Goal: Communication & Community: Answer question/provide support

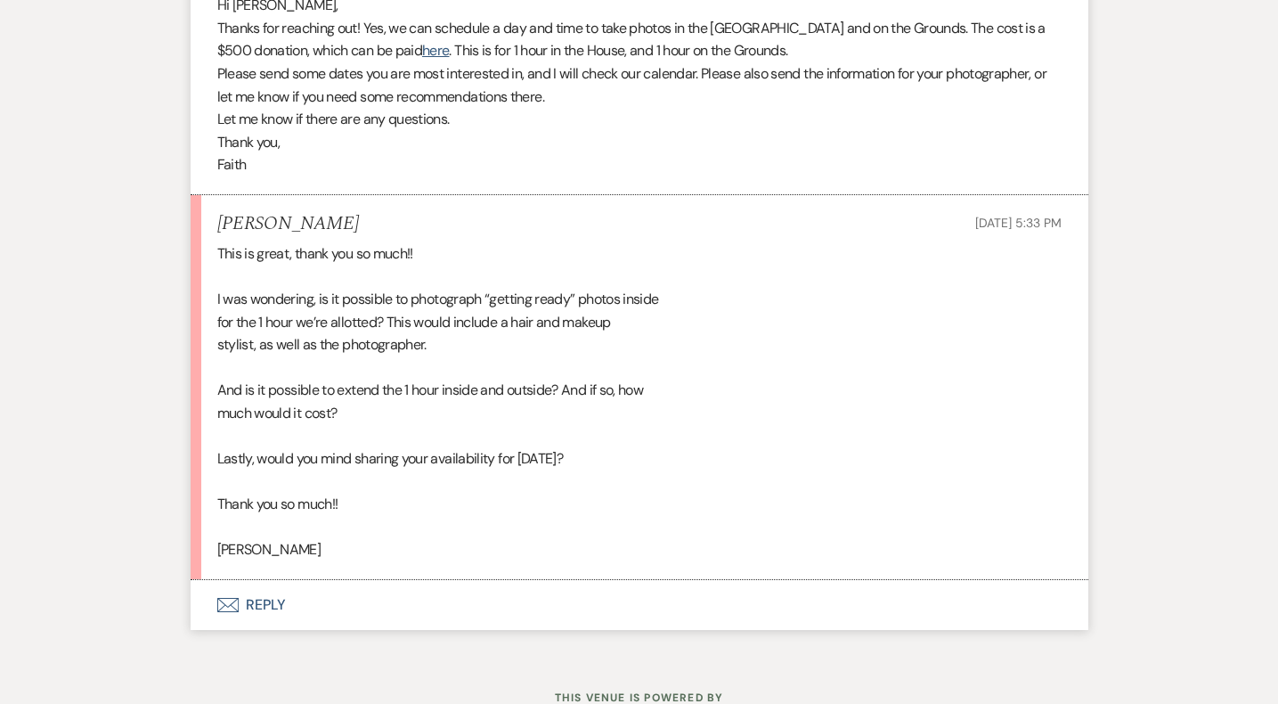
scroll to position [1264, 0]
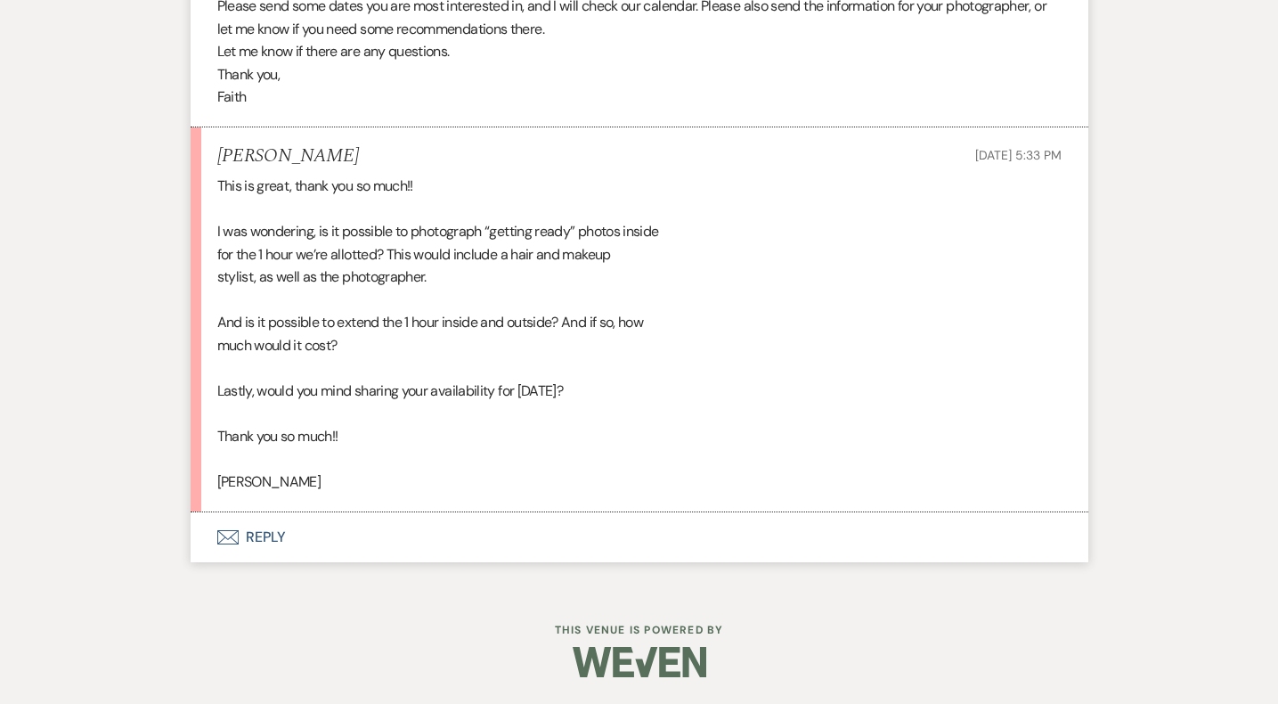
click at [256, 540] on button "Envelope Reply" at bounding box center [640, 537] width 898 height 50
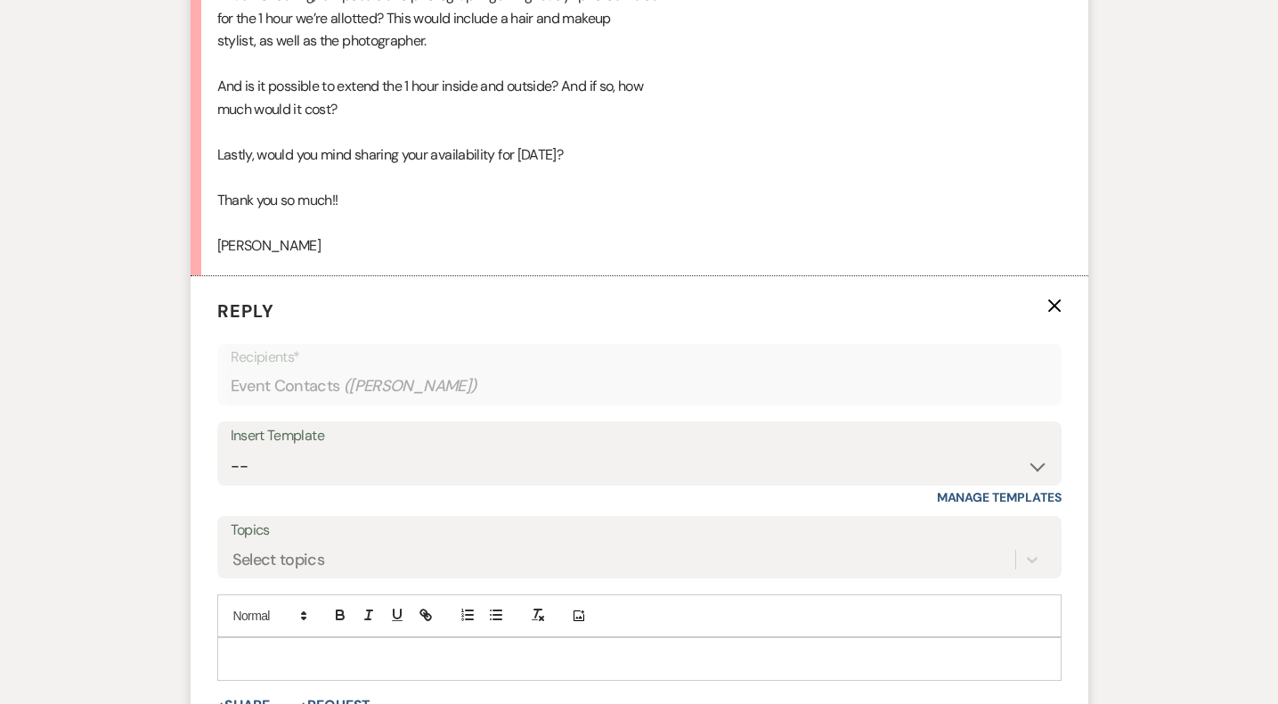
scroll to position [1561, 0]
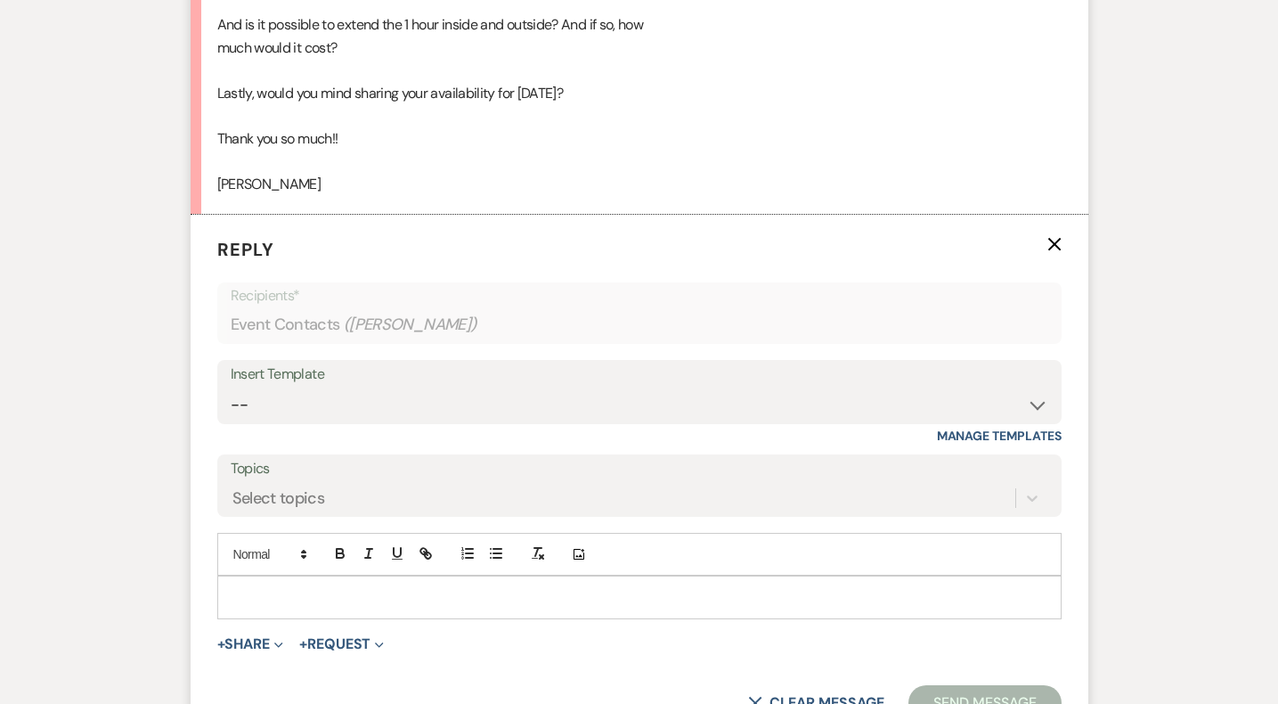
click at [427, 603] on p at bounding box center [640, 597] width 816 height 20
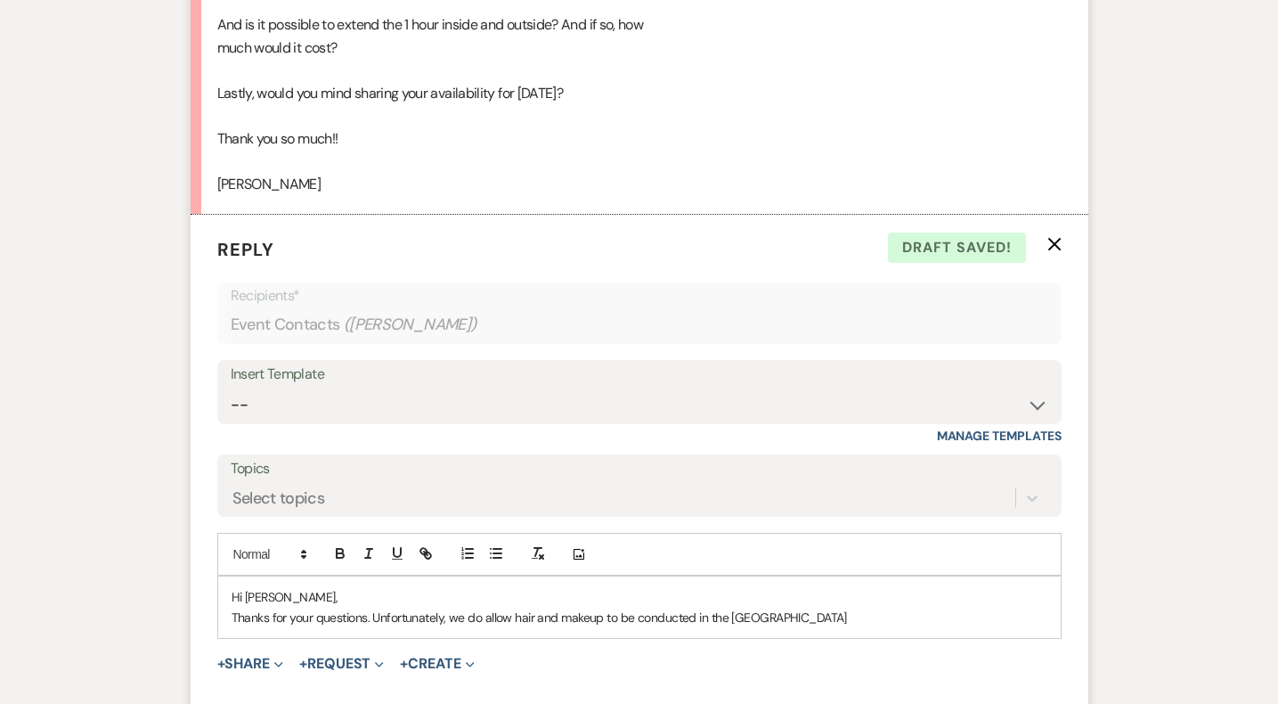
click at [484, 622] on p "Thanks for your questions. Unfortunately, we do allow hair and makeup to be con…" at bounding box center [640, 617] width 816 height 20
click at [848, 614] on p "Thanks for your questions. Unfortunately, we do not allow hair and makeup to be…" at bounding box center [640, 617] width 816 height 20
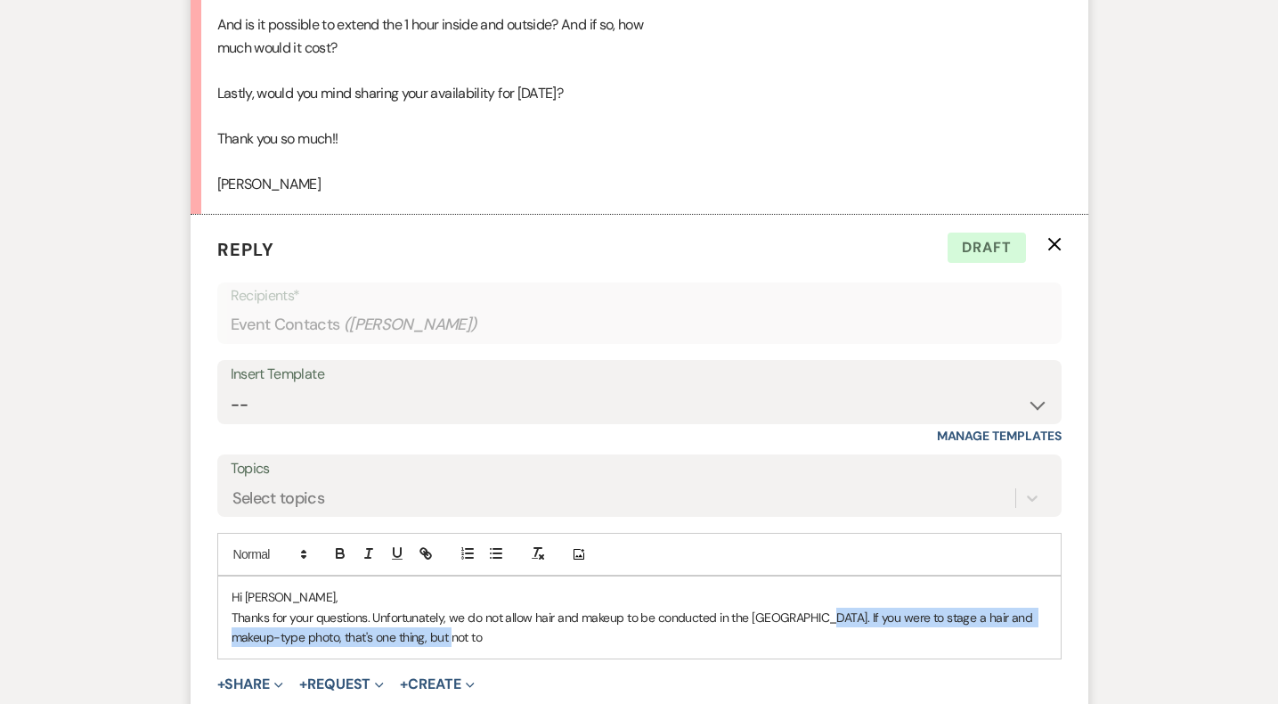
drag, startPoint x: 815, startPoint y: 617, endPoint x: 852, endPoint y: 645, distance: 46.5
click at [852, 645] on p "Thanks for your questions. Unfortunately, we do not allow hair and makeup to be…" at bounding box center [640, 627] width 816 height 40
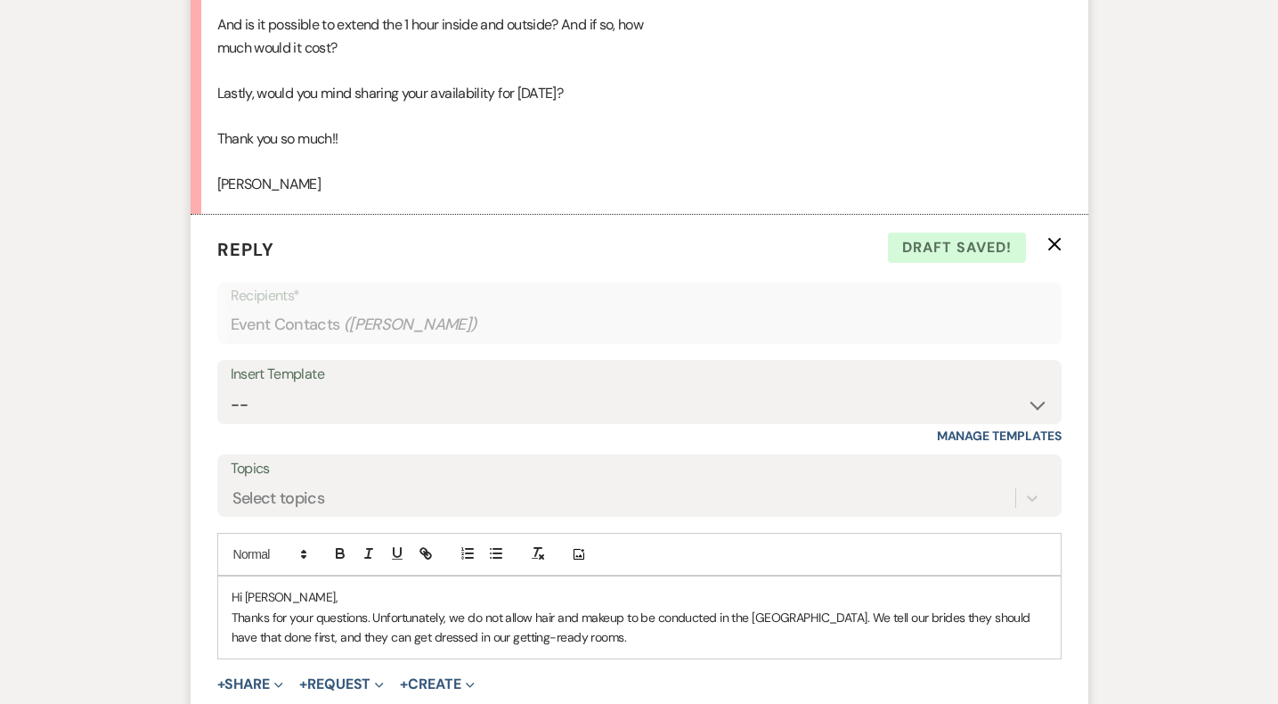
scroll to position [1588, 0]
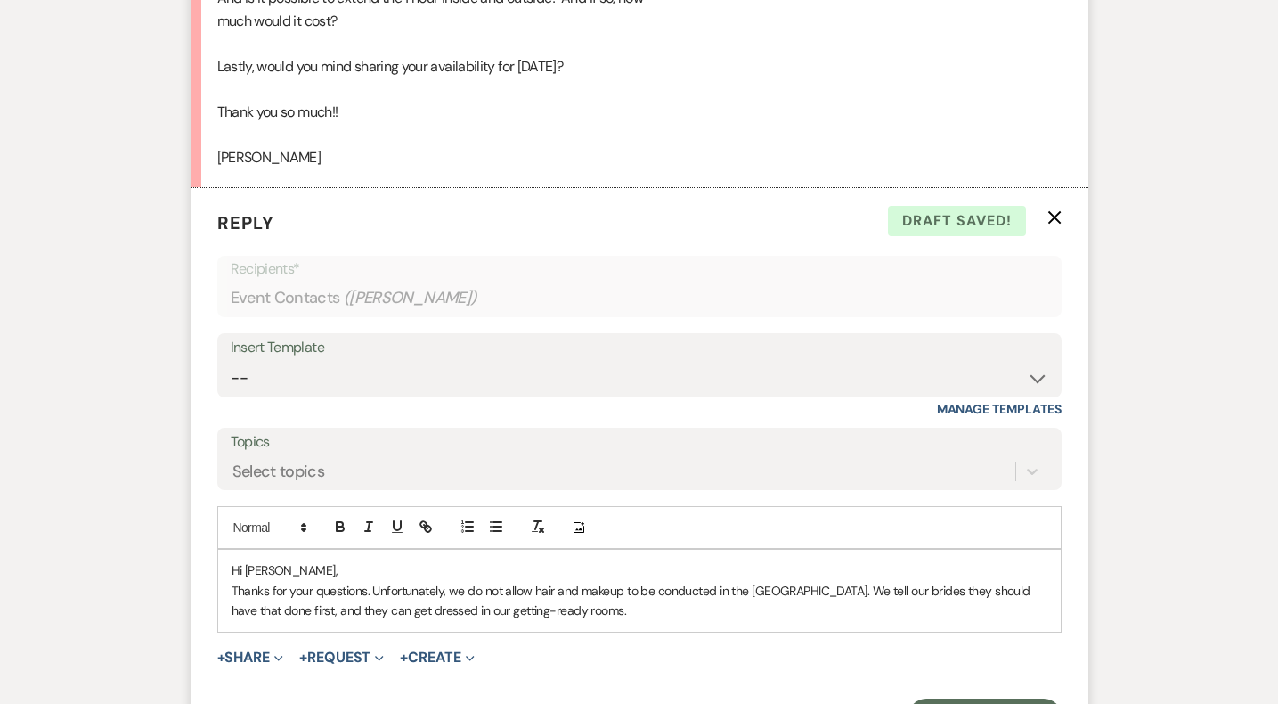
click at [296, 612] on p "Thanks for your questions. Unfortunately, we do not allow hair and makeup to be…" at bounding box center [640, 601] width 816 height 40
click at [606, 609] on p "Thanks for your questions. Unfortunately, we do not allow hair and makeup to be…" at bounding box center [640, 601] width 816 height 40
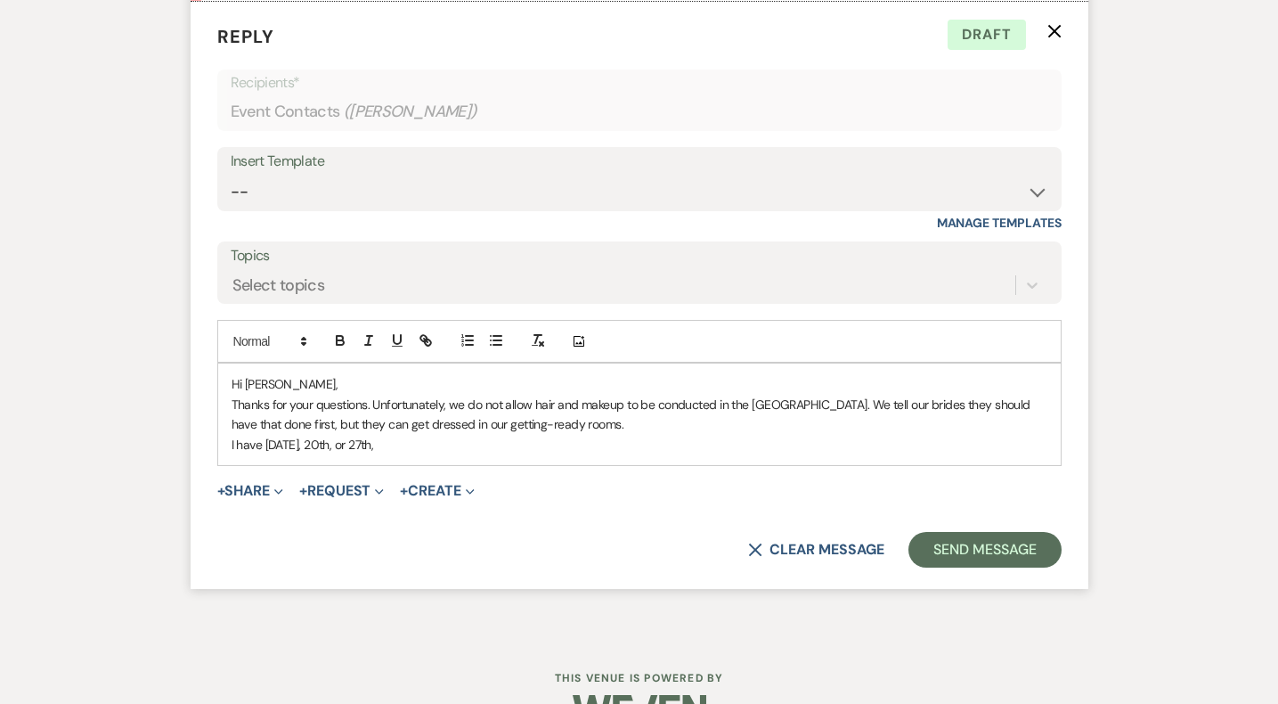
scroll to position [1821, 0]
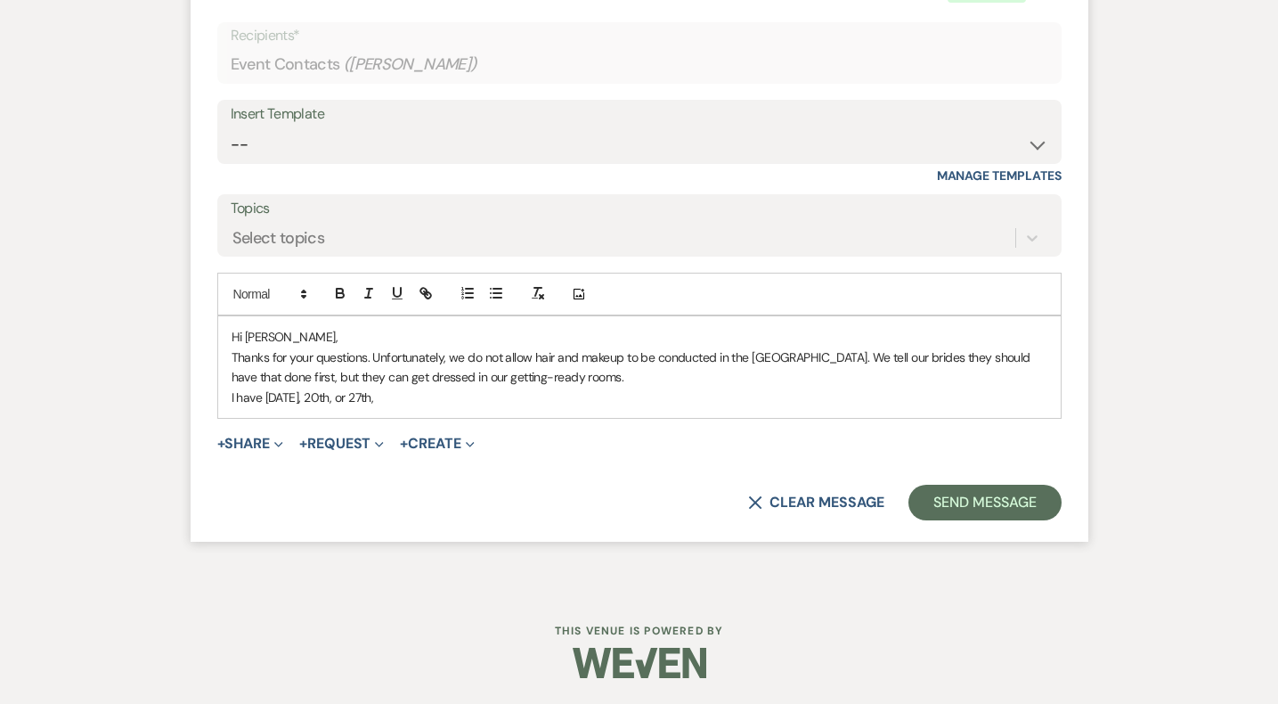
click at [227, 398] on div "Hi Anna, Thanks for your questions. Unfortunately, we do not allow hair and mak…" at bounding box center [639, 367] width 842 height 102
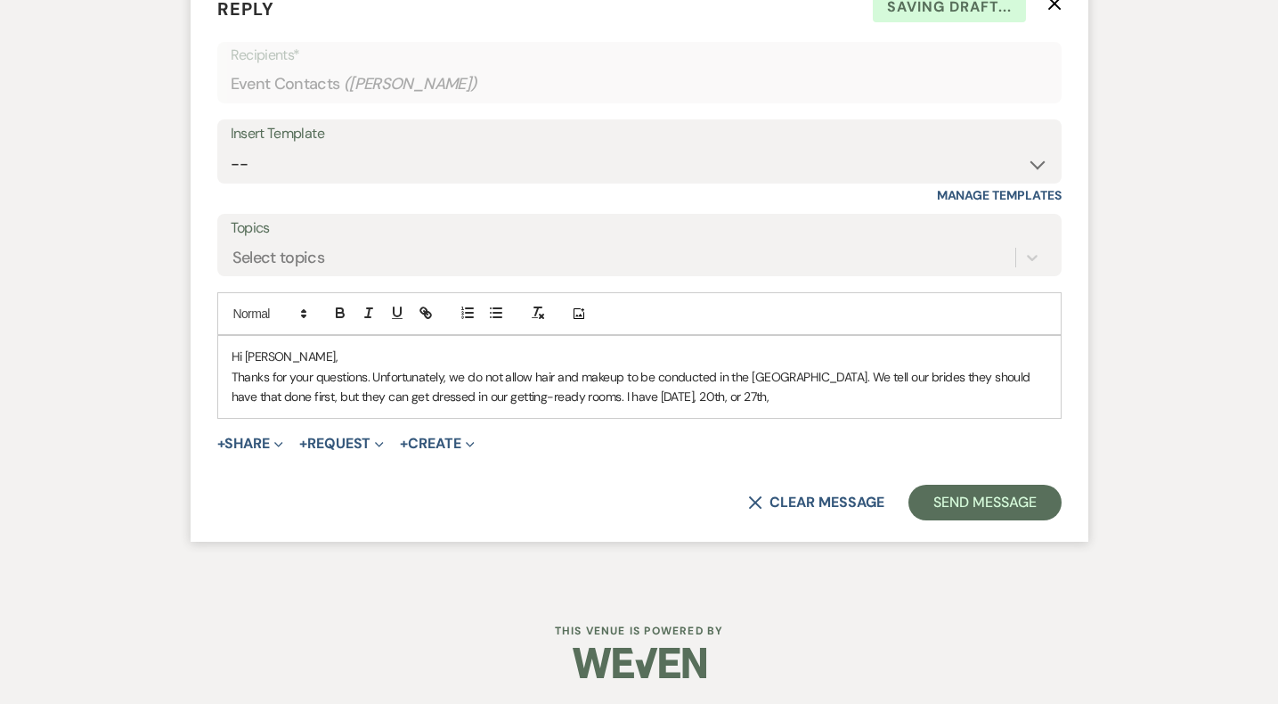
click at [778, 399] on p "Thanks for your questions. Unfortunately, we do not allow hair and makeup to be…" at bounding box center [640, 387] width 816 height 40
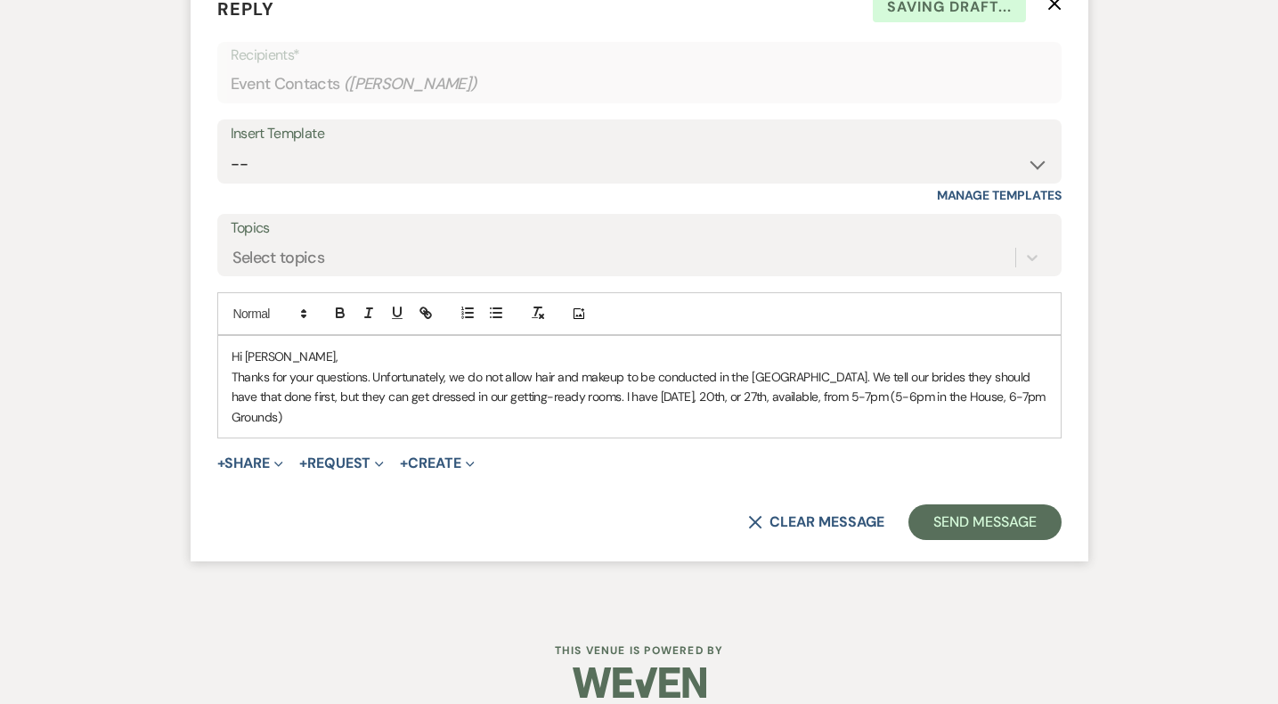
scroll to position [1821, 0]
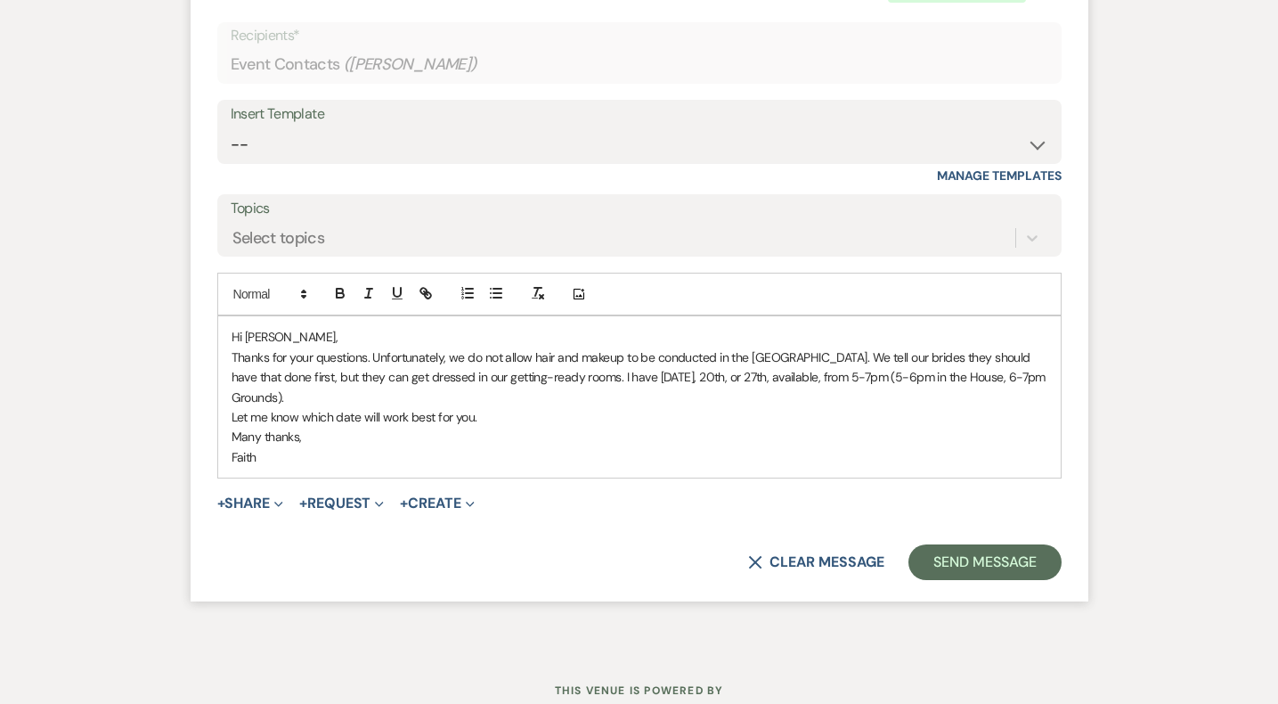
click at [271, 357] on p "Thanks for your questions. Unfortunately, we do not allow hair and makeup to be…" at bounding box center [640, 377] width 816 height 60
click at [232, 418] on p "Let me know which date will work best for you." at bounding box center [640, 417] width 816 height 20
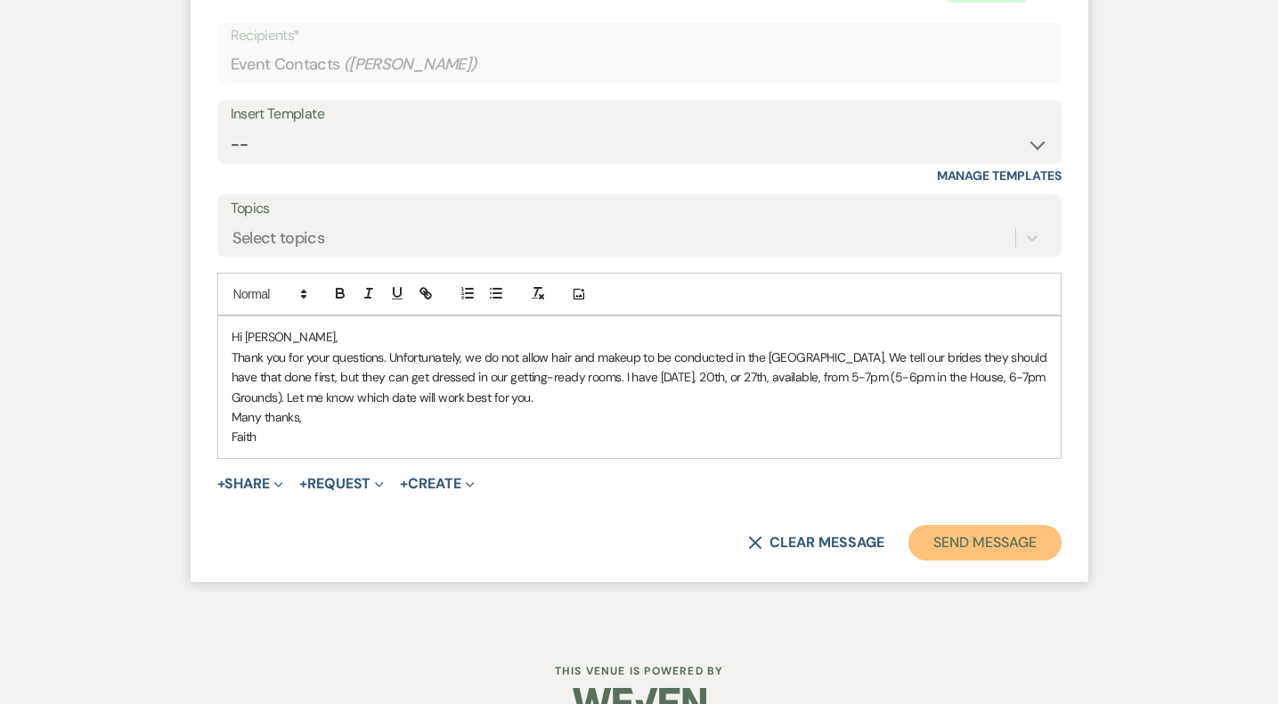
click at [980, 550] on button "Send Message" at bounding box center [984, 543] width 152 height 36
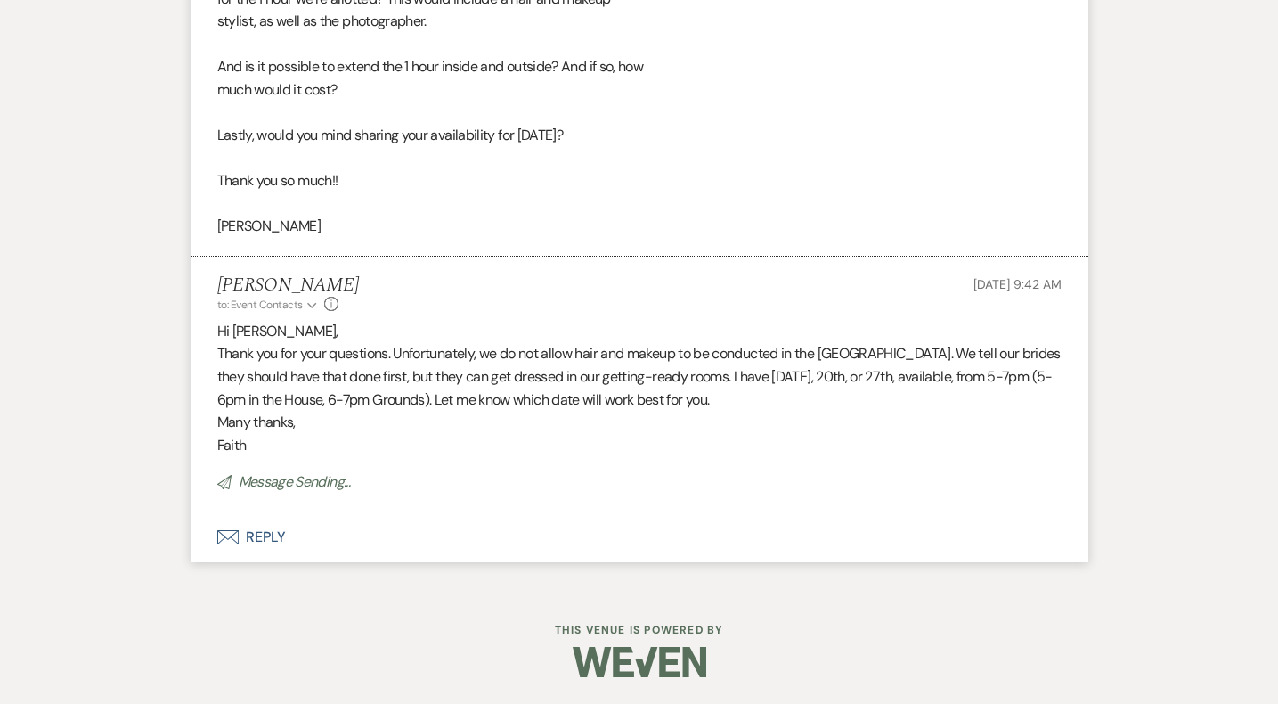
scroll to position [1482, 0]
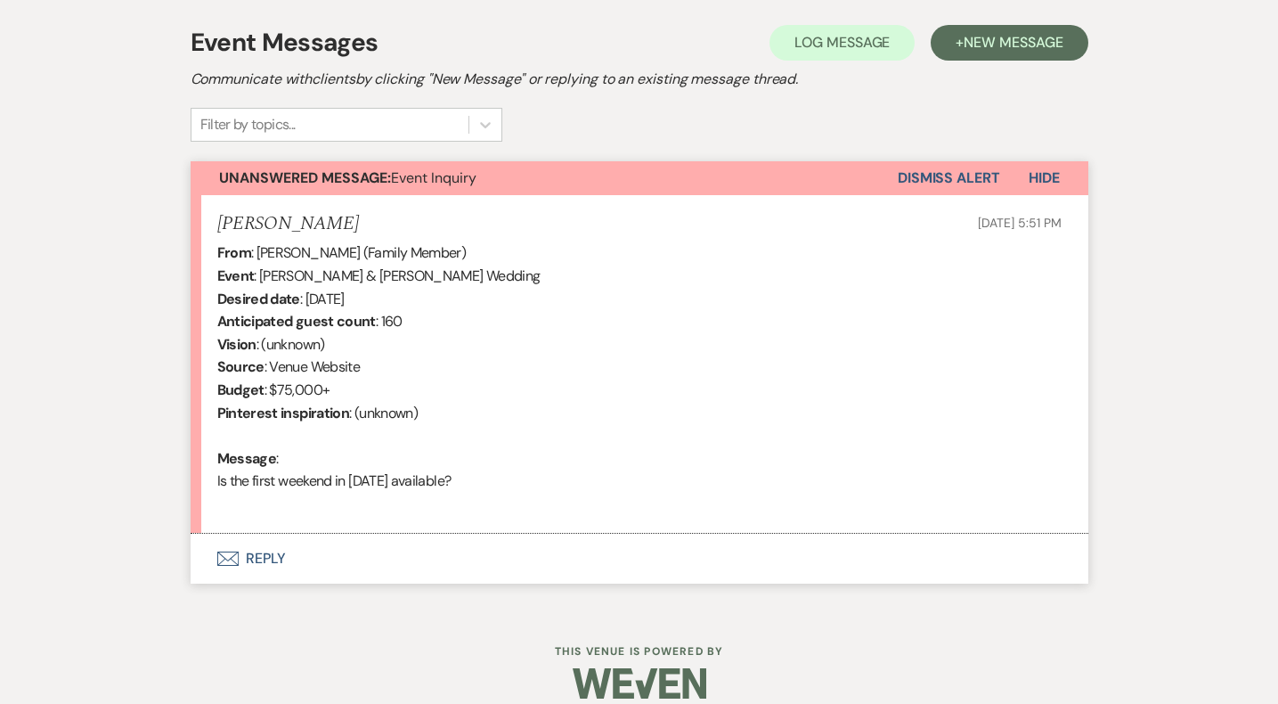
click at [285, 559] on button "Envelope Reply" at bounding box center [640, 558] width 898 height 50
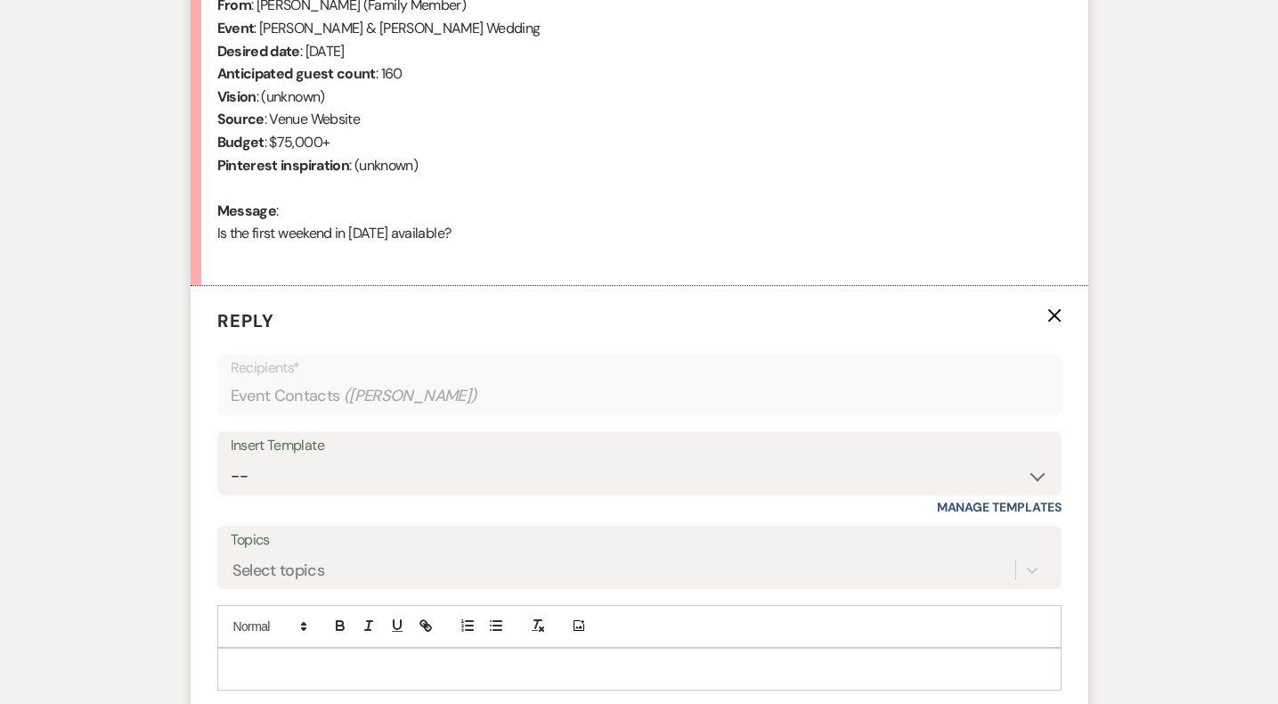
scroll to position [764, 0]
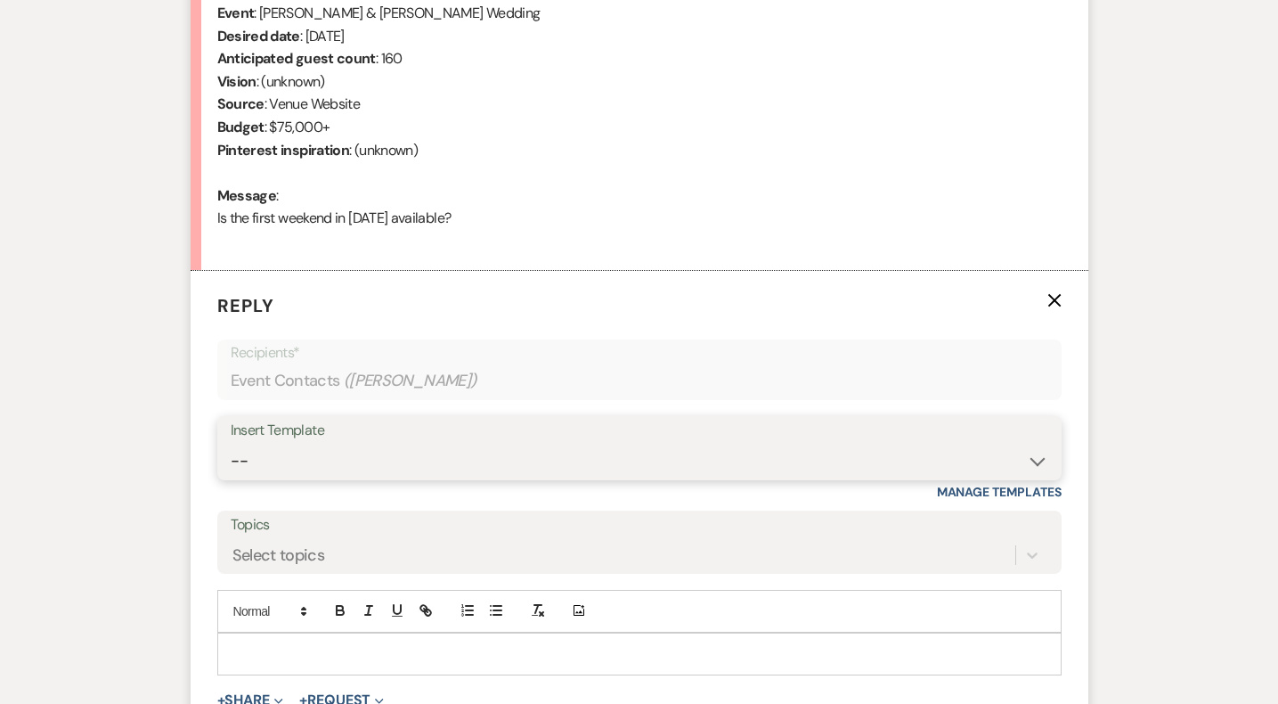
click at [305, 468] on select "-- Weven Planning Portal Introduction (Booked Events) Initial Inquiry Response …" at bounding box center [640, 460] width 818 height 35
select select "5515"
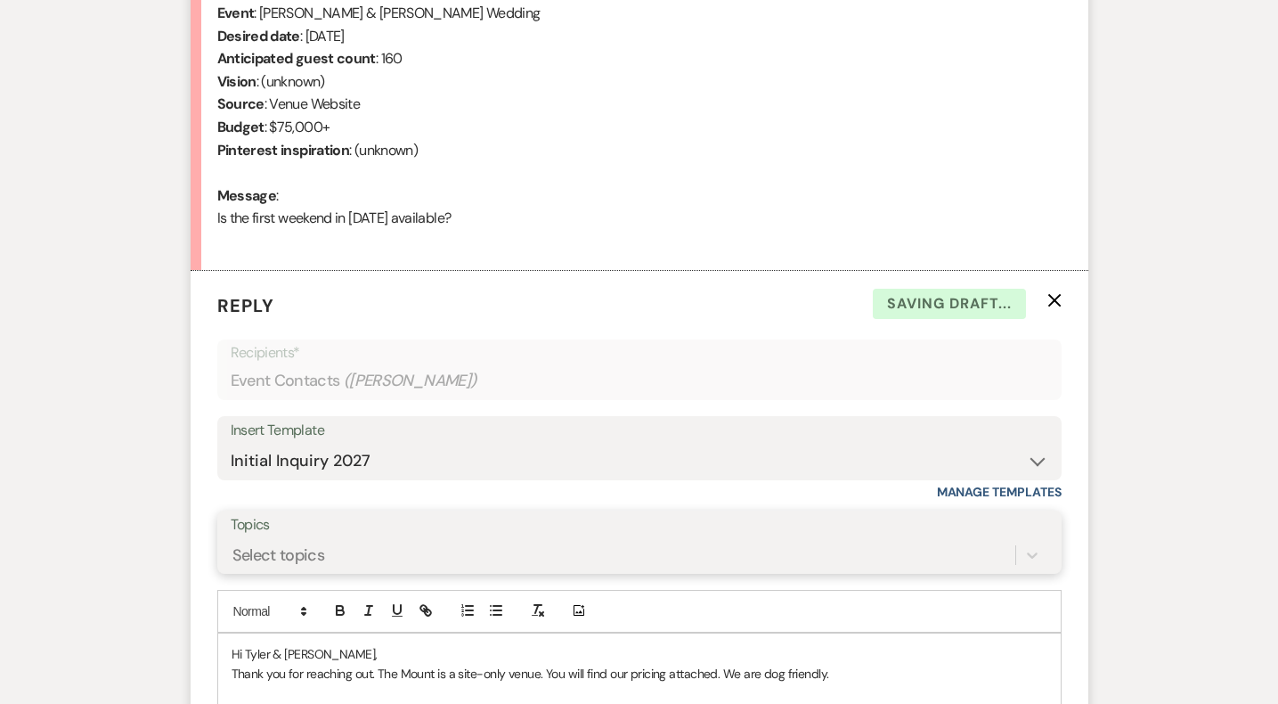
click at [307, 558] on div "Select topics" at bounding box center [640, 555] width 818 height 34
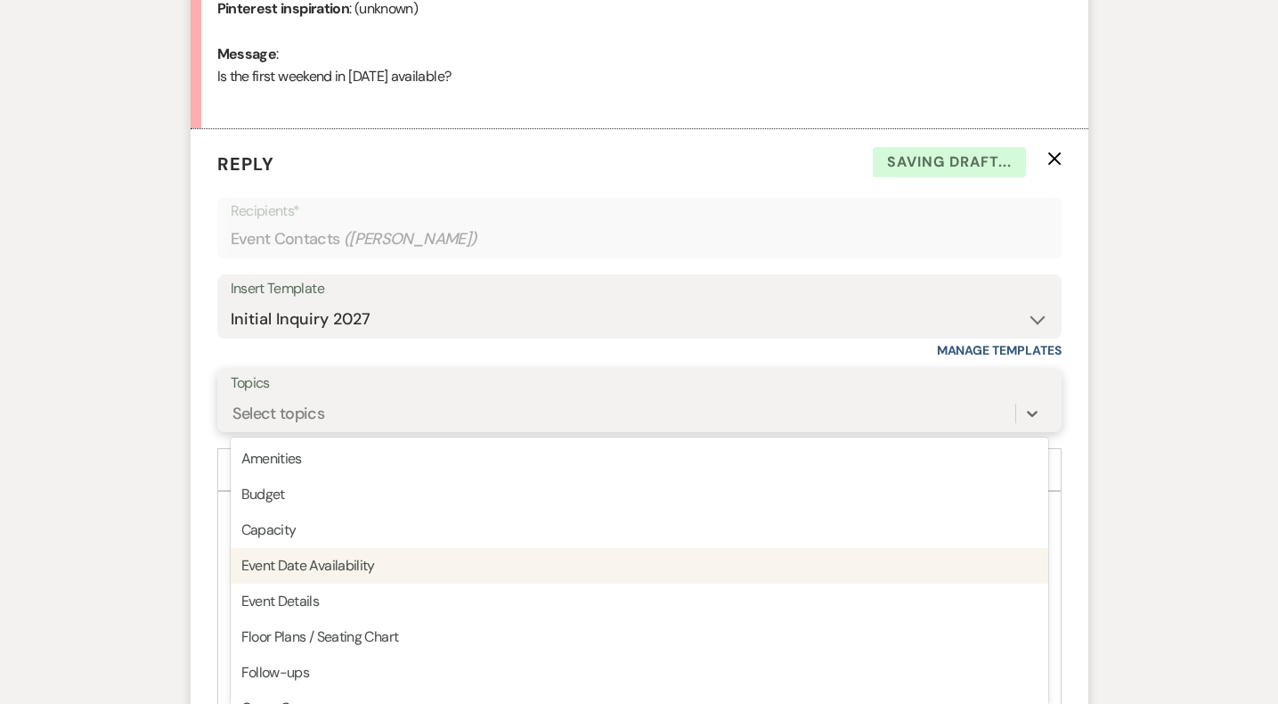
scroll to position [914, 0]
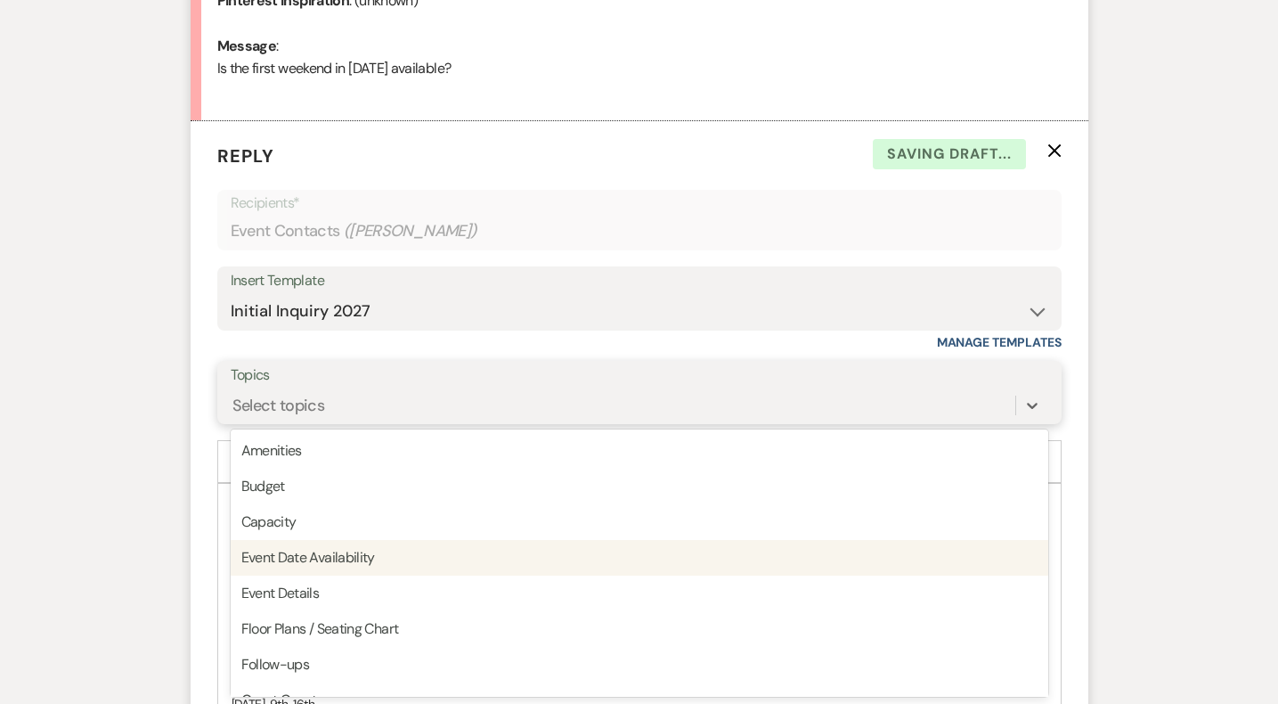
click at [327, 549] on div "Event Date Availability" at bounding box center [640, 558] width 818 height 36
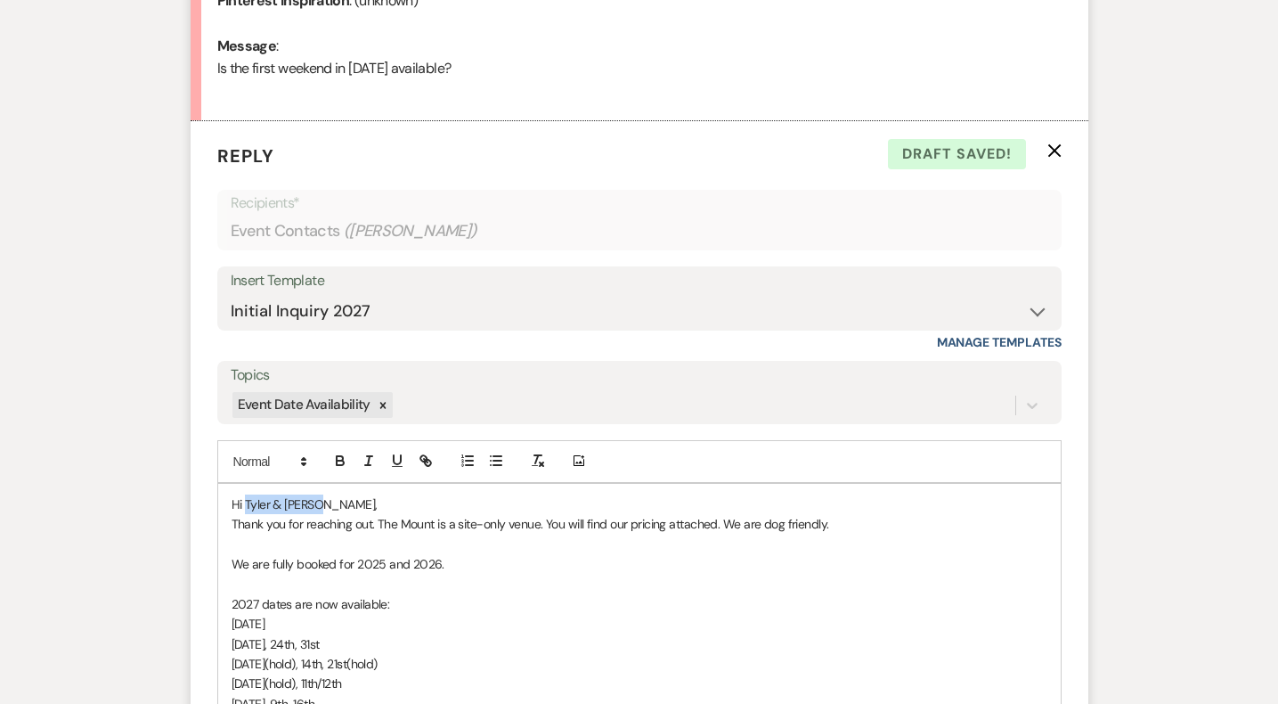
drag, startPoint x: 246, startPoint y: 503, endPoint x: 320, endPoint y: 511, distance: 74.3
click at [320, 511] on p "Hi Tyler & Carson," at bounding box center [640, 504] width 816 height 20
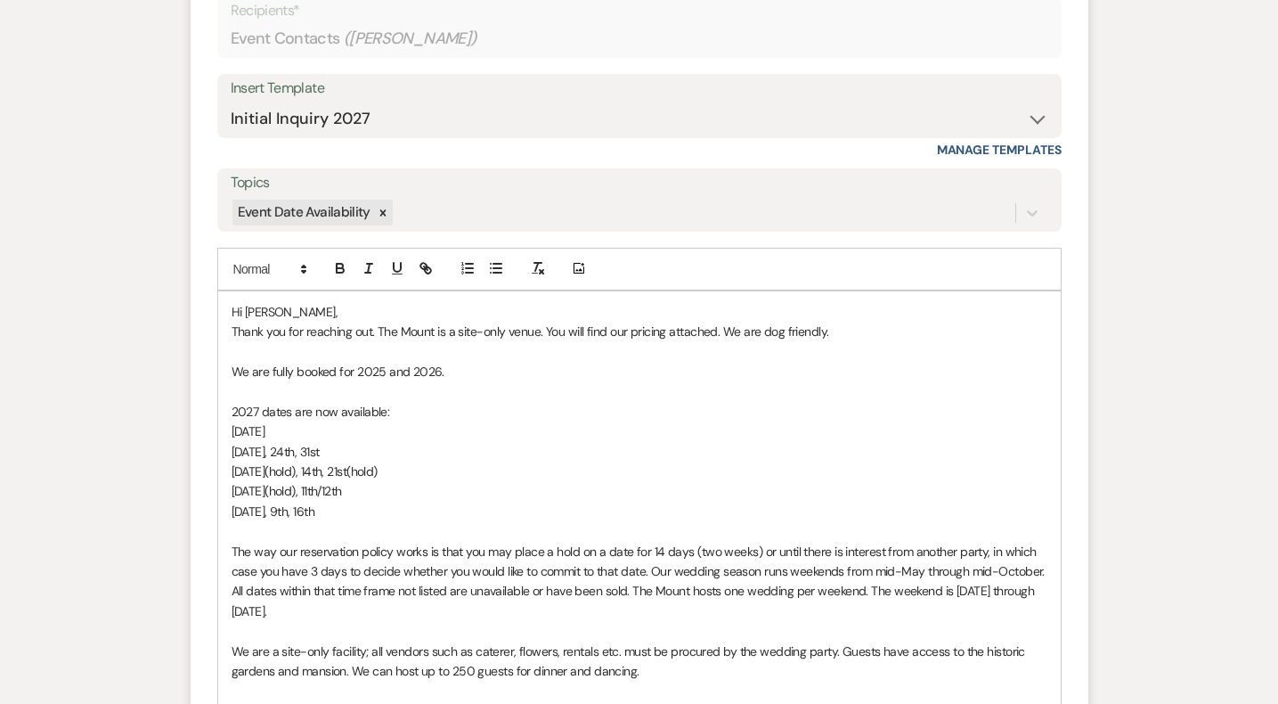
scroll to position [1129, 0]
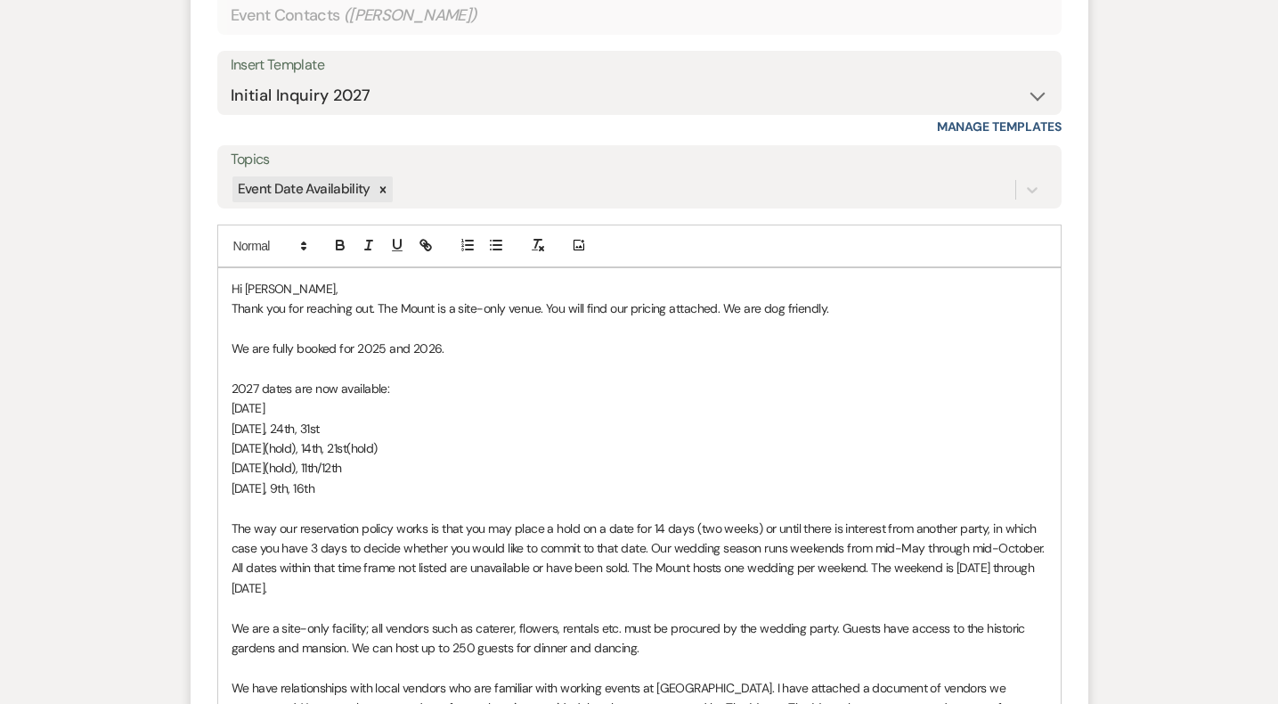
click at [621, 462] on p "September 4th(hold), 11th/12th" at bounding box center [640, 468] width 816 height 20
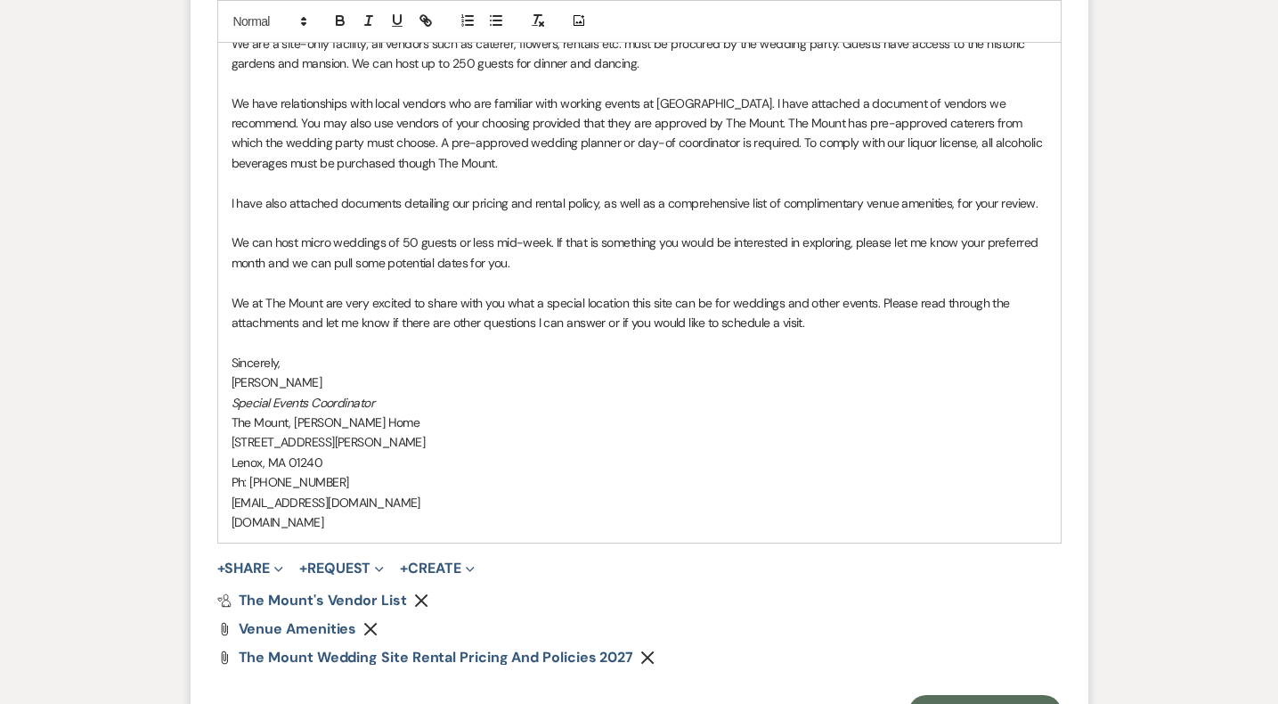
scroll to position [1924, 0]
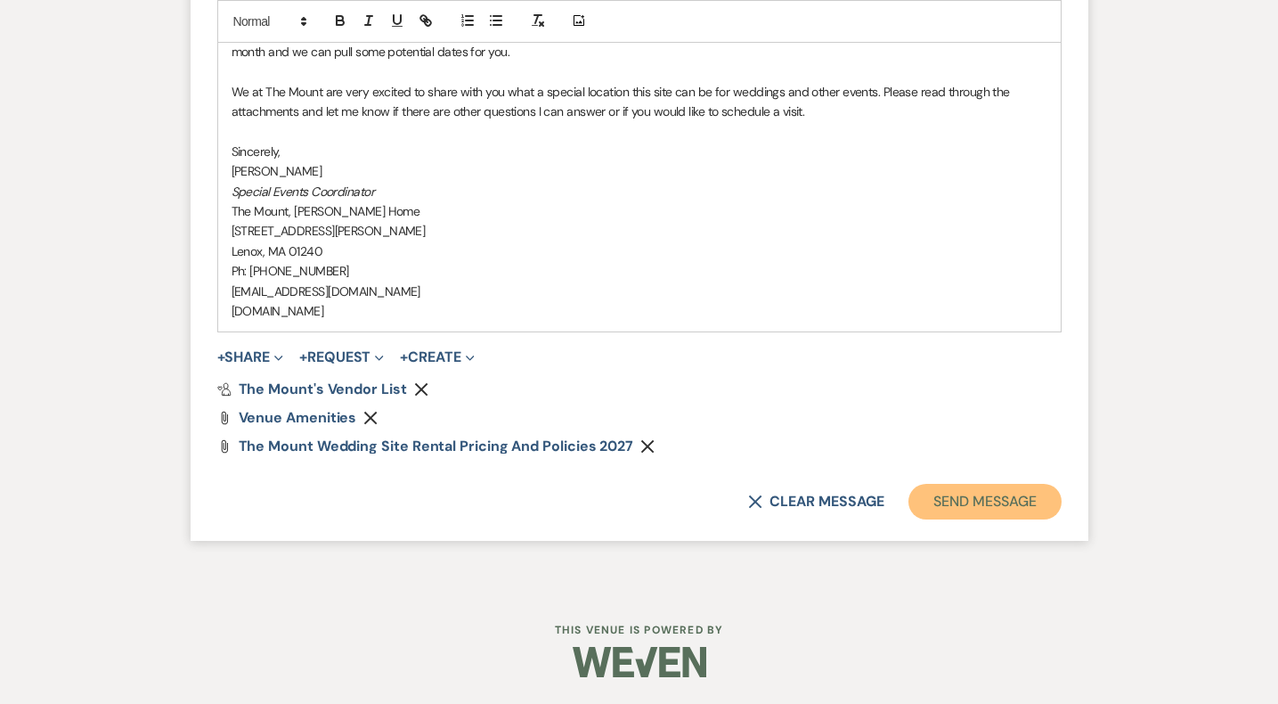
click at [982, 513] on button "Send Message" at bounding box center [984, 502] width 152 height 36
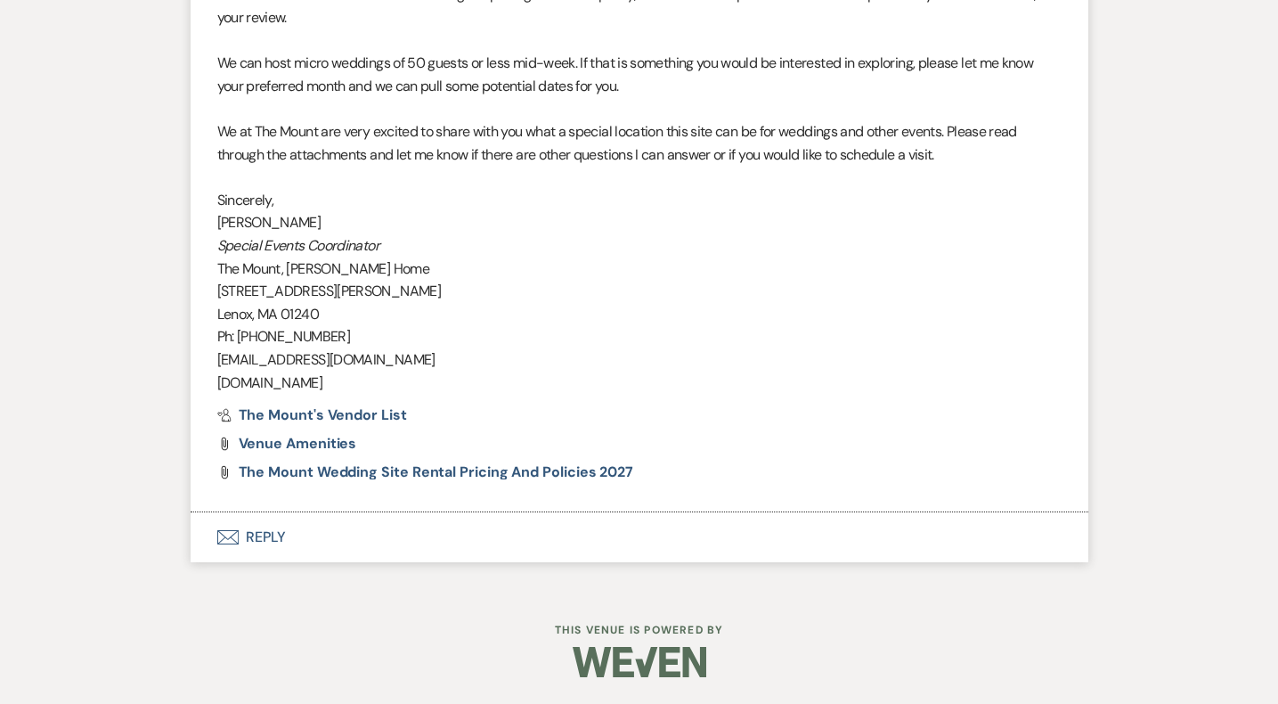
scroll to position [1717, 0]
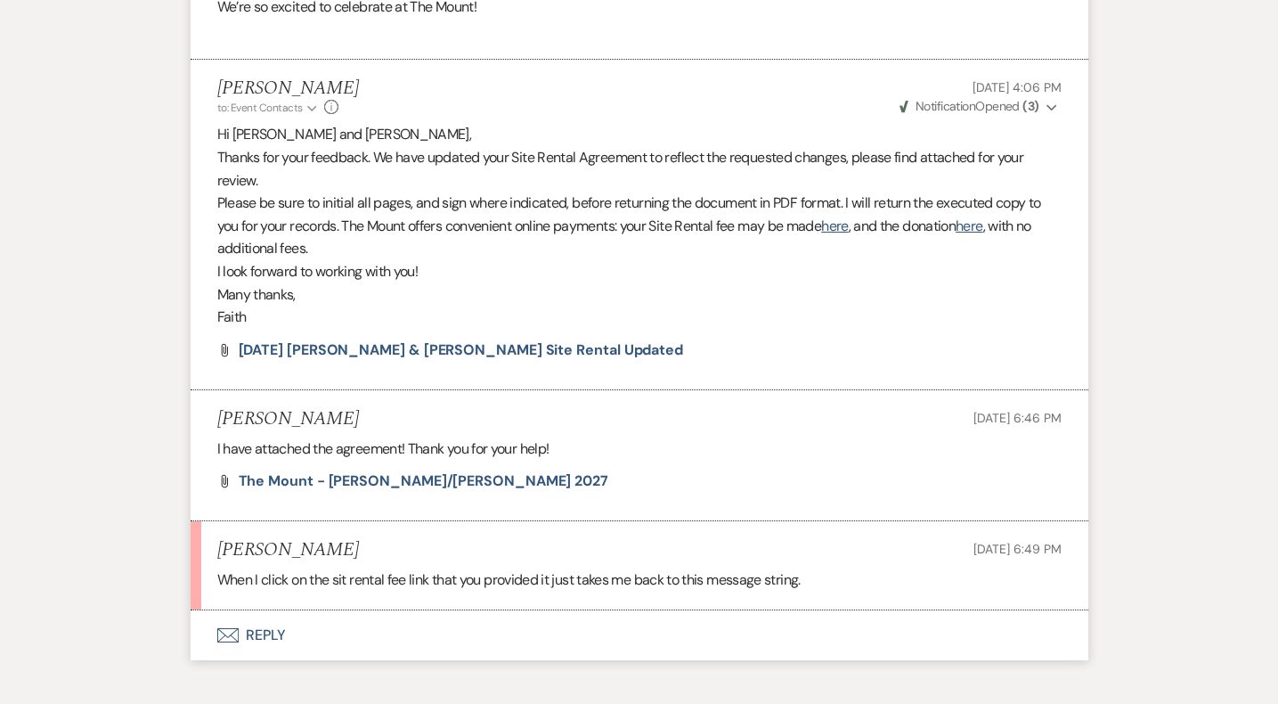
scroll to position [10728, 0]
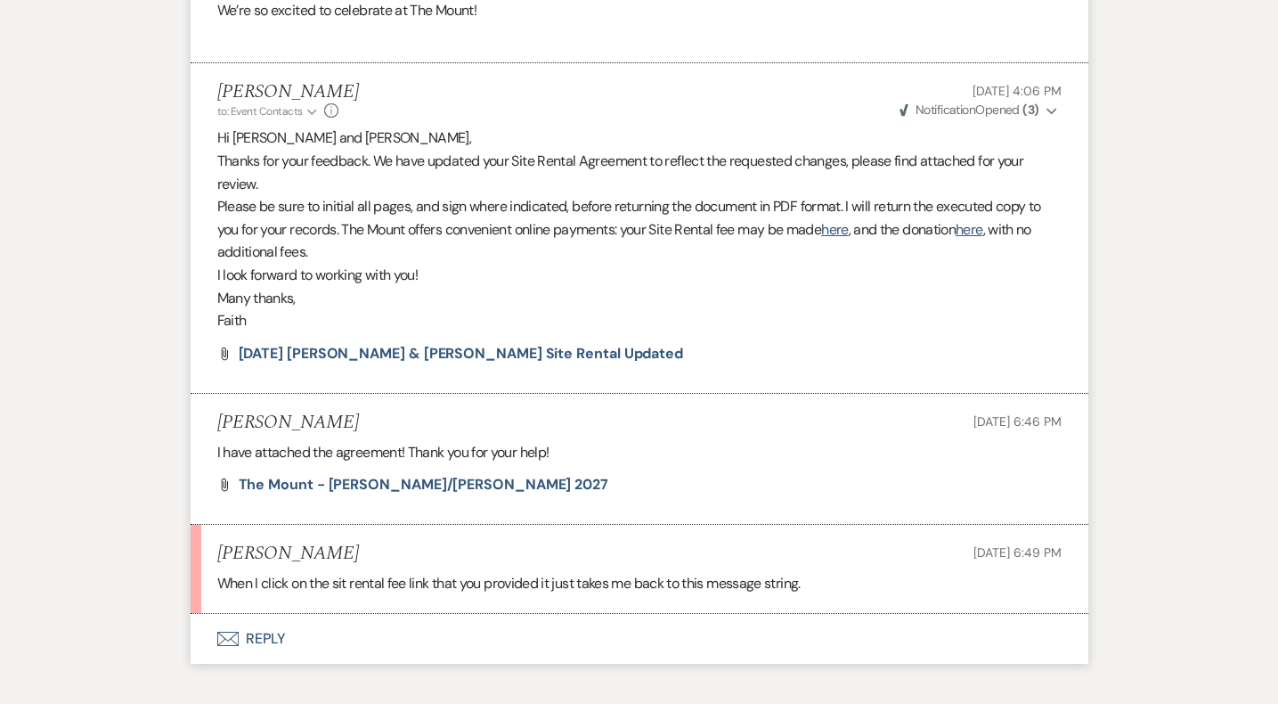
click at [843, 216] on p "Please be sure to initial all pages, and sign where indicated, before returning…" at bounding box center [639, 229] width 844 height 69
click at [845, 220] on link "here" at bounding box center [834, 229] width 27 height 19
click at [318, 475] on span "The Mount - [PERSON_NAME]/[PERSON_NAME] 2027" at bounding box center [424, 484] width 370 height 19
click at [273, 614] on button "Envelope Reply" at bounding box center [640, 639] width 898 height 50
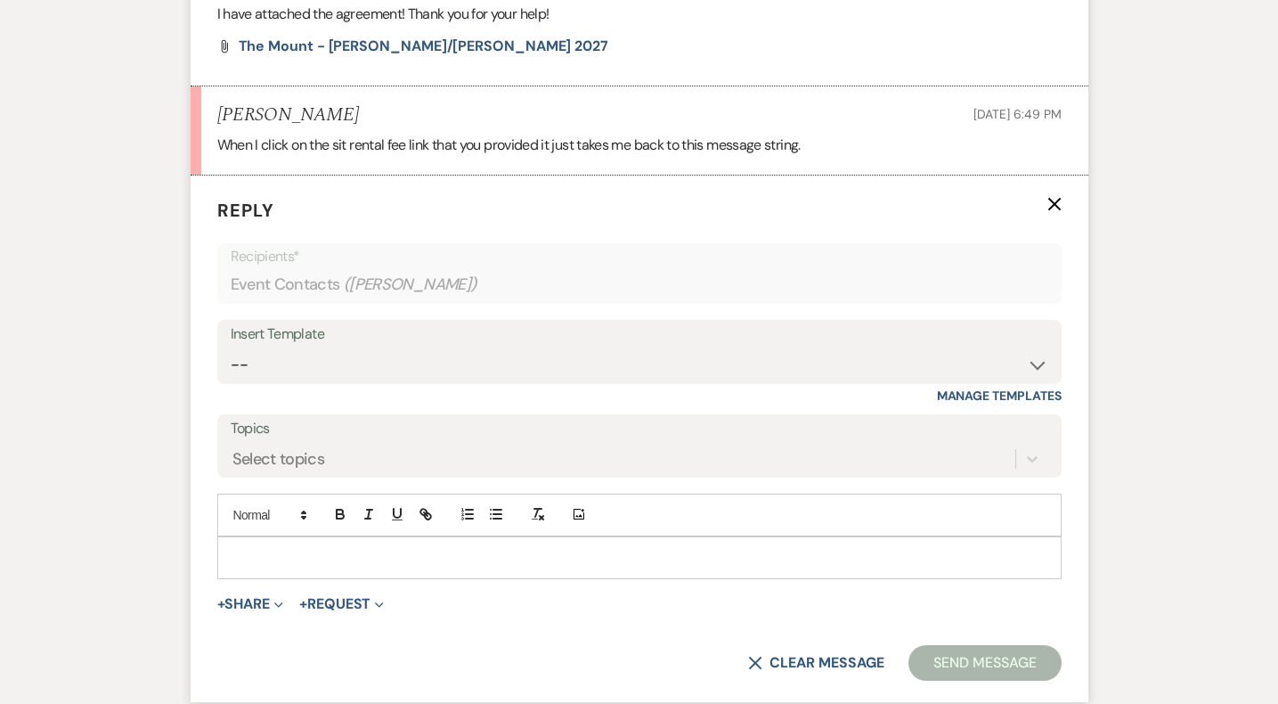
scroll to position [11196, 0]
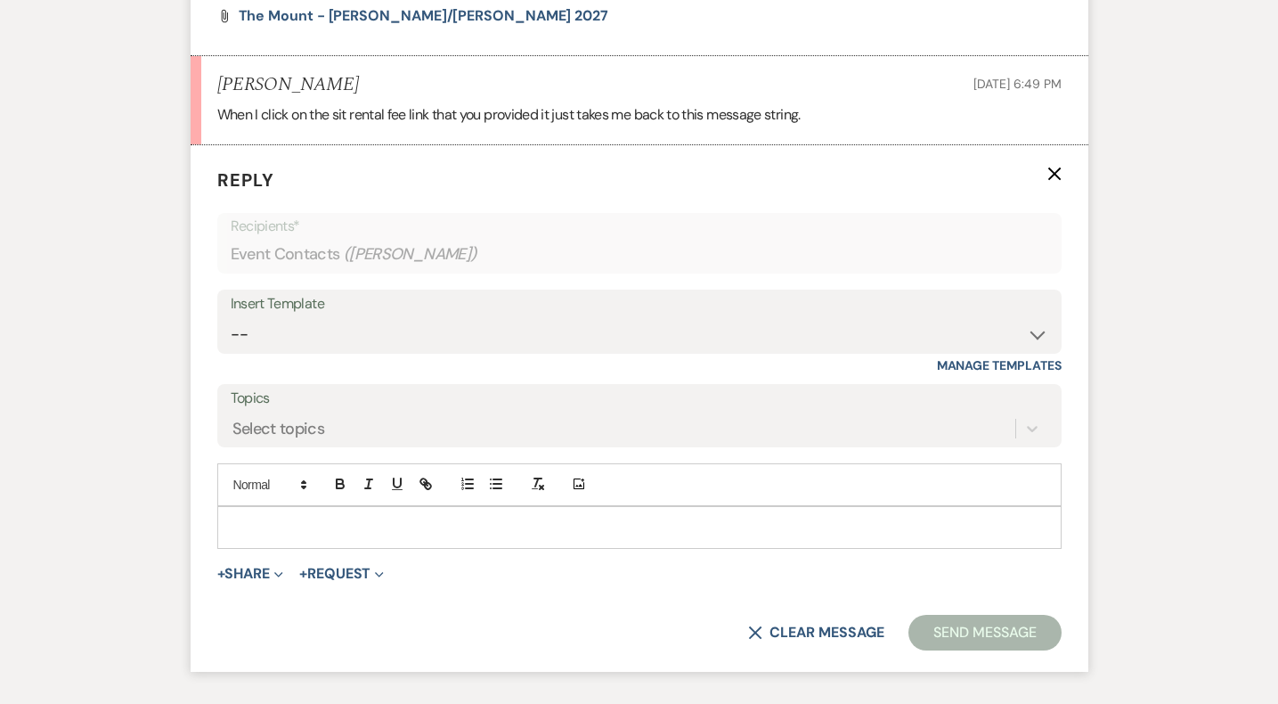
click at [275, 517] on p at bounding box center [640, 527] width 816 height 20
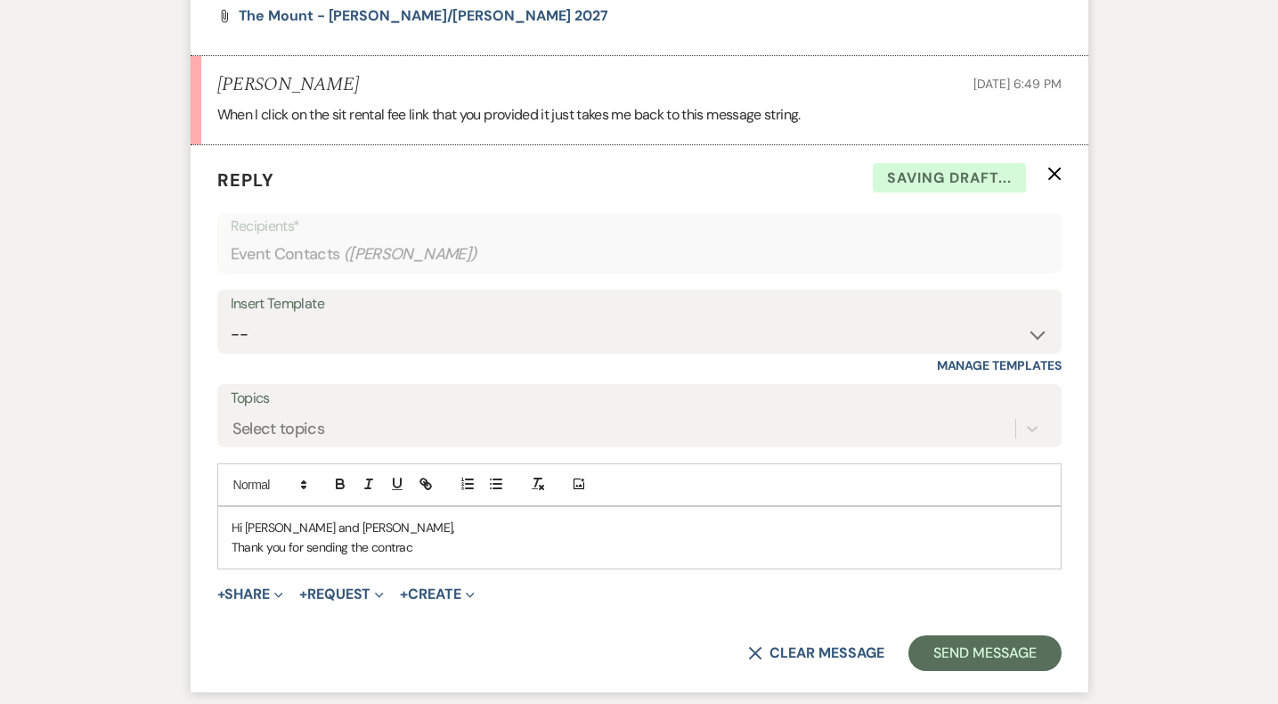
click at [331, 537] on p "Thank you for sending the contrac" at bounding box center [640, 547] width 816 height 20
click at [379, 537] on p "Thank you for returning the contrac" at bounding box center [640, 547] width 816 height 20
click at [470, 537] on p "Thank you for returning the signed contrac" at bounding box center [640, 547] width 816 height 20
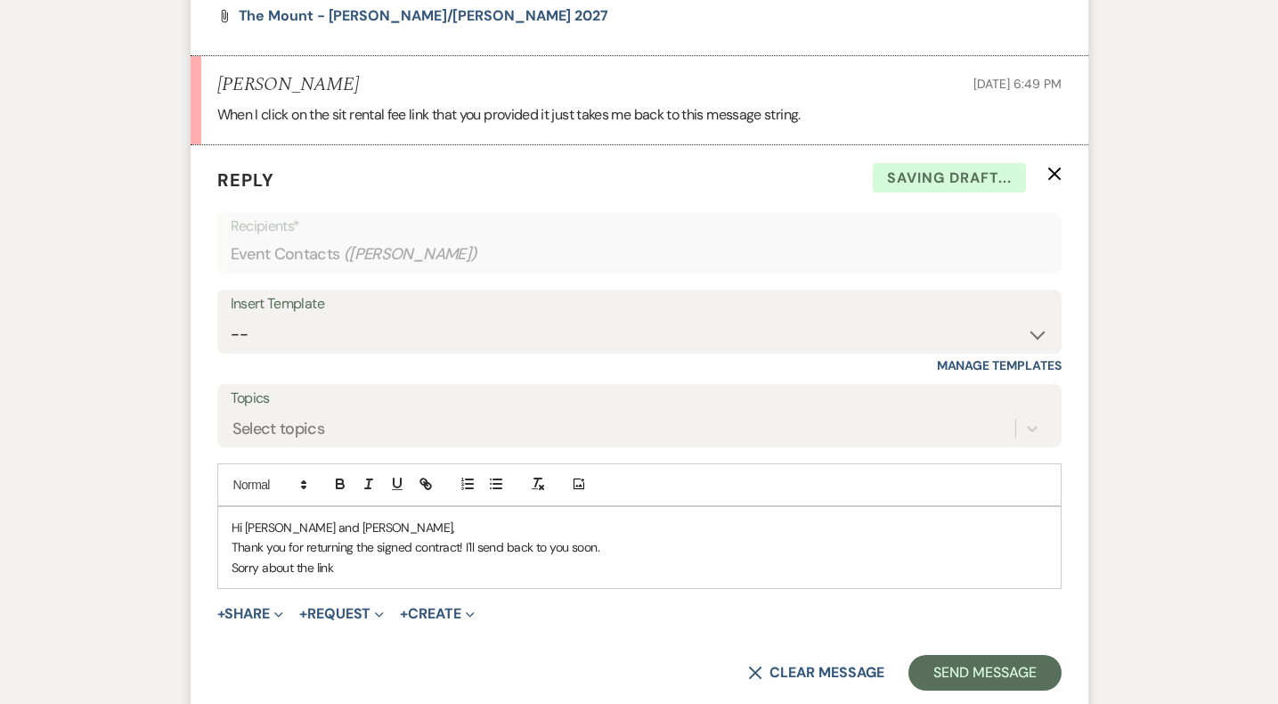
click at [463, 537] on p "Thank you for returning the signed contract! I'll send back to you soon." at bounding box center [640, 547] width 816 height 20
click at [398, 557] on p "Sorry about the link" at bounding box center [640, 567] width 816 height 20
click at [483, 557] on p "Sorry about the link! Payment may be made here." at bounding box center [640, 567] width 816 height 20
click at [430, 476] on icon "button" at bounding box center [426, 484] width 16 height 16
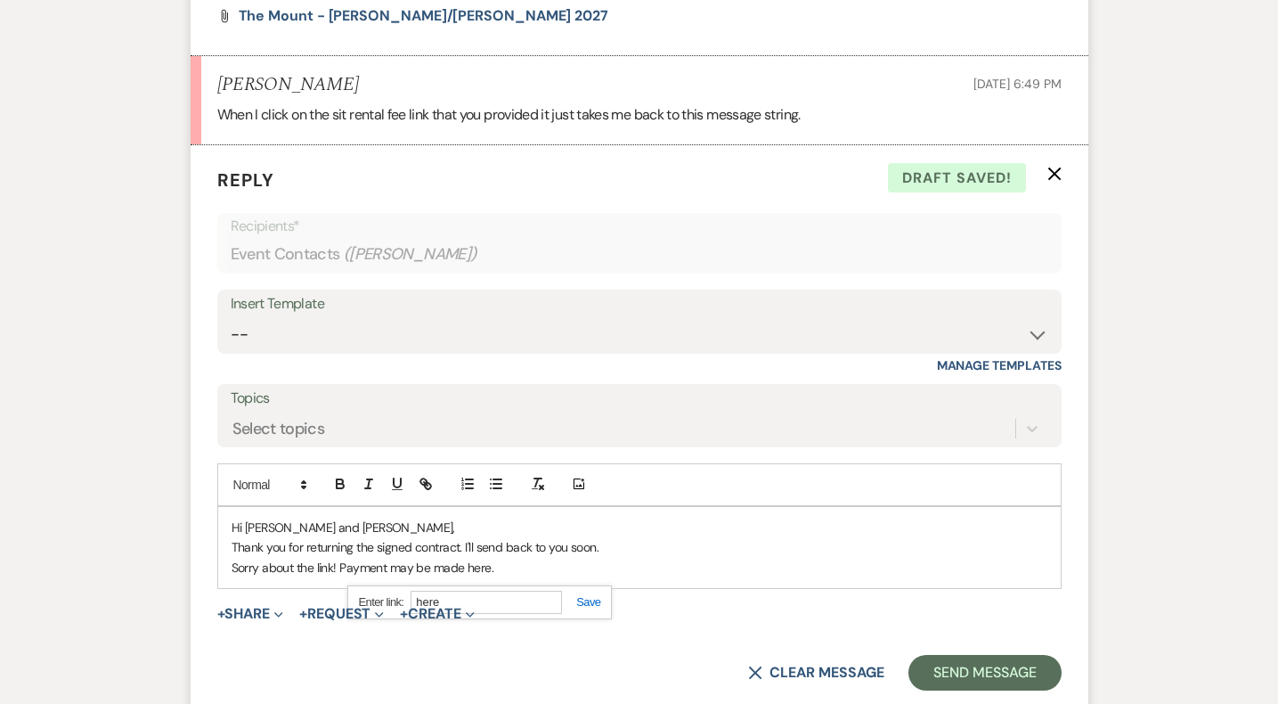
paste input "ttps://edithwharton.org/special-event-payment/"
type input "https://edithwharton.org/special-event-payment/"
click at [583, 595] on link at bounding box center [581, 601] width 38 height 13
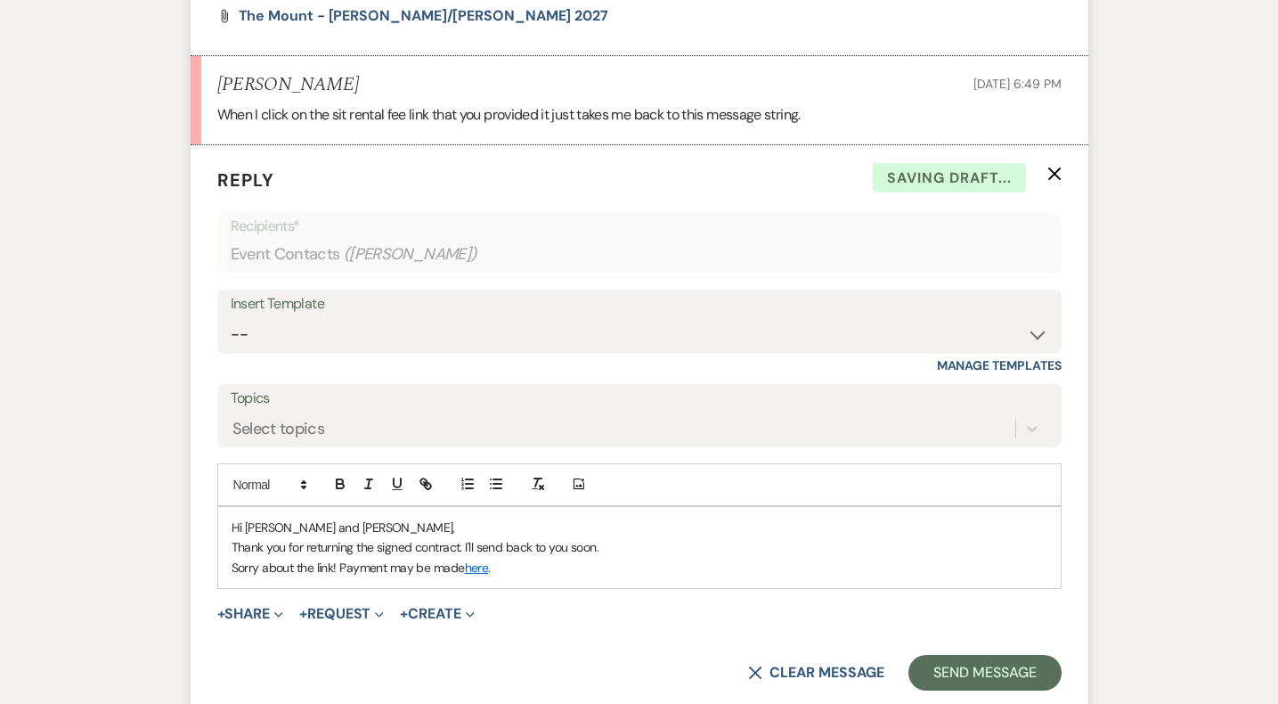
click at [560, 555] on div "Hi Lida and Dan, Thank you for returning the signed contract. I'll send back to…" at bounding box center [639, 547] width 842 height 81
click at [479, 559] on link "here" at bounding box center [477, 567] width 24 height 16
click at [535, 557] on p "Sorry about the link! Payment may be made here ." at bounding box center [640, 567] width 816 height 20
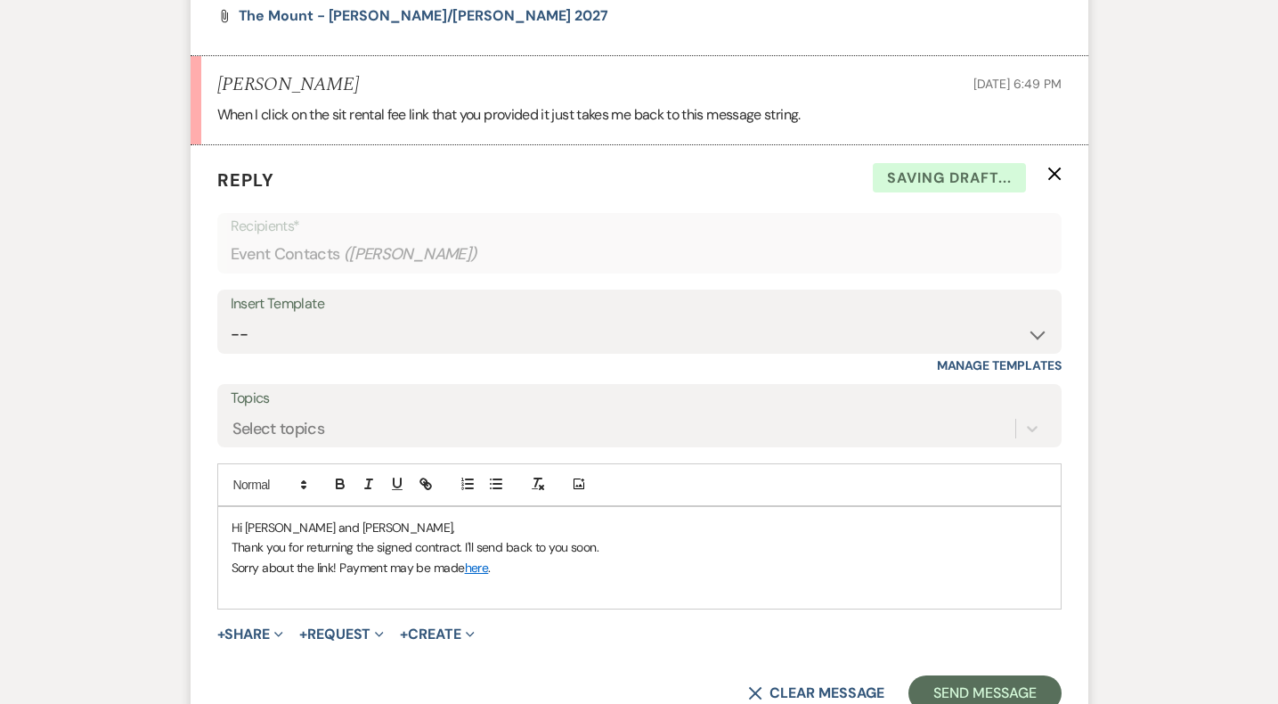
click at [691, 537] on p "Thank you for returning the signed contract. I'll send back to you soon." at bounding box center [640, 547] width 816 height 20
drag, startPoint x: 530, startPoint y: 523, endPoint x: 547, endPoint y: 547, distance: 29.4
click at [536, 537] on p "Thank you for returning the signed contract. I'll send back to you soon." at bounding box center [640, 547] width 816 height 20
click at [554, 557] on p "Sorry about the link! Payment may be made here ." at bounding box center [640, 567] width 816 height 20
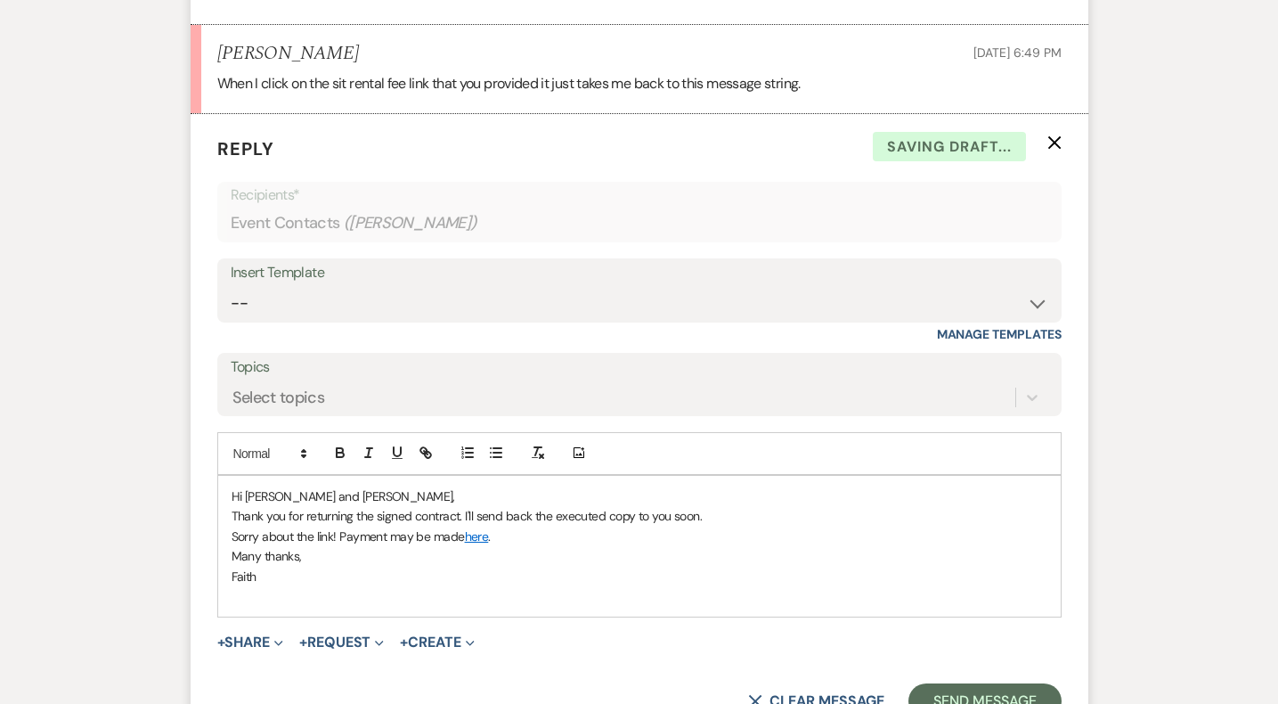
scroll to position [11227, 0]
click at [449, 546] on p "Many thanks," at bounding box center [640, 556] width 816 height 20
click at [709, 546] on p "Many thanks, talk soon," at bounding box center [640, 556] width 816 height 20
click at [964, 683] on button "Send Message" at bounding box center [984, 701] width 152 height 36
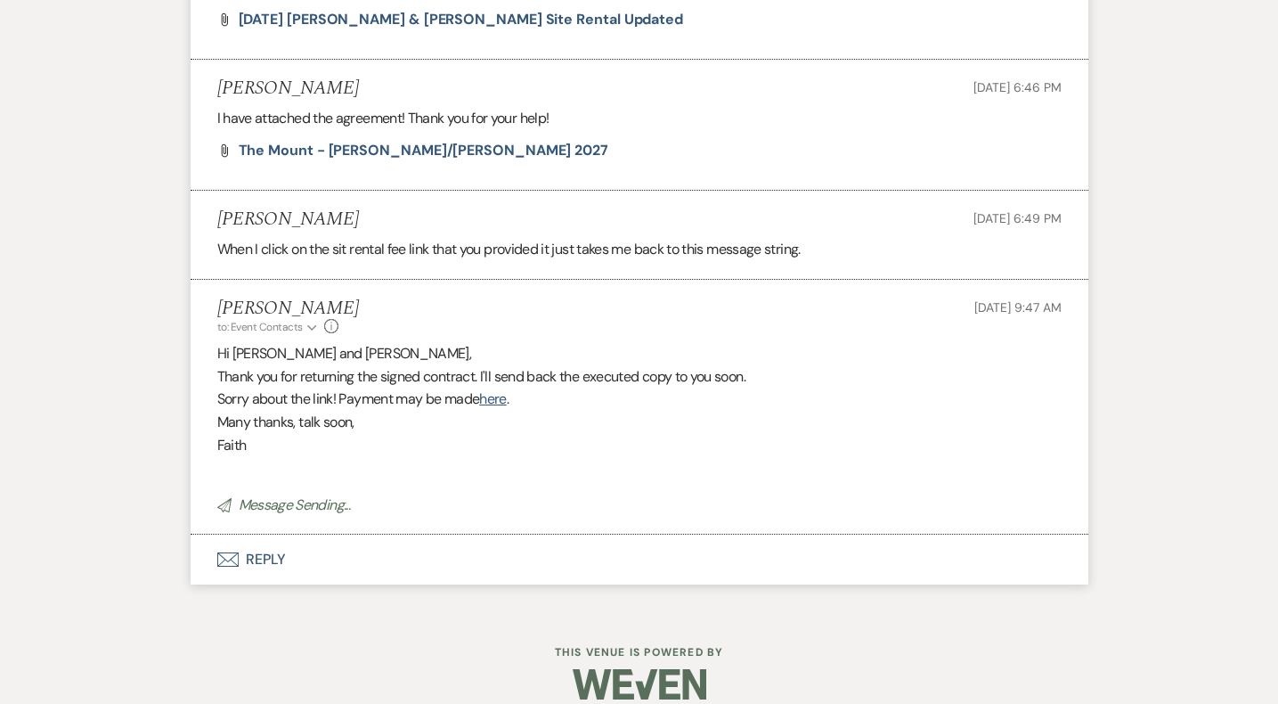
scroll to position [11024, 0]
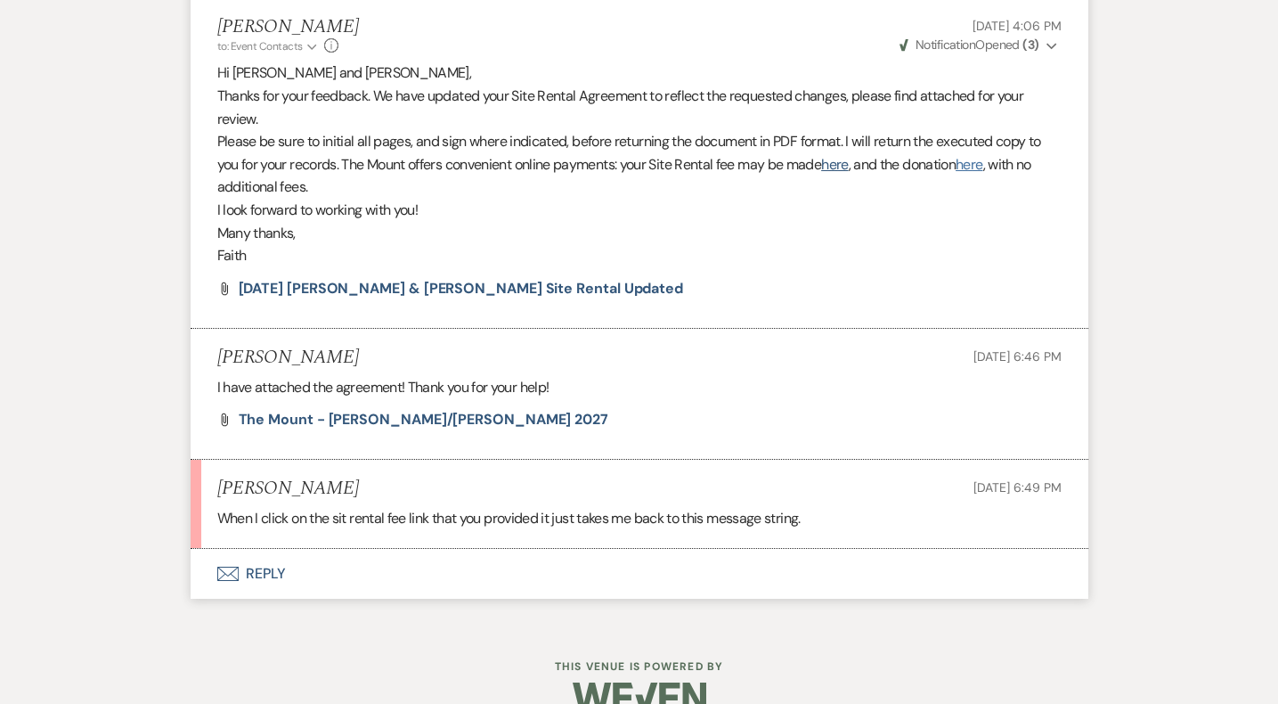
click at [982, 155] on link "here" at bounding box center [969, 164] width 27 height 19
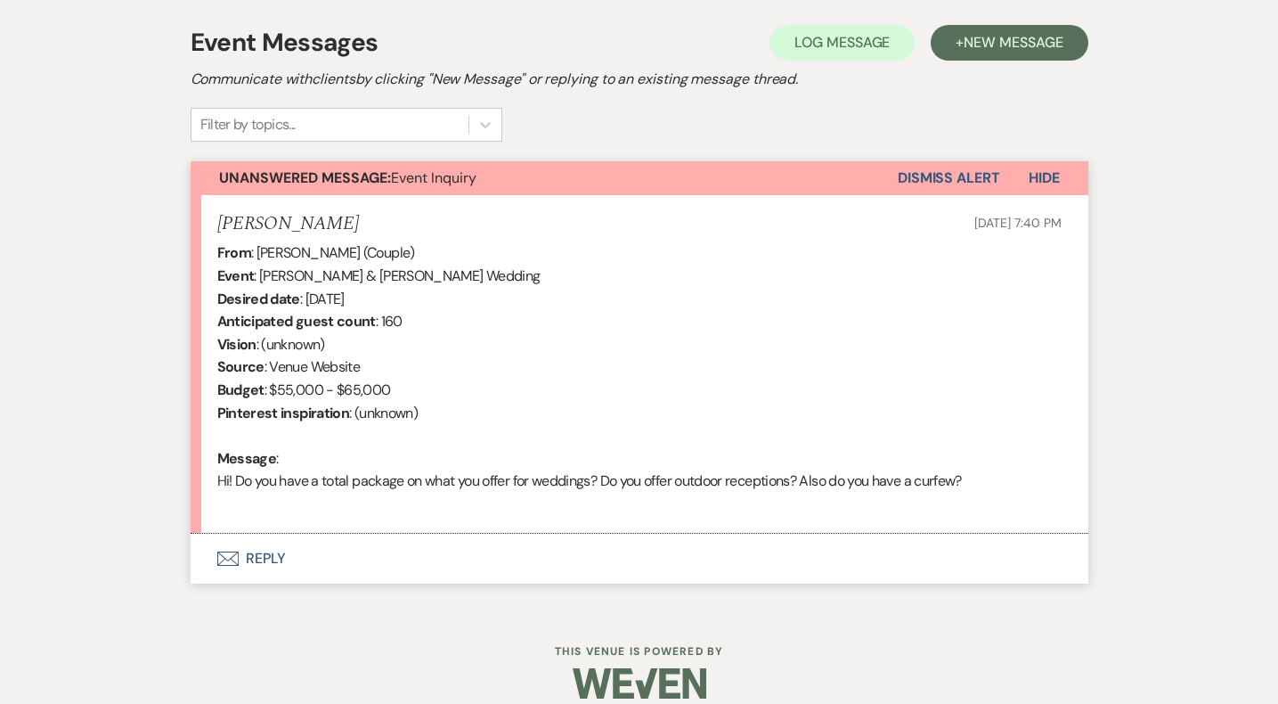
click at [266, 560] on button "Envelope Reply" at bounding box center [640, 558] width 898 height 50
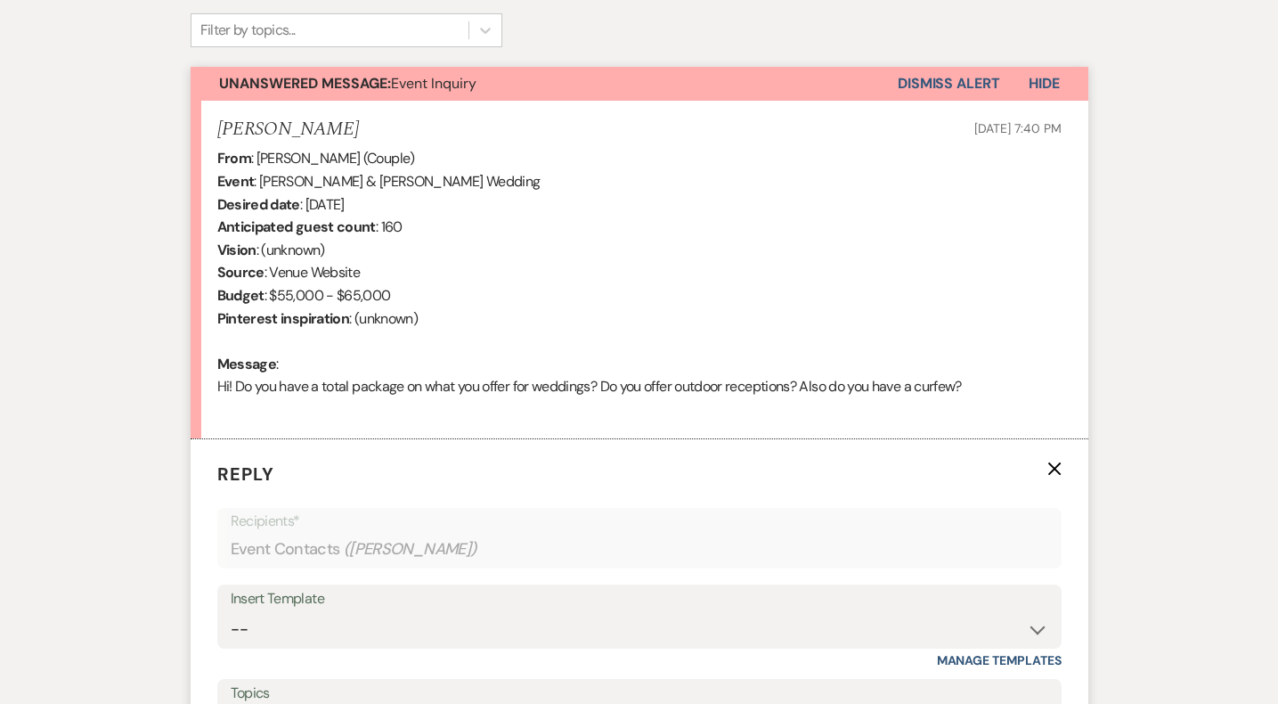
scroll to position [785, 0]
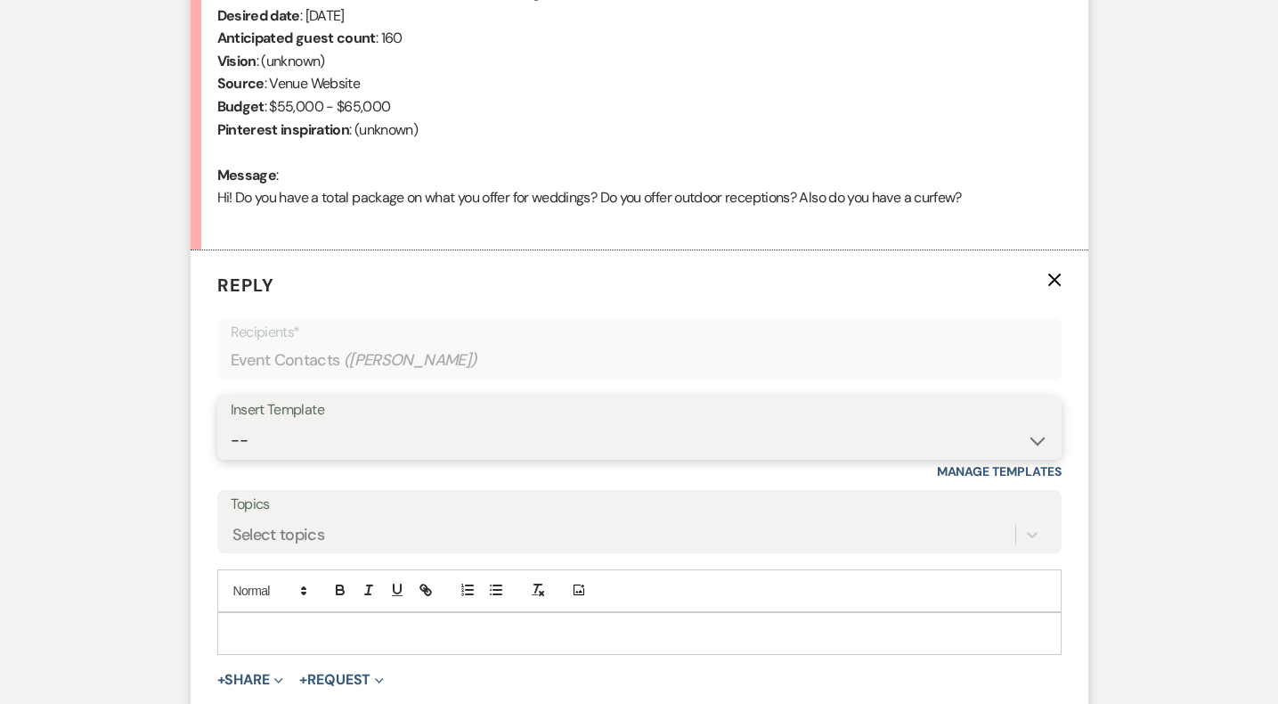
click at [378, 440] on select "-- Weven Planning Portal Introduction (Booked Events) Initial Inquiry Response …" at bounding box center [640, 440] width 818 height 35
select select "5515"
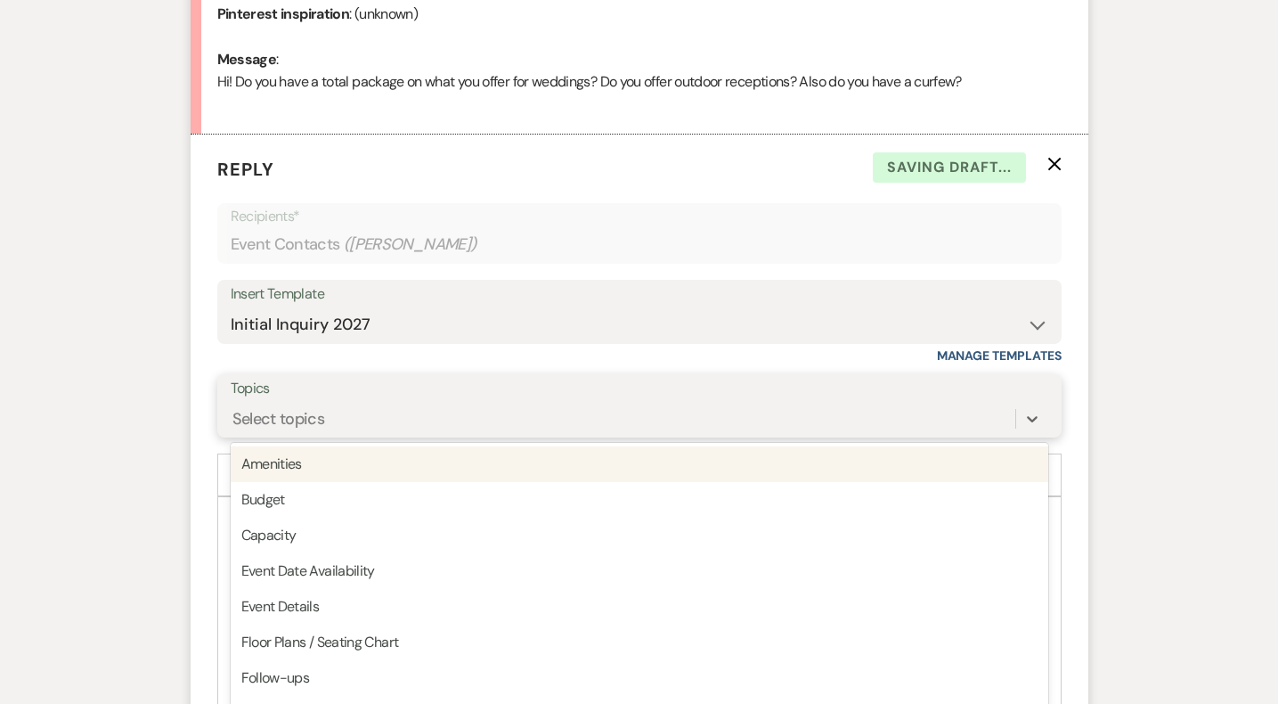
click at [308, 435] on div "option Amenities focused, 1 of 20. 20 results available. Use Up and Down to cho…" at bounding box center [640, 419] width 818 height 34
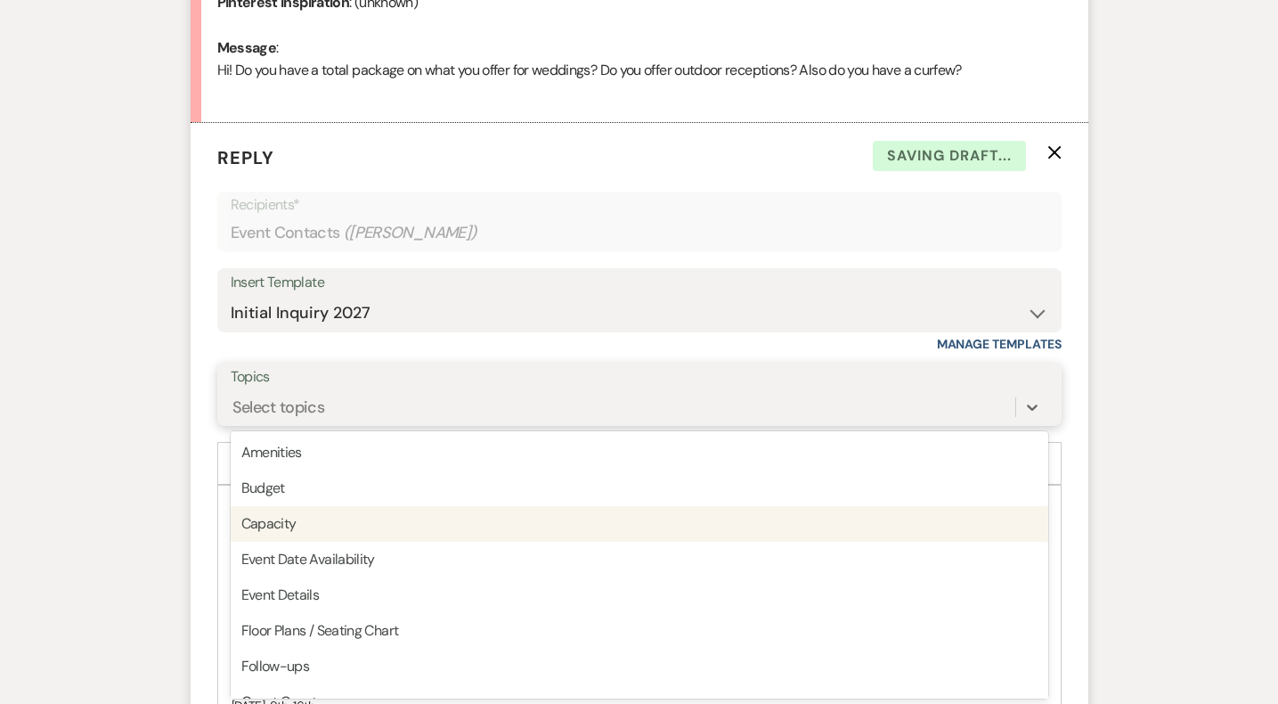
scroll to position [914, 0]
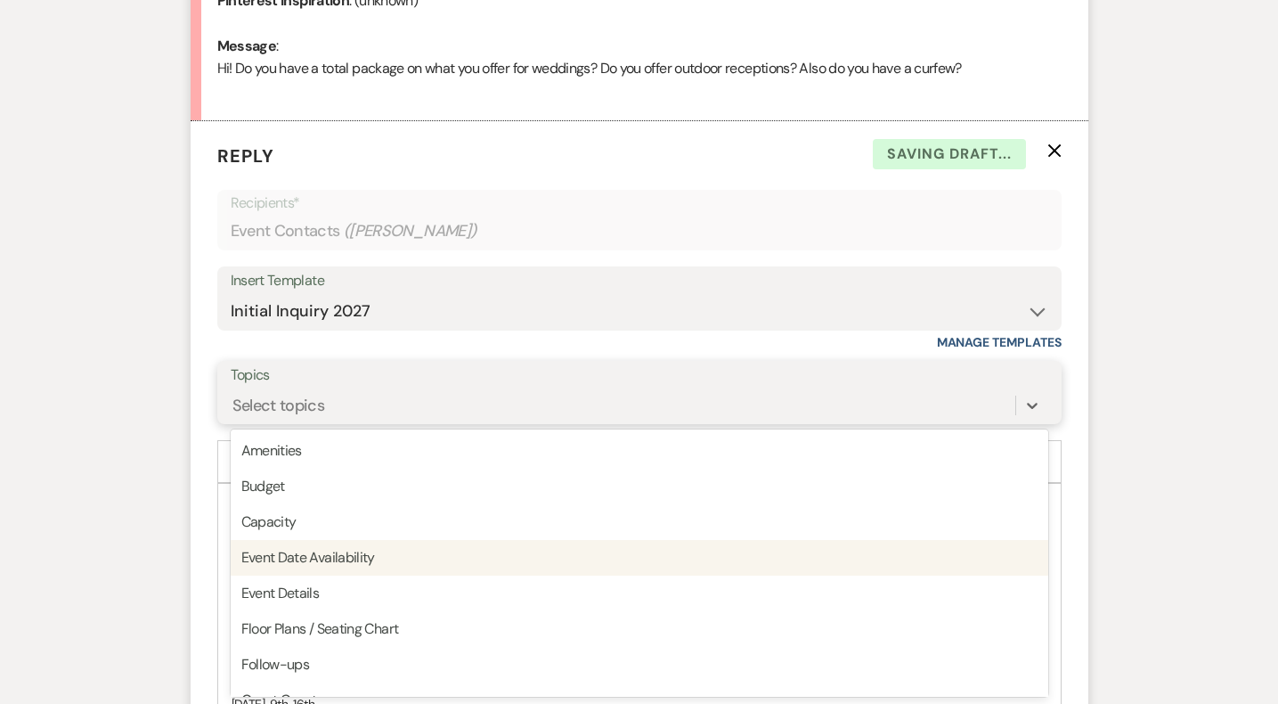
click at [303, 564] on div "Event Date Availability" at bounding box center [640, 558] width 818 height 36
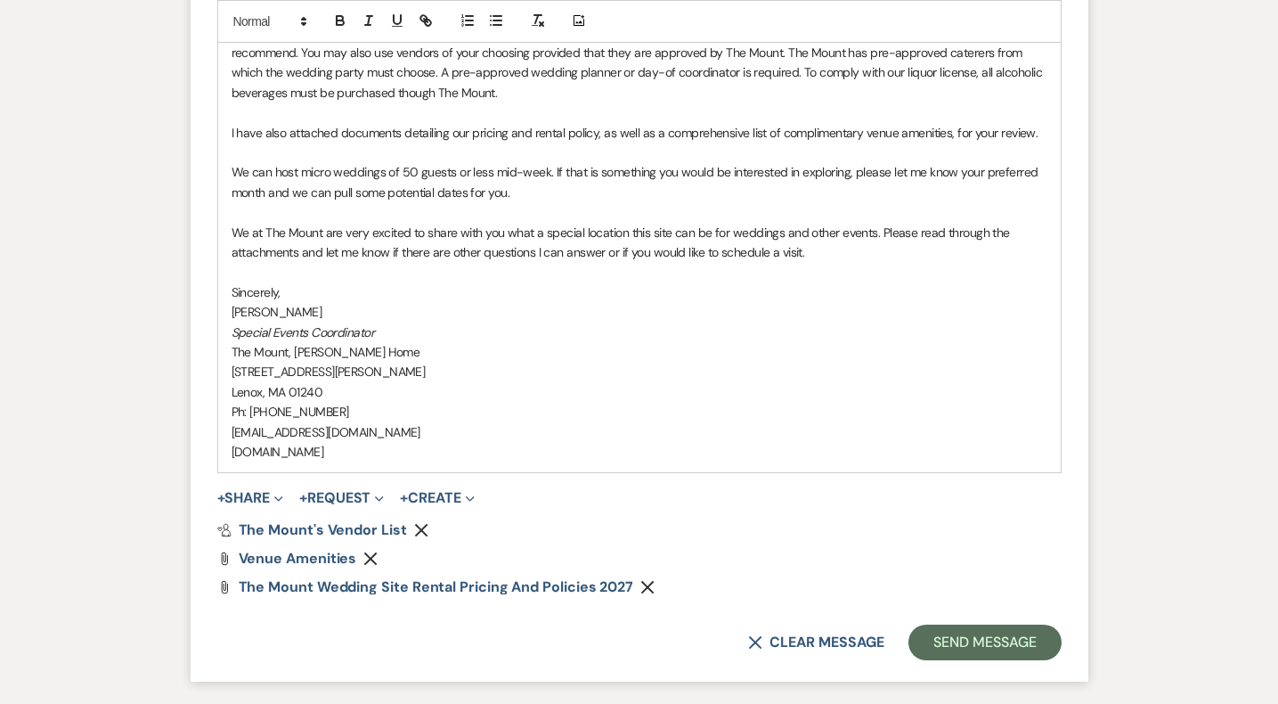
scroll to position [1793, 0]
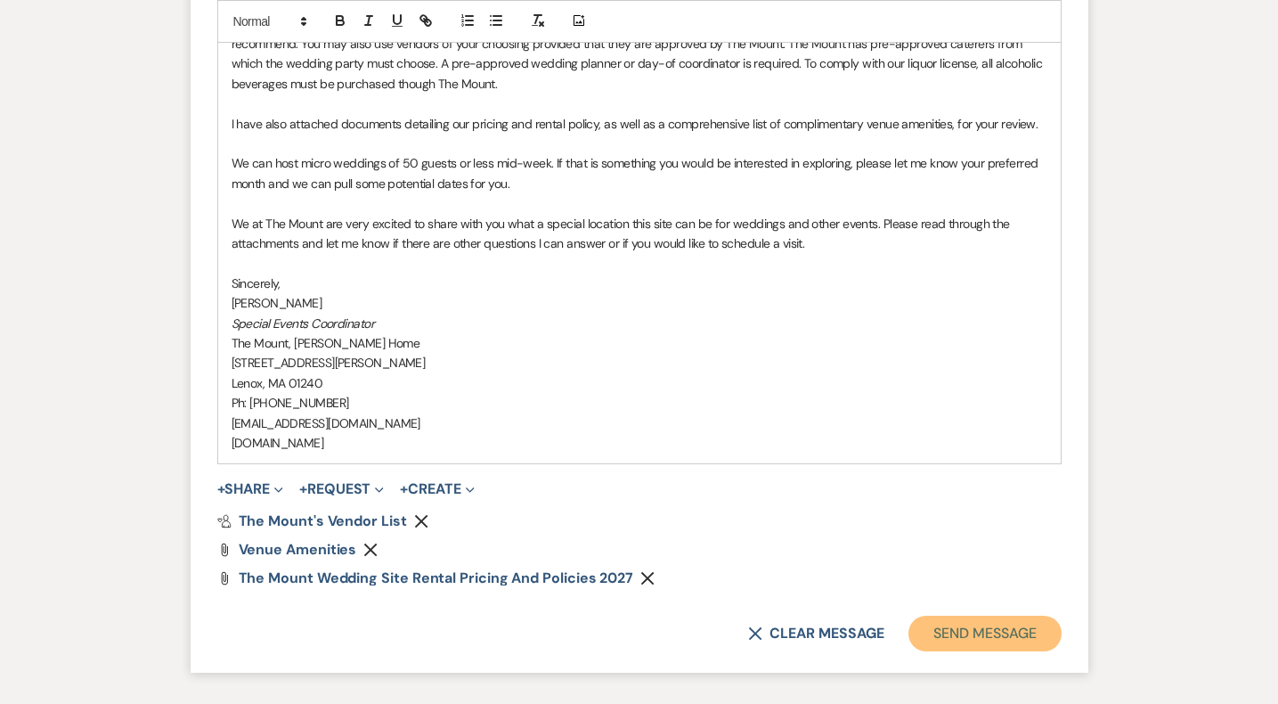
click at [1010, 628] on button "Send Message" at bounding box center [984, 633] width 152 height 36
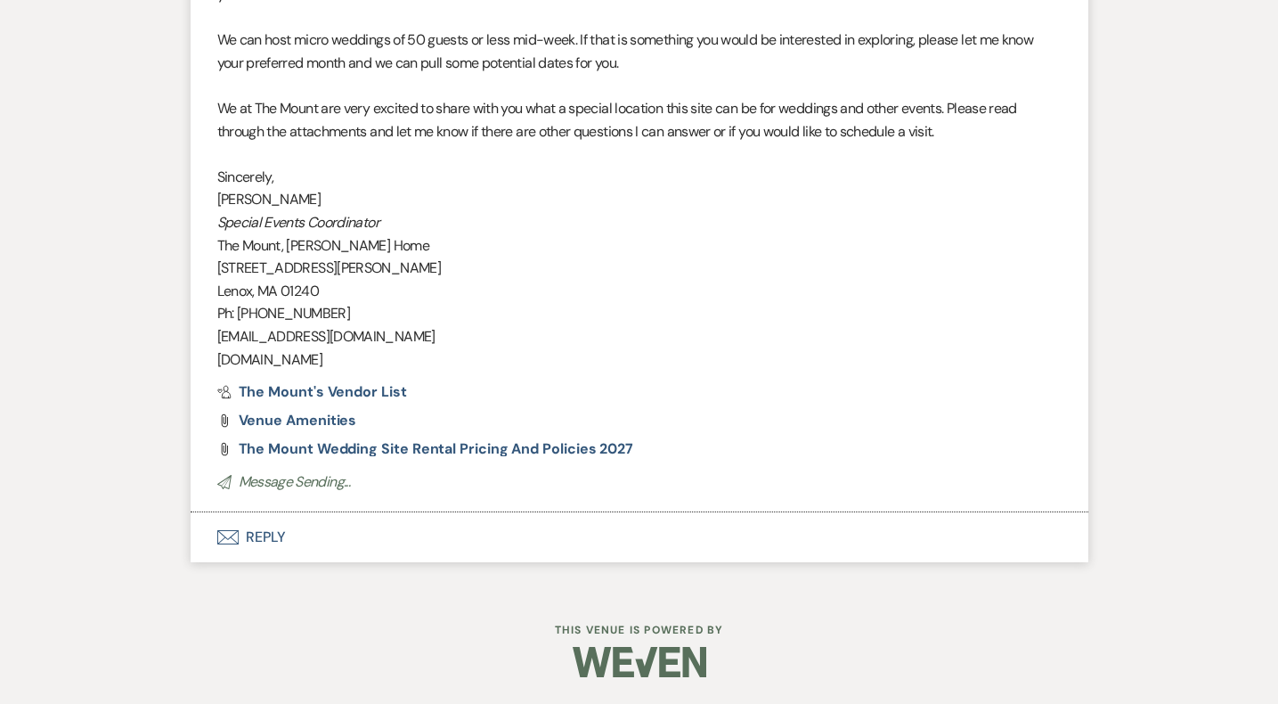
scroll to position [1739, 0]
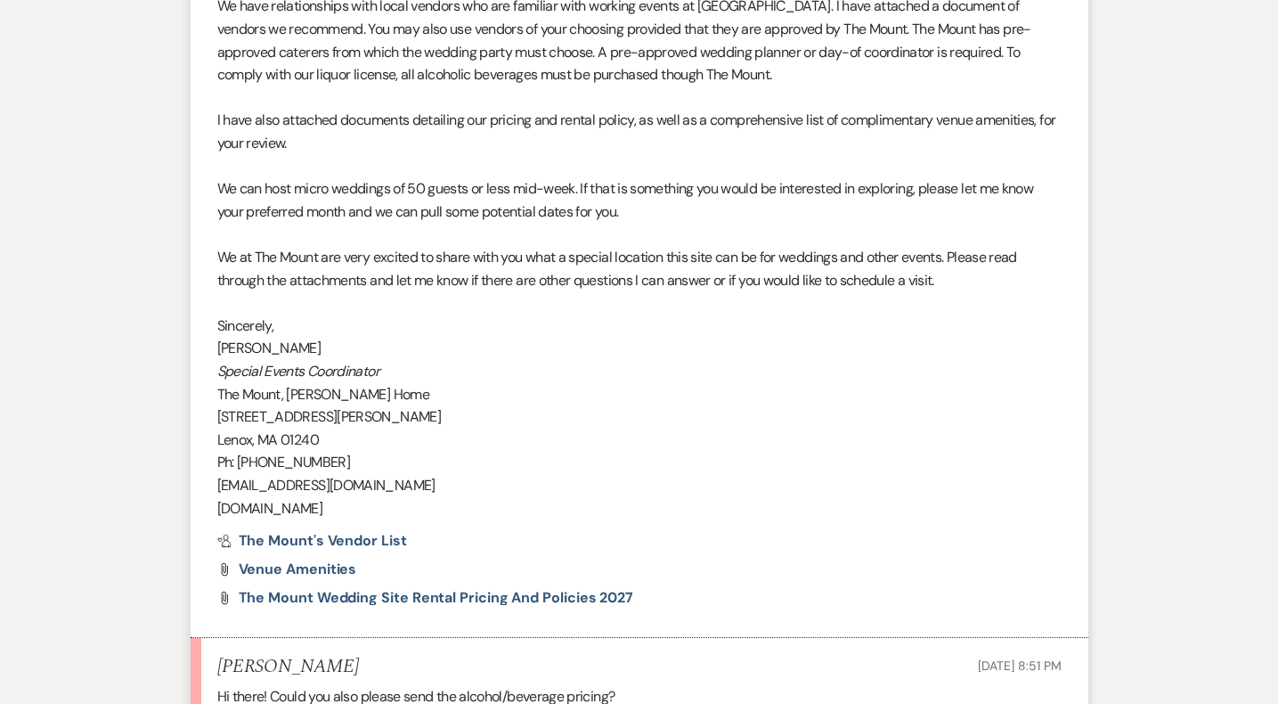
scroll to position [1851, 0]
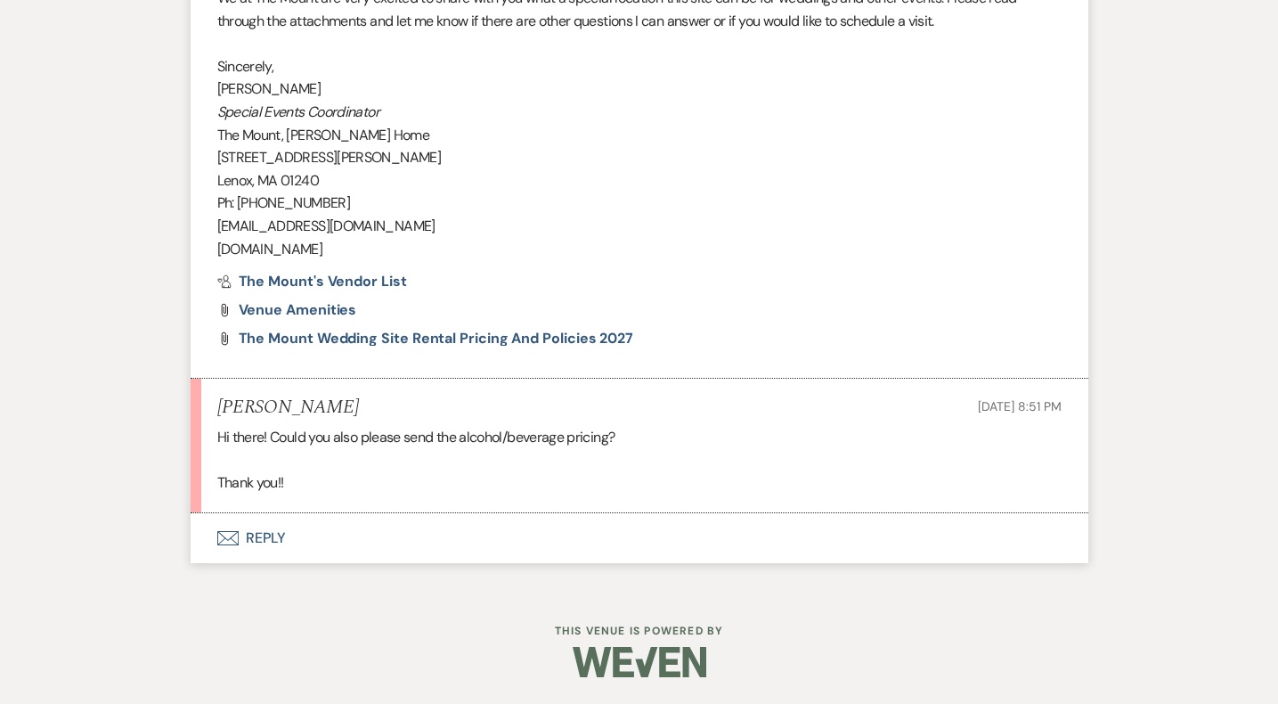
click at [259, 531] on button "Envelope Reply" at bounding box center [640, 538] width 898 height 50
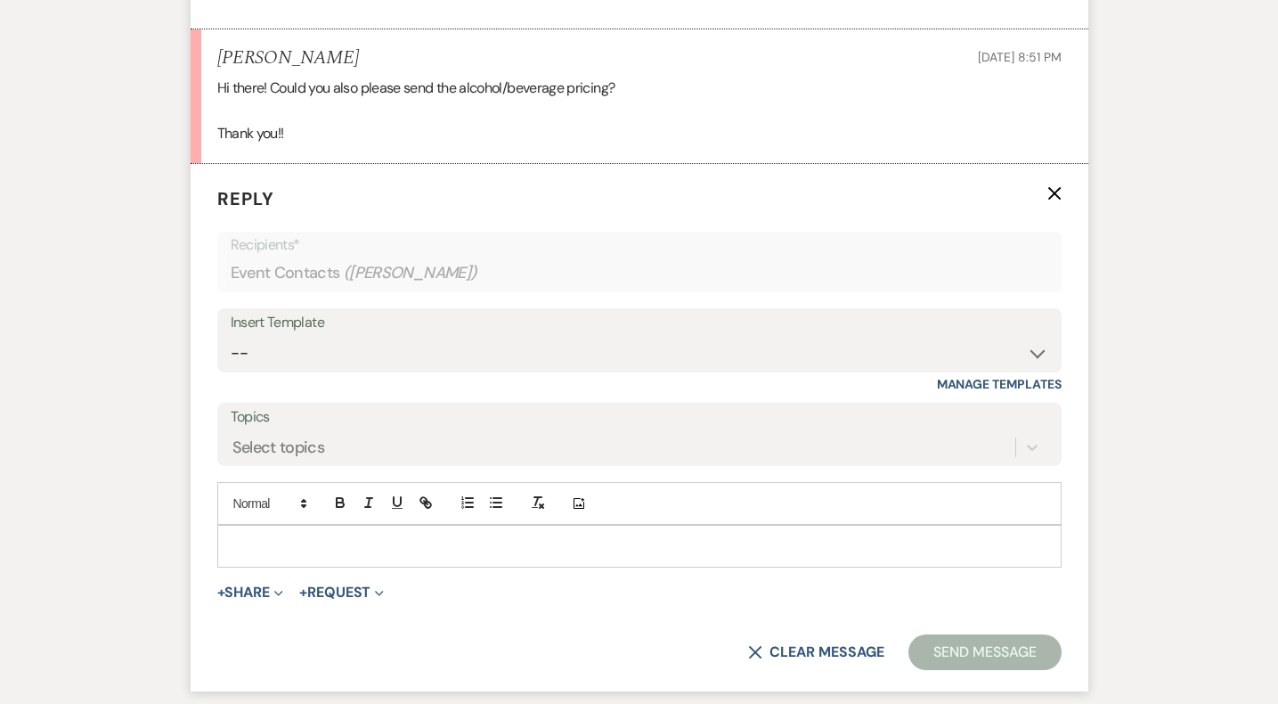
scroll to position [2349, 0]
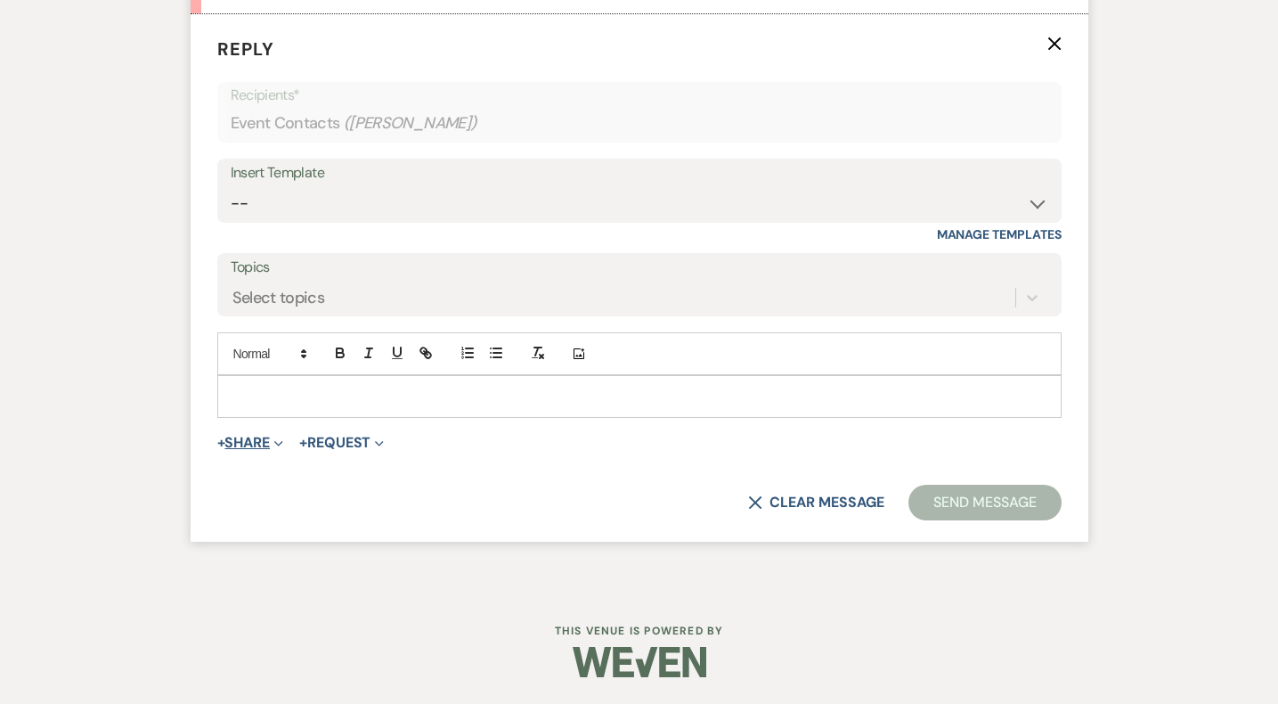
click at [251, 437] on button "+ Share Expand" at bounding box center [250, 442] width 67 height 14
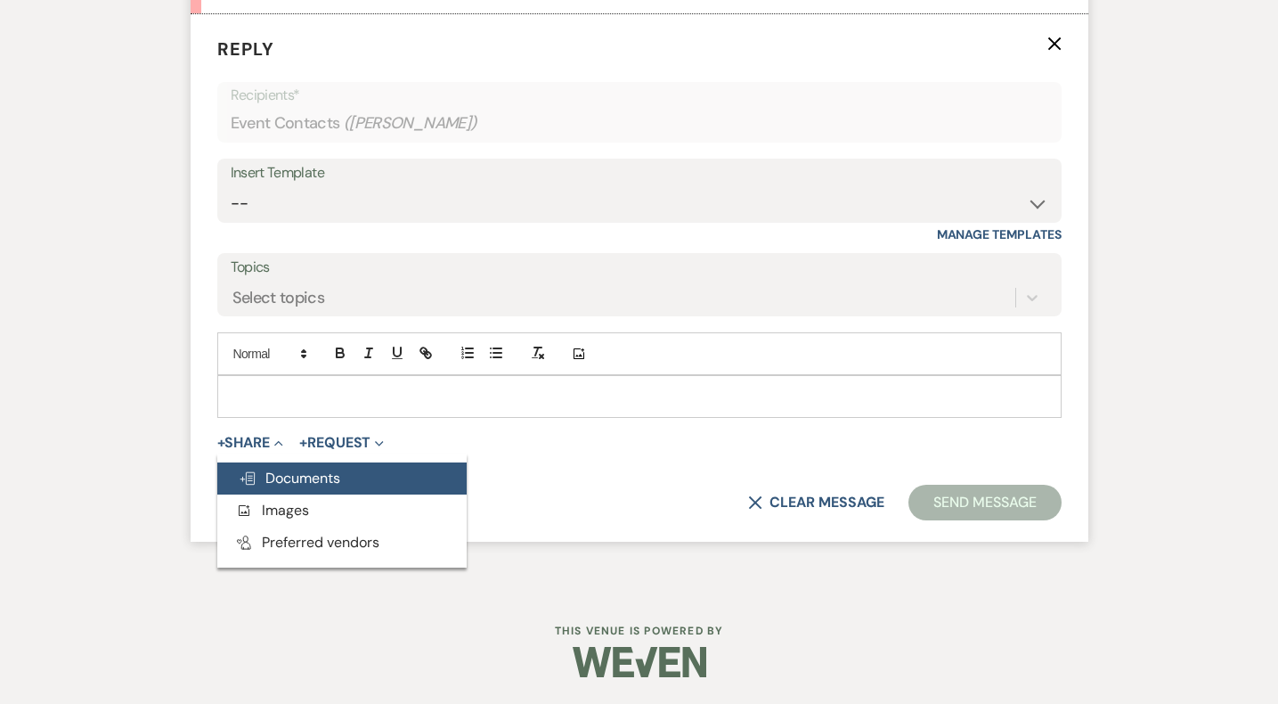
click at [285, 468] on span "Doc Upload Documents" at bounding box center [290, 477] width 102 height 19
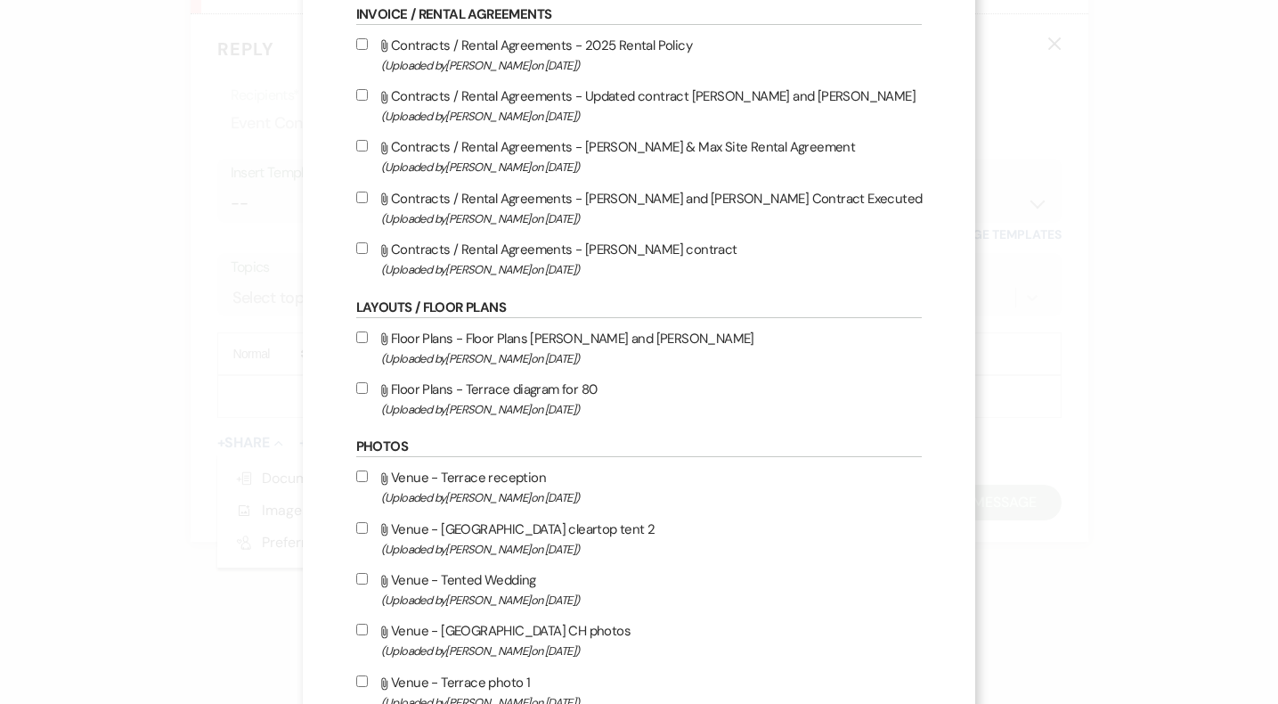
scroll to position [0, 0]
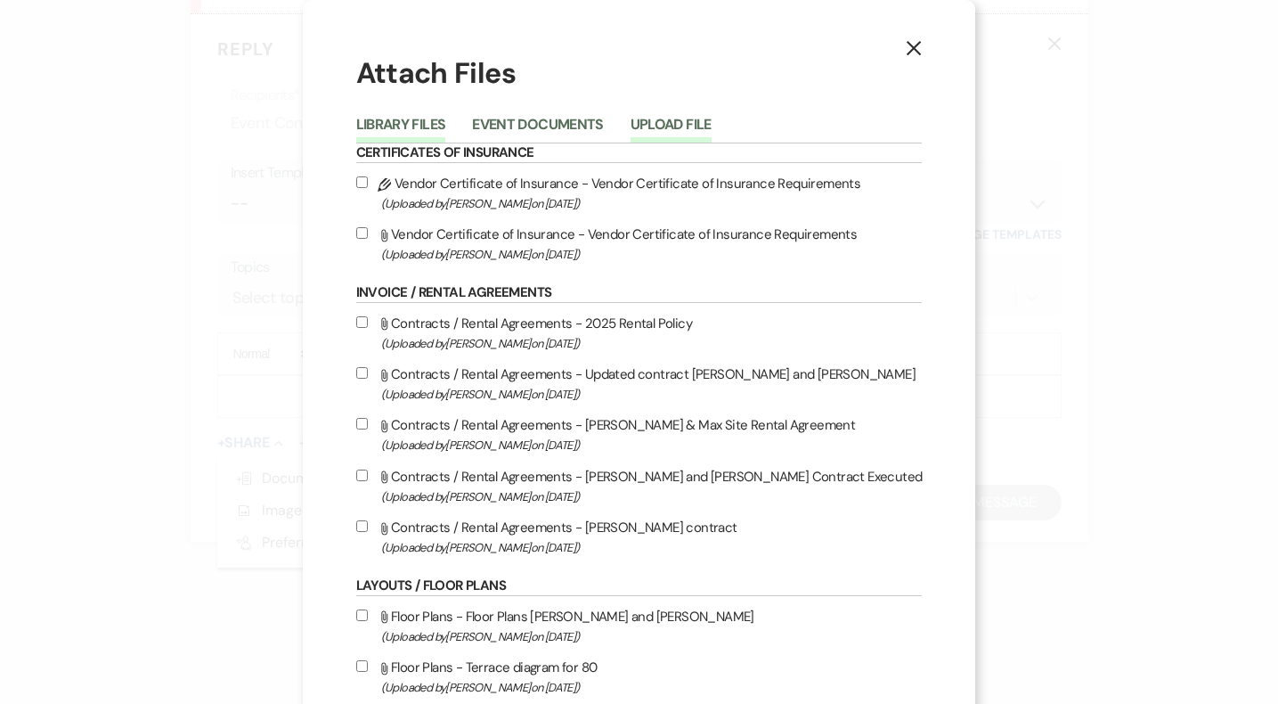
click at [704, 128] on button "Upload File" at bounding box center [671, 130] width 81 height 25
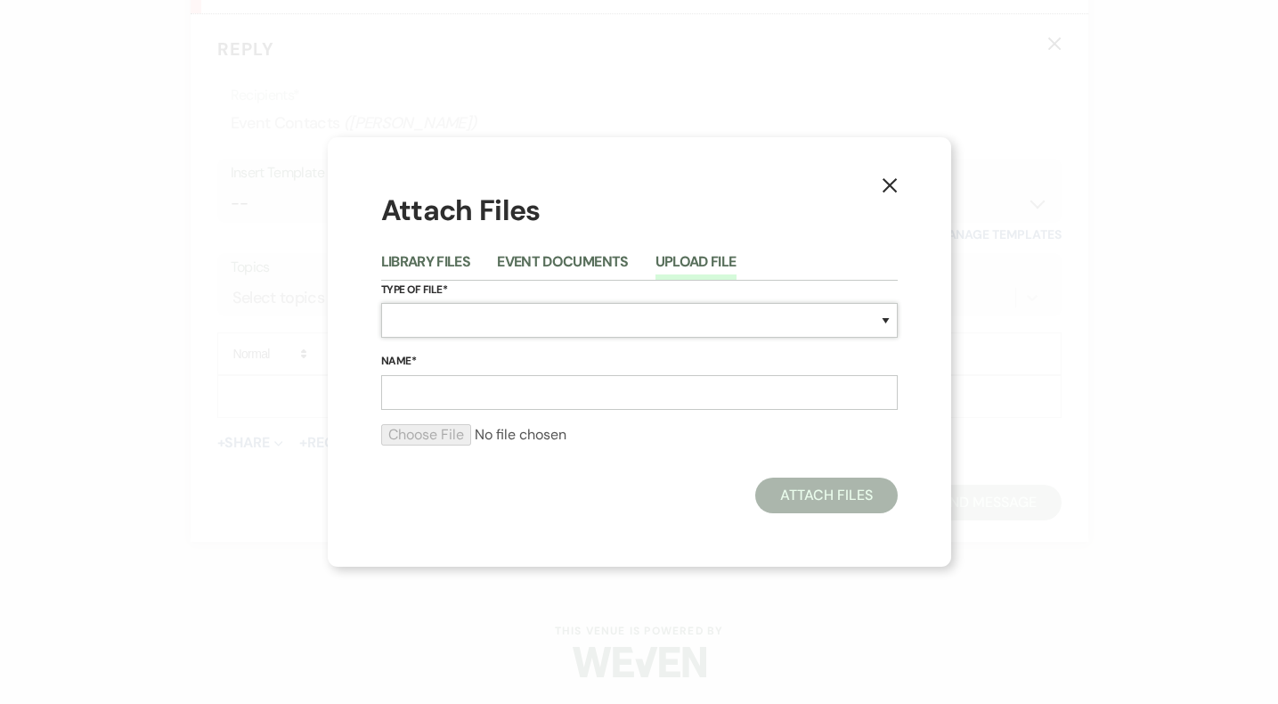
click at [590, 329] on select "Special Event Insurance Vendor Certificate of Insurance Contracts / Rental Agre…" at bounding box center [639, 320] width 517 height 35
select select "67"
click at [527, 377] on input "Name*" at bounding box center [639, 392] width 517 height 35
type input "2027 Beverage Program"
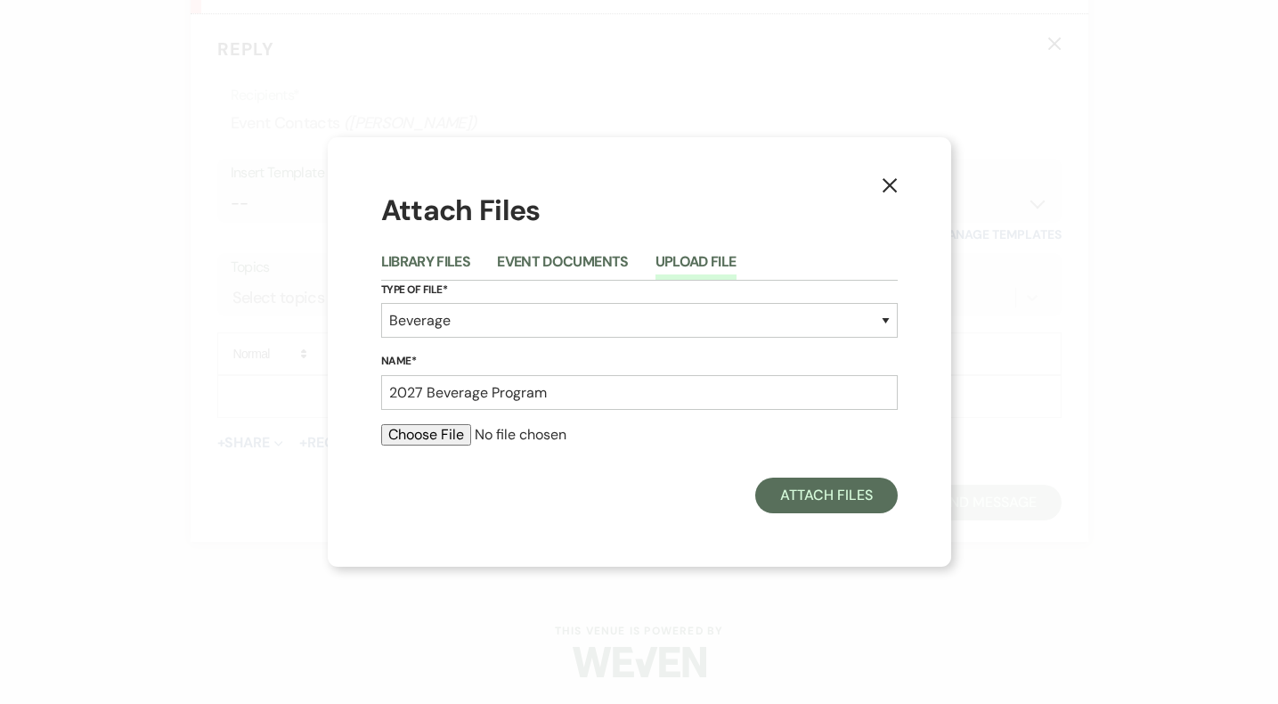
click at [444, 436] on input "file" at bounding box center [639, 434] width 517 height 21
type input "C:\fakepath\2027 Beverage Program - sample.pdf"
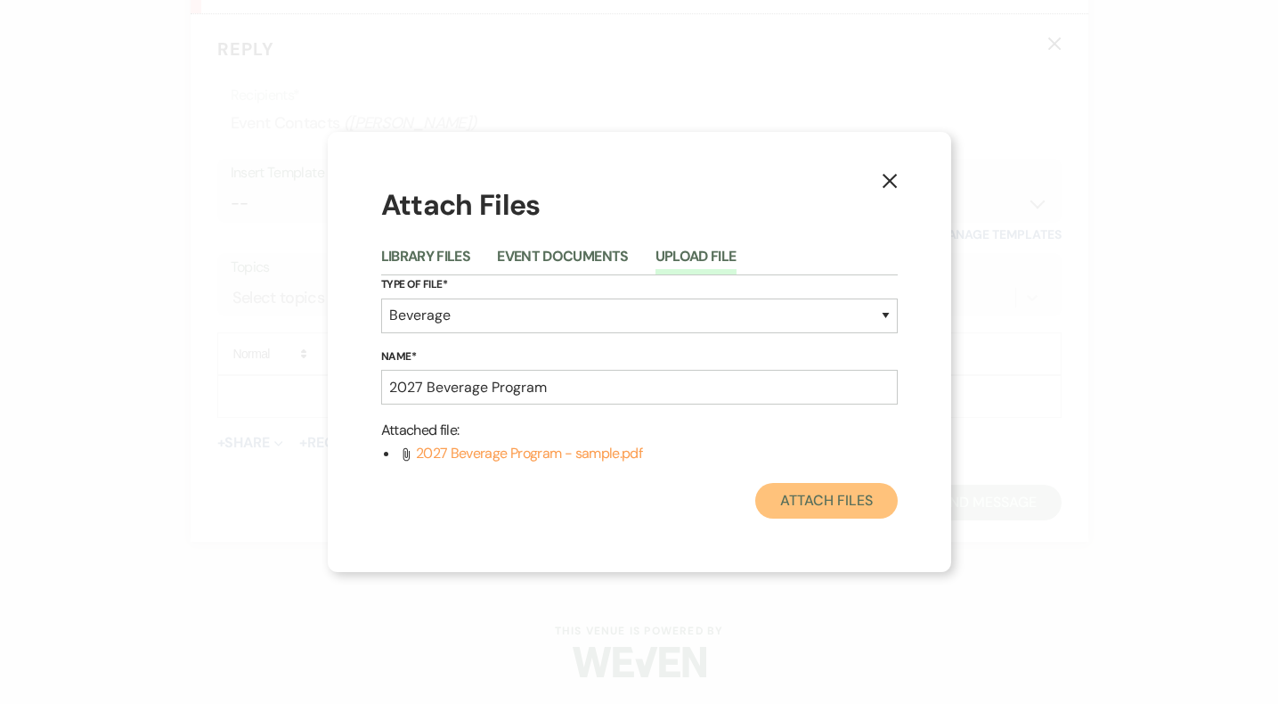
click at [848, 508] on button "Attach Files" at bounding box center [826, 501] width 142 height 36
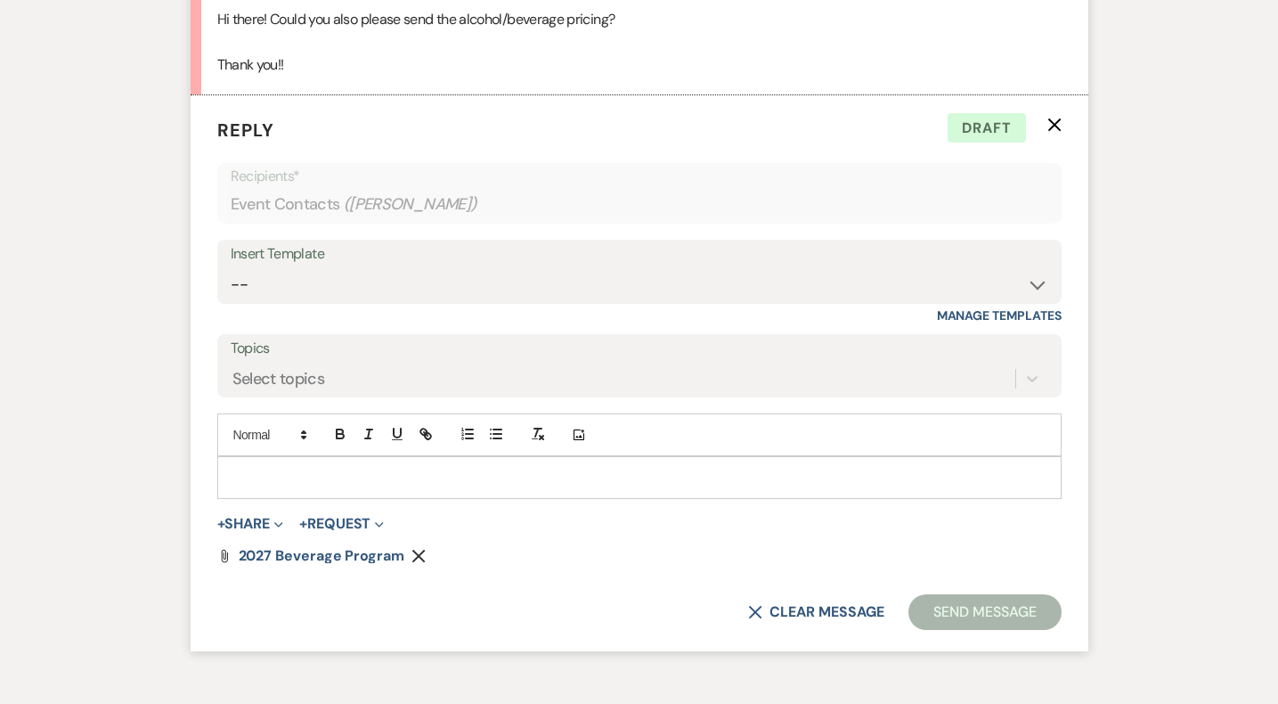
scroll to position [2335, 0]
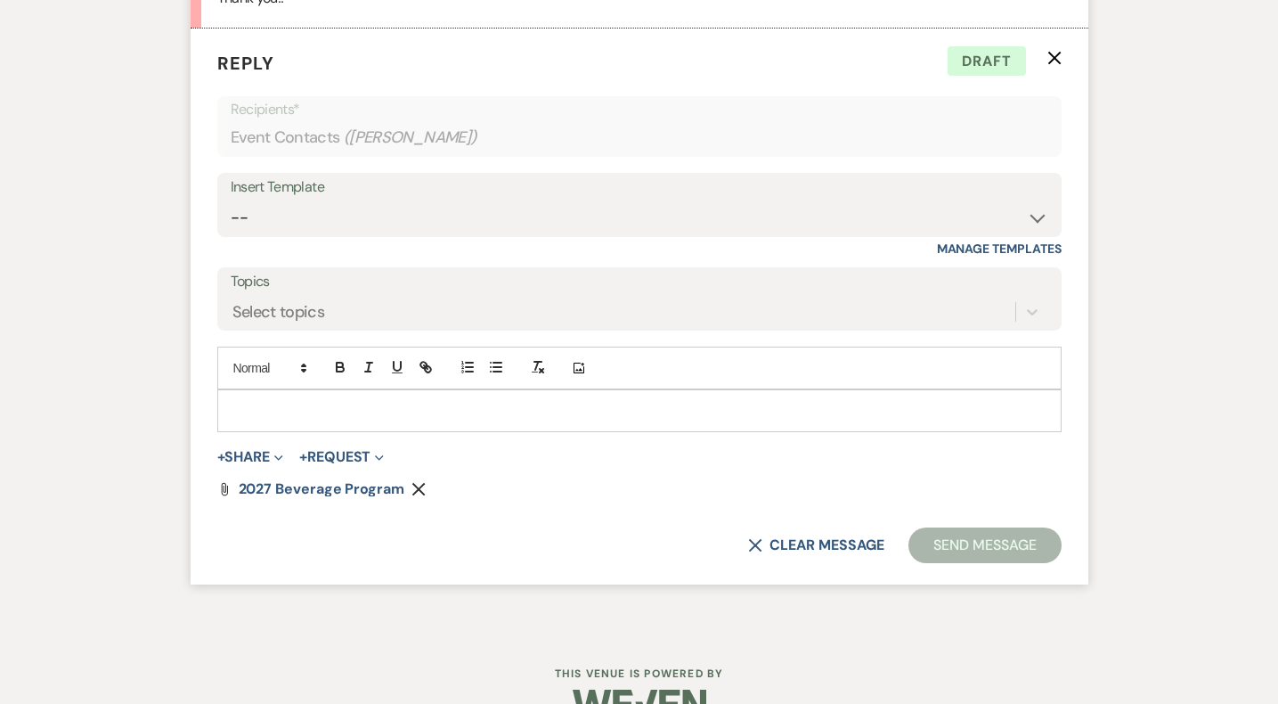
click at [500, 401] on p at bounding box center [640, 411] width 816 height 20
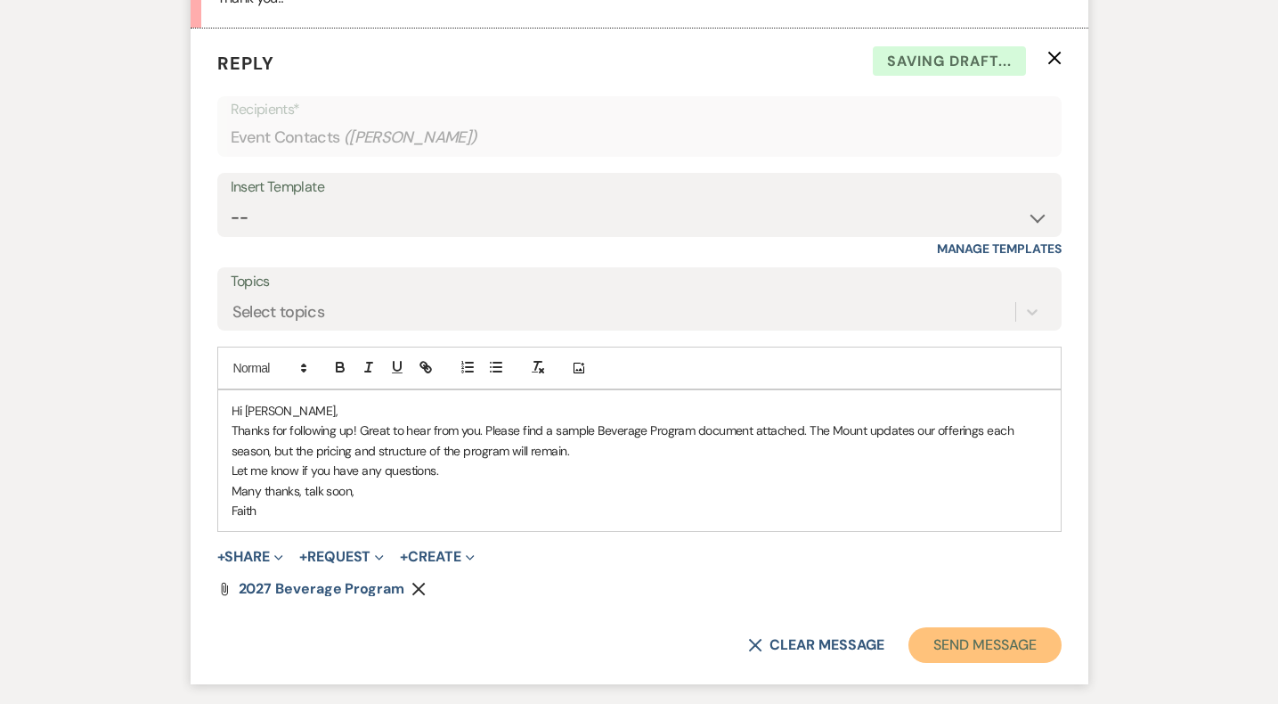
click at [978, 636] on button "Send Message" at bounding box center [984, 645] width 152 height 36
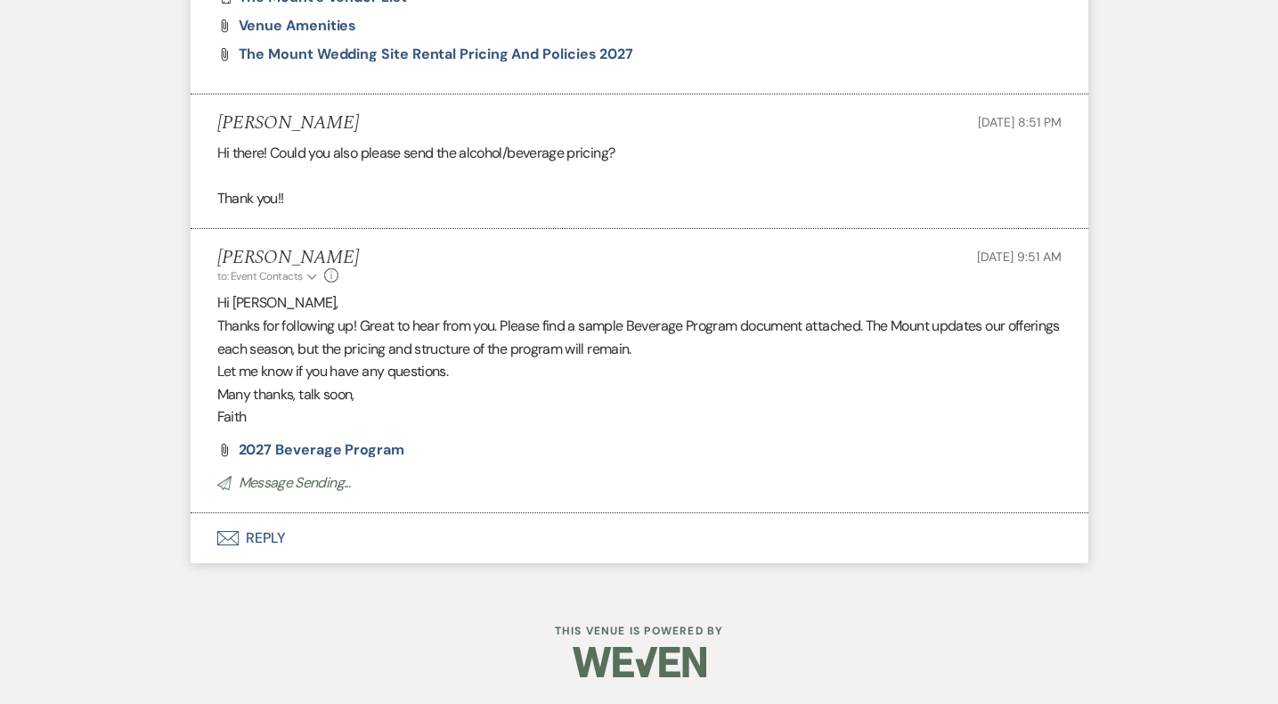
scroll to position [2112, 0]
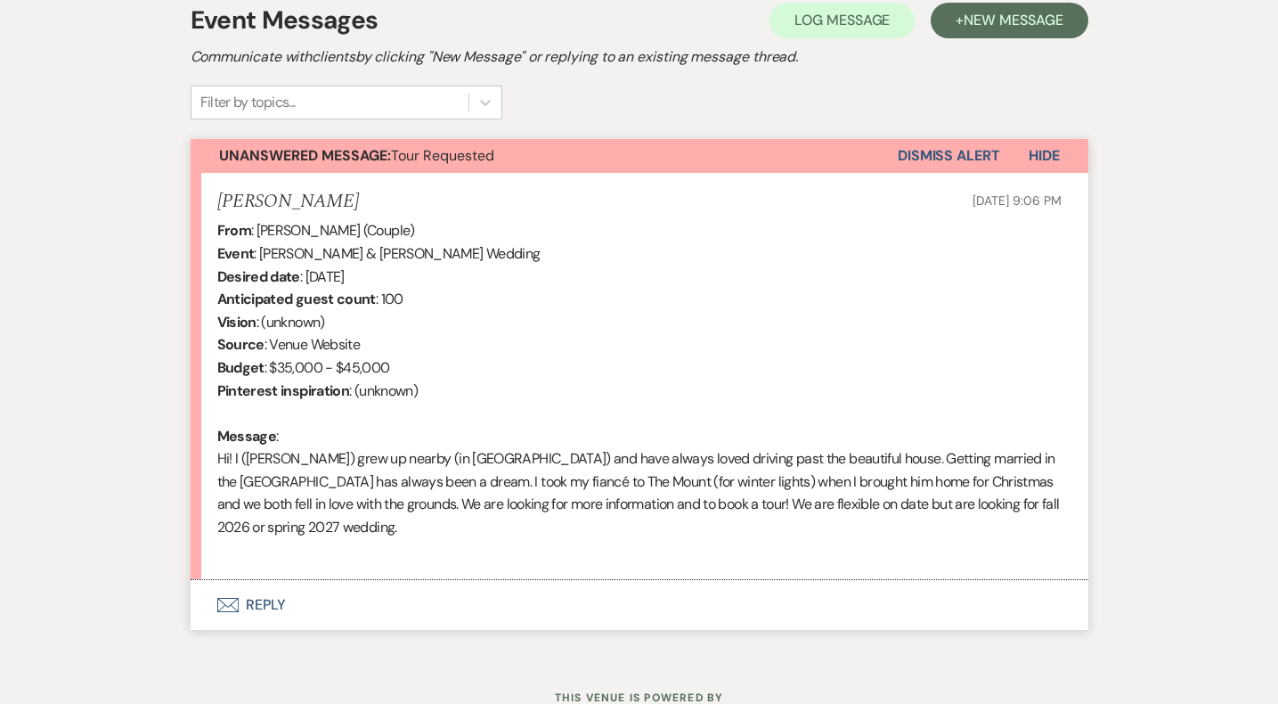
click at [238, 598] on use "button" at bounding box center [226, 605] width 21 height 14
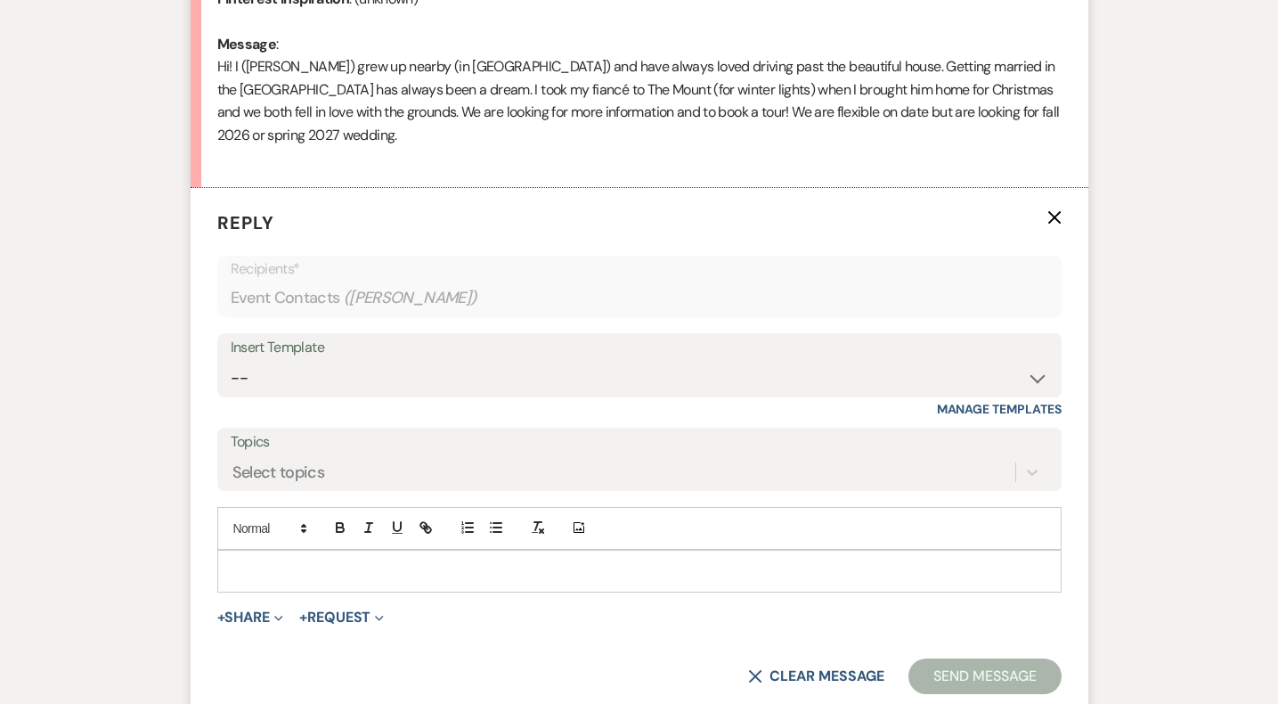
scroll to position [926, 0]
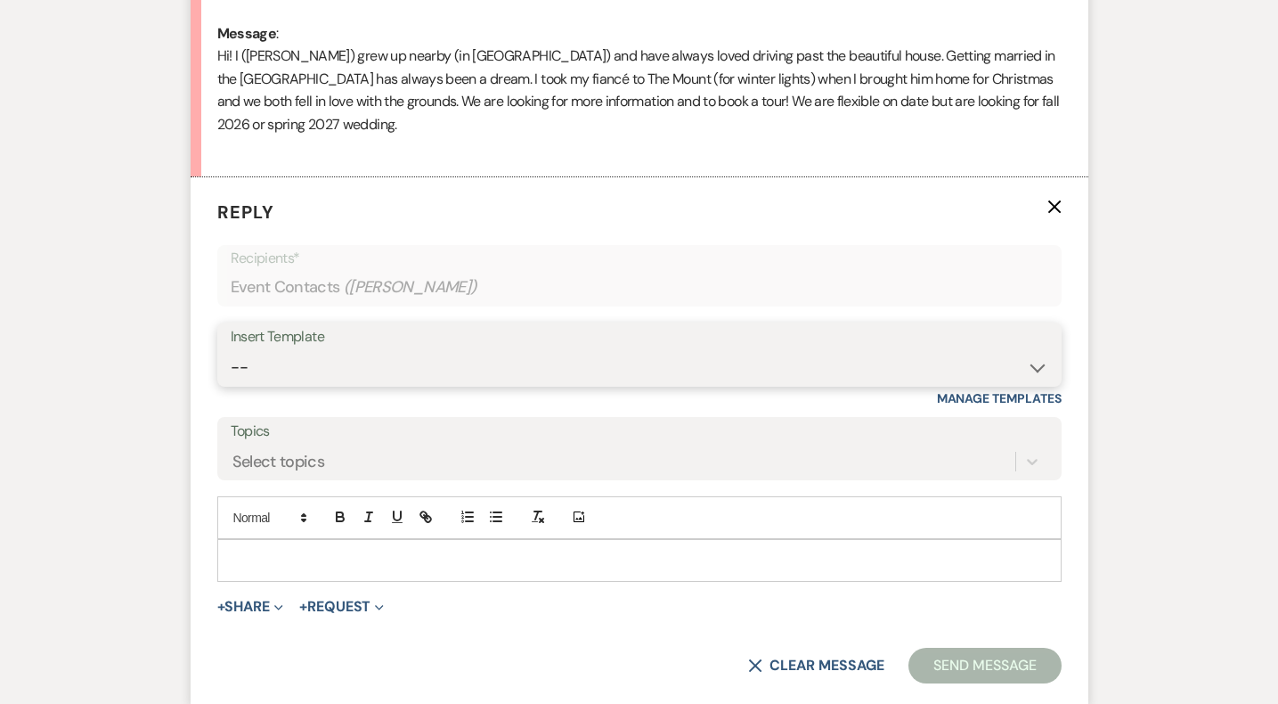
click at [334, 378] on select "-- Weven Planning Portal Introduction (Booked Events) Initial Inquiry Response …" at bounding box center [640, 367] width 818 height 35
select select "5515"
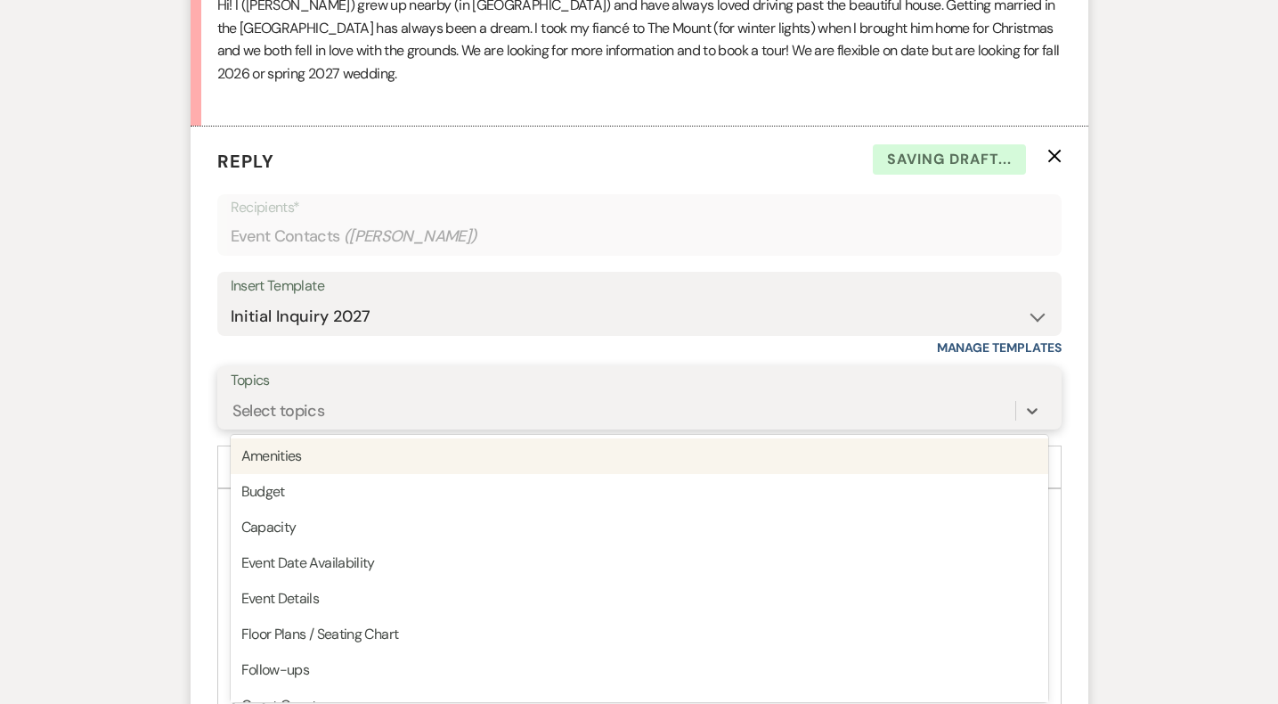
click at [300, 427] on div "option Amenities focused, 1 of 20. 20 results available. Use Up and Down to cho…" at bounding box center [640, 411] width 818 height 34
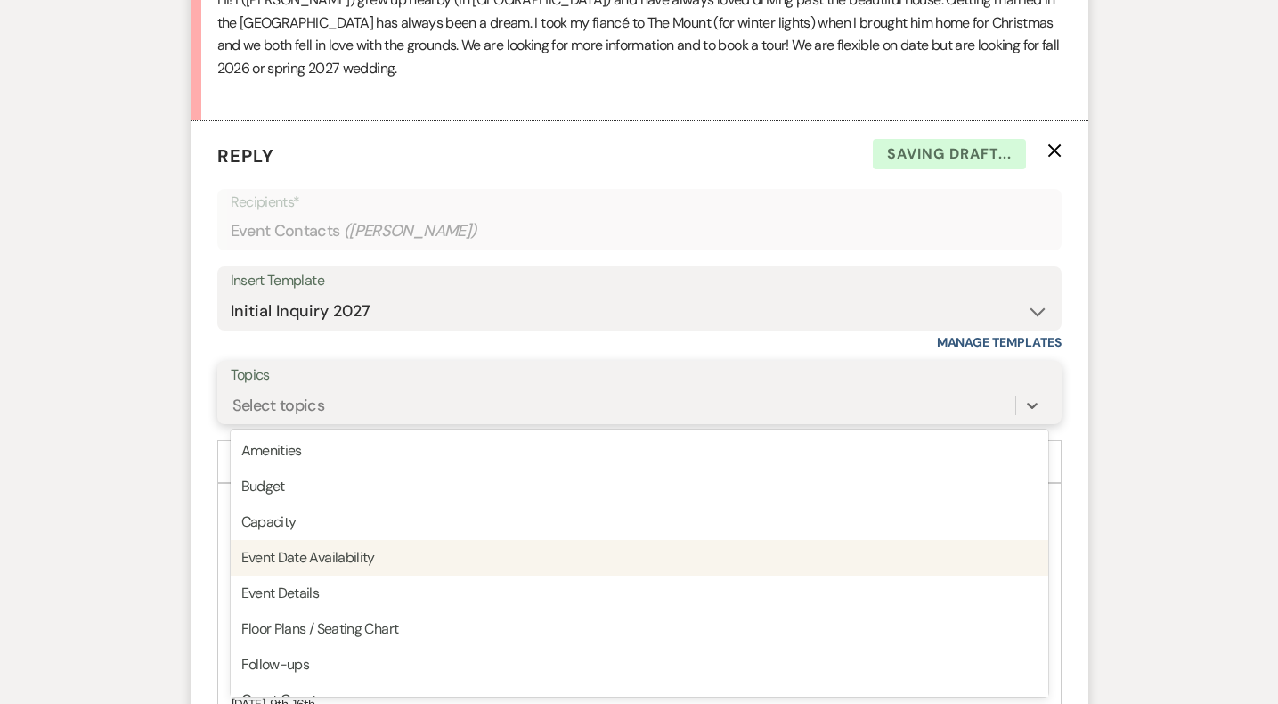
click at [333, 553] on div "Event Date Availability" at bounding box center [640, 558] width 818 height 36
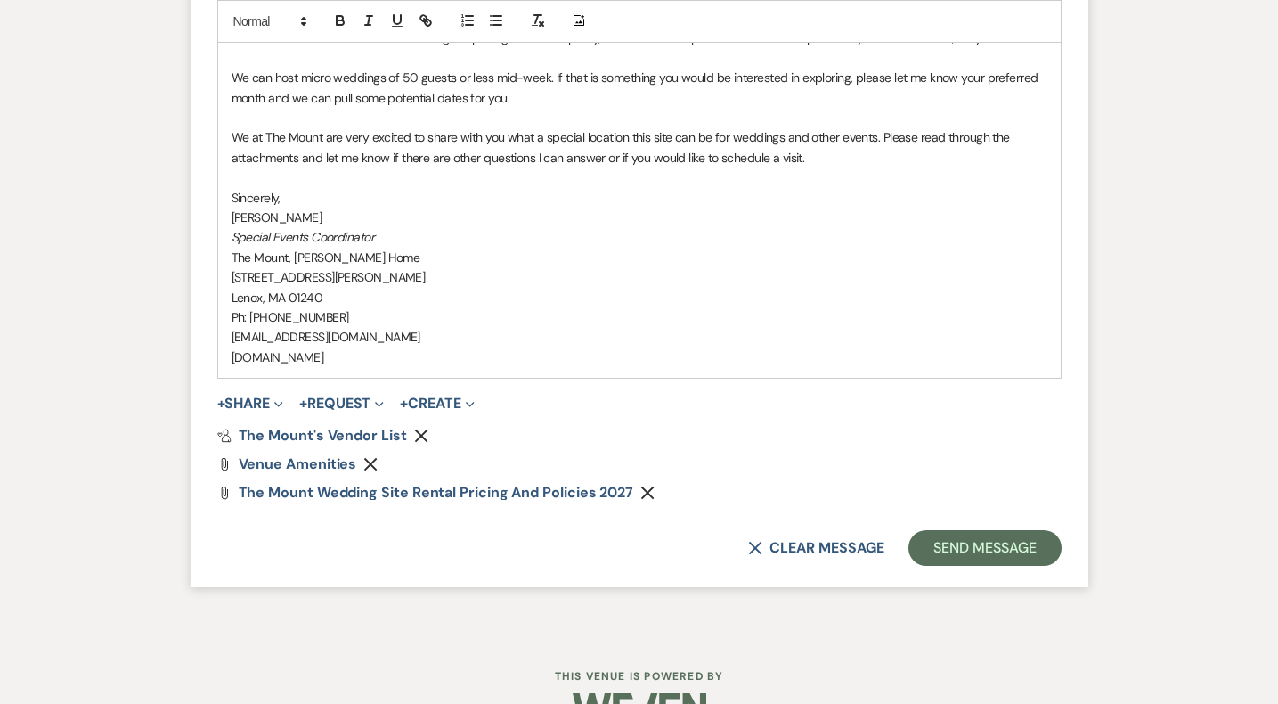
scroll to position [1952, 0]
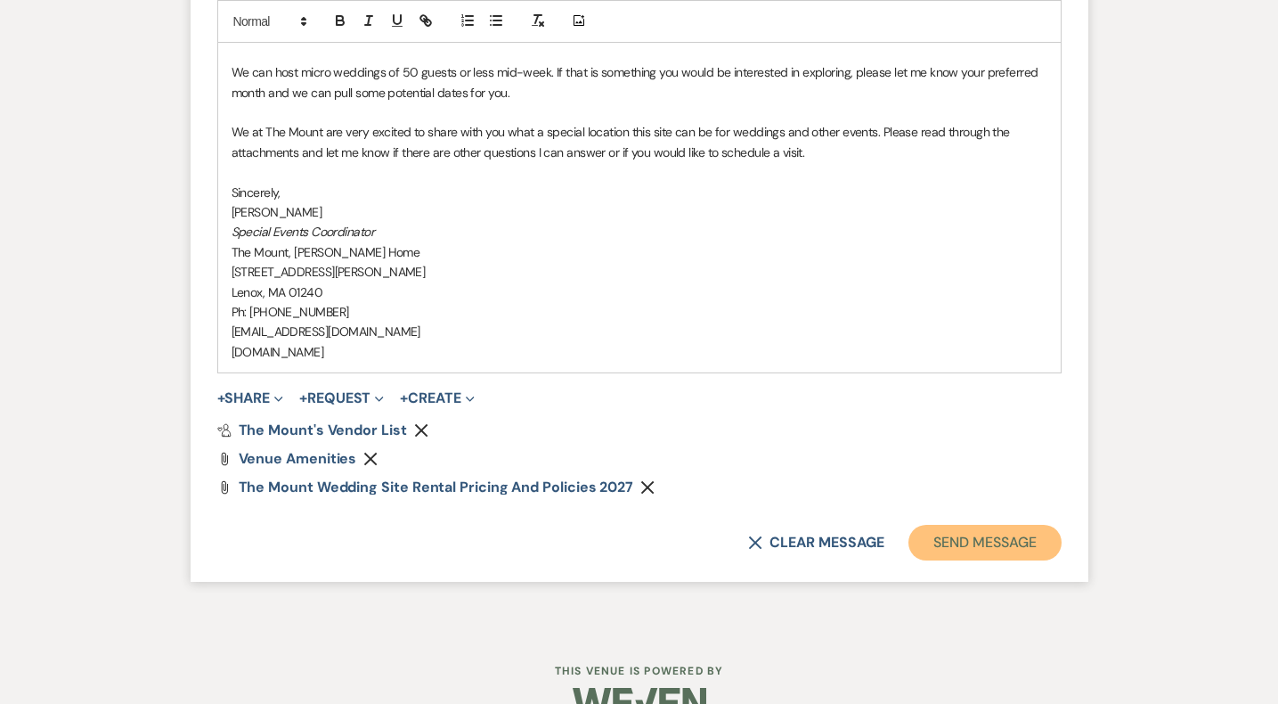
click at [995, 554] on button "Send Message" at bounding box center [984, 543] width 152 height 36
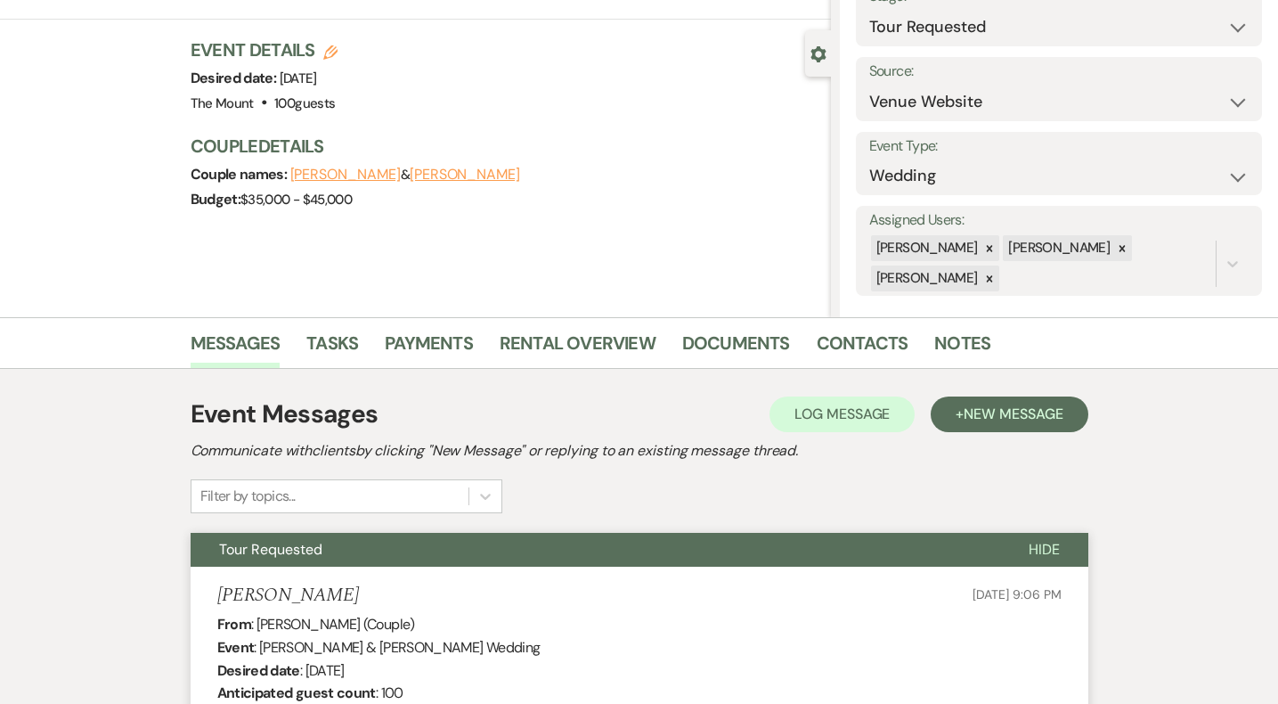
scroll to position [0, 0]
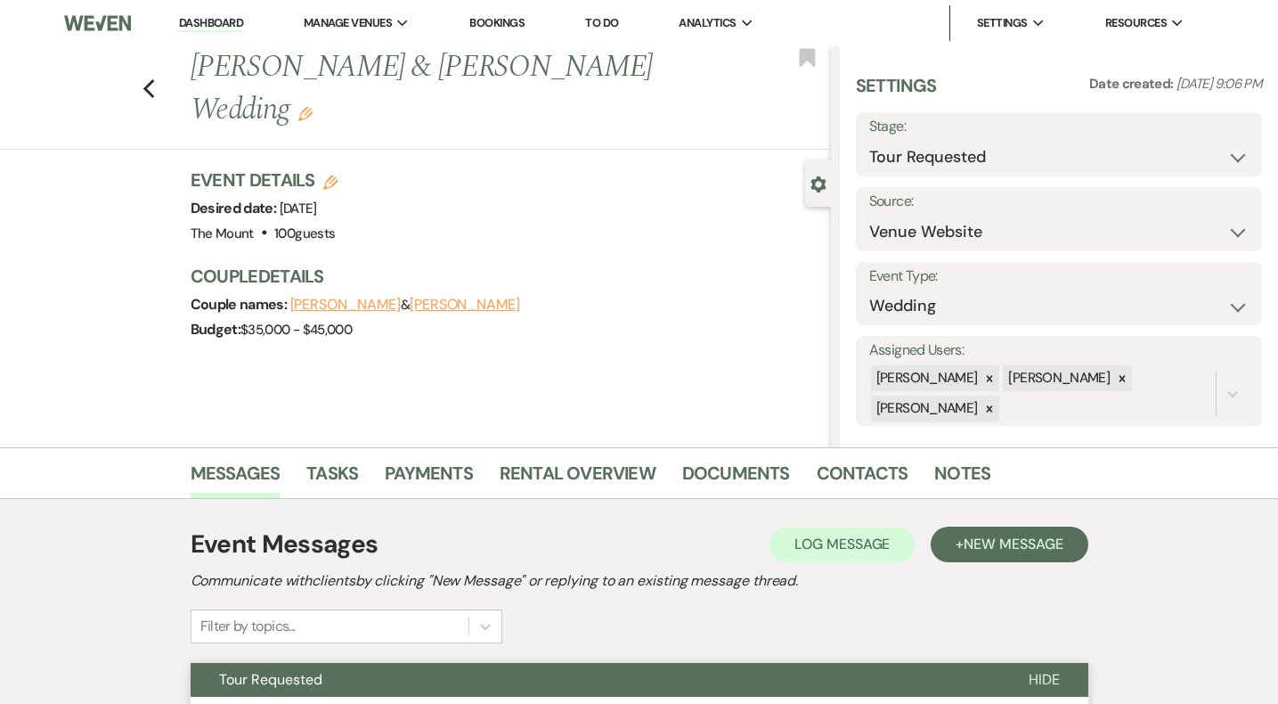
click at [237, 32] on li "Dashboard" at bounding box center [211, 23] width 82 height 36
click at [224, 26] on link "Dashboard" at bounding box center [211, 23] width 64 height 17
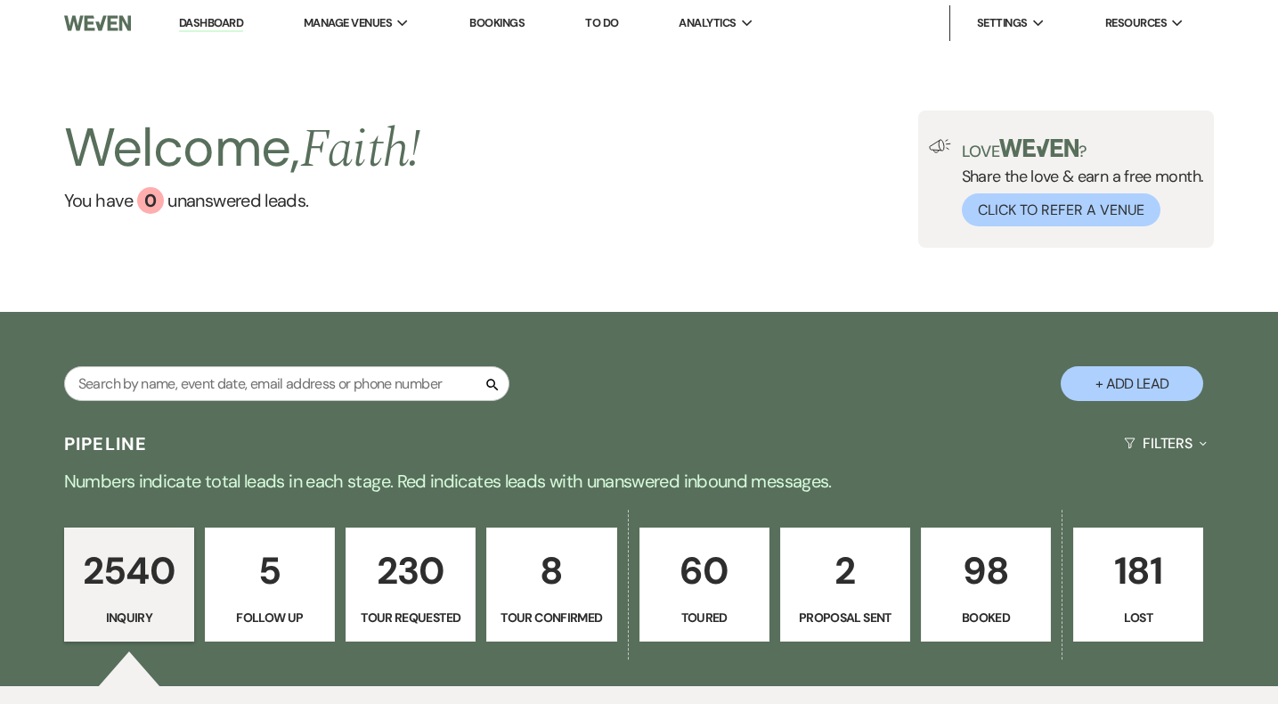
scroll to position [48, 0]
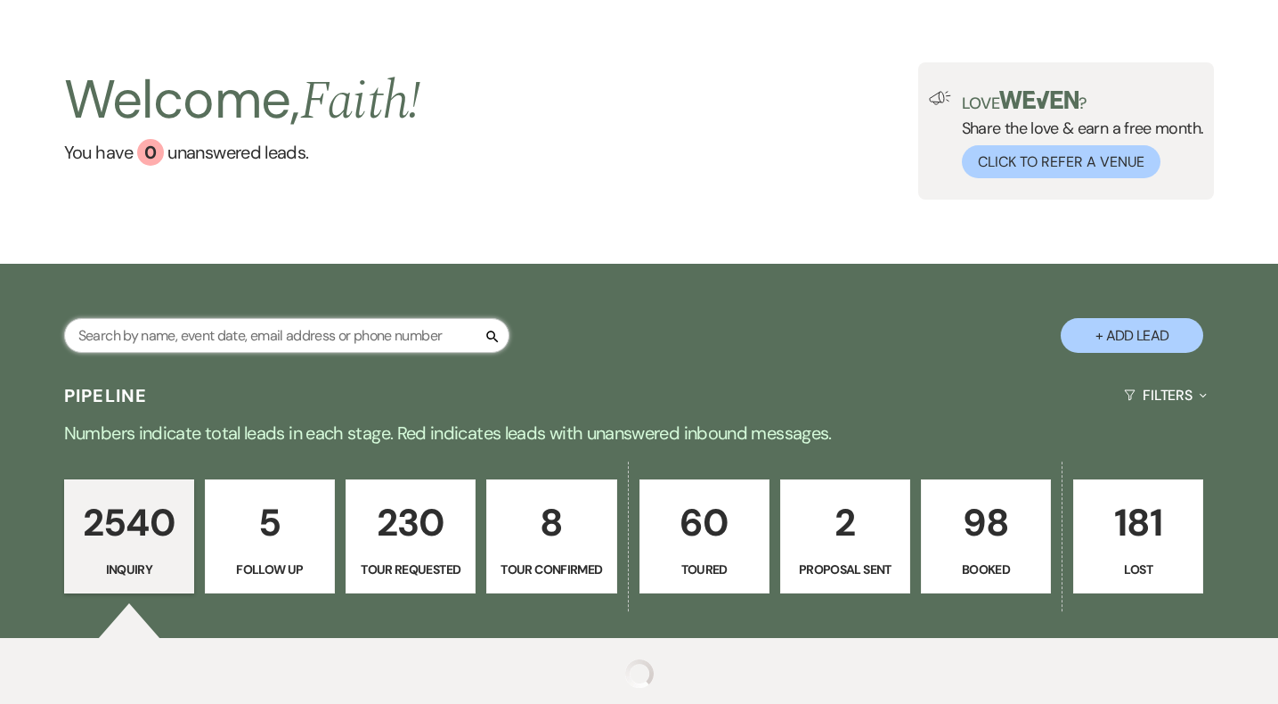
click at [330, 347] on input "text" at bounding box center [286, 335] width 445 height 35
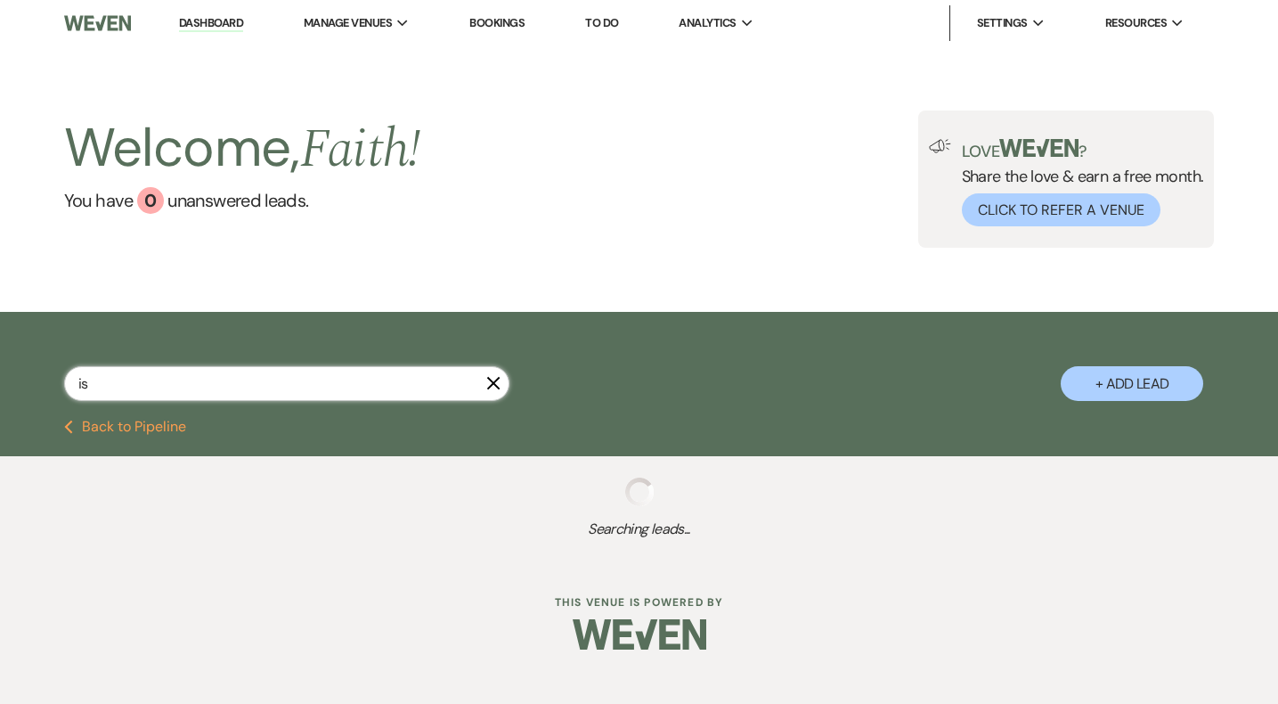
click at [333, 379] on input "is" at bounding box center [286, 383] width 445 height 35
type input "isabelle"
click at [198, 395] on input "isabelle" at bounding box center [286, 383] width 445 height 35
select select "2"
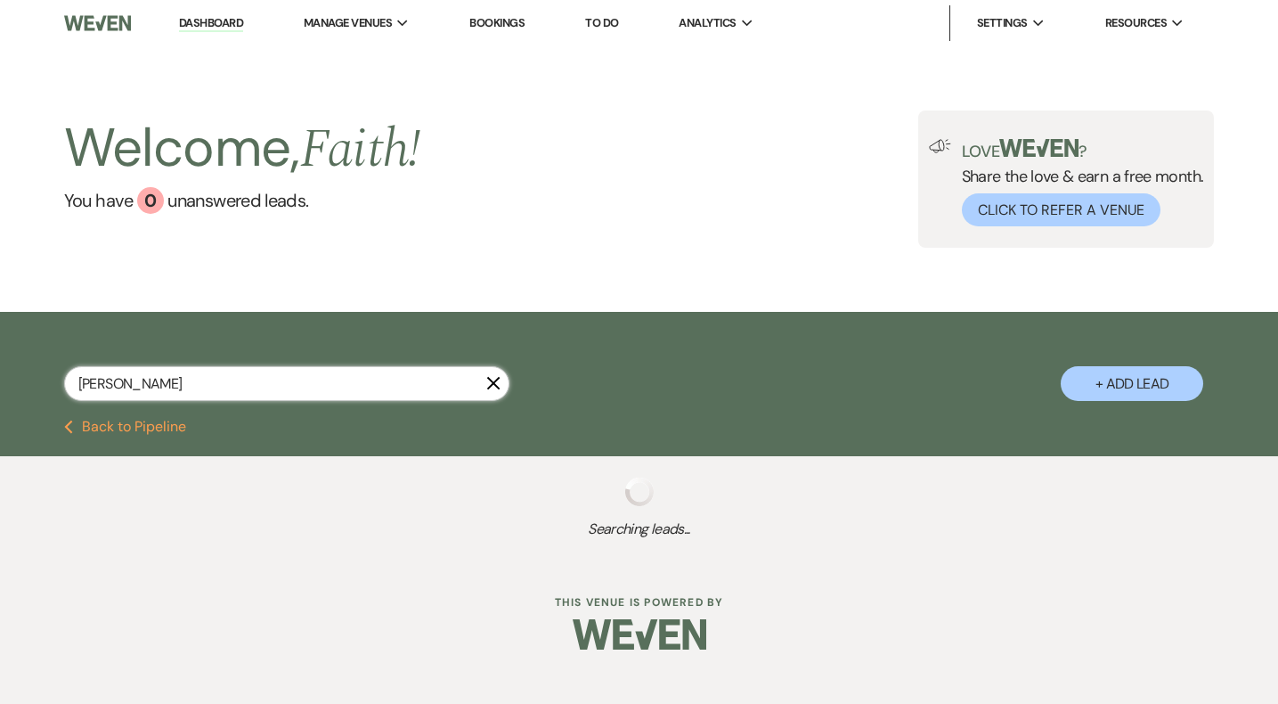
select select "2"
select select "8"
select select "10"
select select "6"
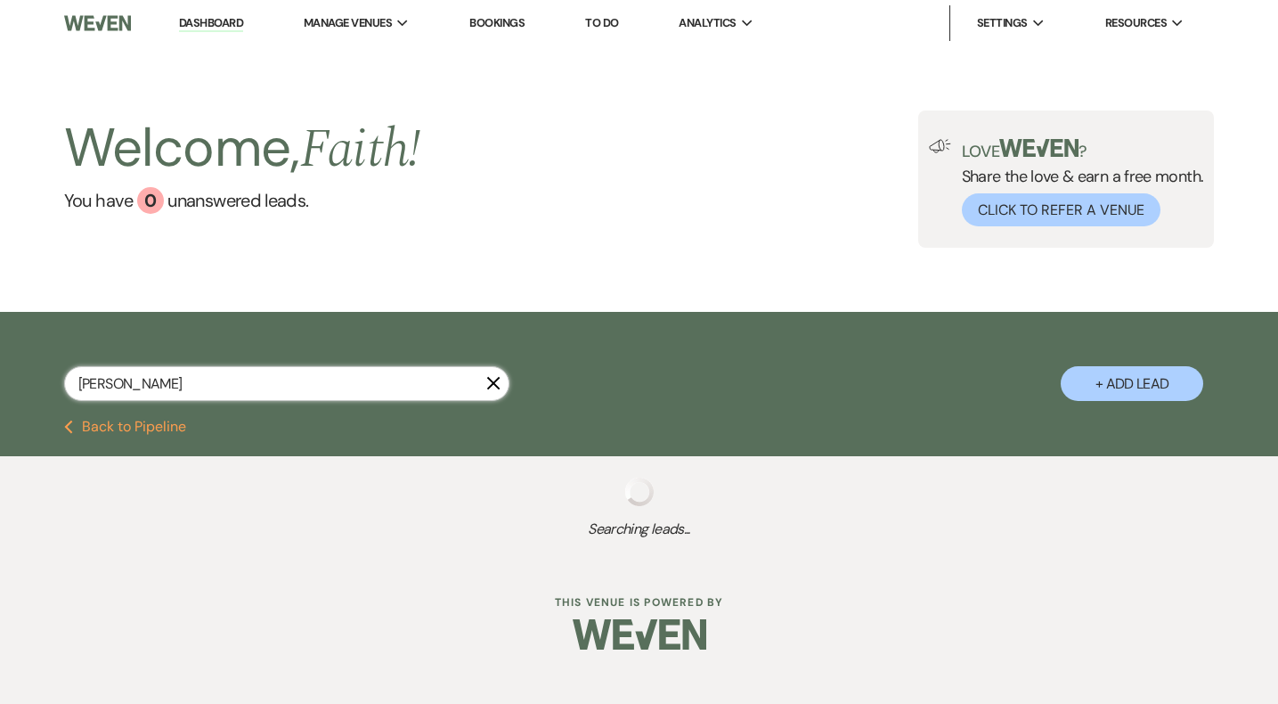
select select "8"
select select "5"
select select "8"
select select "10"
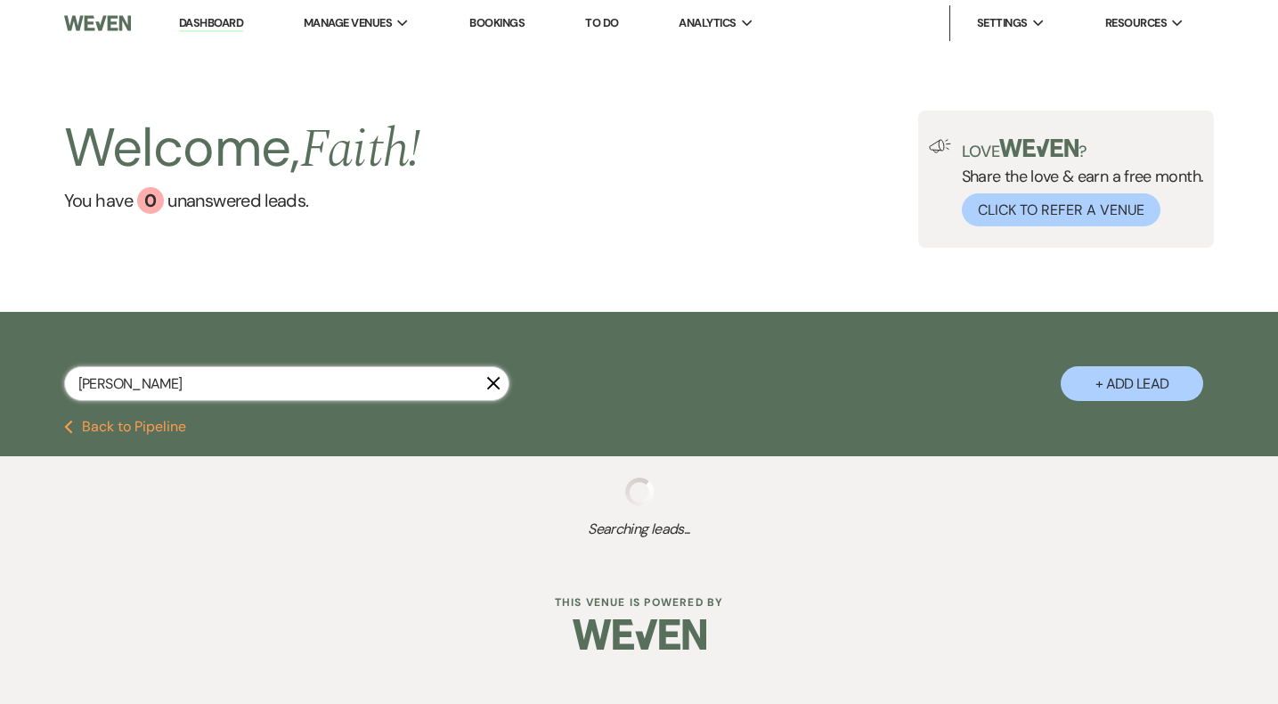
select select "2"
select select "8"
select select "10"
select select "8"
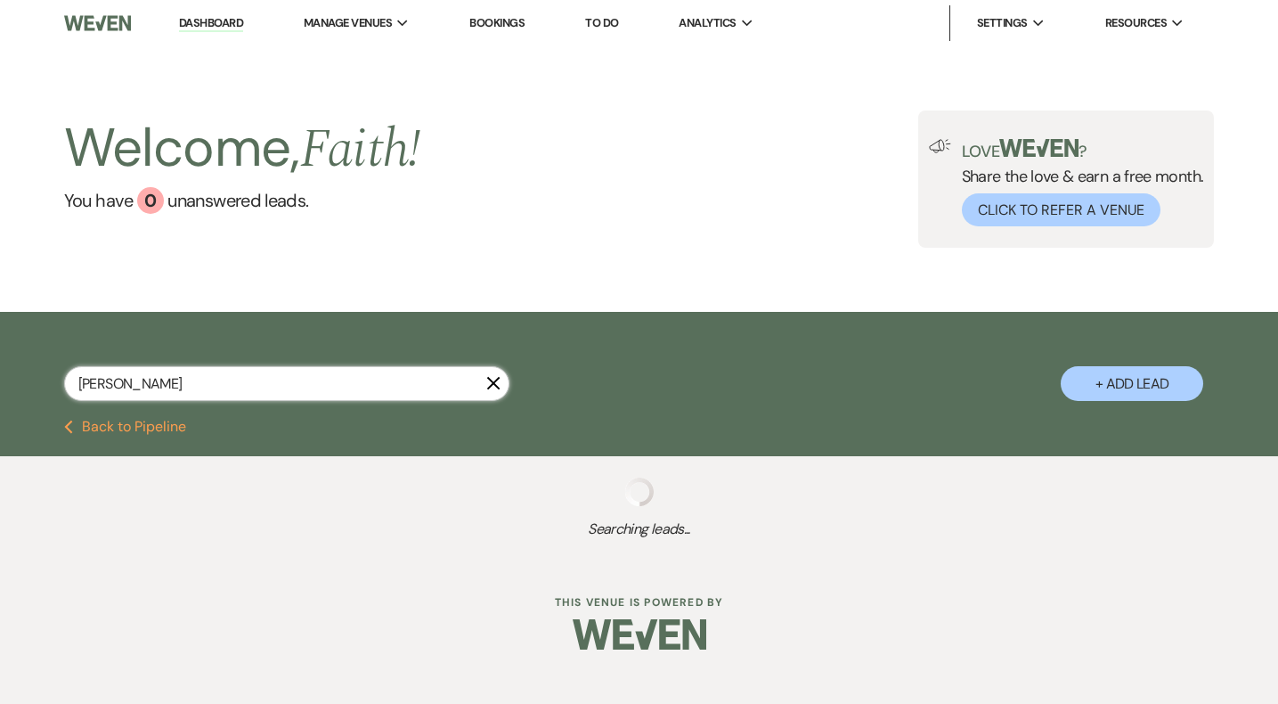
select select "8"
select select "10"
select select "8"
select select "5"
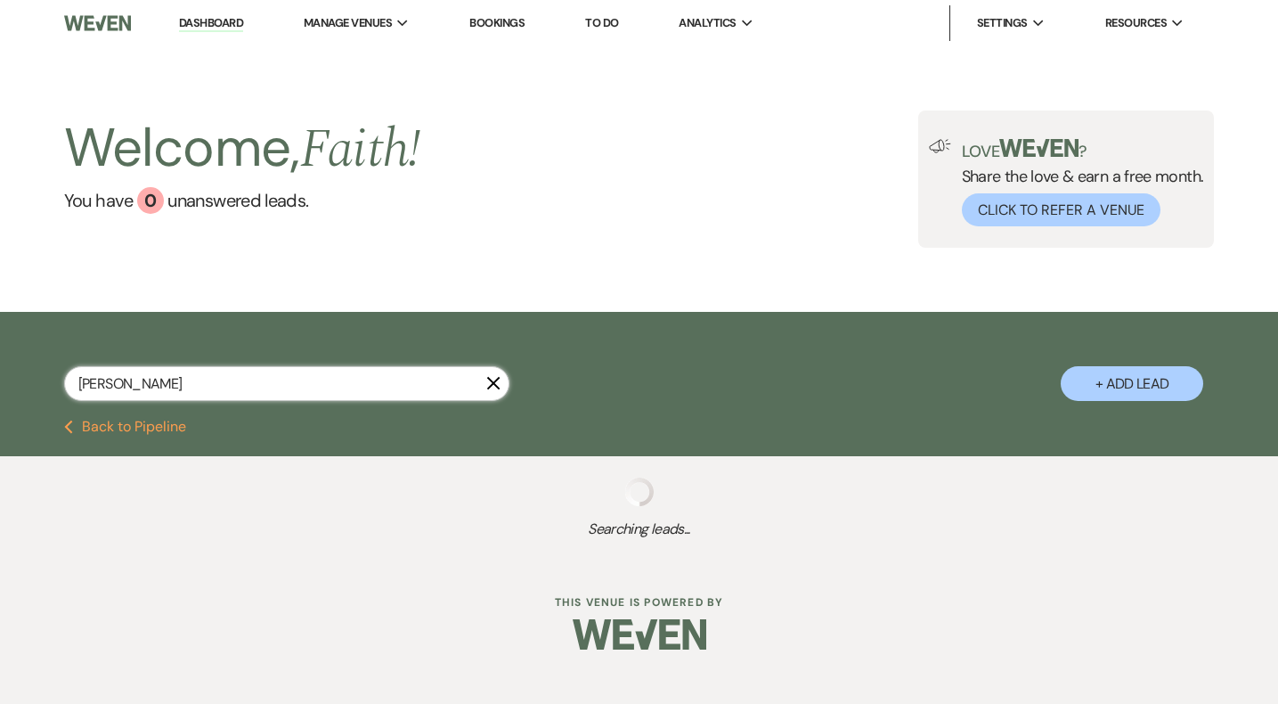
select select "9"
select select "8"
select select "7"
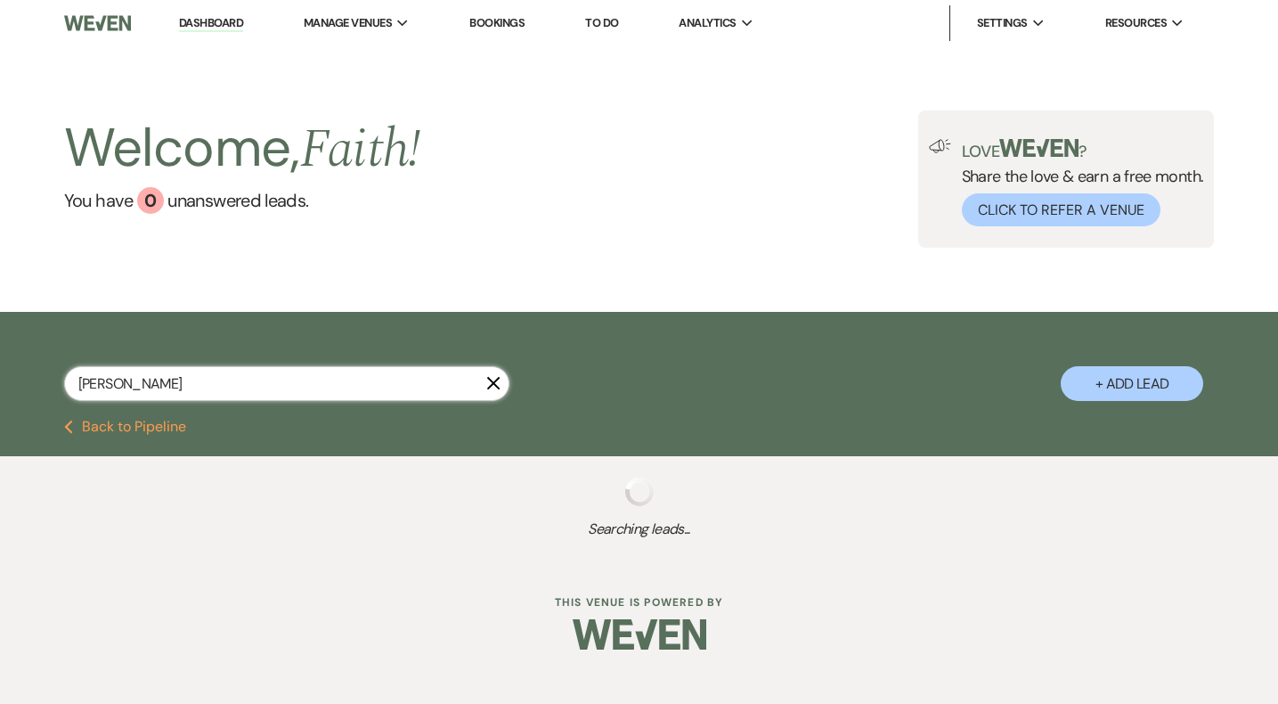
select select "5"
select select "8"
select select "10"
select select "2"
select select "8"
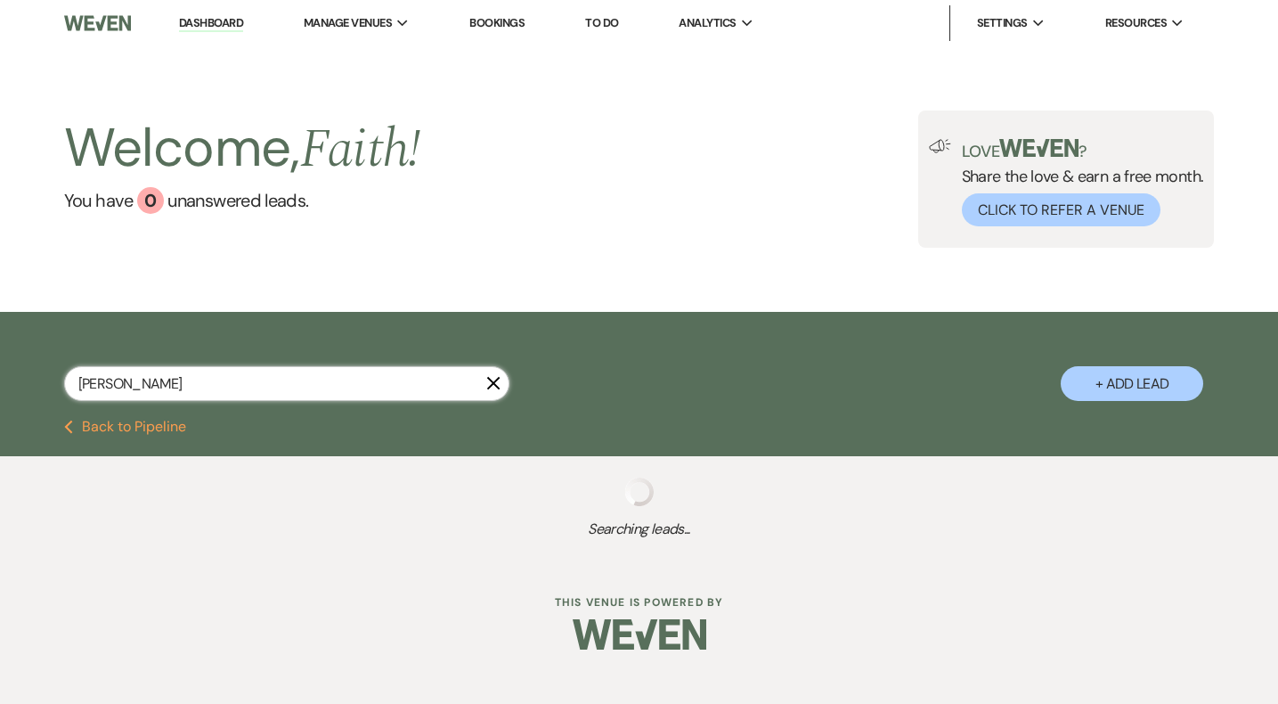
select select "8"
select select "2"
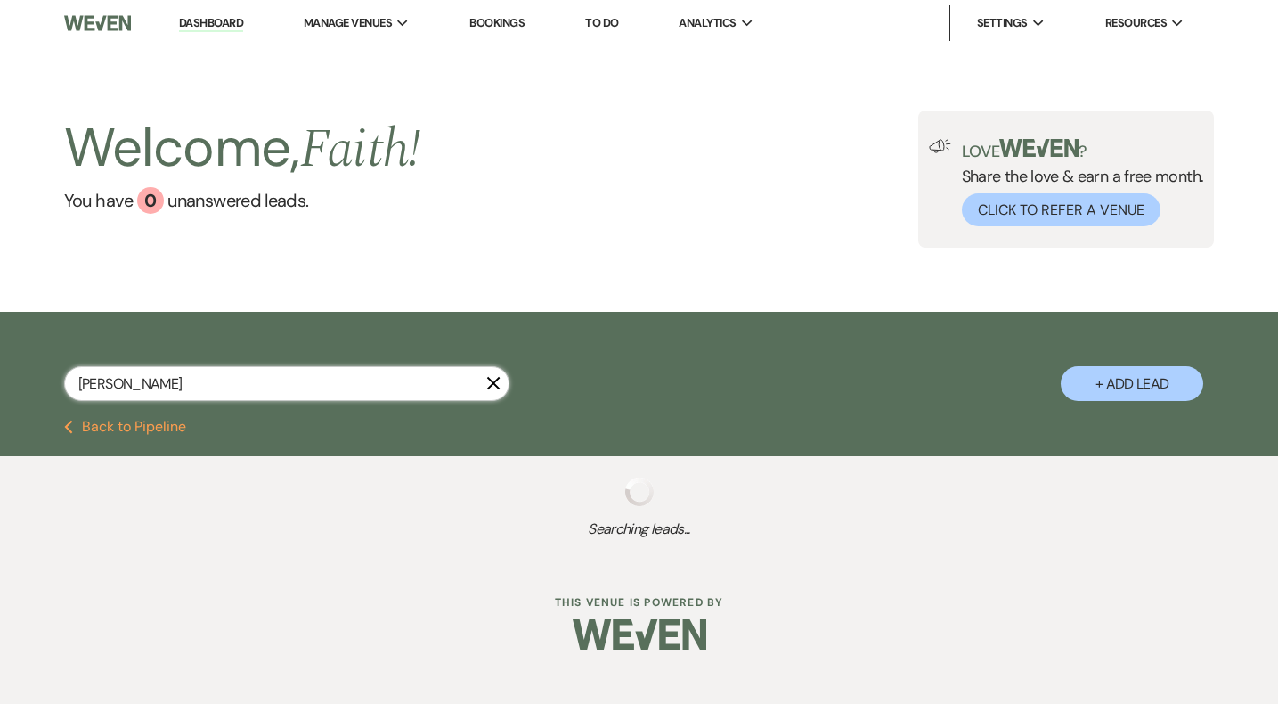
select select "2"
select select "8"
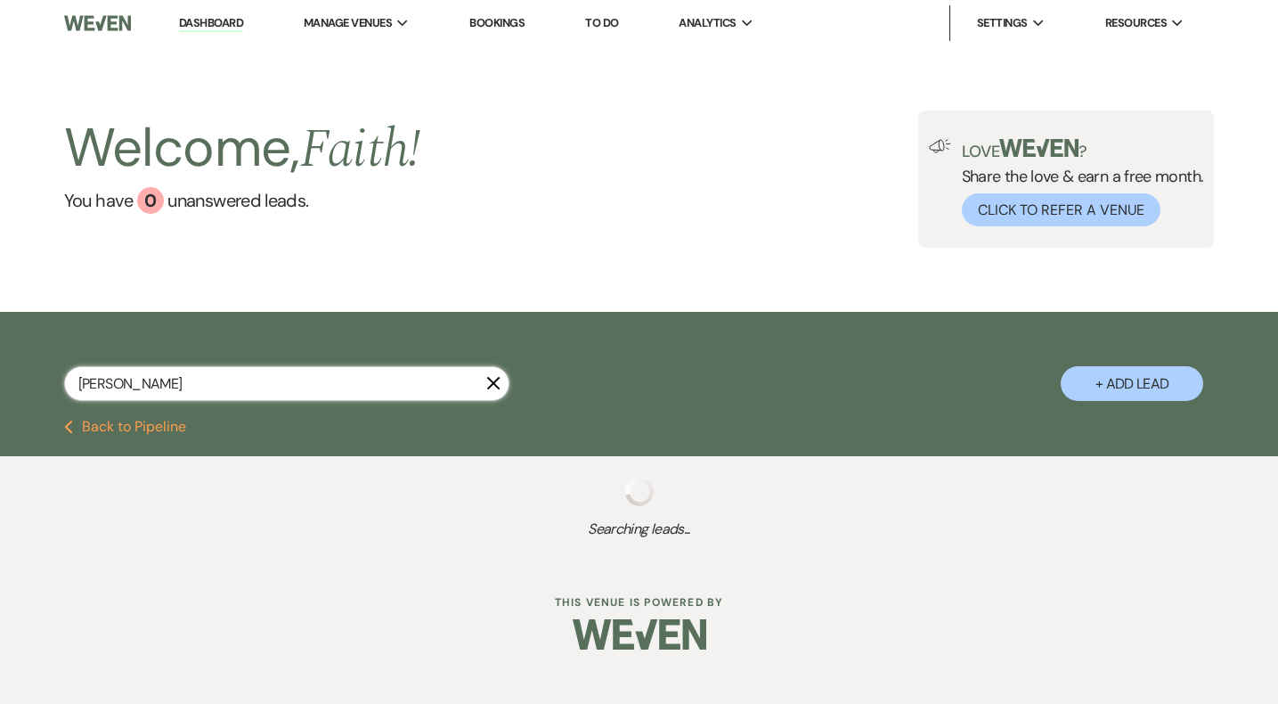
select select "8"
select select "7"
select select "2"
select select "8"
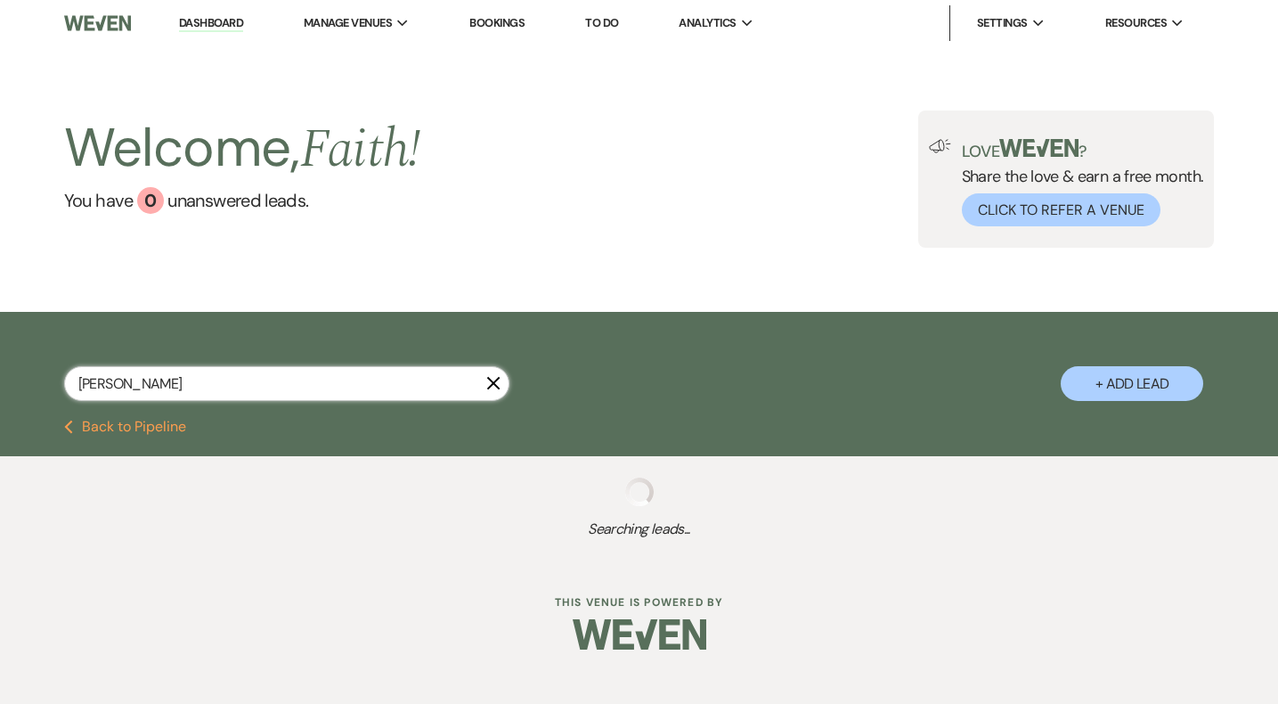
select select "6"
select select "2"
select select "8"
select select "6"
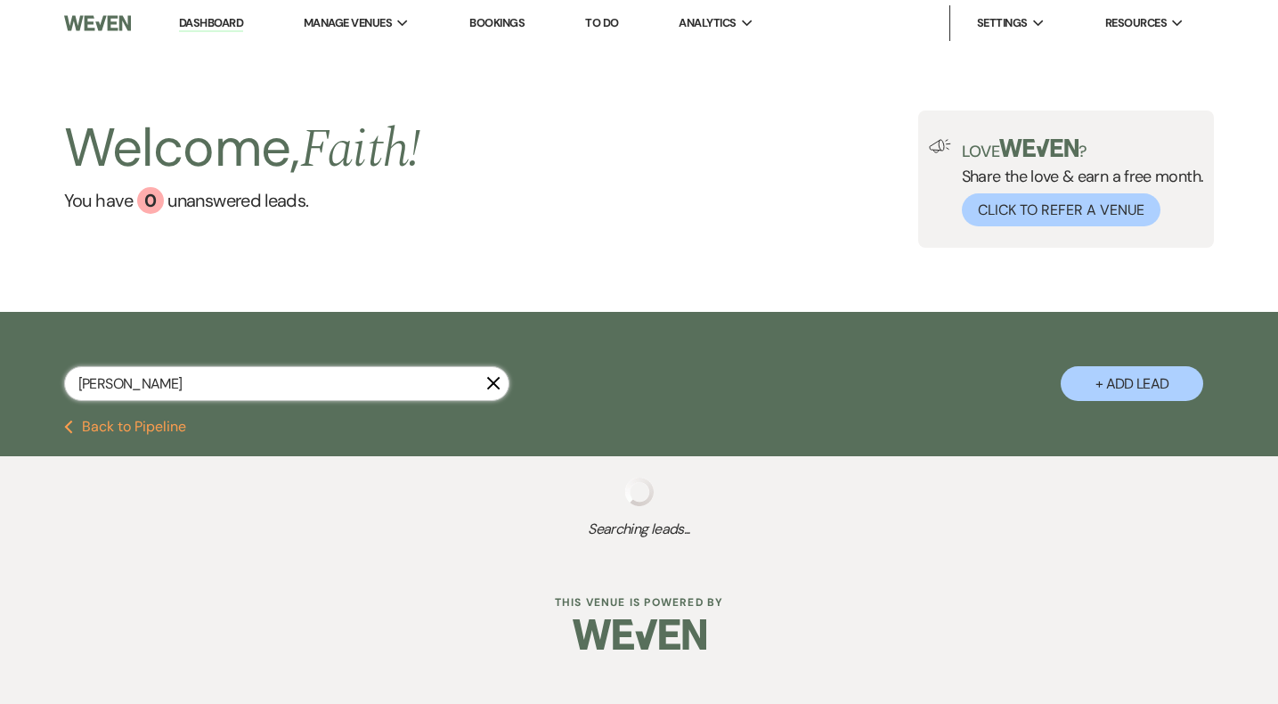
select select "2"
select select "5"
select select "2"
select select "8"
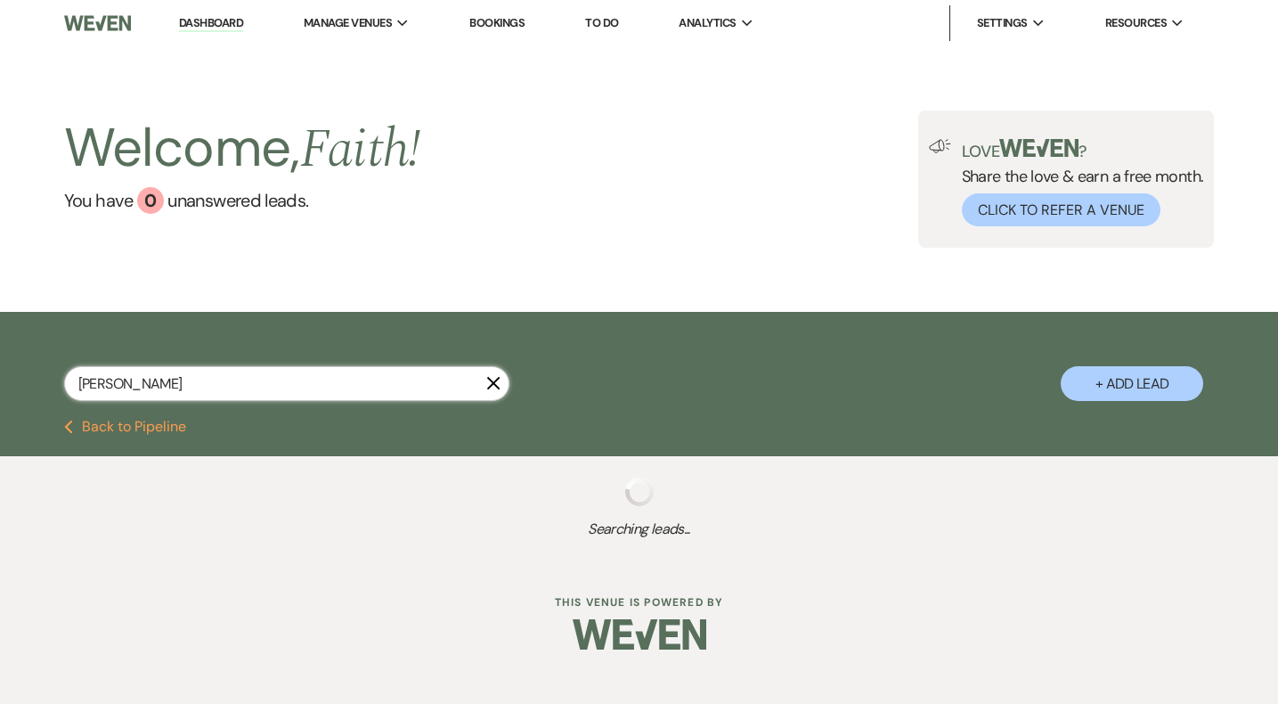
select select "4"
select select "2"
select select "8"
select select "7"
select select "2"
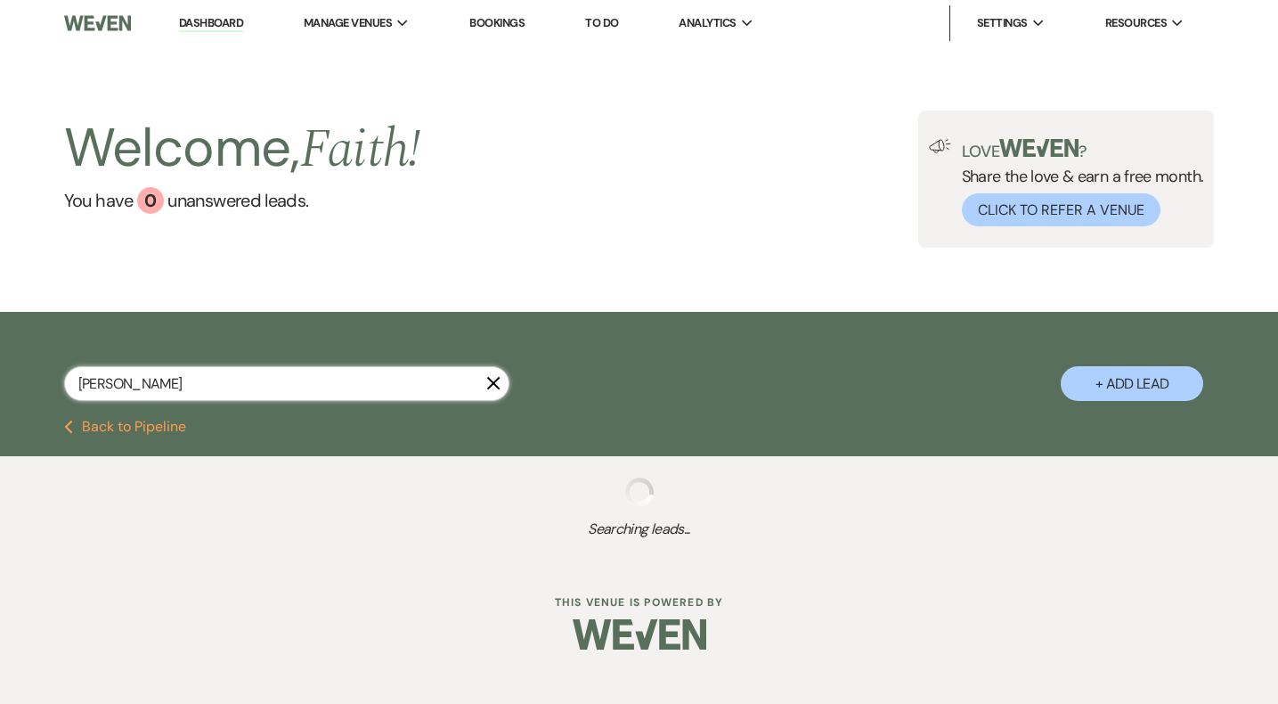
select select "2"
select select "8"
select select "5"
select select "8"
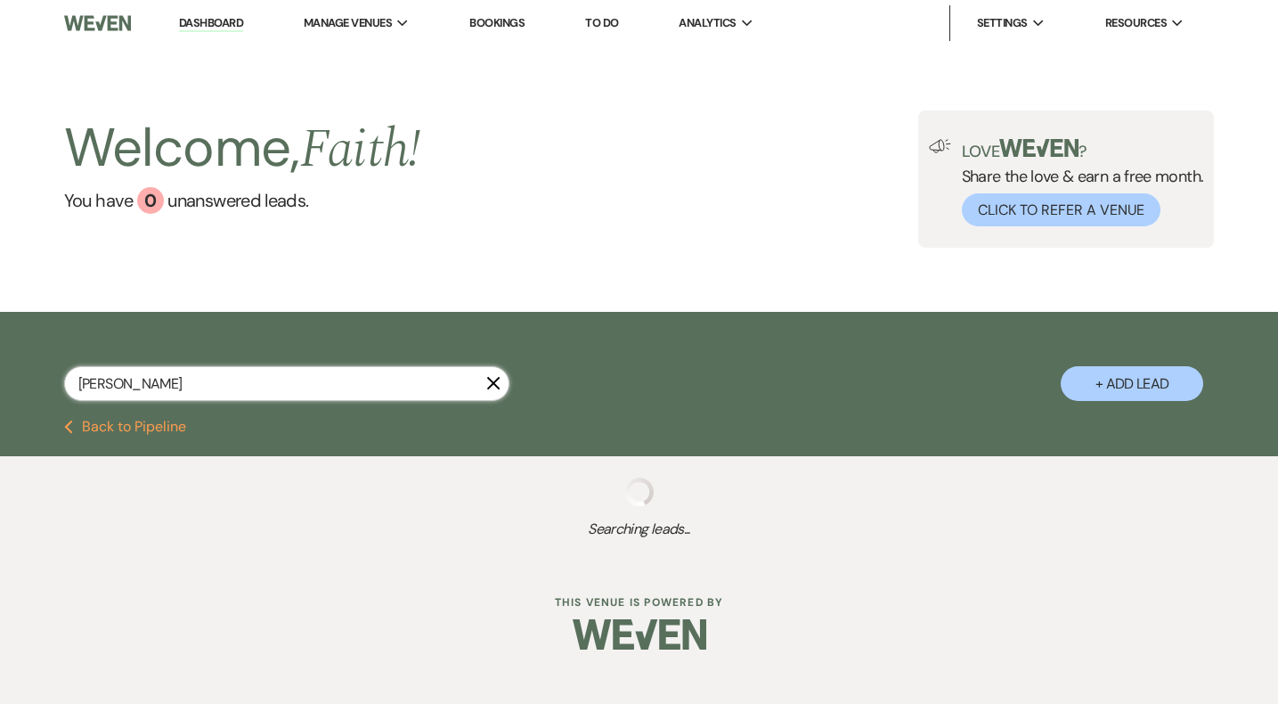
select select "8"
select select "5"
select select "8"
select select "6"
select select "5"
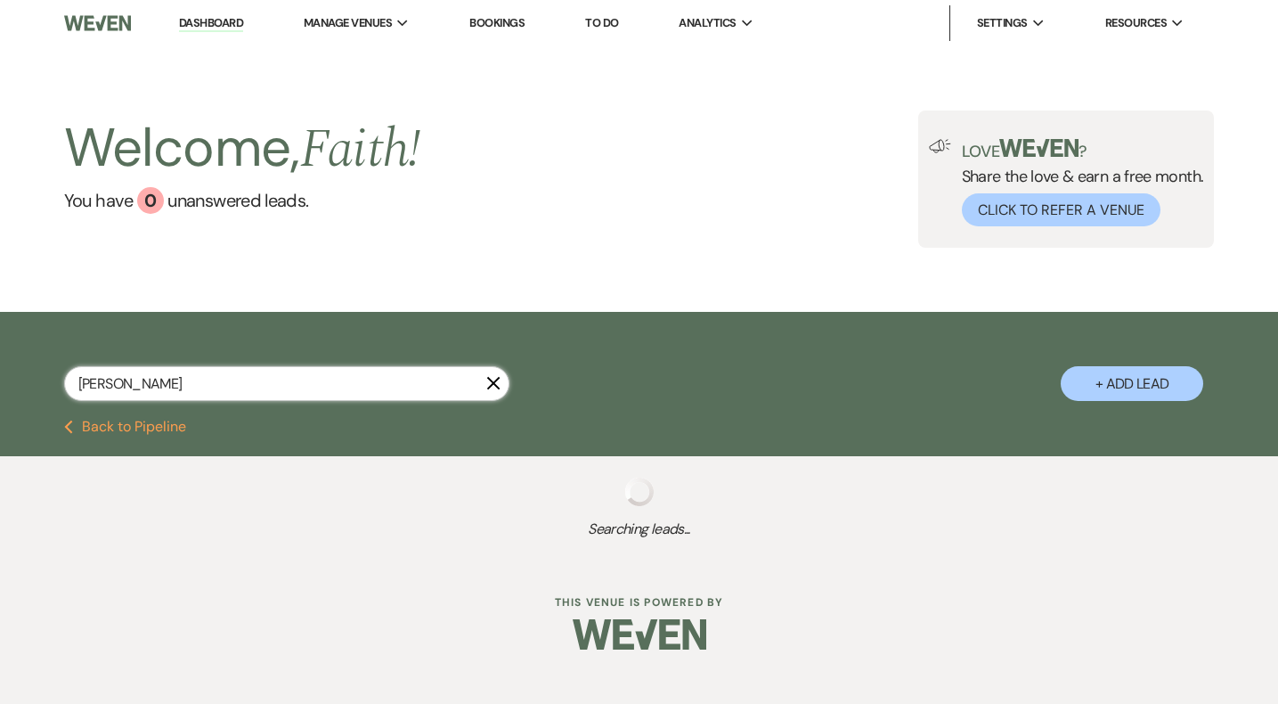
select select "2"
select select "5"
select select "2"
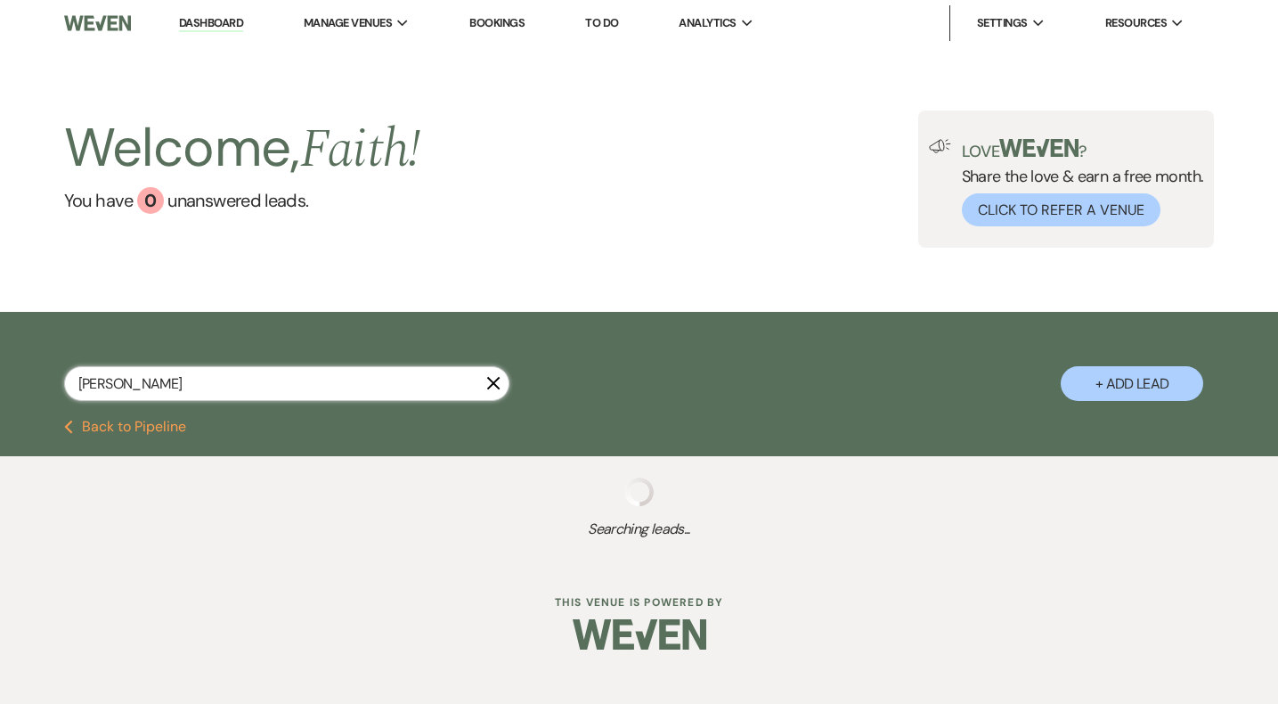
select select "2"
select select "8"
select select "10"
select select "2"
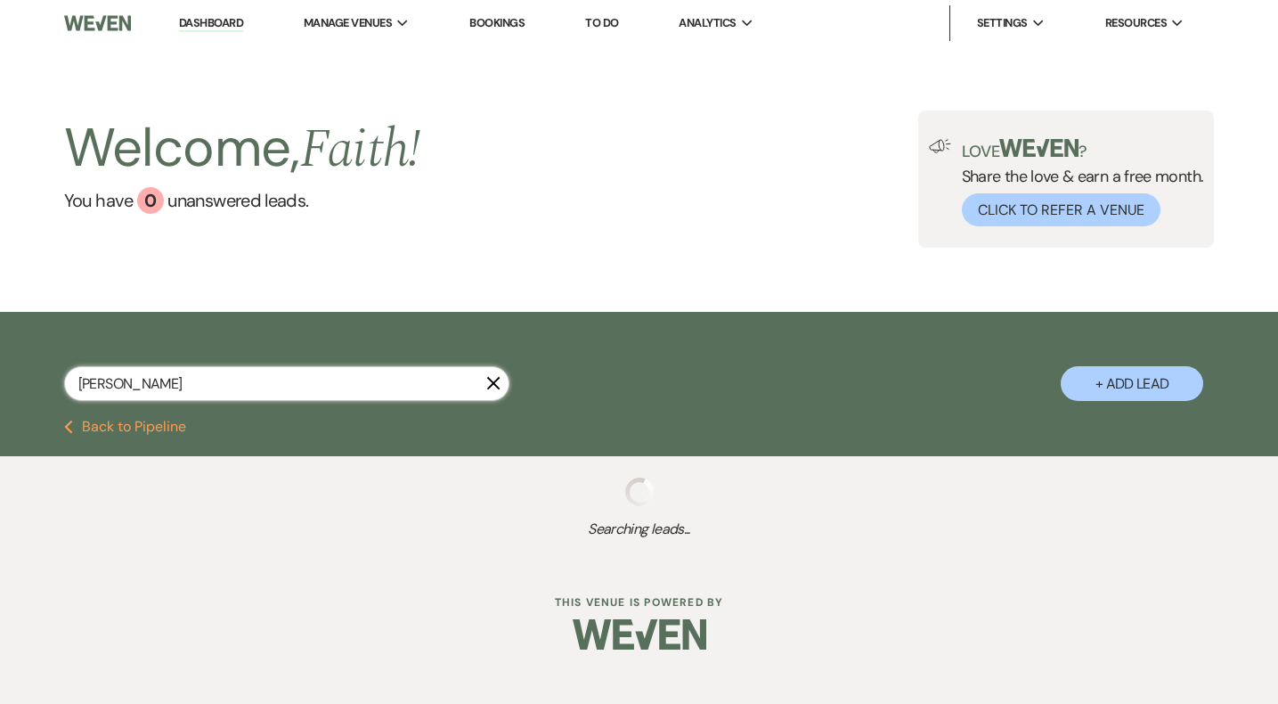
select select "8"
select select "2"
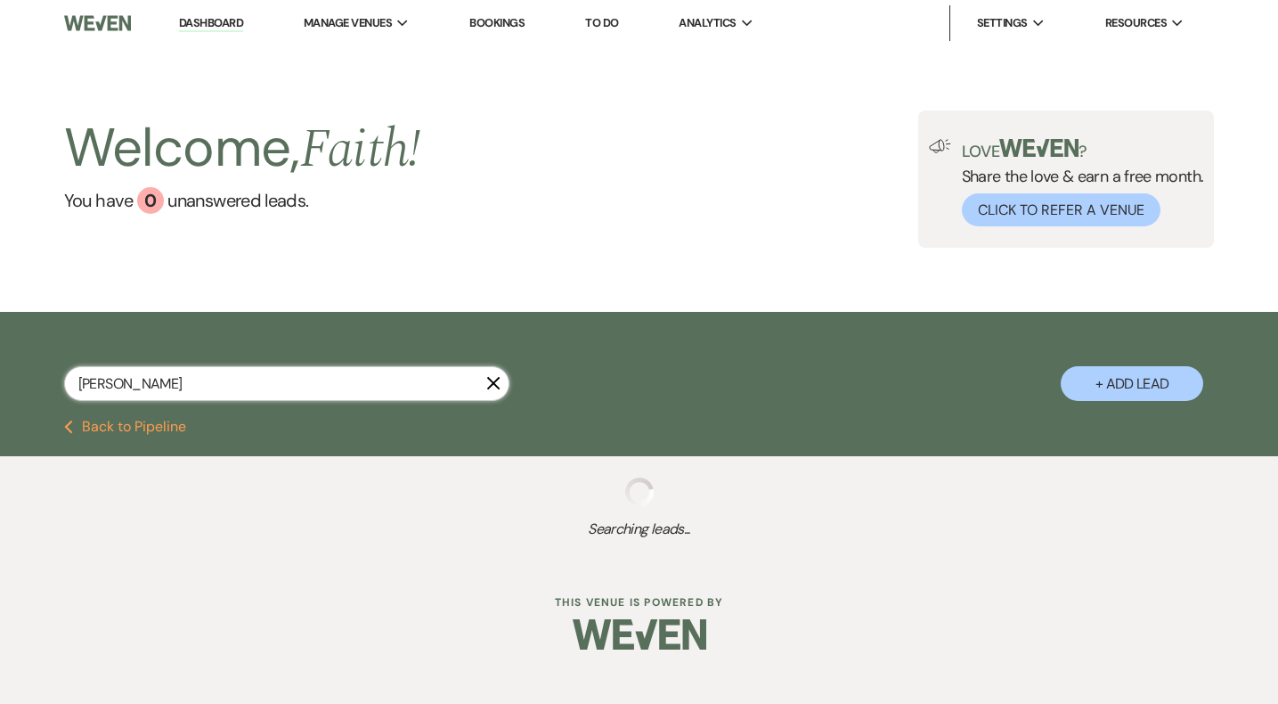
select select "2"
select select "8"
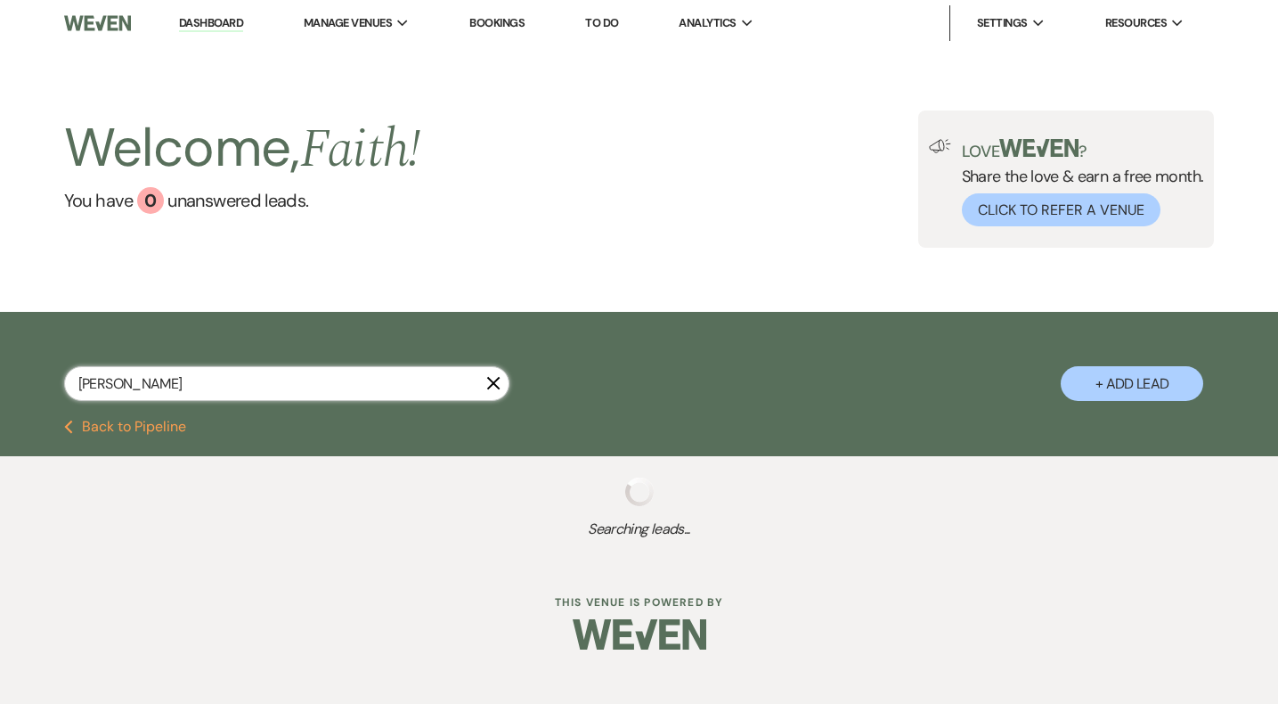
select select "8"
select select "7"
select select "8"
select select "5"
select select "8"
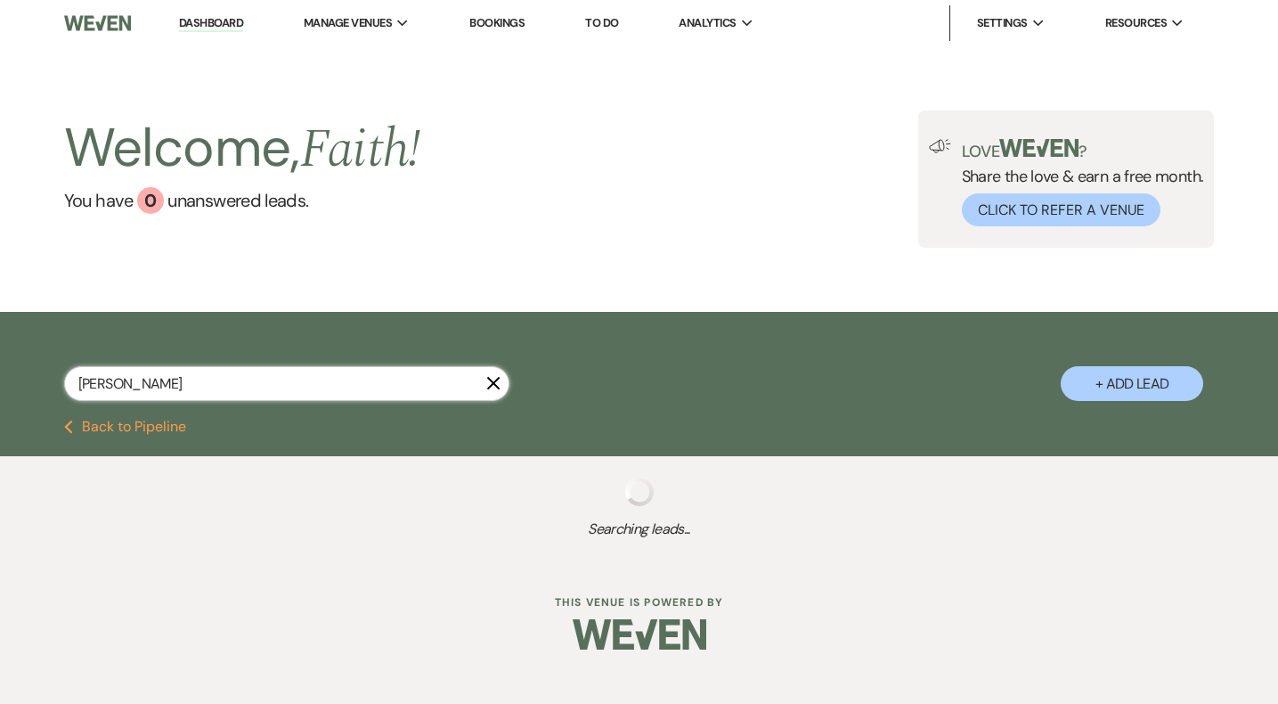
select select "8"
select select "5"
select select "8"
select select "10"
select select "8"
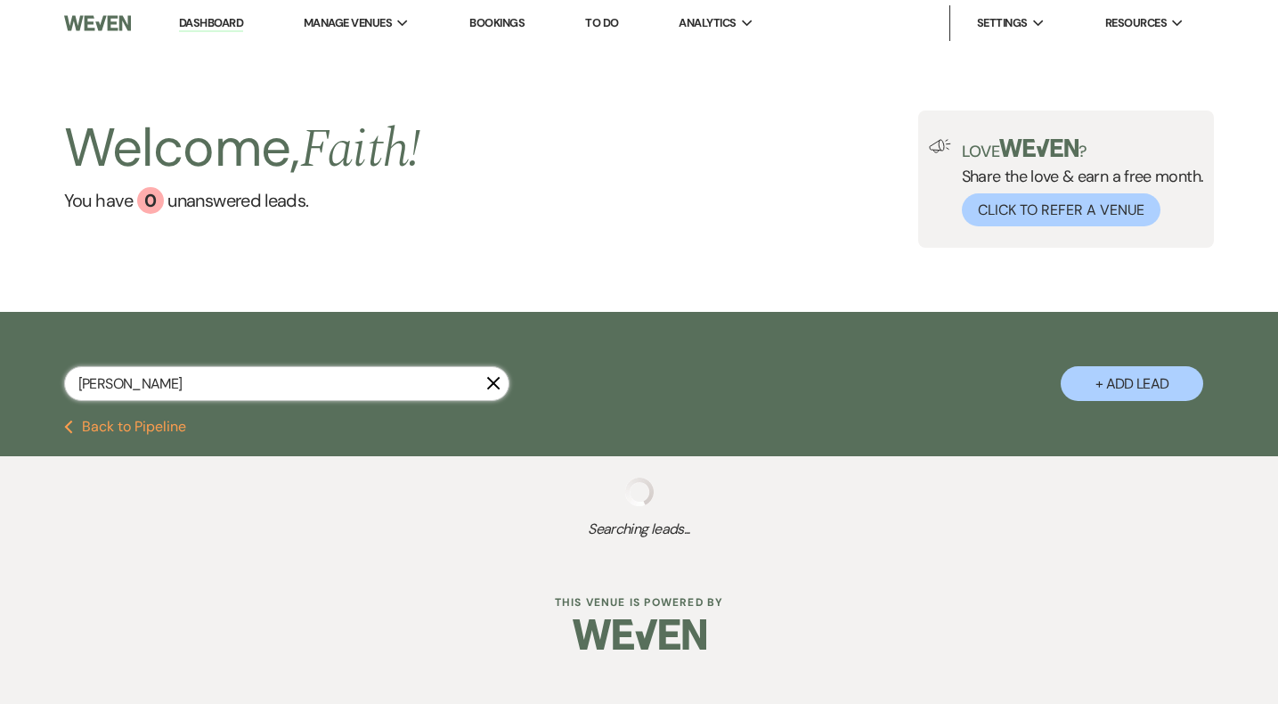
select select "5"
select select "8"
select select "5"
select select "8"
select select "5"
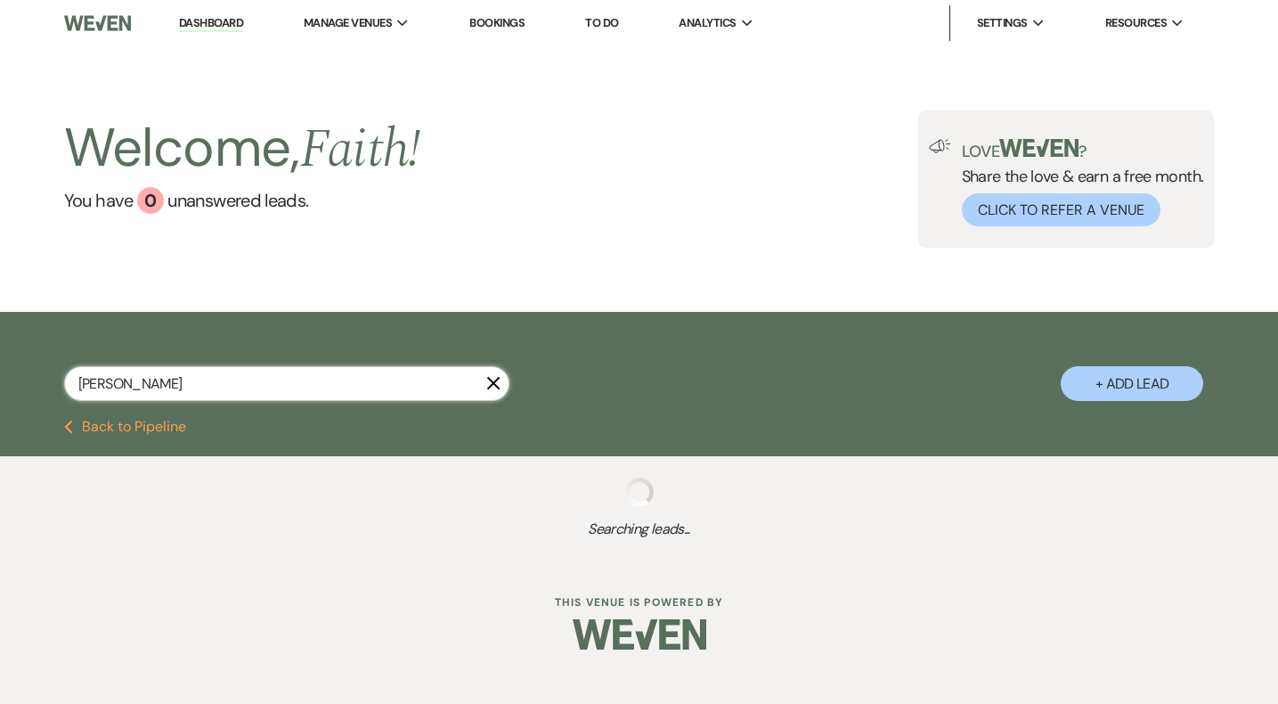
select select "8"
select select "5"
select select "8"
select select "5"
select select "8"
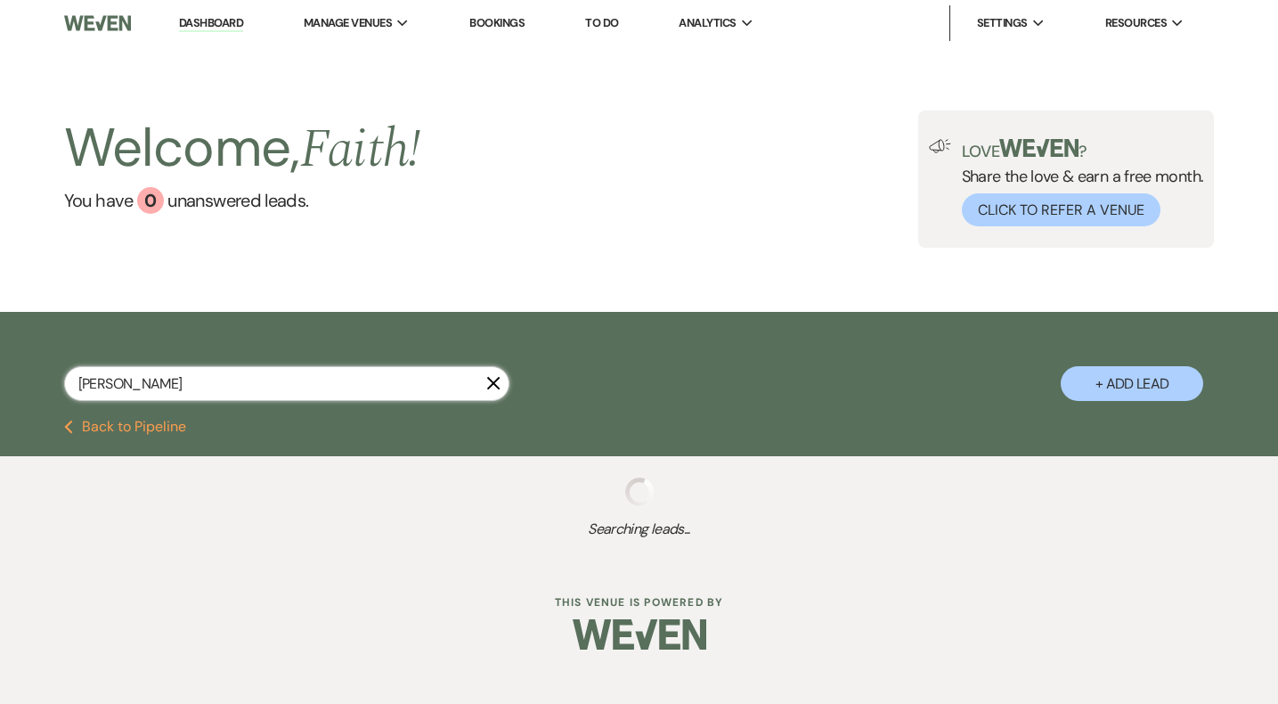
select select "5"
select select "8"
select select "5"
select select "8"
select select "5"
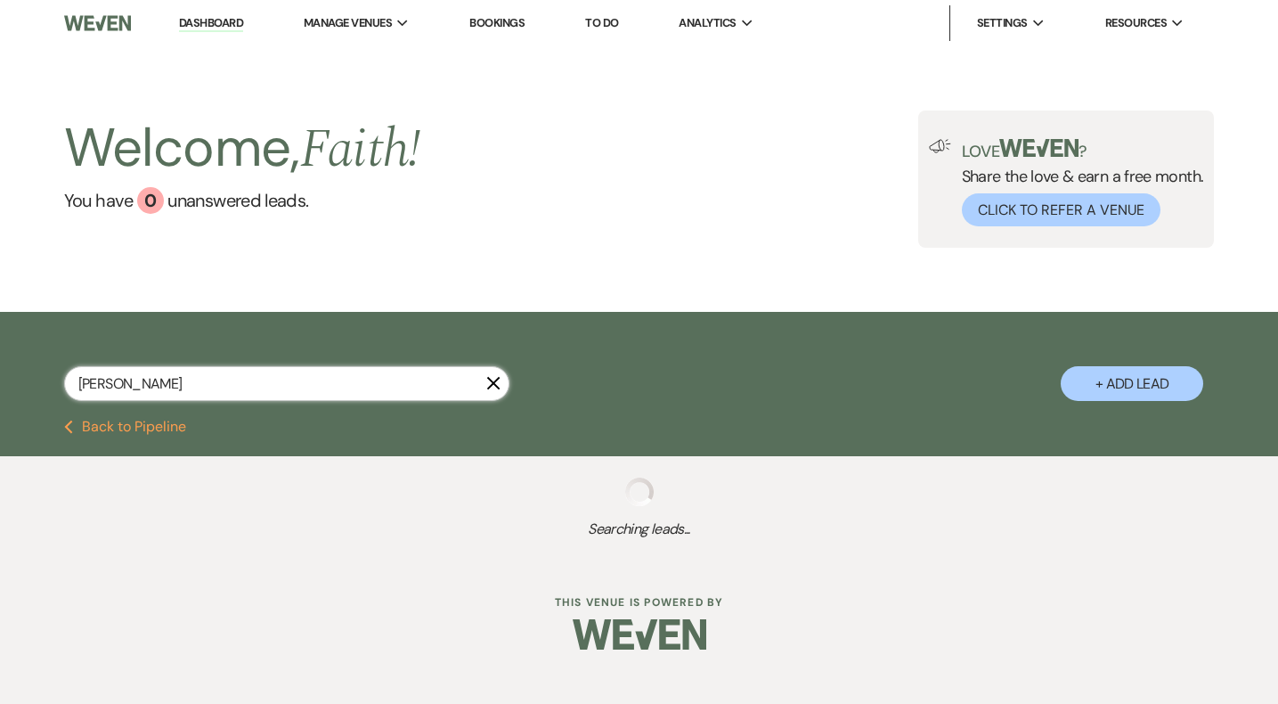
select select "8"
select select "5"
select select "8"
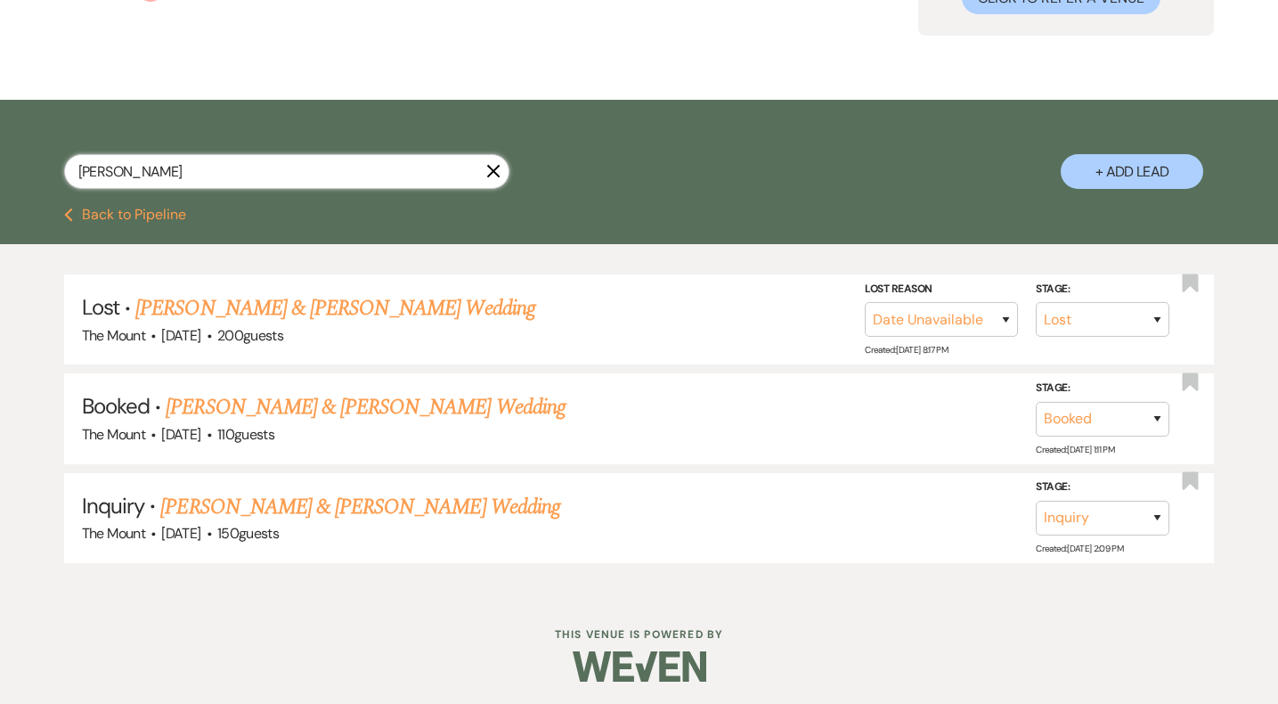
scroll to position [213, 0]
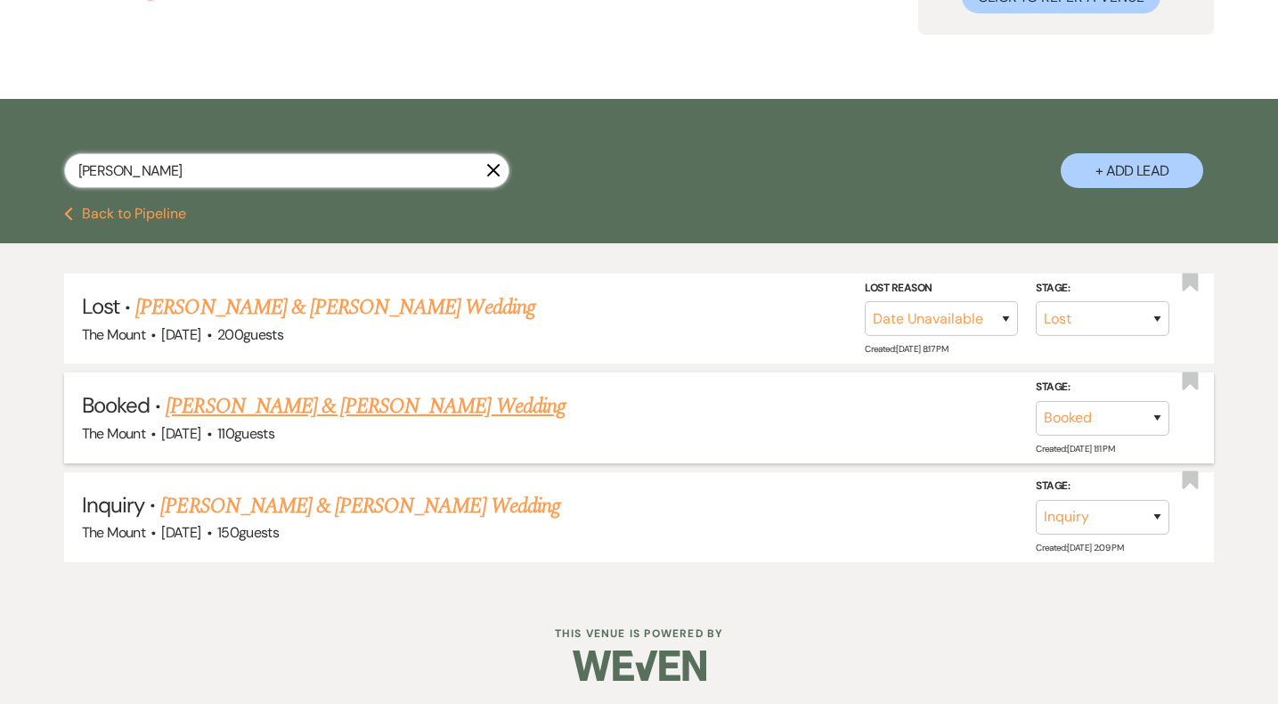
type input "isabelle"
click at [273, 399] on link "Benjamin McCormick & Isabelle Girard's Wedding" at bounding box center [365, 406] width 399 height 32
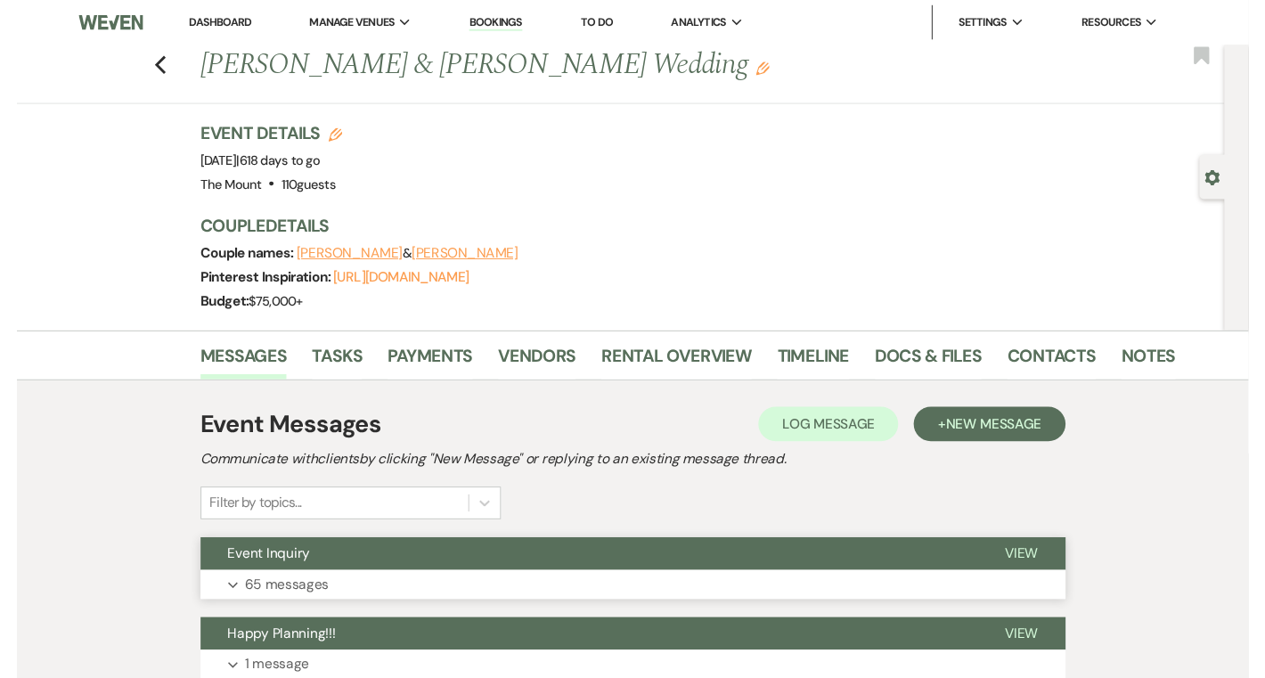
scroll to position [142, 0]
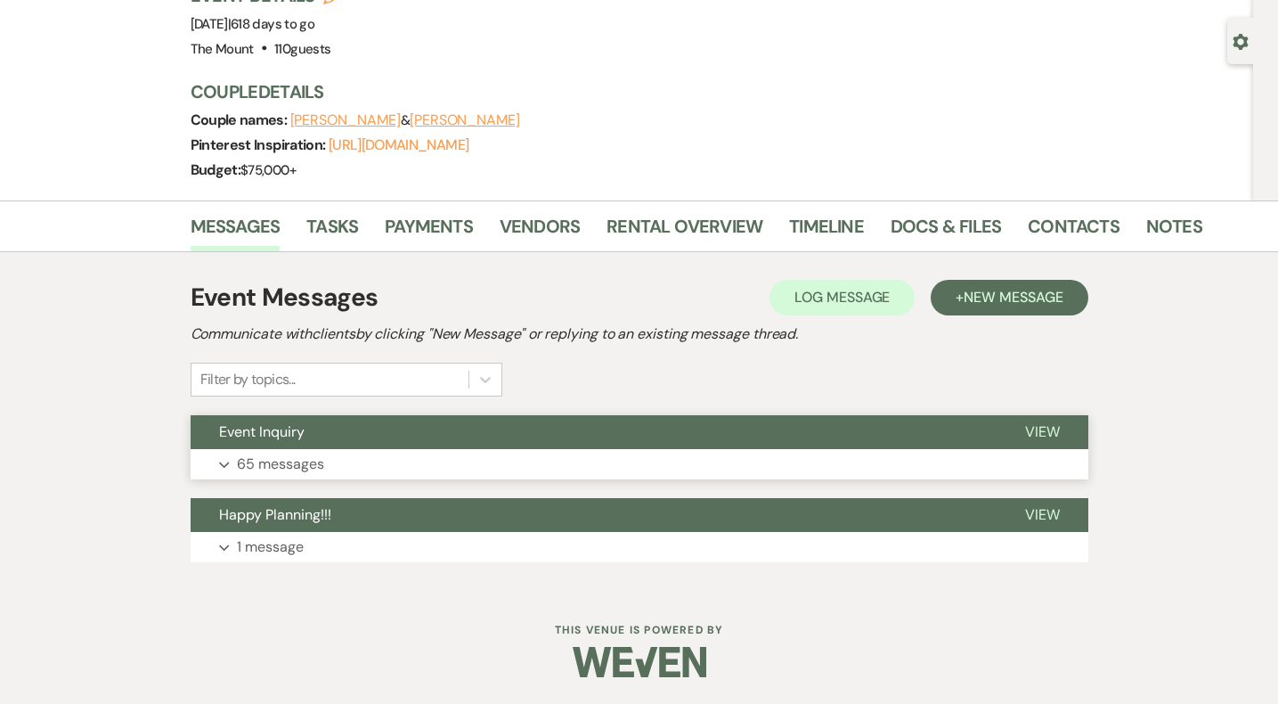
click at [378, 464] on button "Expand 65 messages" at bounding box center [640, 464] width 898 height 30
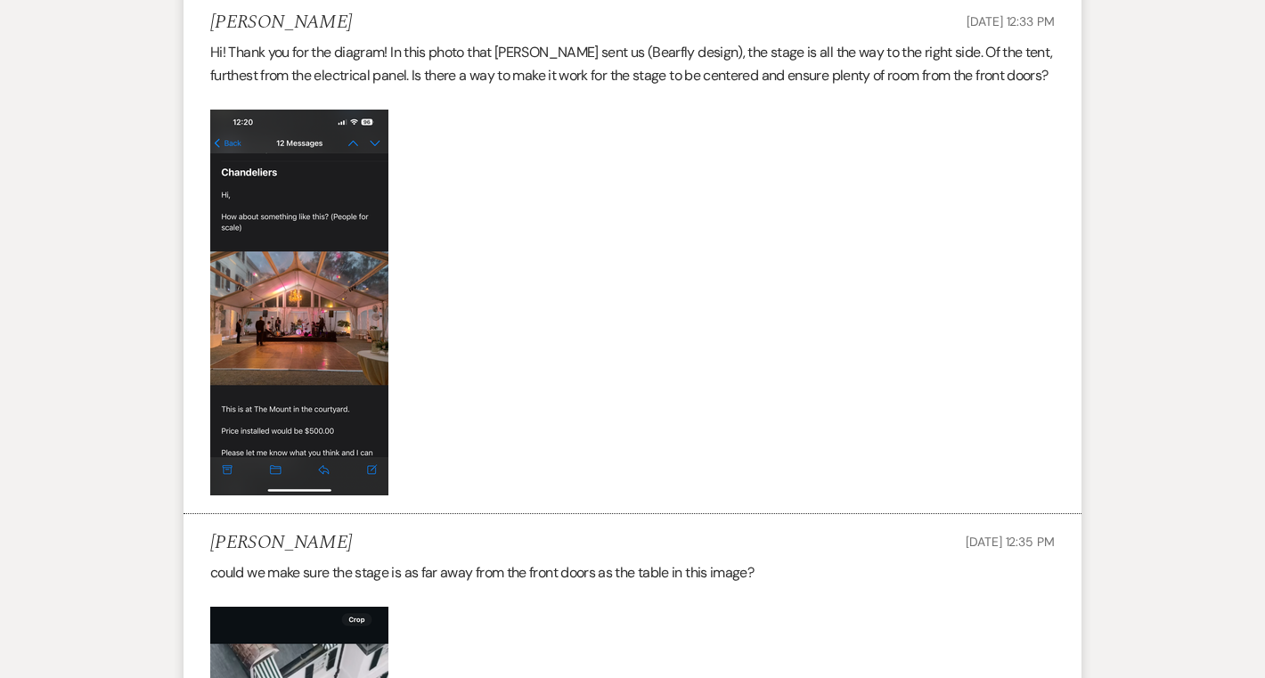
scroll to position [18981, 0]
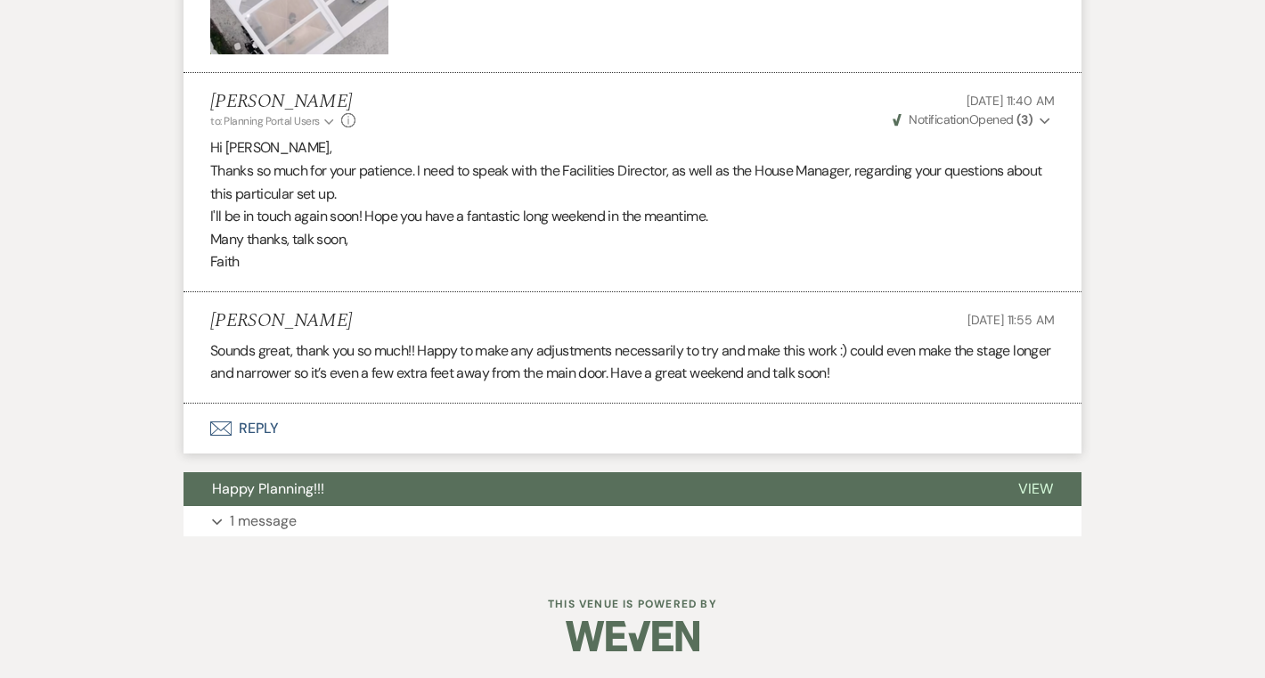
click at [271, 446] on button "Envelope Reply" at bounding box center [632, 428] width 898 height 50
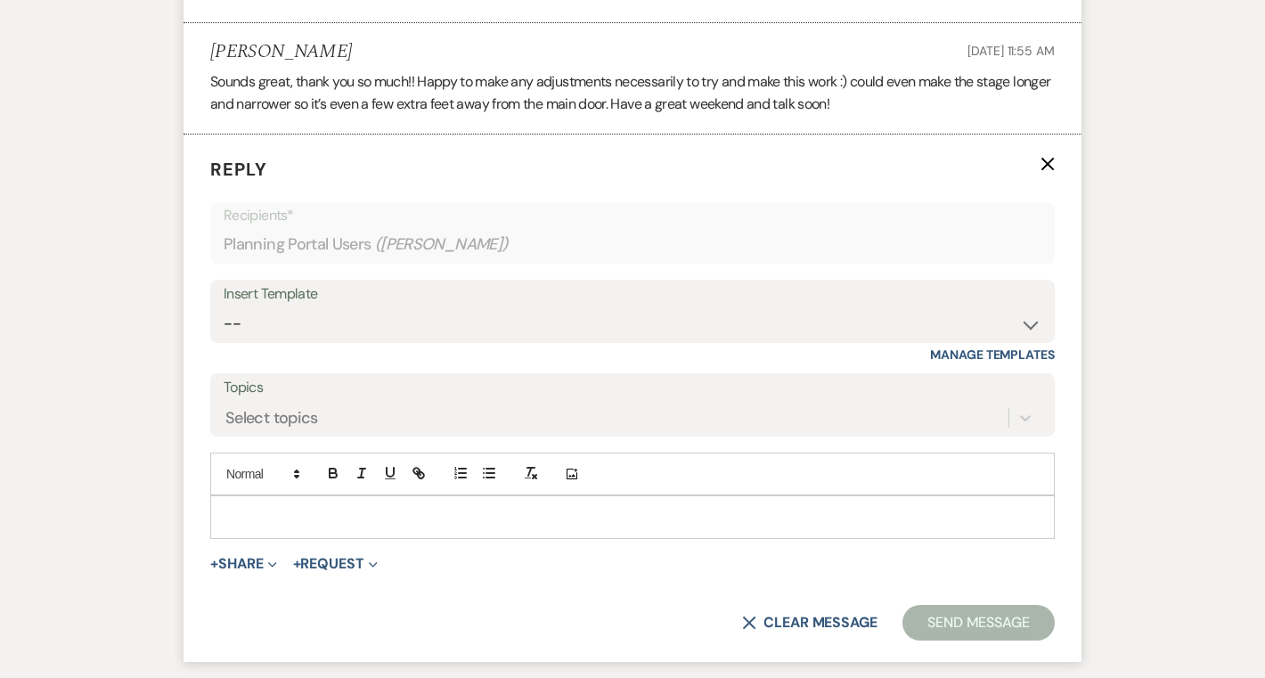
scroll to position [19416, 0]
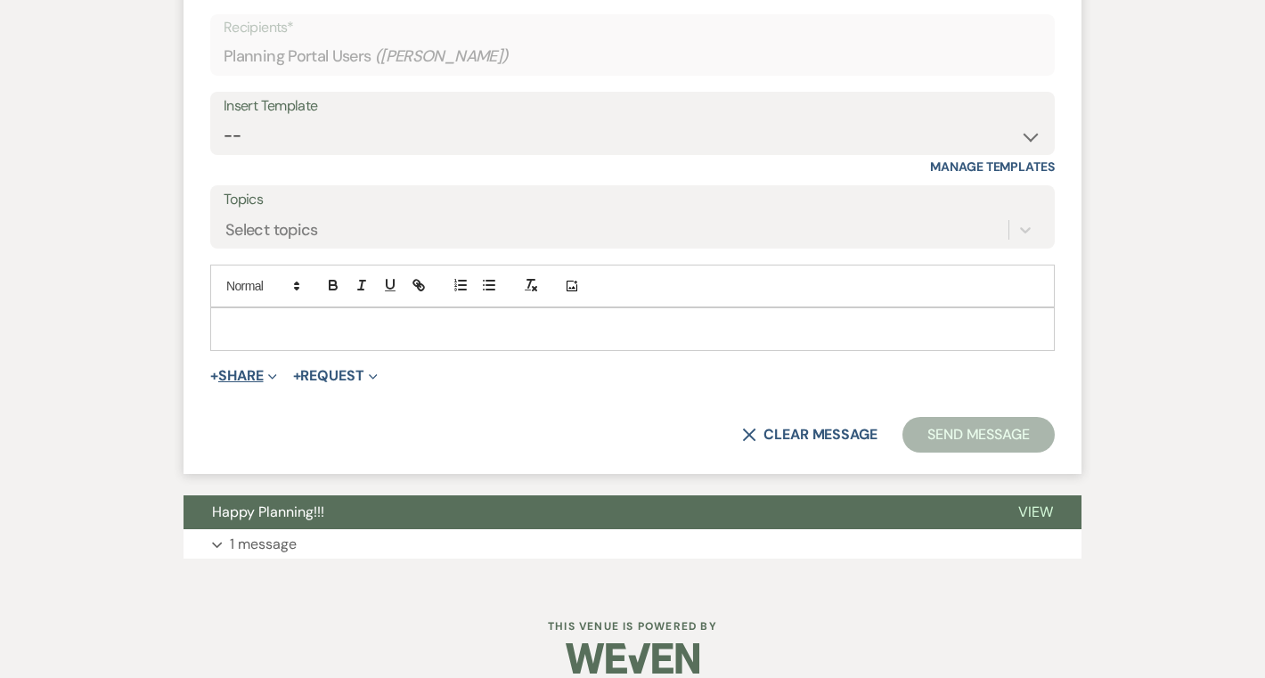
click at [236, 383] on button "+ Share Expand" at bounding box center [243, 376] width 67 height 14
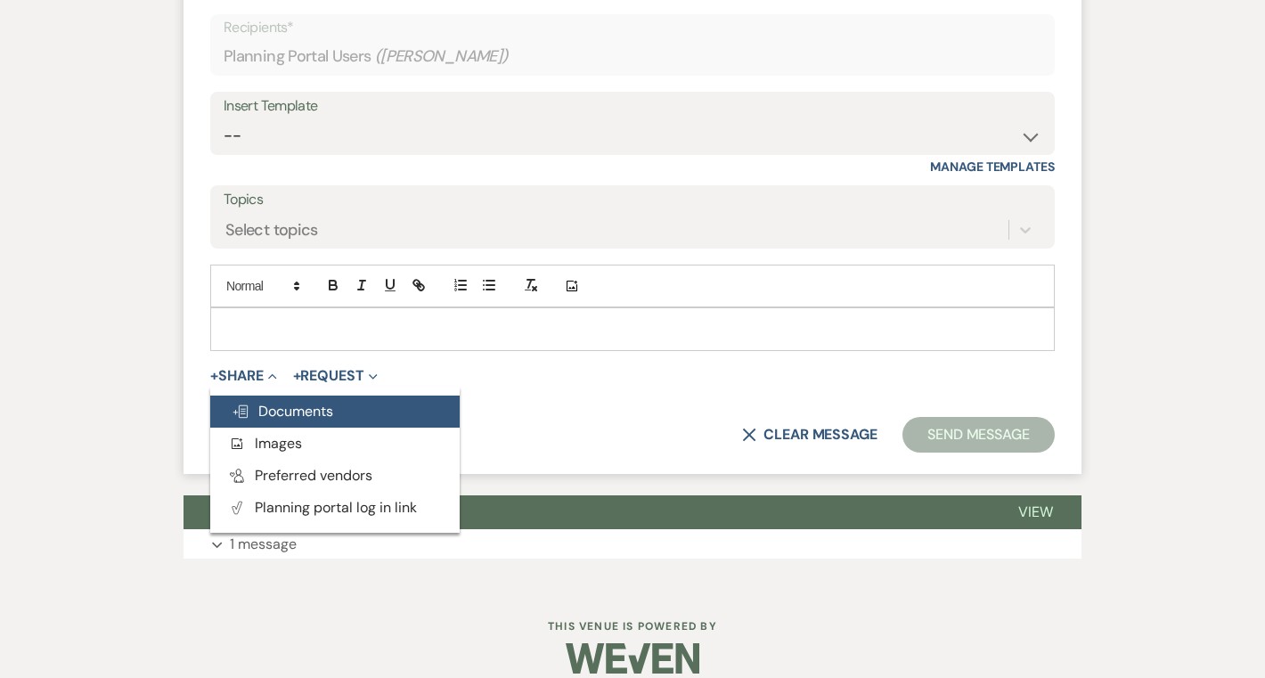
click at [248, 420] on span "Doc Upload Documents" at bounding box center [283, 411] width 102 height 19
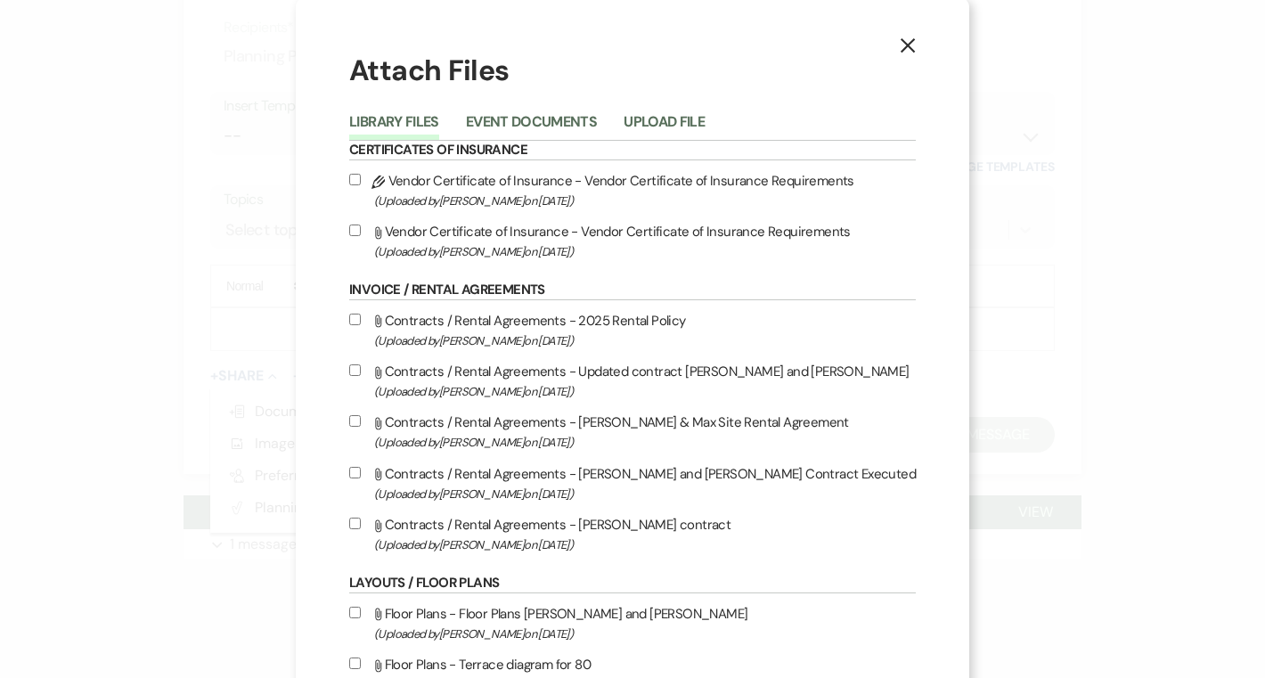
scroll to position [0, 0]
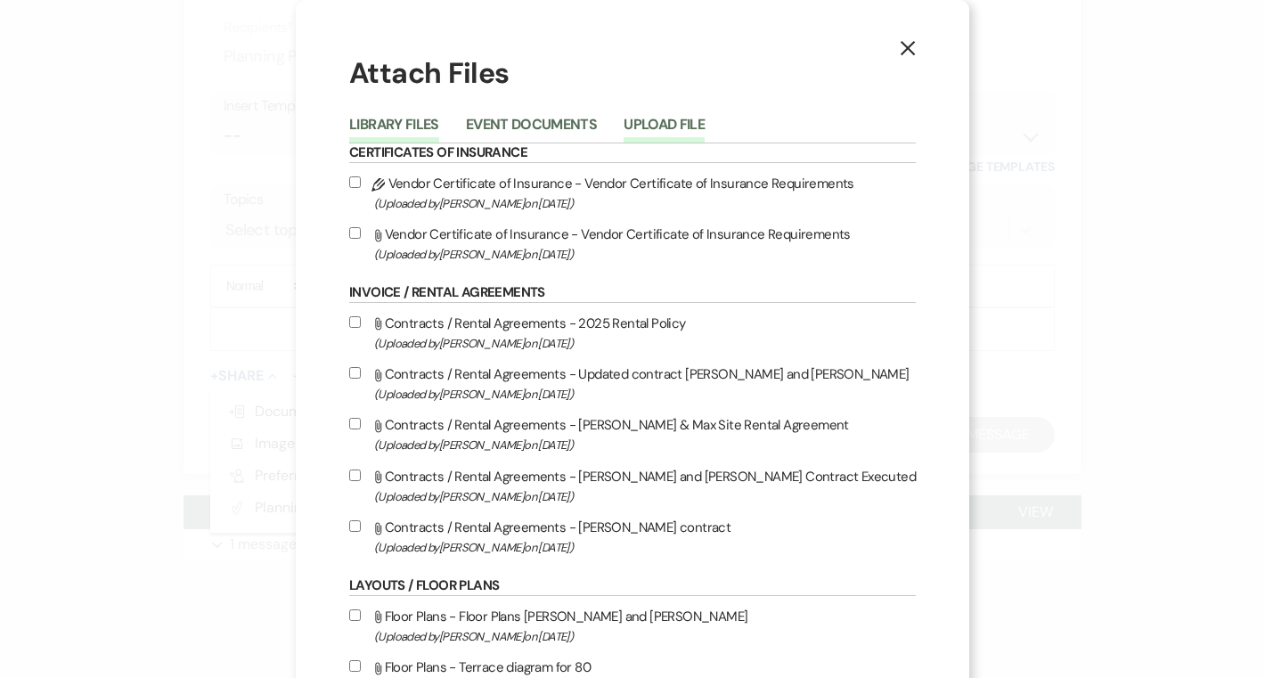
click at [696, 122] on button "Upload File" at bounding box center [663, 130] width 81 height 25
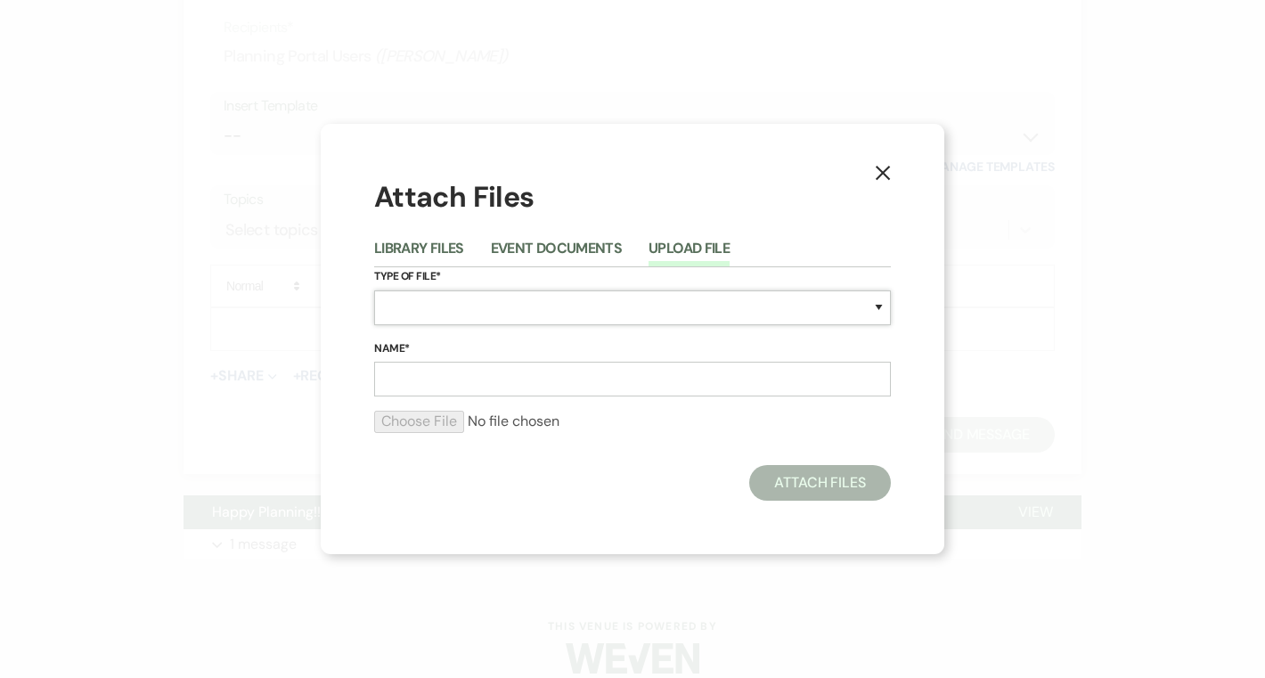
click at [511, 311] on select "Special Event Insurance Vendor Certificate of Insurance Contracts / Rental Agre…" at bounding box center [632, 307] width 517 height 35
select select "24"
click at [488, 370] on input "Name*" at bounding box center [632, 379] width 517 height 35
click at [494, 374] on input "Name*" at bounding box center [632, 379] width 517 height 35
click at [484, 387] on input "Name*" at bounding box center [632, 379] width 517 height 35
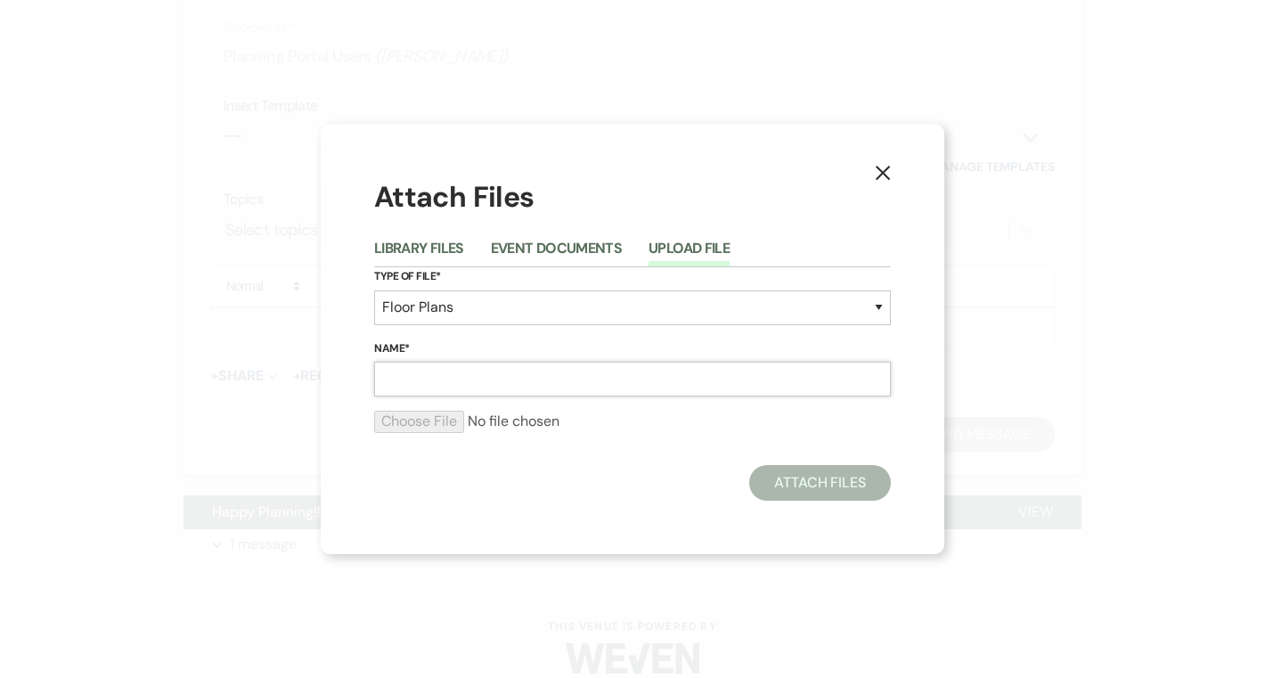
click at [624, 387] on input "Name*" at bounding box center [632, 379] width 517 height 35
type input "Forecourt reception"
click at [413, 426] on input "file" at bounding box center [632, 421] width 517 height 21
type input "C:\fakepath\06.26.27 Forecourt Reception diagram.pdf"
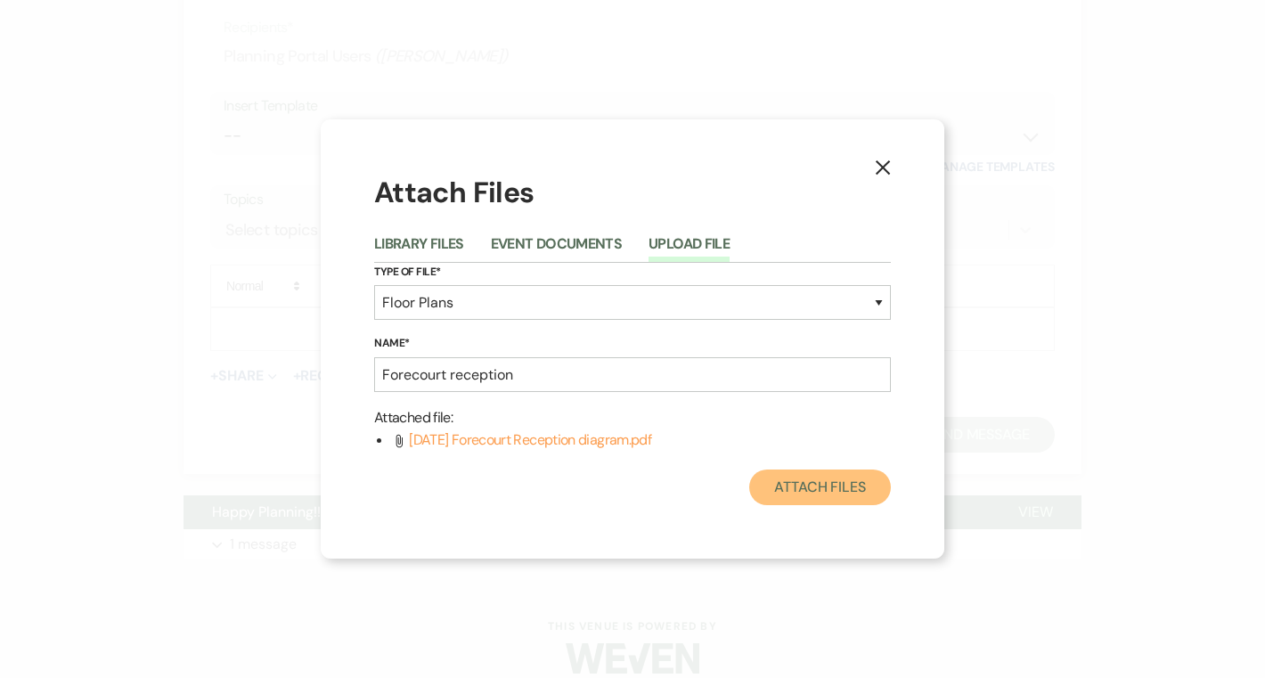
click at [772, 493] on button "Attach Files" at bounding box center [820, 487] width 142 height 36
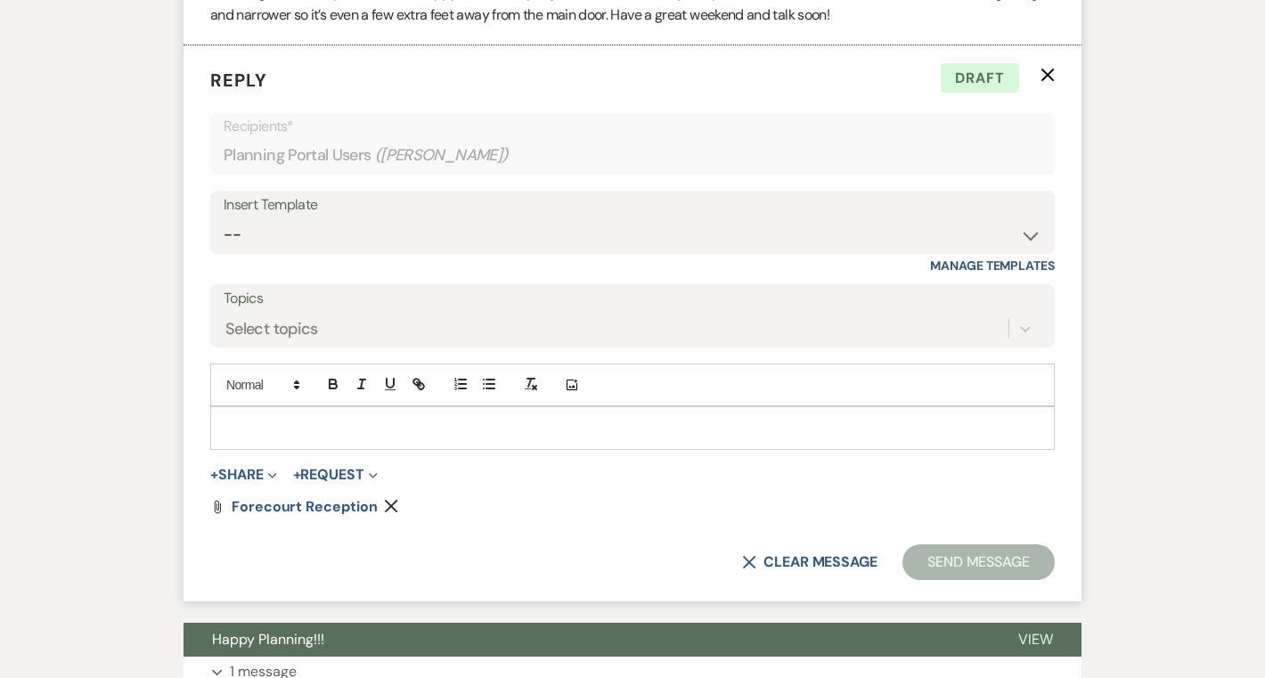
scroll to position [19318, 0]
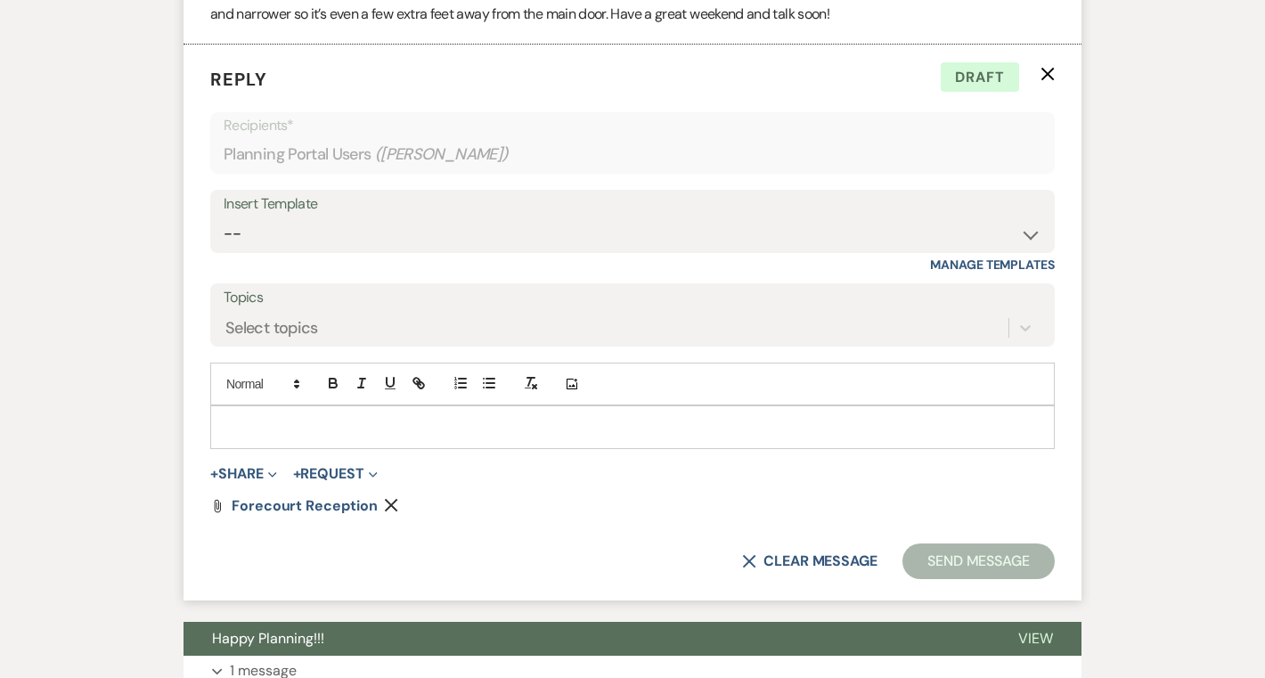
click at [741, 436] on p at bounding box center [632, 427] width 816 height 20
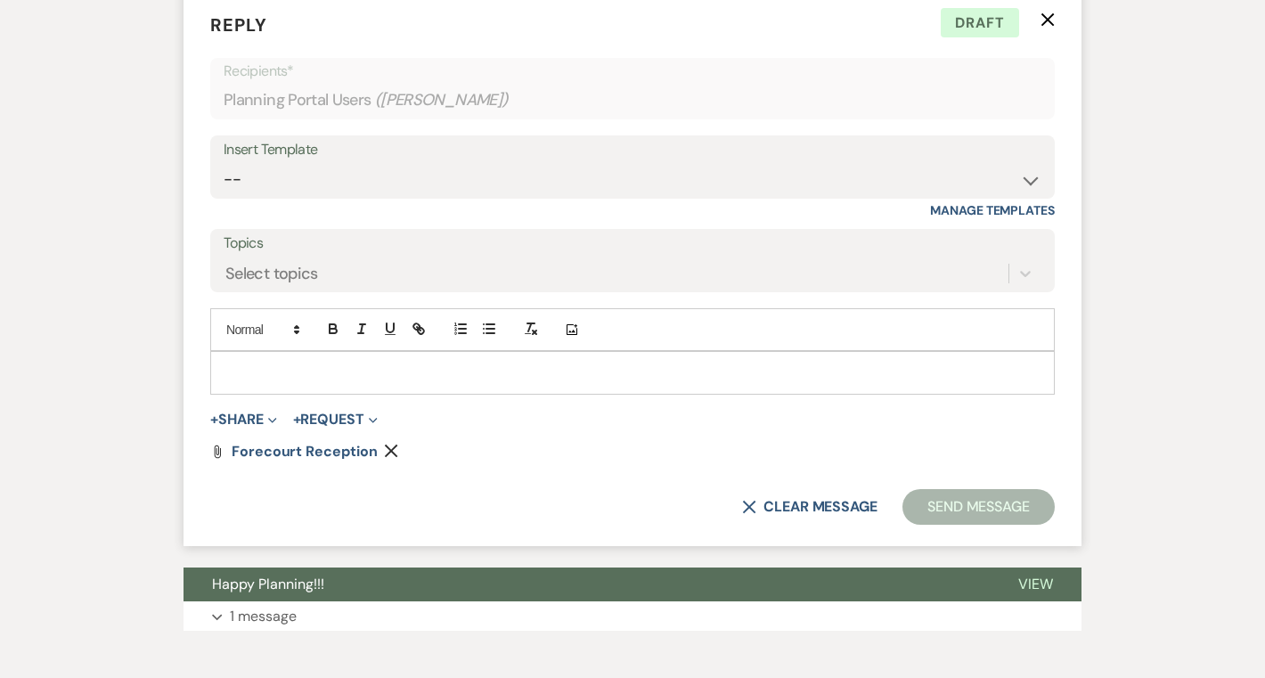
scroll to position [19374, 0]
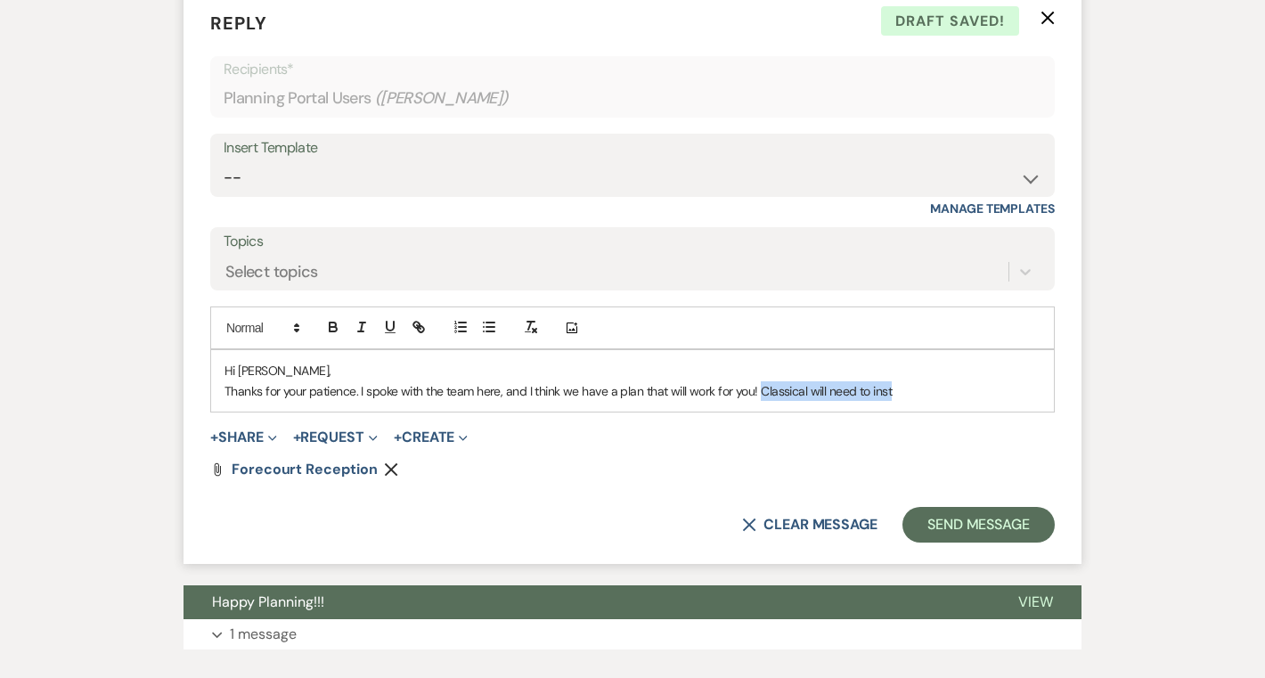
drag, startPoint x: 760, startPoint y: 414, endPoint x: 948, endPoint y: 414, distance: 187.9
click at [948, 401] on p "Thanks for your patience. I spoke with the team here, and I think we have a pla…" at bounding box center [632, 391] width 816 height 20
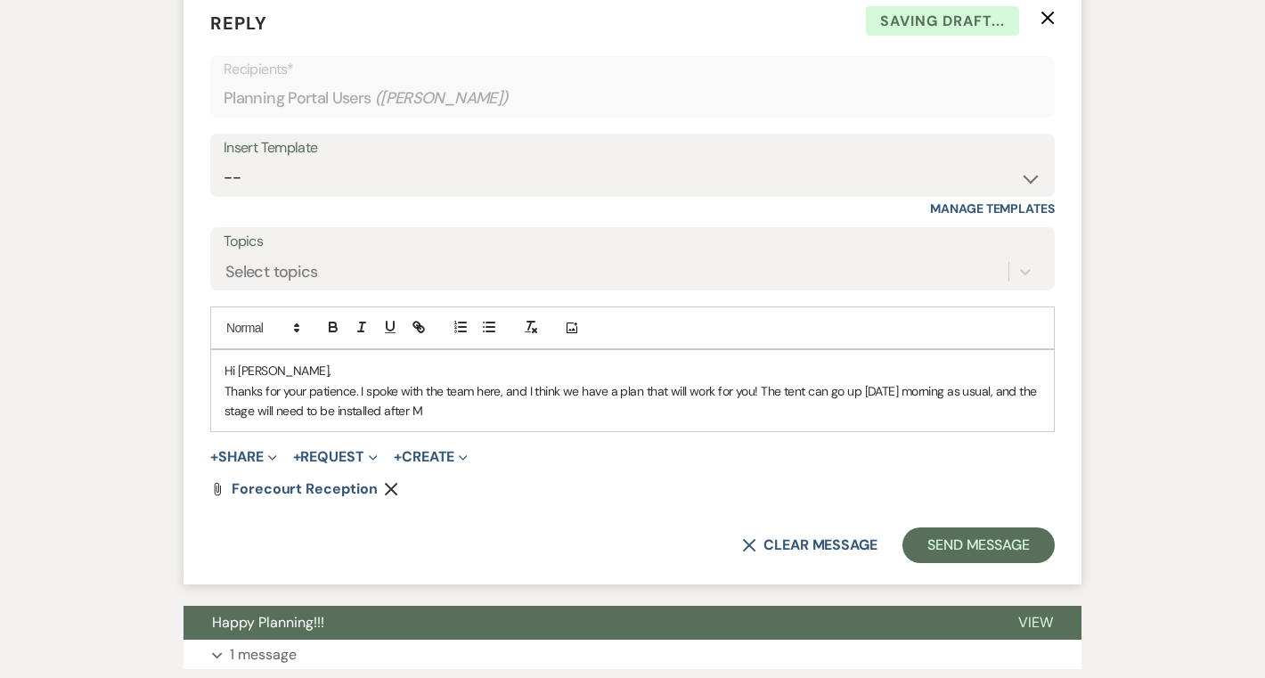
click at [995, 419] on p "Thanks for your patience. I spoke with the team here, and I think we have a pla…" at bounding box center [632, 401] width 816 height 40
click at [494, 421] on p "Thanks for your patience. I spoke with the team here, and I think we have a pla…" at bounding box center [632, 401] width 816 height 40
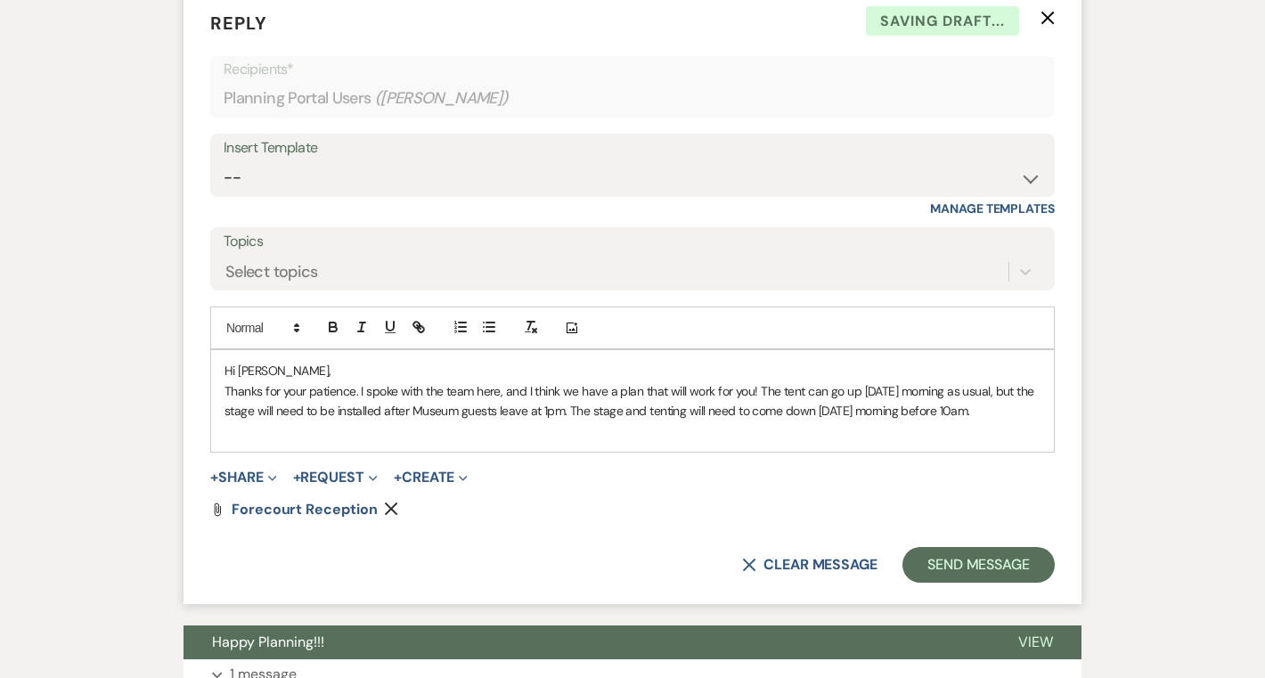
click at [760, 411] on p "Thanks for your patience. I spoke with the team here, and I think we have a pla…" at bounding box center [632, 401] width 816 height 40
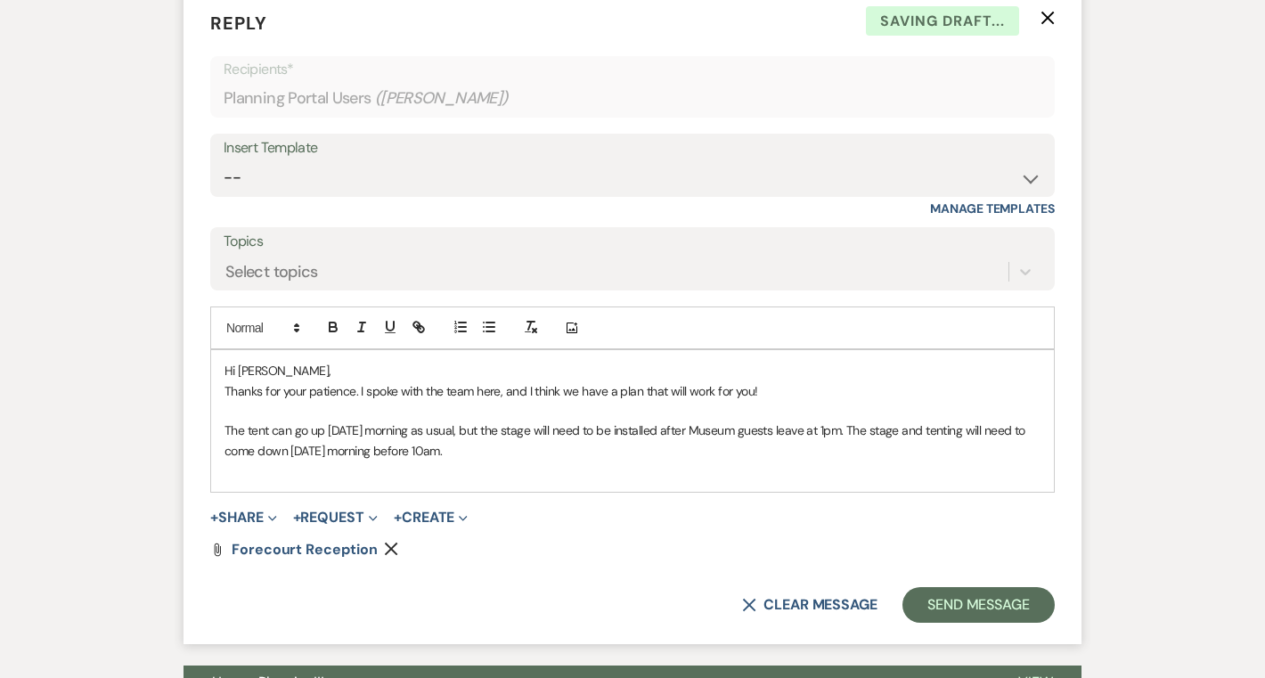
click at [836, 401] on p "Thanks for your patience. I spoke with the team here, and I think we have a pla…" at bounding box center [632, 391] width 816 height 20
click at [716, 420] on p at bounding box center [632, 411] width 816 height 20
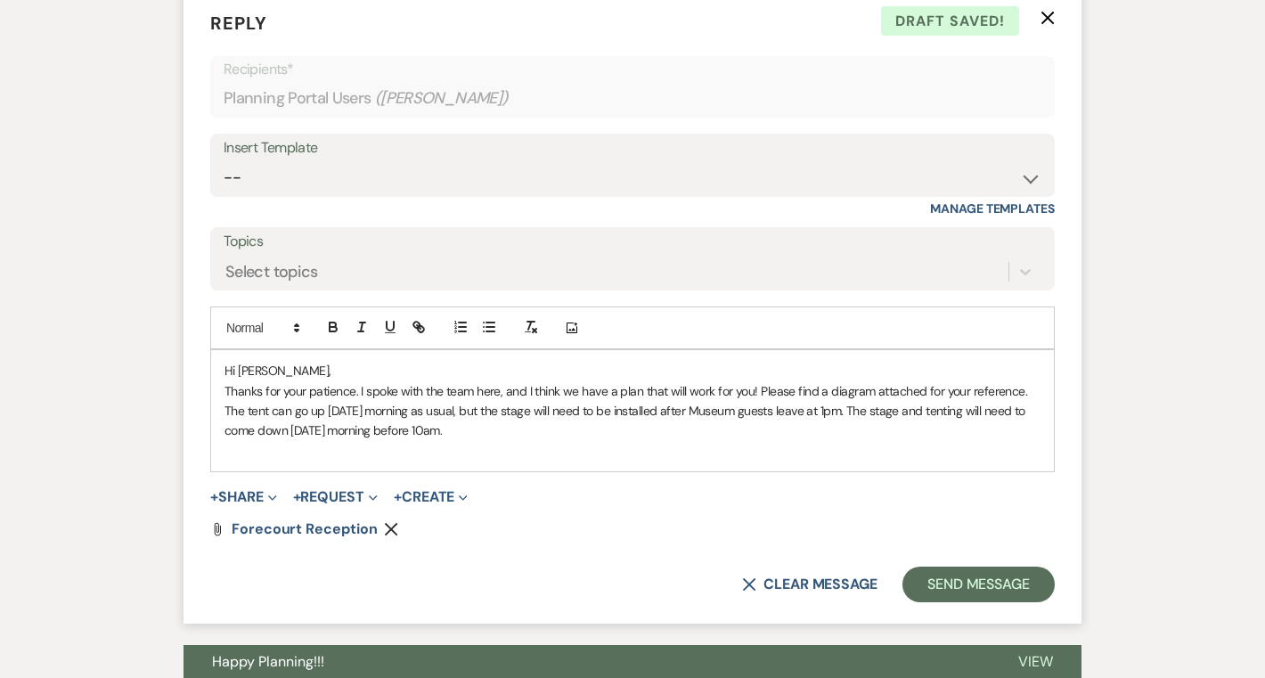
click at [834, 435] on p "The tent can go up Friday morning as usual, but the stage will need to be insta…" at bounding box center [632, 421] width 816 height 40
click at [618, 441] on p "The tent can go up Friday morning as usual, but the stage will need to be insta…" at bounding box center [632, 421] width 816 height 40
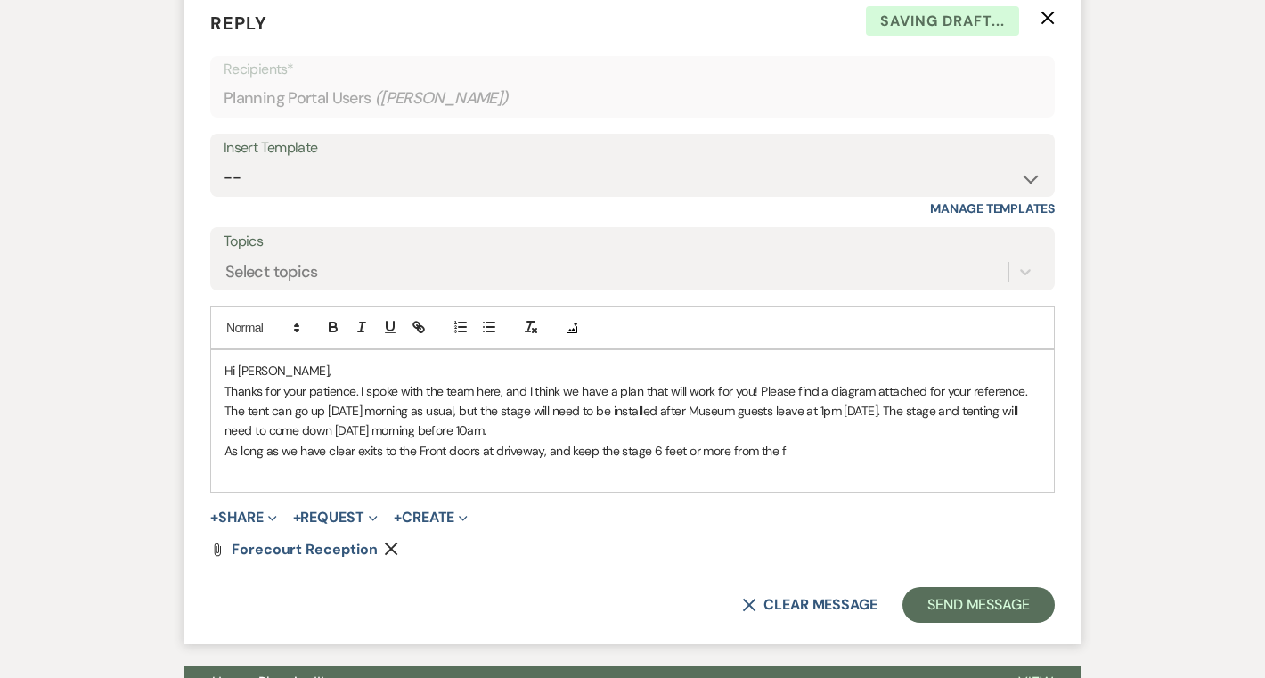
click at [425, 460] on p "As long as we have clear exits to the Front doors at driveway, and keep the sta…" at bounding box center [632, 451] width 816 height 20
click at [850, 460] on p "As long as we have clear exits to the front doors at driveway, and keep the sta…" at bounding box center [632, 451] width 816 height 20
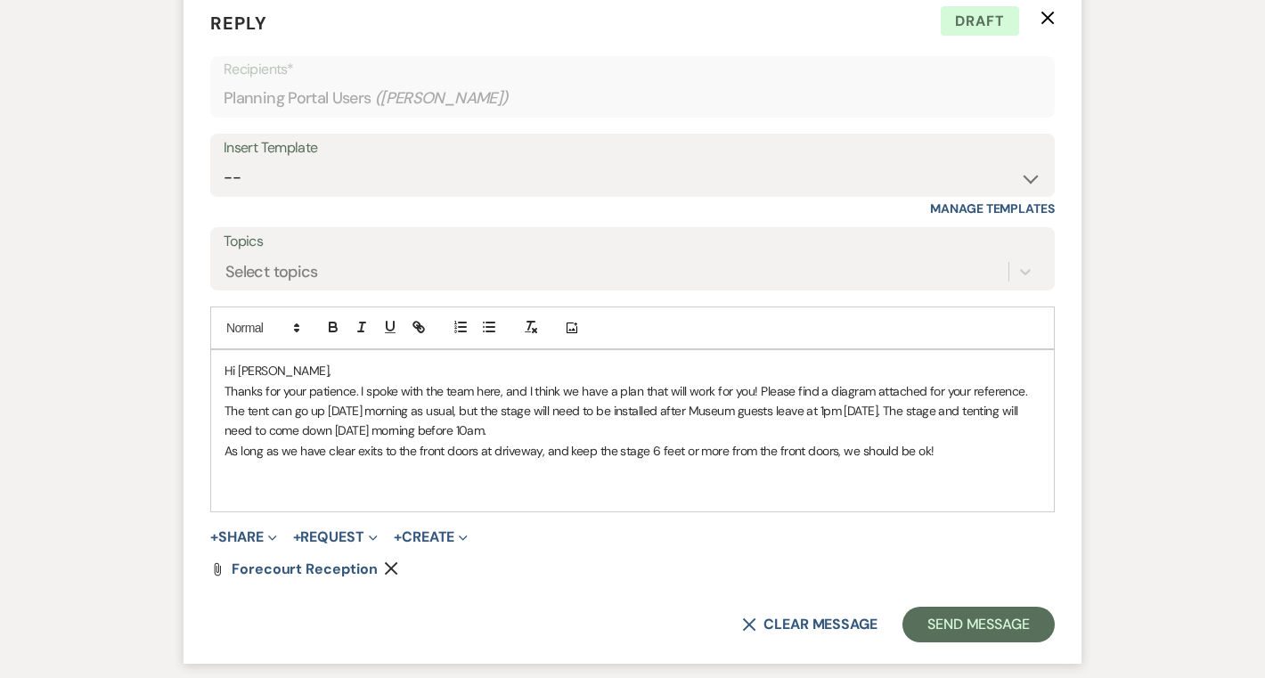
click at [1030, 401] on p "Thanks for your patience. I spoke with the team here, and I think we have a pla…" at bounding box center [632, 391] width 816 height 20
click at [525, 441] on p "The tent can go up Friday morning as usual, but the stage will need to be insta…" at bounding box center [632, 421] width 816 height 40
click at [964, 460] on p "As long as we have clear exits to the front doors at driveway, and keep the sta…" at bounding box center [632, 451] width 816 height 20
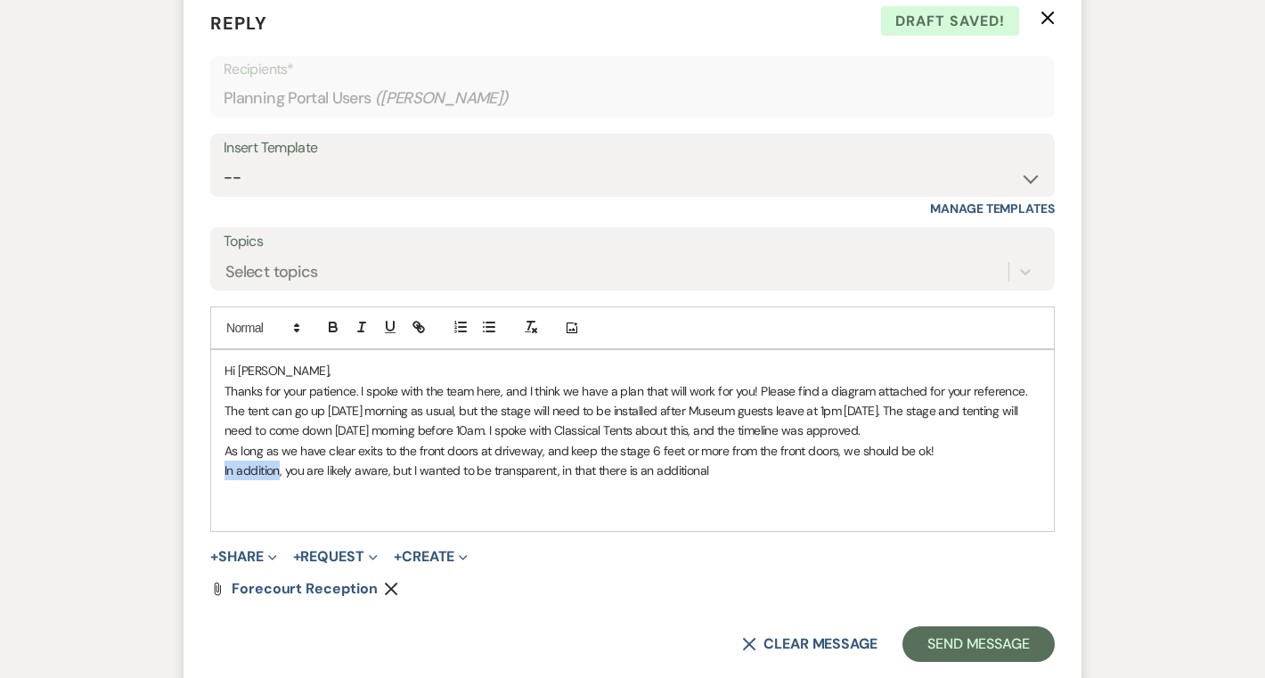
drag, startPoint x: 281, startPoint y: 494, endPoint x: 201, endPoint y: 496, distance: 79.3
click at [201, 496] on form "Reply X Draft saved! Recipients* Planning Portal Users ( Isabelle Girard ) Inse…" at bounding box center [632, 336] width 898 height 696
click at [354, 480] on p "Also, you are likely aware, but I wanted to be transparent, in that there is an…" at bounding box center [632, 470] width 816 height 20
click at [328, 480] on p "Also, you are likely aware, but I wanted to be transparent, in that there is an…" at bounding box center [632, 470] width 816 height 20
click at [322, 480] on p "Also, you are likely aware, but I wanted to be transparent, in that there is an…" at bounding box center [632, 470] width 816 height 20
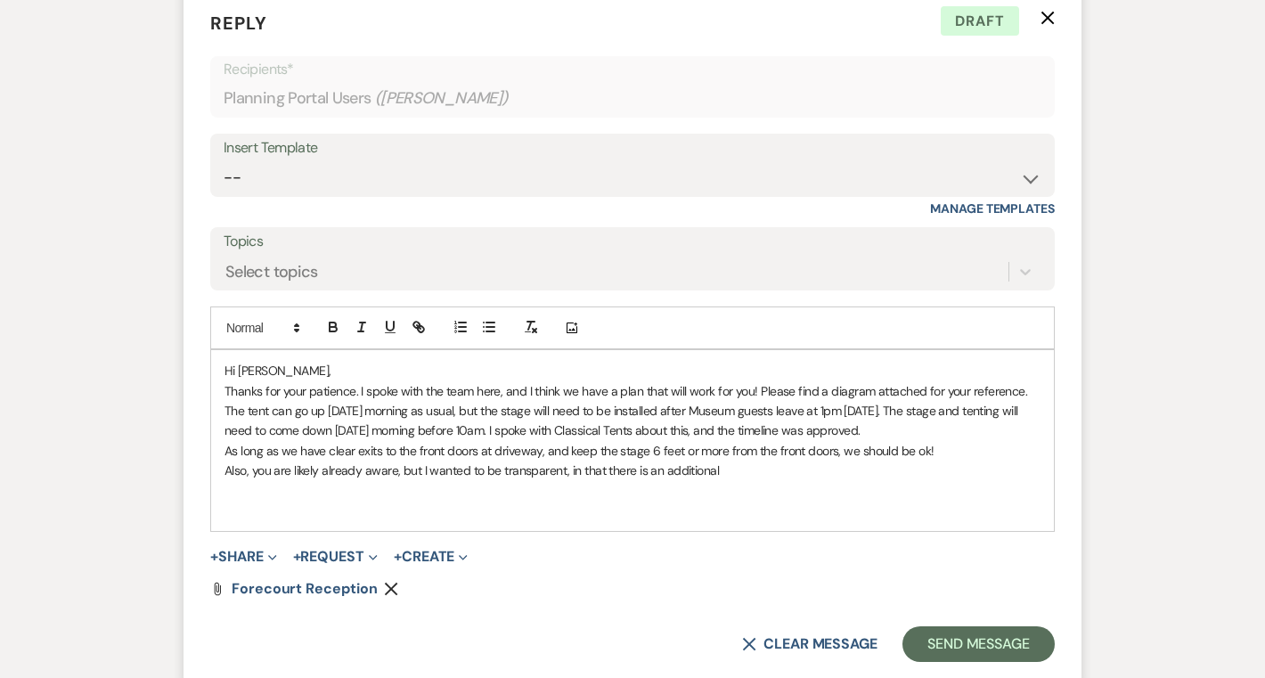
click at [754, 500] on p at bounding box center [632, 491] width 816 height 20
click at [744, 480] on p "Also, you are likely already aware, but I wanted to be transparent, in that the…" at bounding box center [632, 470] width 816 height 20
drag, startPoint x: 742, startPoint y: 497, endPoint x: 192, endPoint y: 499, distance: 549.5
click at [192, 499] on form "Reply X Draft Recipients* Planning Portal Users ( Isabelle Girard ) Insert Temp…" at bounding box center [632, 336] width 898 height 696
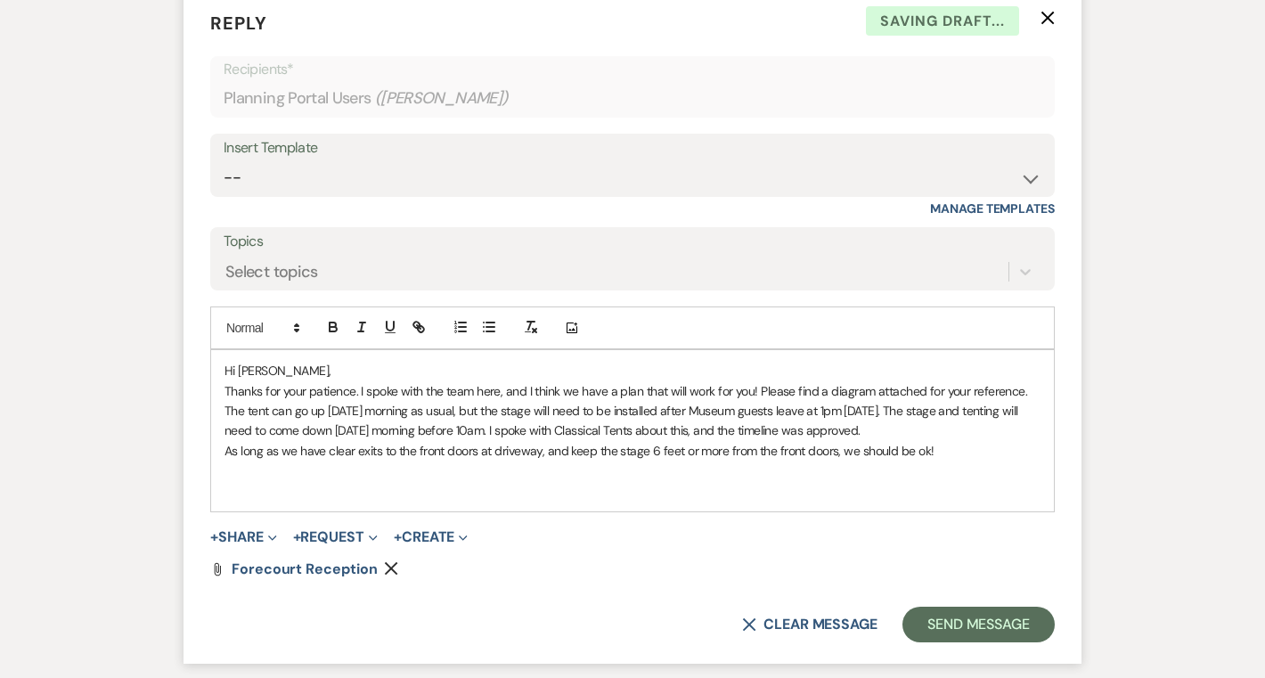
click at [251, 500] on p at bounding box center [632, 491] width 816 height 20
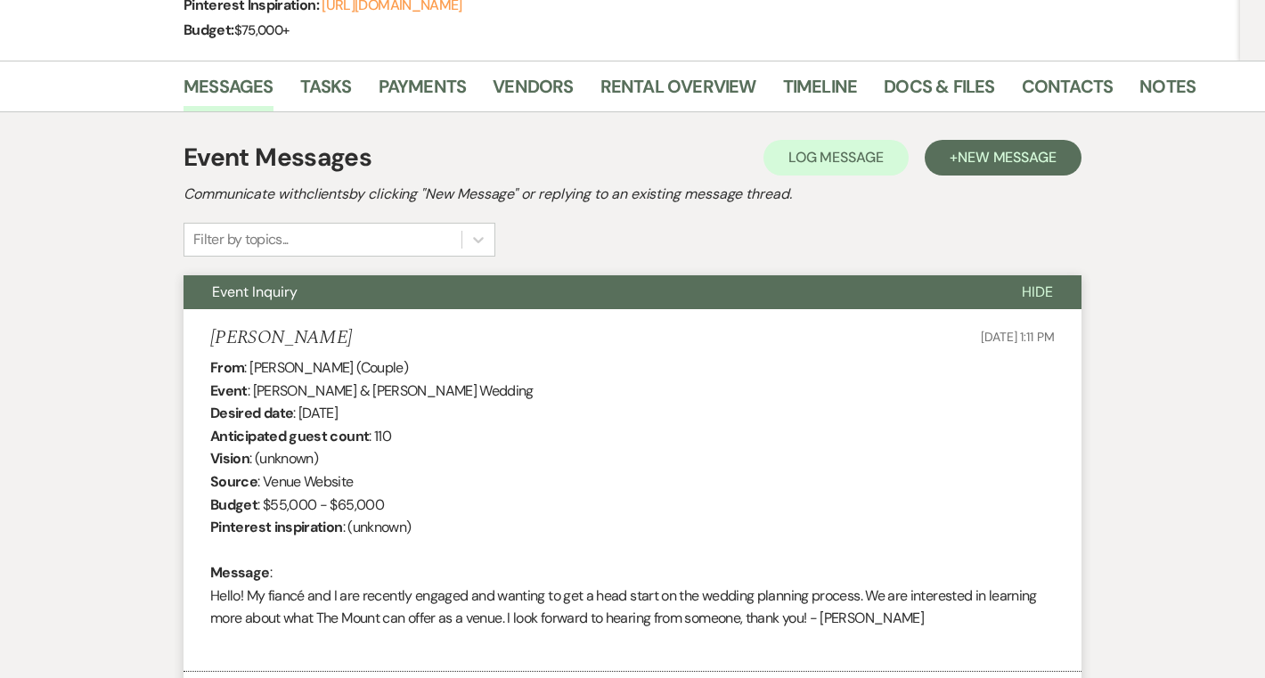
scroll to position [0, 0]
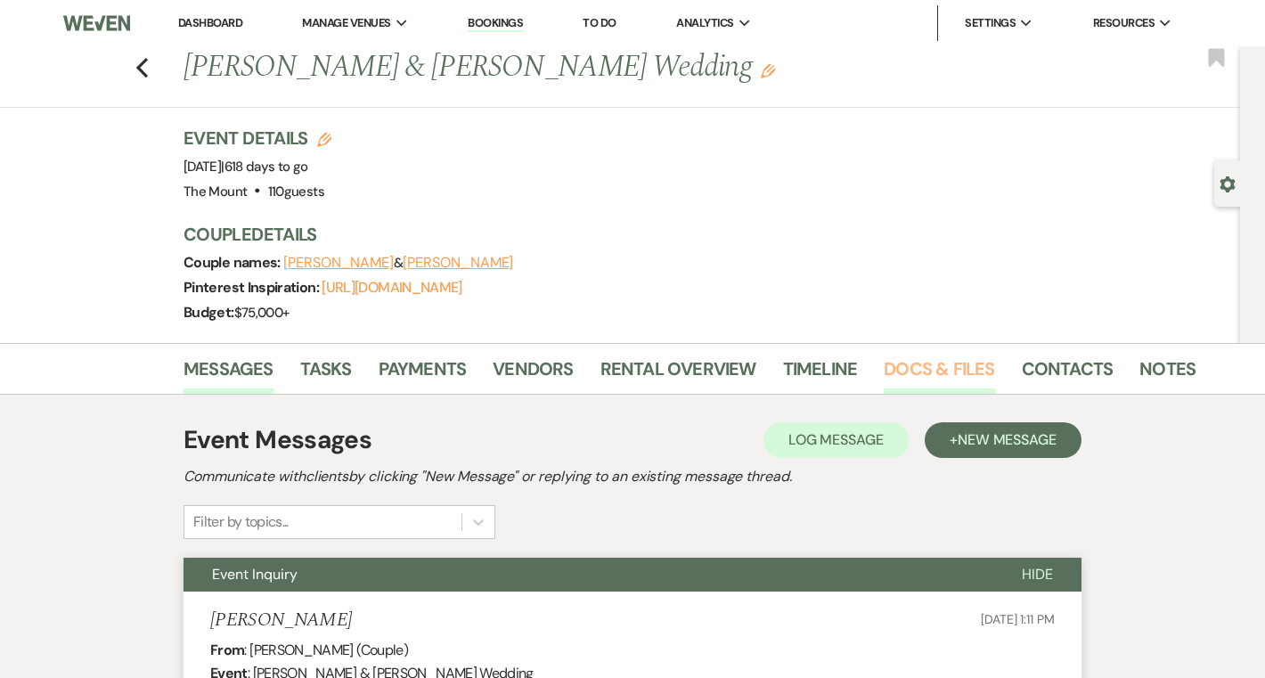
click at [958, 376] on link "Docs & Files" at bounding box center [938, 373] width 110 height 39
click at [207, 20] on link "Dashboard" at bounding box center [210, 22] width 64 height 15
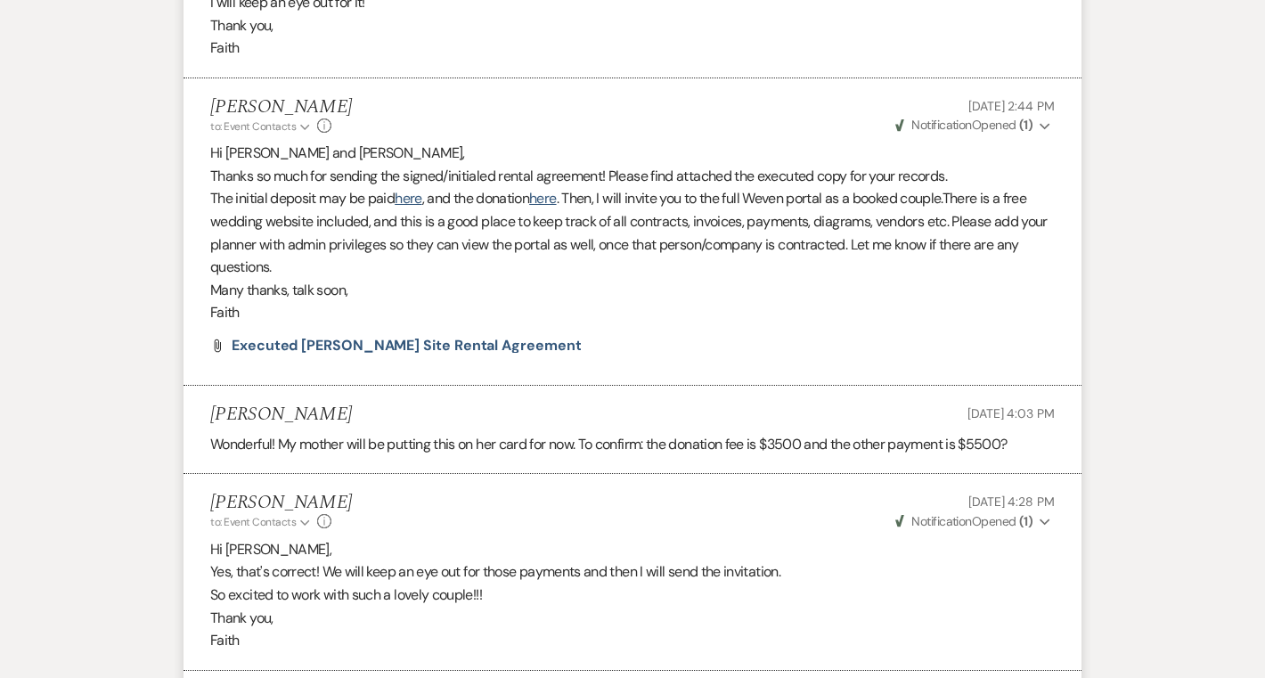
scroll to position [11224, 0]
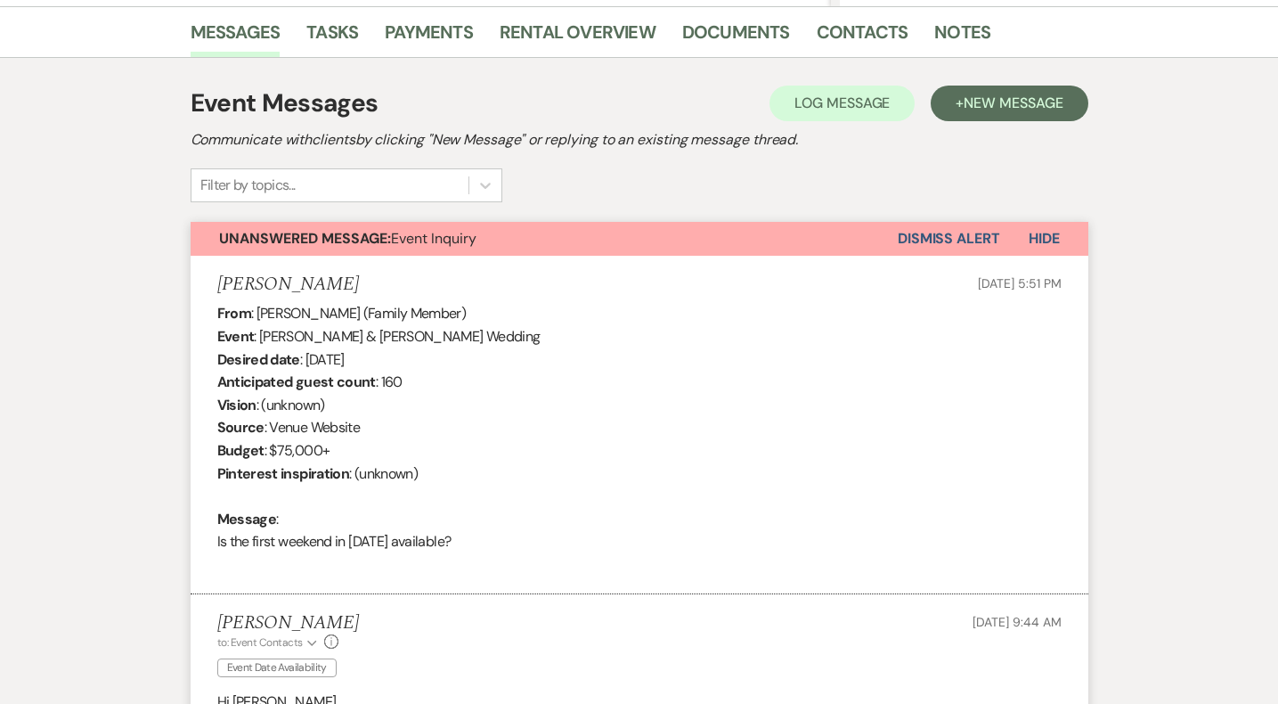
scroll to position [453, 0]
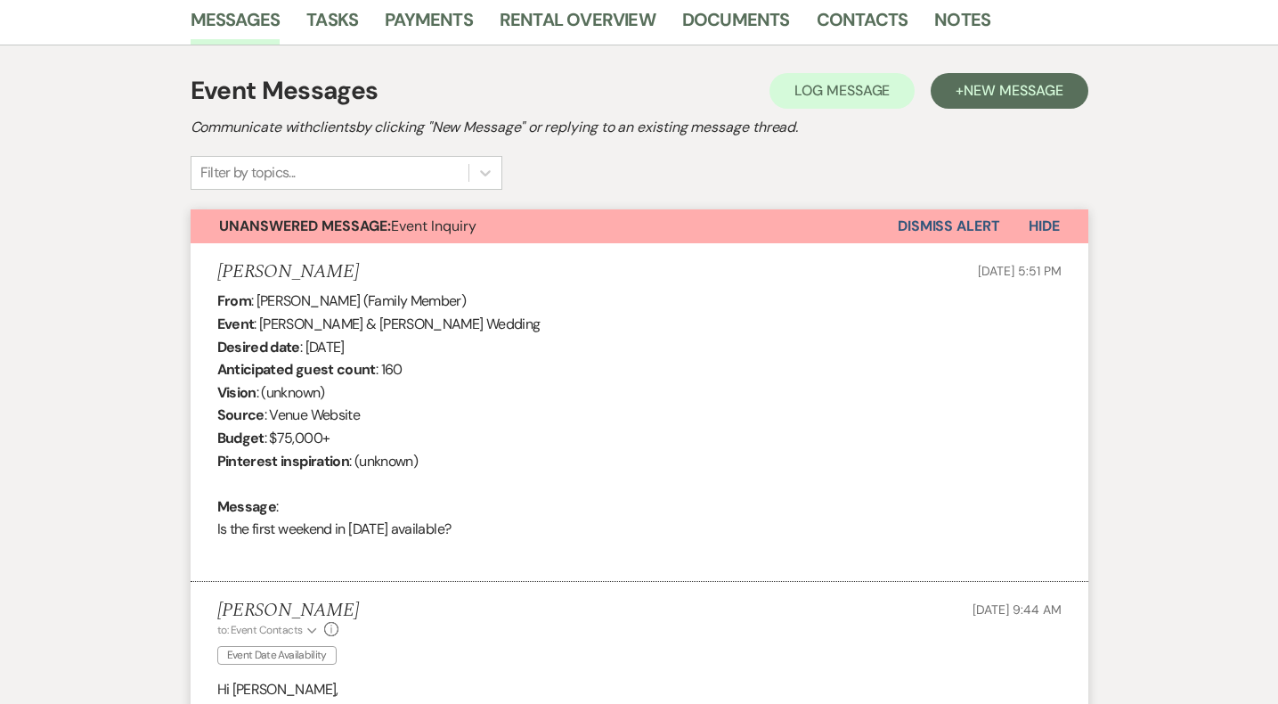
drag, startPoint x: 499, startPoint y: 536, endPoint x: 188, endPoint y: 273, distance: 407.0
copy li "Ann Munchmeyer Oct 14, 2025, 5:51 PM From : Ann Munchmeyer (Family Member) Even…"
click at [719, 391] on div "From : Ann Munchmeyer (Family Member) Event : Tyler Healy & Carson Simon's Wedd…" at bounding box center [639, 425] width 844 height 273
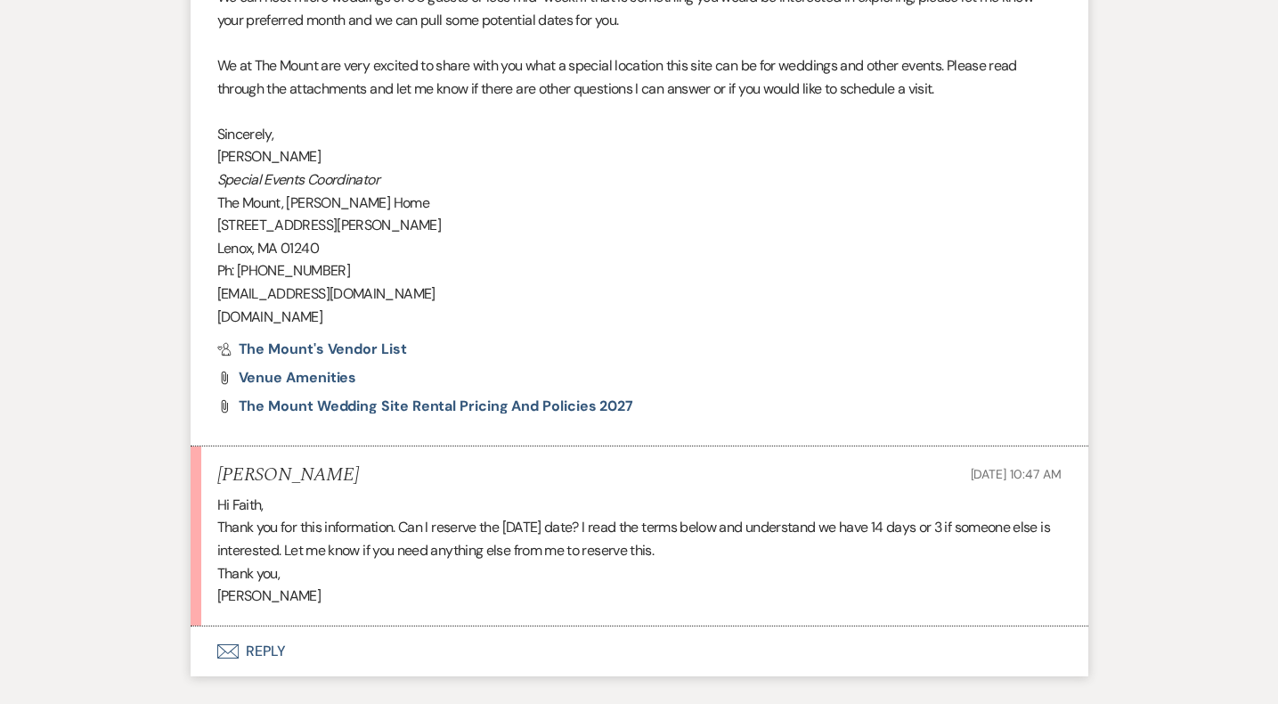
scroll to position [1896, 0]
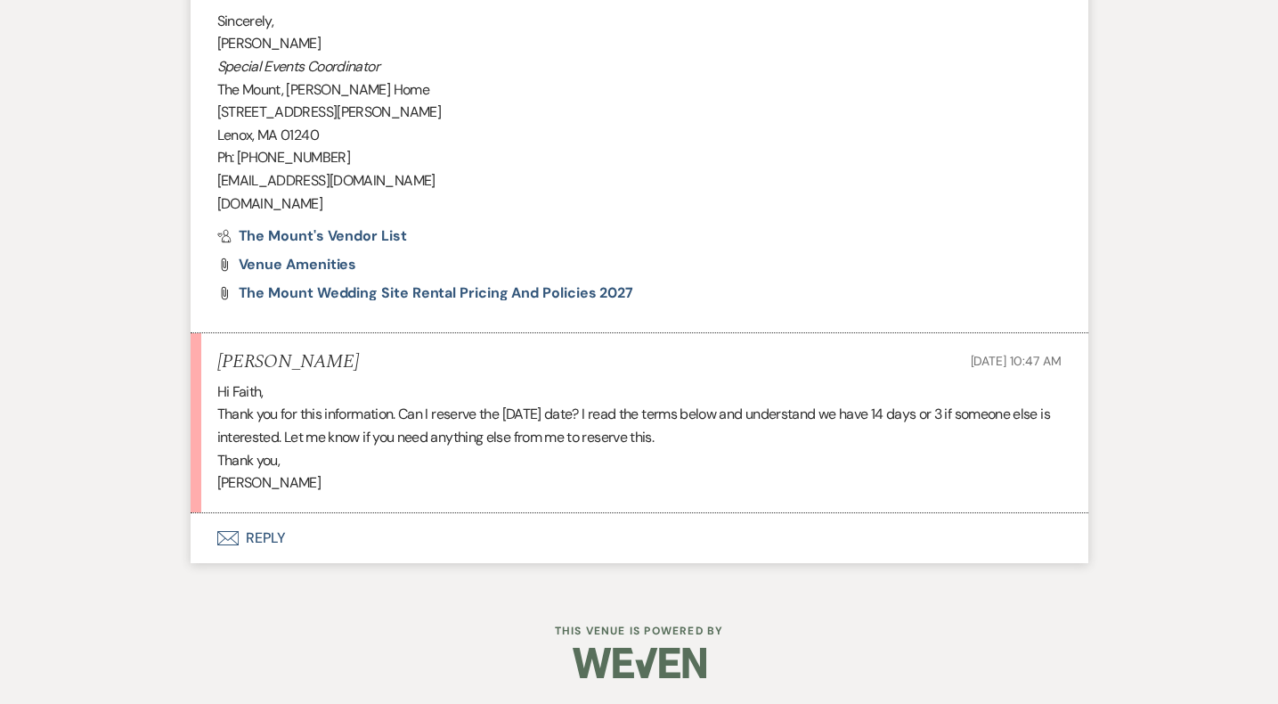
click at [264, 548] on button "Envelope Reply" at bounding box center [640, 538] width 898 height 50
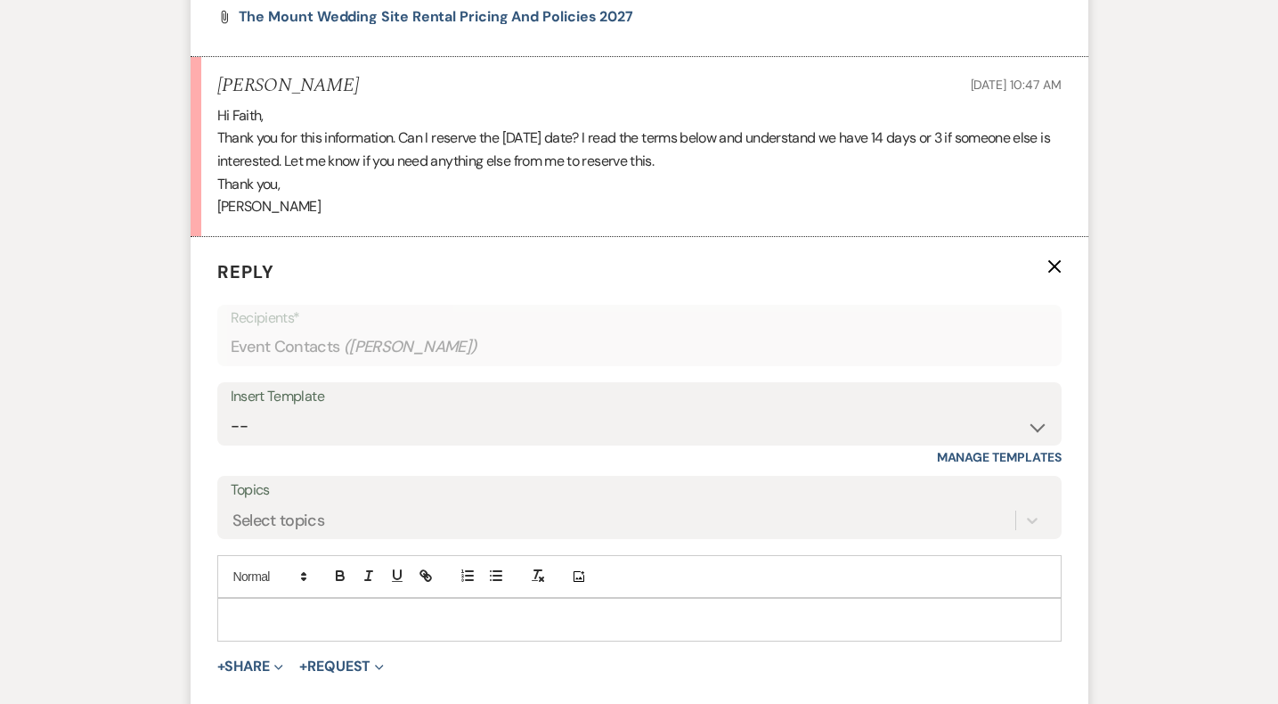
scroll to position [2174, 0]
click at [276, 626] on div at bounding box center [639, 617] width 842 height 41
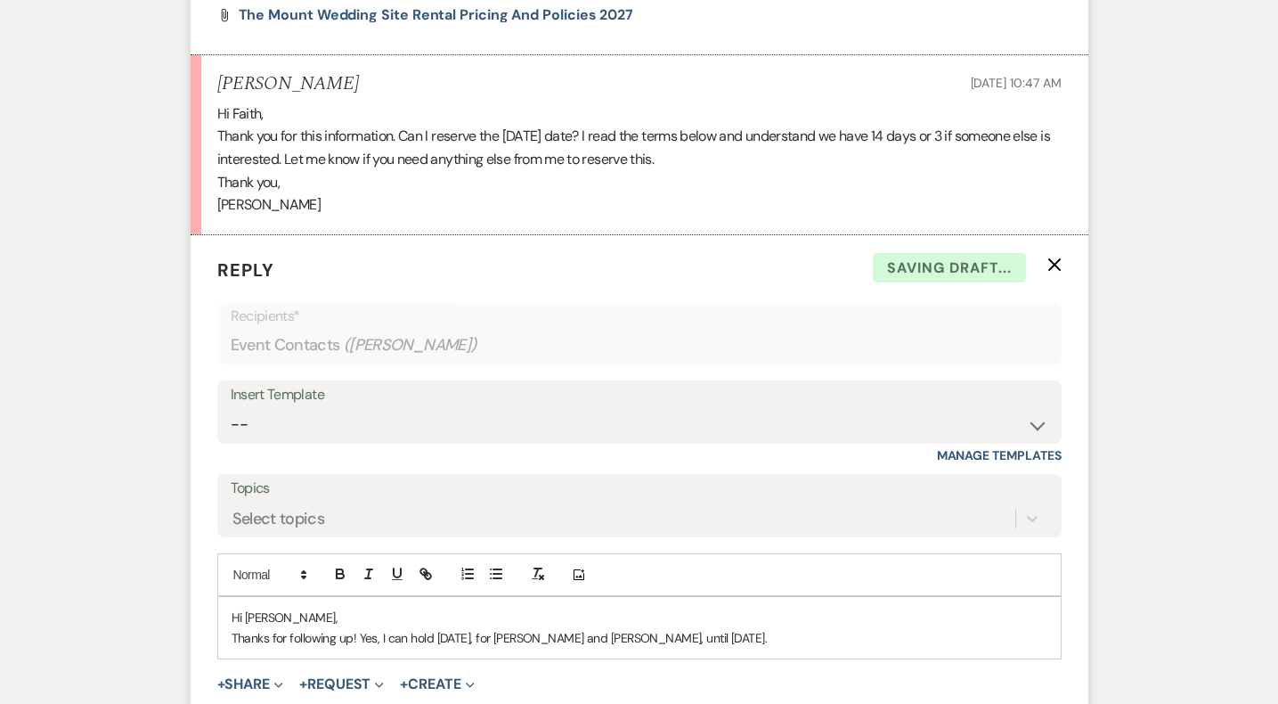
scroll to position [2260, 0]
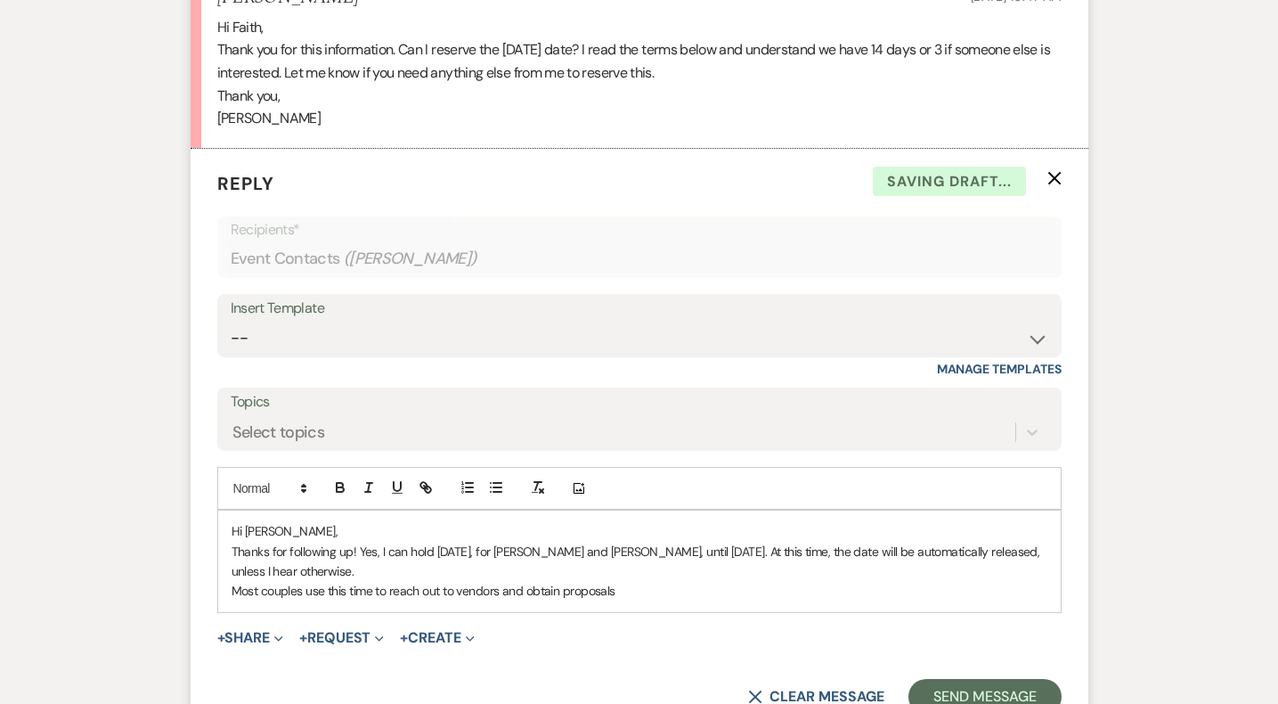
click at [228, 585] on div "Hi Ann, Thanks for following up! Yes, I can hold October 2nd, 2027, for Tyler a…" at bounding box center [639, 561] width 842 height 102
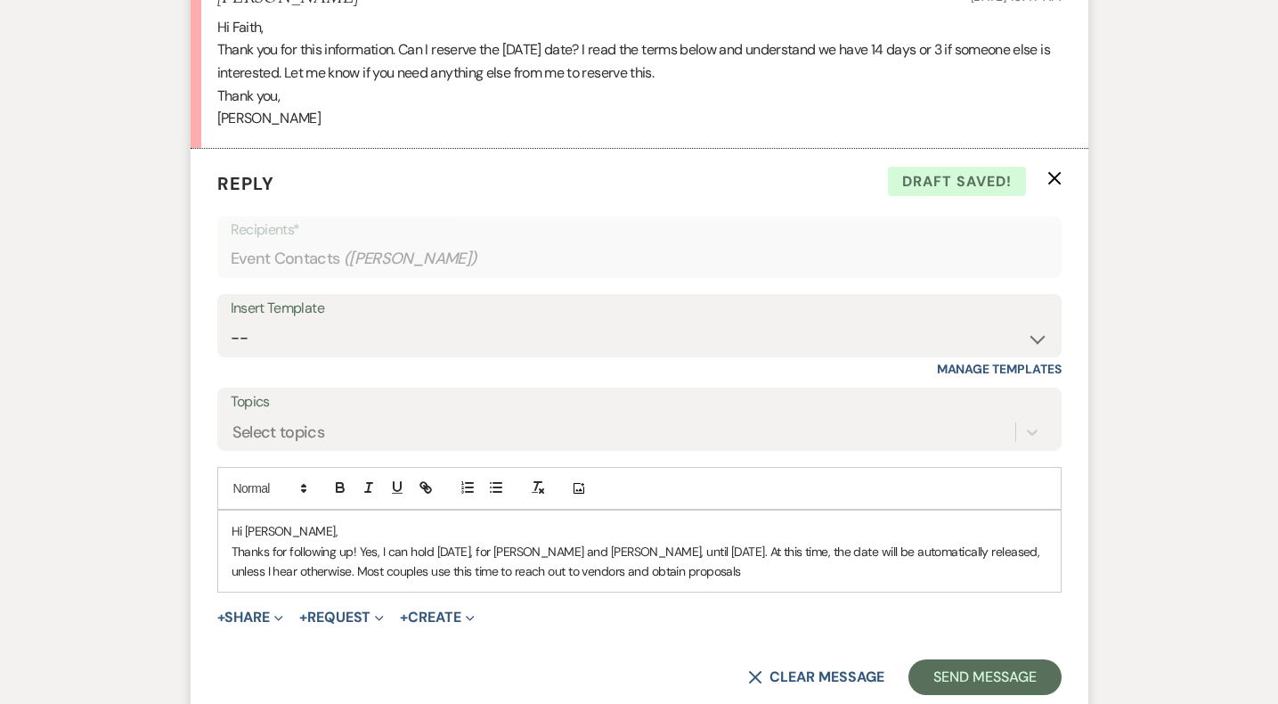
click at [648, 547] on p "Thanks for following up! Yes, I can hold October 2nd, 2027, for Tyler and Carso…" at bounding box center [640, 561] width 816 height 40
click at [785, 566] on p "Thanks for following up! Yes, I can hold October 2nd, 2027, for Tyler and Carso…" at bounding box center [640, 561] width 816 height 40
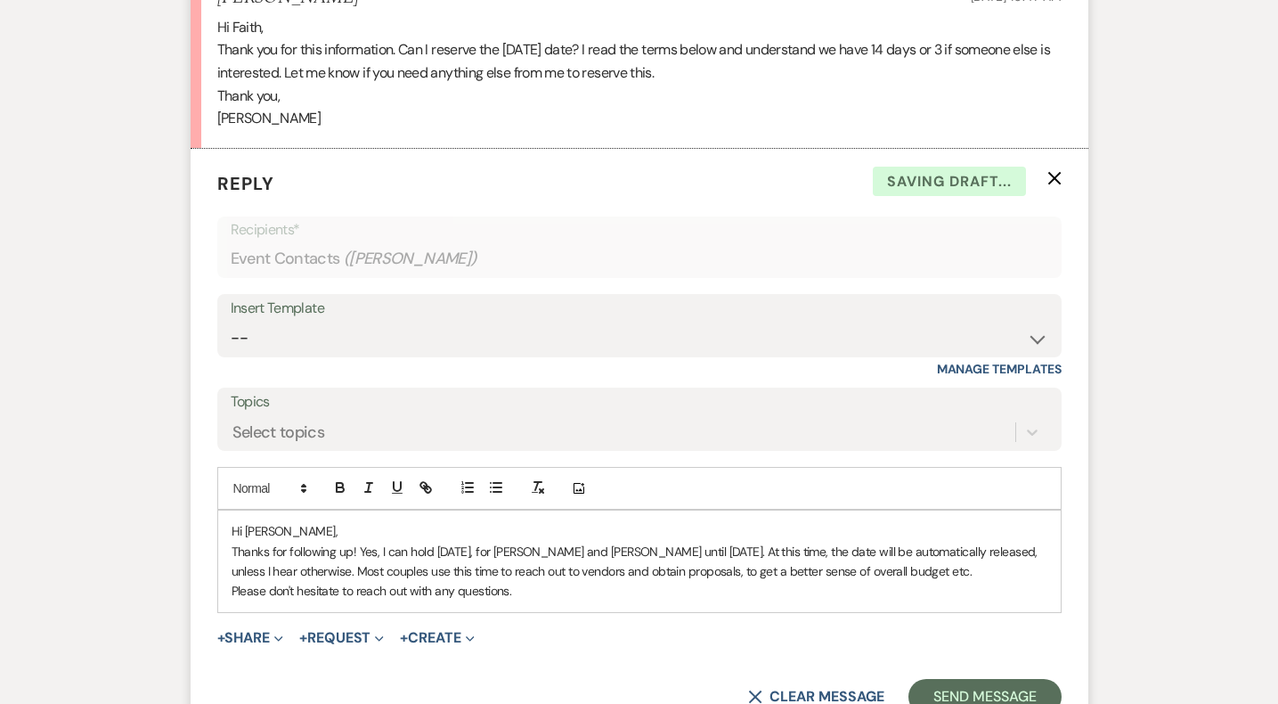
click at [997, 567] on p "Thanks for following up! Yes, I can hold October 2nd, 2027, for Tyler and Carso…" at bounding box center [640, 561] width 816 height 40
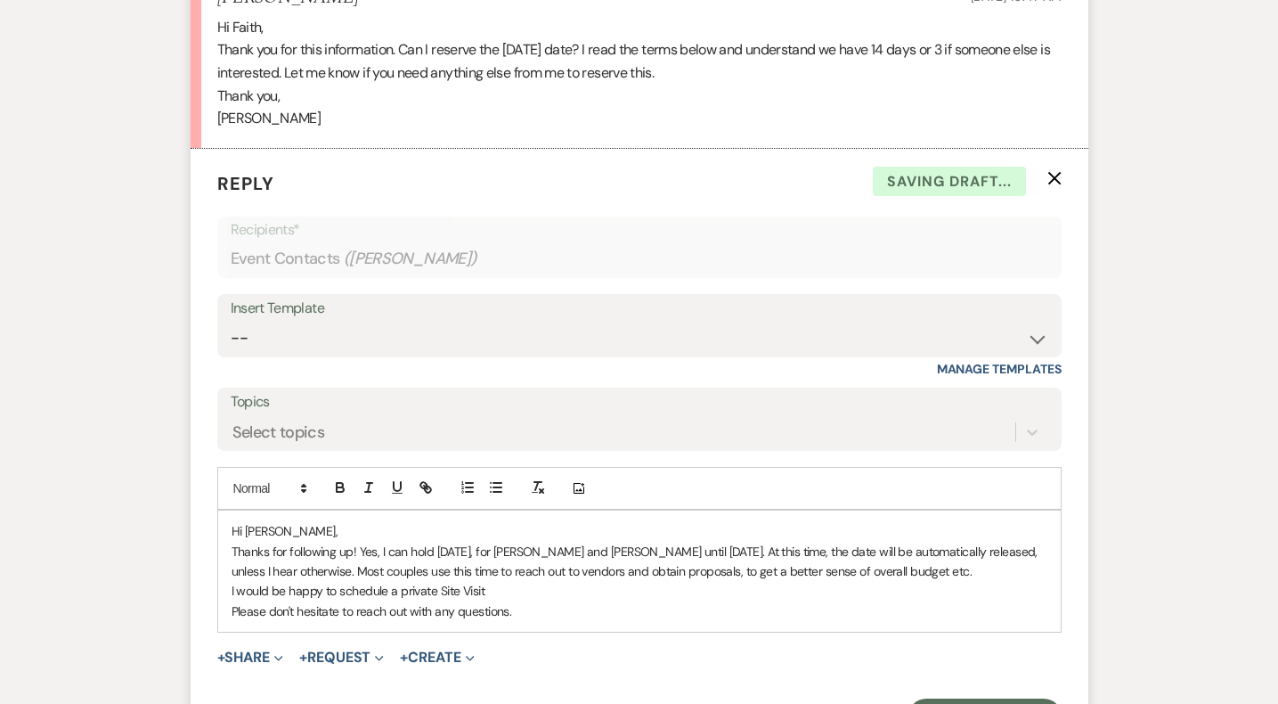
click at [417, 584] on p "I would be happy to schedule a private Site Visit" at bounding box center [640, 591] width 816 height 20
click at [520, 596] on p "I would be happy to schedule a guided Site Visit" at bounding box center [640, 591] width 816 height 20
drag, startPoint x: 487, startPoint y: 590, endPoint x: 543, endPoint y: 591, distance: 56.1
click at [543, 591] on p "I would be happy to schedule a guided Site Visit at this time as well." at bounding box center [640, 591] width 816 height 20
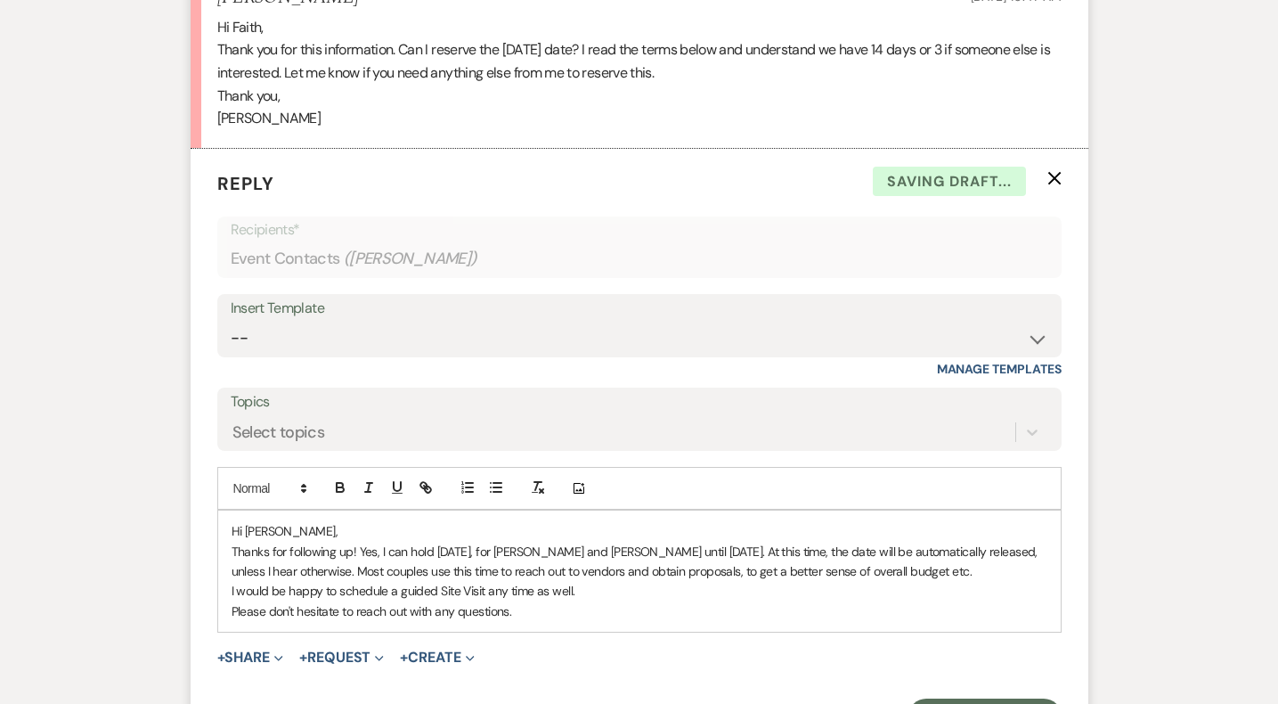
click at [230, 611] on div "Hi Ann, Thanks for following up! Yes, I can hold October 2nd, 2027, for Tyler a…" at bounding box center [639, 570] width 842 height 121
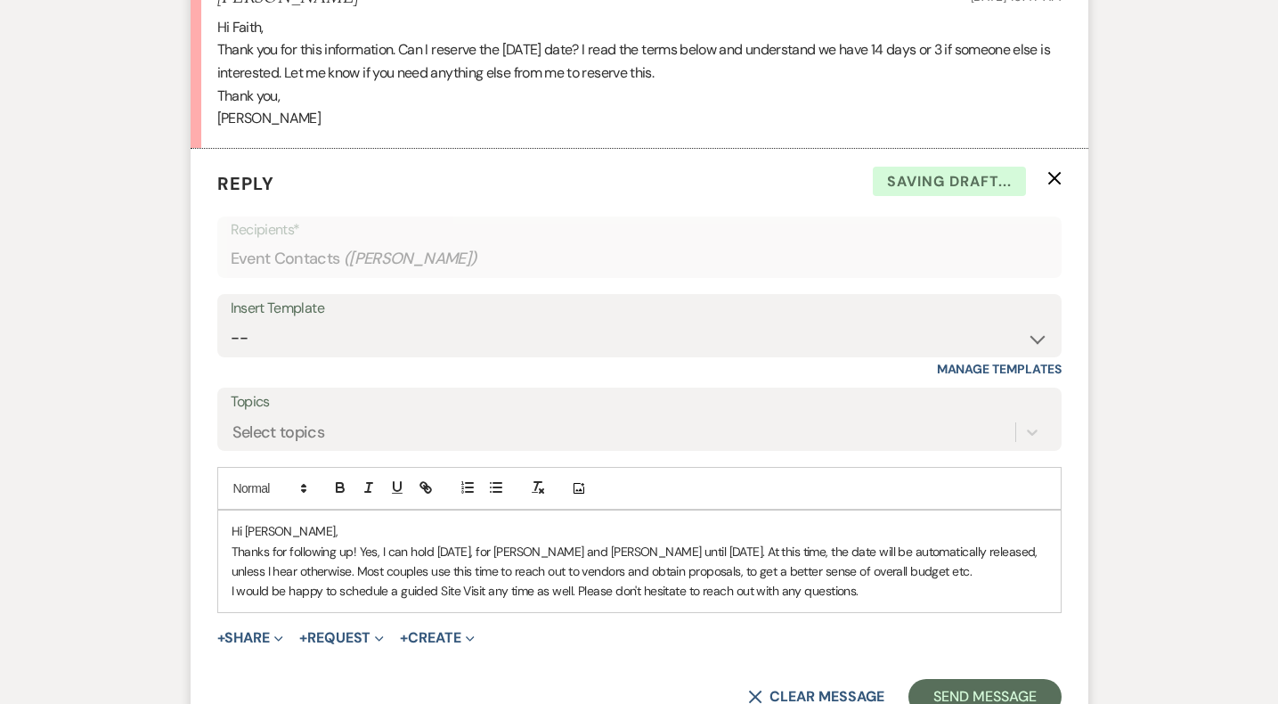
click at [944, 596] on p "I would be happy to schedule a guided Site Visit any time as well. Please don't…" at bounding box center [640, 591] width 816 height 20
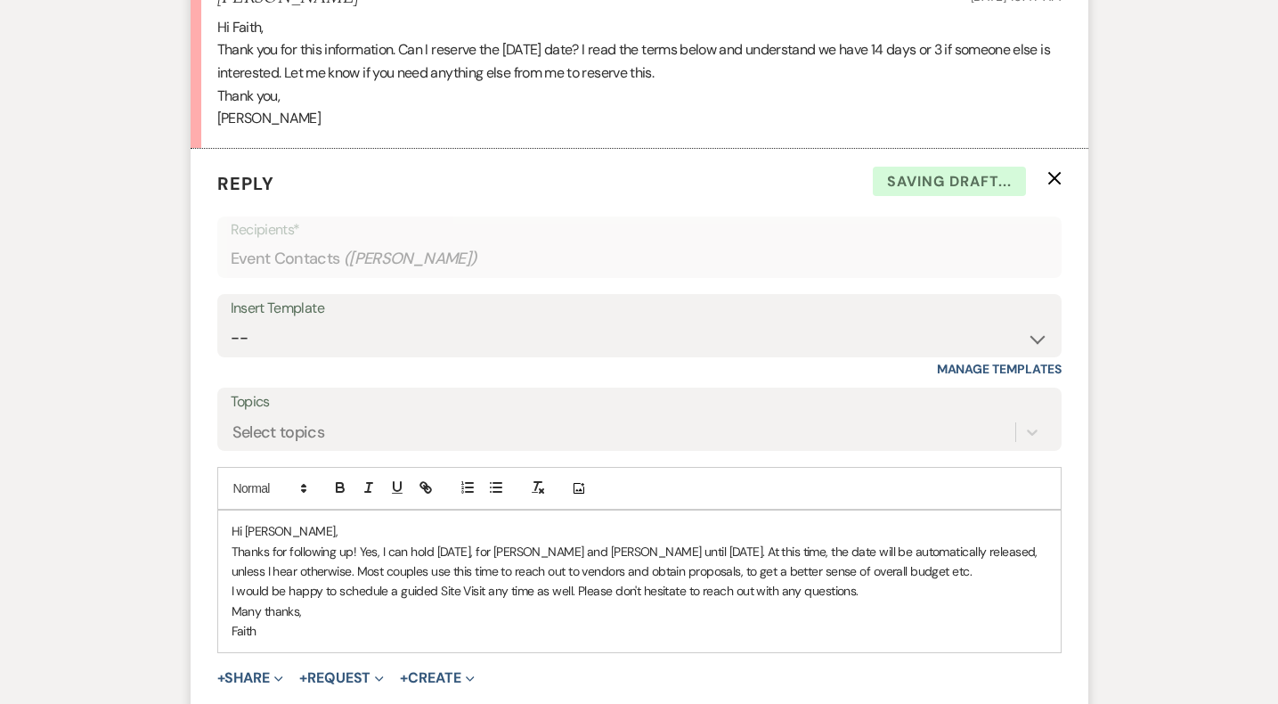
click at [646, 608] on p "Many thanks," at bounding box center [640, 611] width 816 height 20
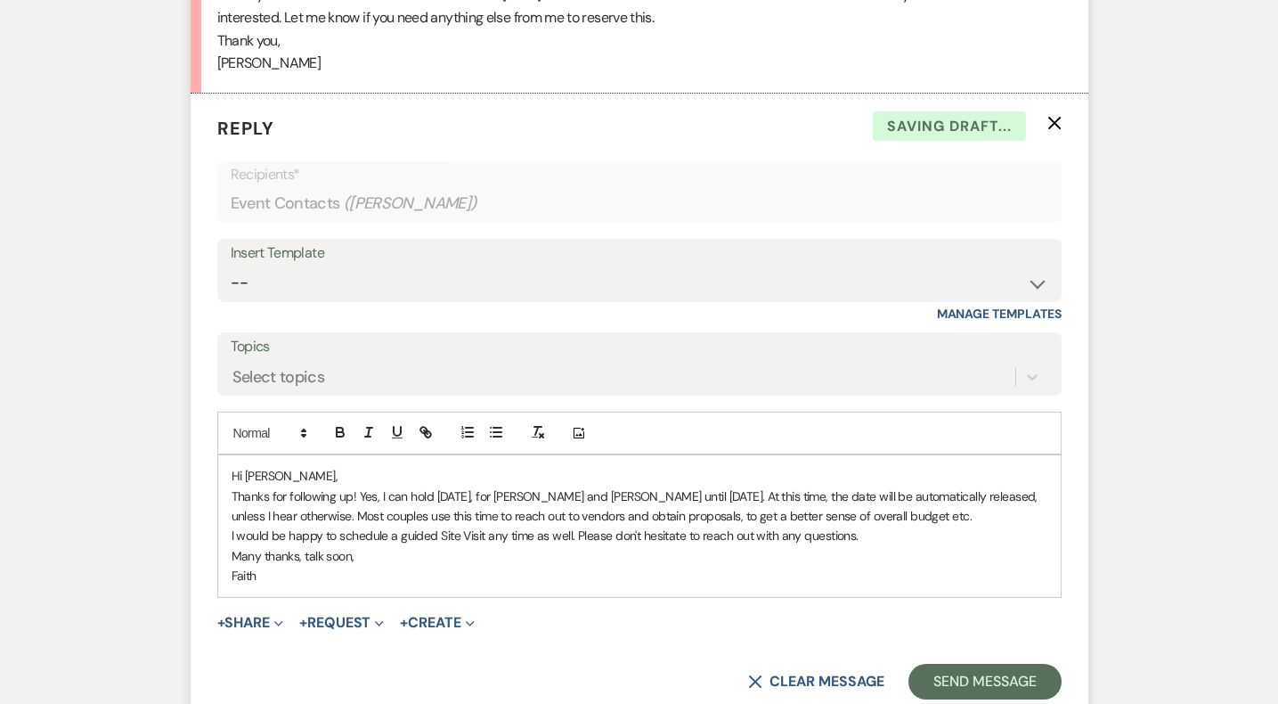
click at [572, 569] on p "Faith" at bounding box center [640, 575] width 816 height 20
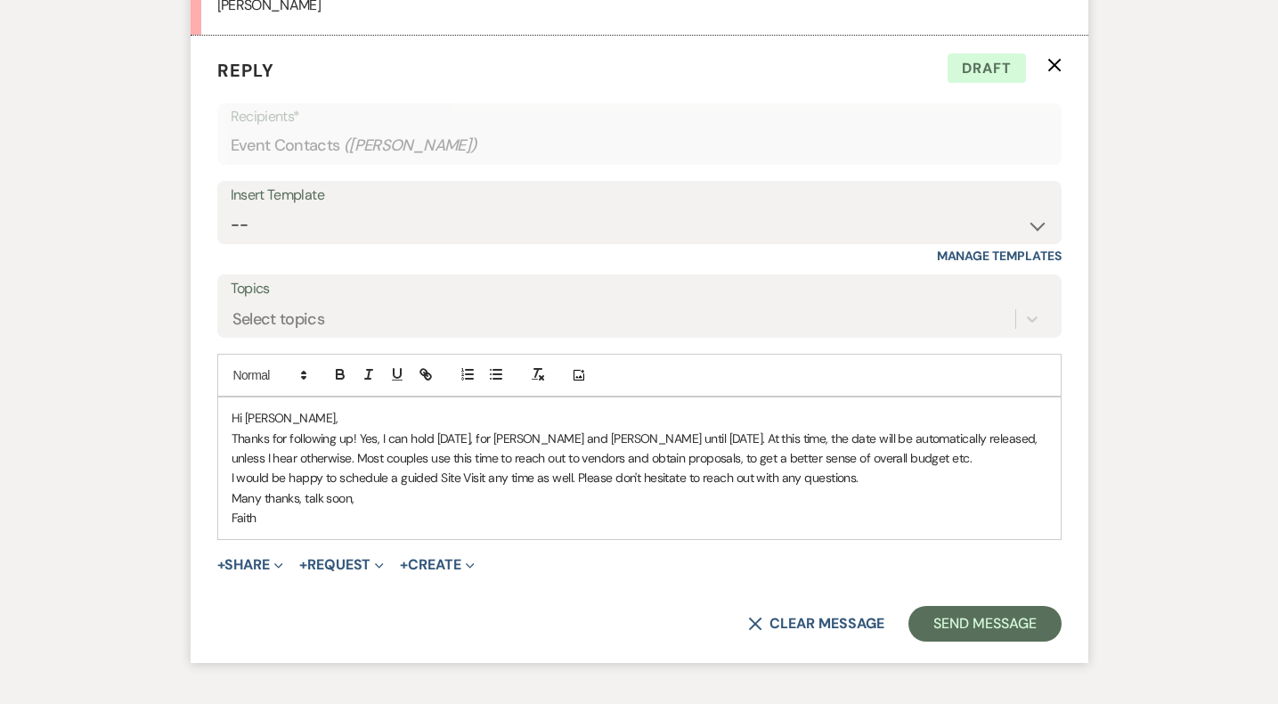
scroll to position [2371, 0]
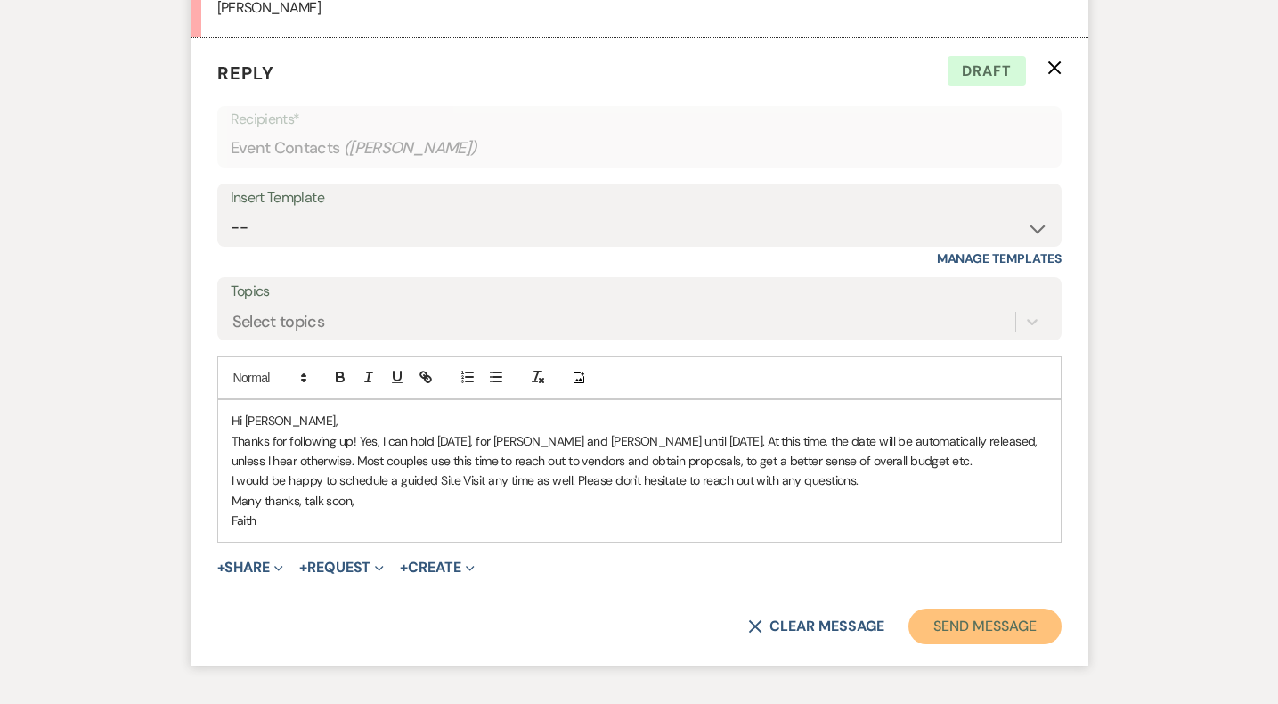
click at [1020, 623] on button "Send Message" at bounding box center [984, 626] width 152 height 36
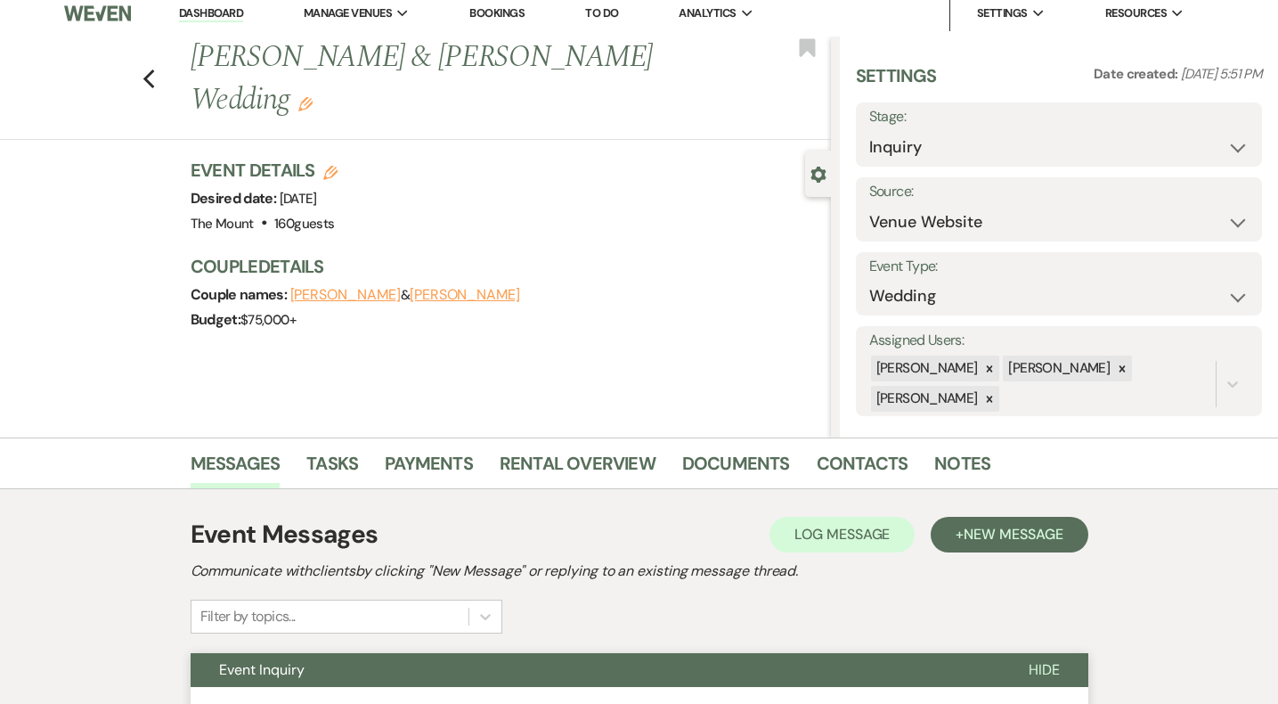
scroll to position [11, 0]
click at [1024, 146] on select "Inquiry Follow Up Tour Requested Tour Confirmed Toured Proposal Sent Booked Lost" at bounding box center [1058, 146] width 379 height 35
select select "9"
click at [1204, 141] on button "Save" at bounding box center [1219, 134] width 86 height 36
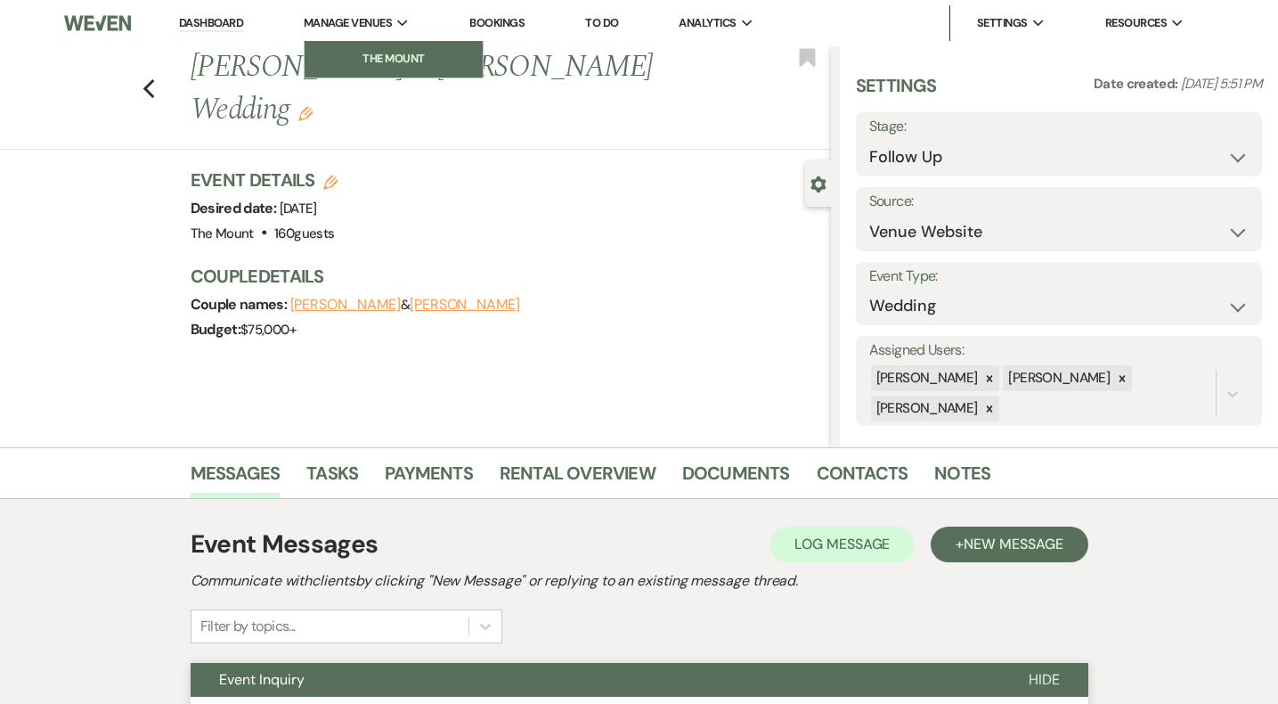
click at [395, 53] on li "The Mount" at bounding box center [393, 59] width 160 height 18
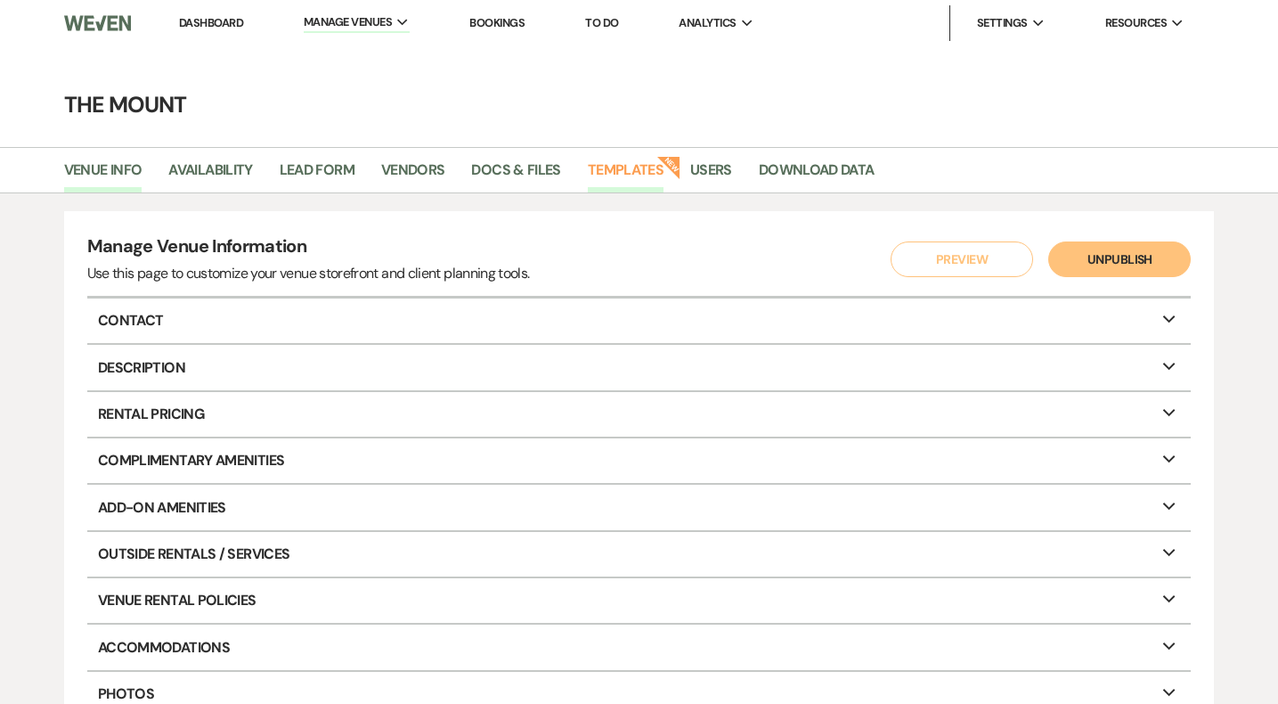
click at [625, 167] on link "Templates" at bounding box center [626, 176] width 76 height 34
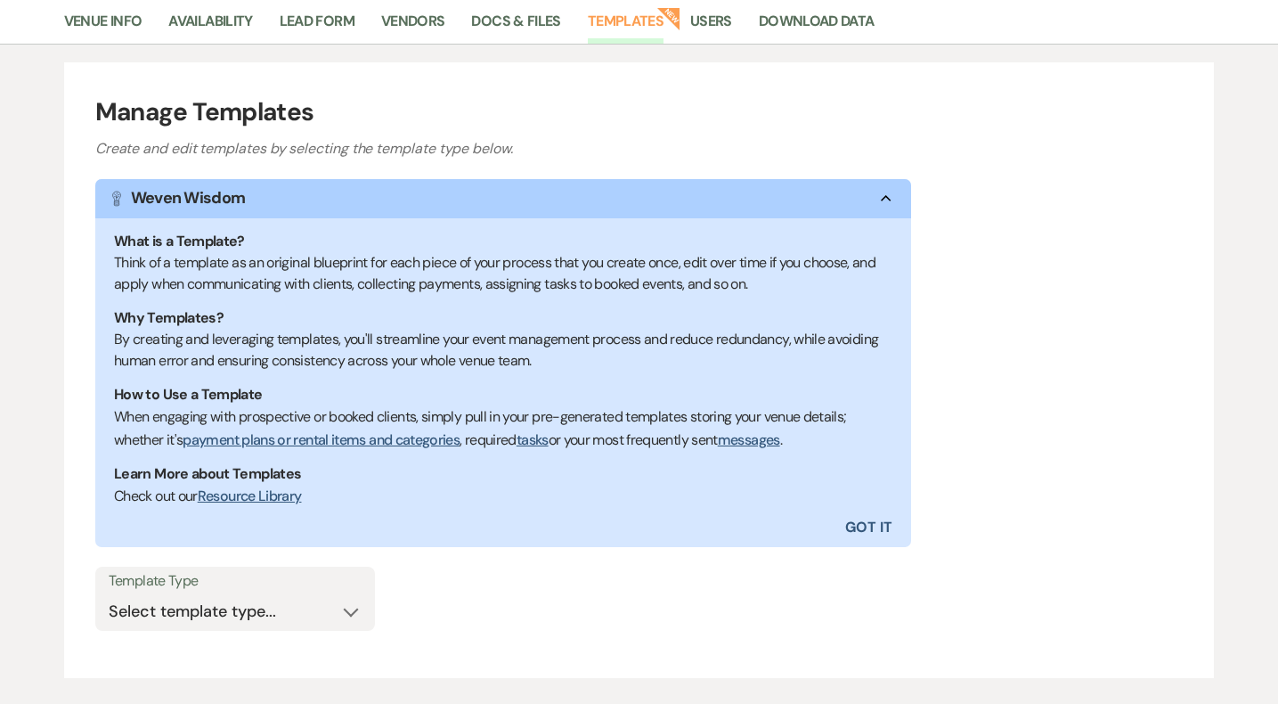
scroll to position [255, 0]
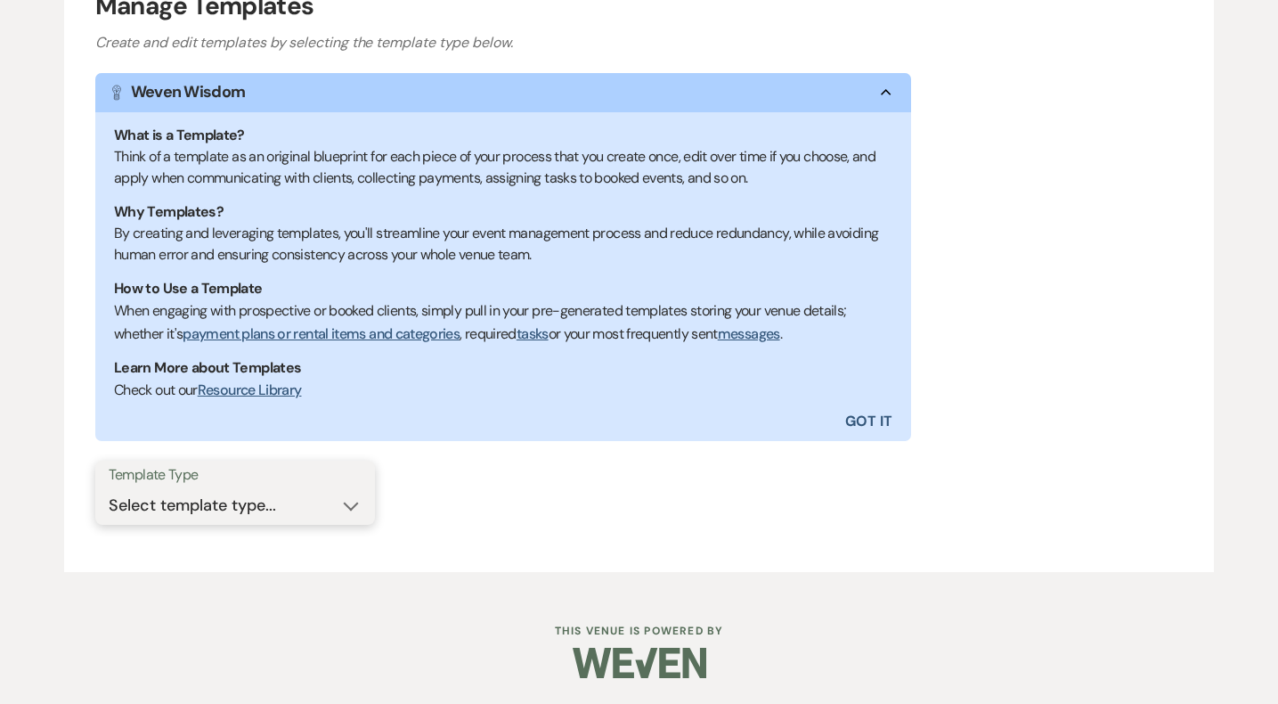
click at [274, 506] on select "Select template type... Task List Message Templates Payment Plan Inventory Item…" at bounding box center [235, 505] width 253 height 35
select select "Message Templates"
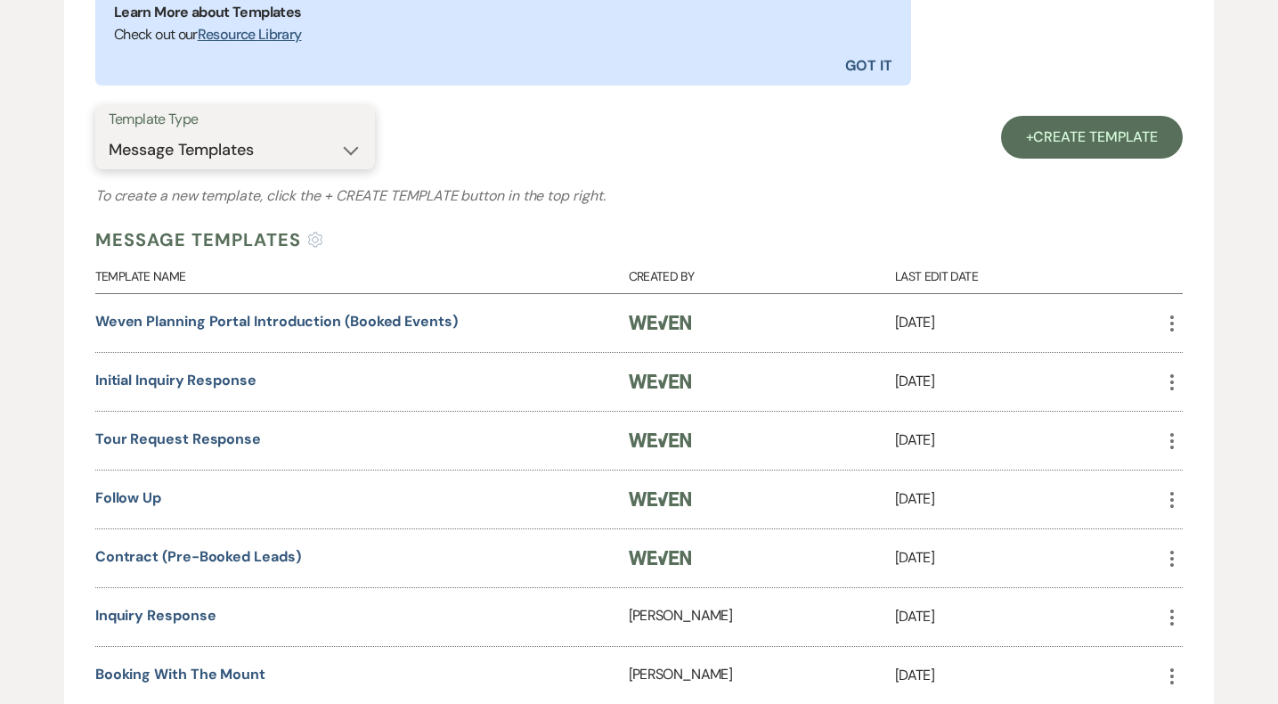
scroll to position [1147, 0]
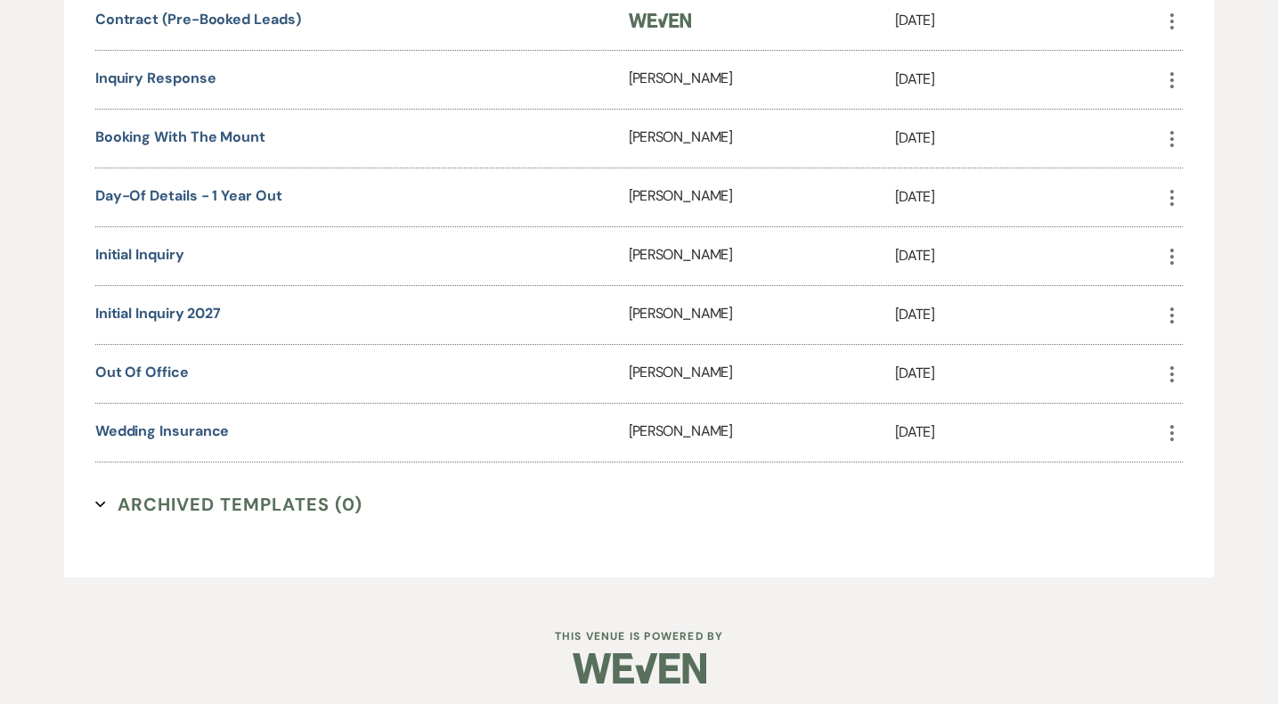
click at [1174, 303] on button "More" at bounding box center [1171, 314] width 21 height 23
click at [1198, 345] on link "Pencil Edit" at bounding box center [1214, 351] width 106 height 30
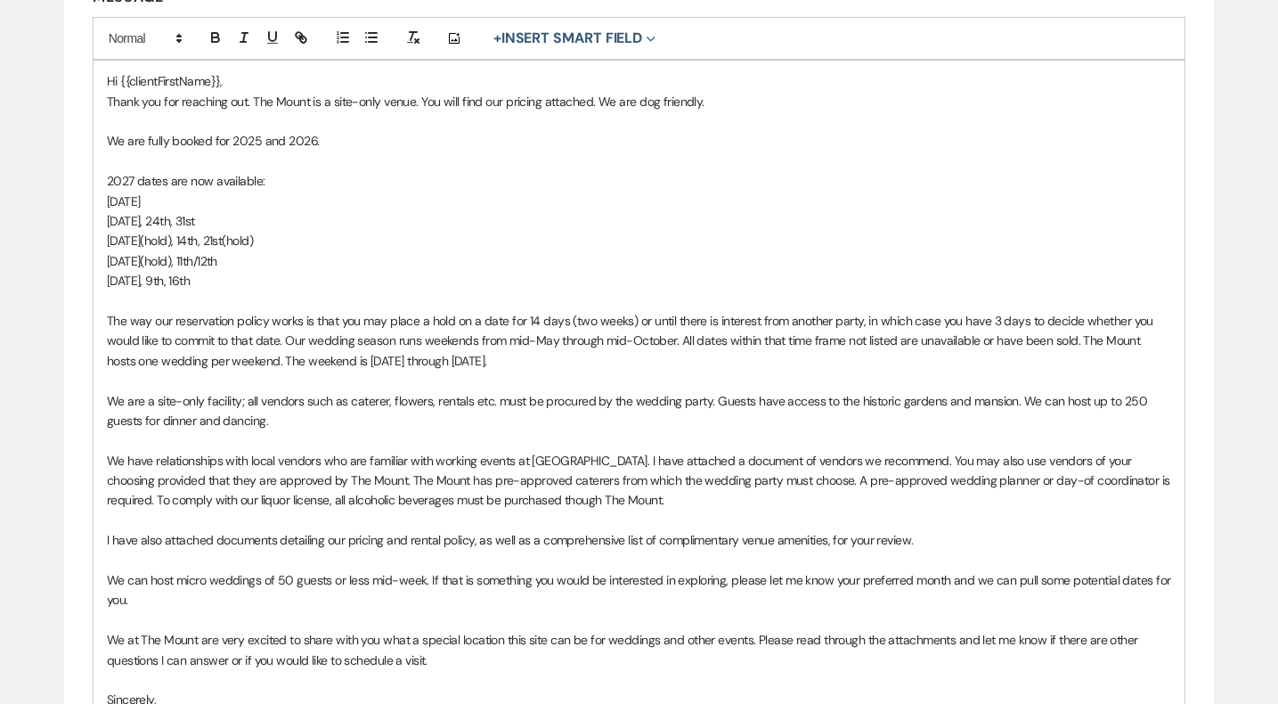
scroll to position [486, 0]
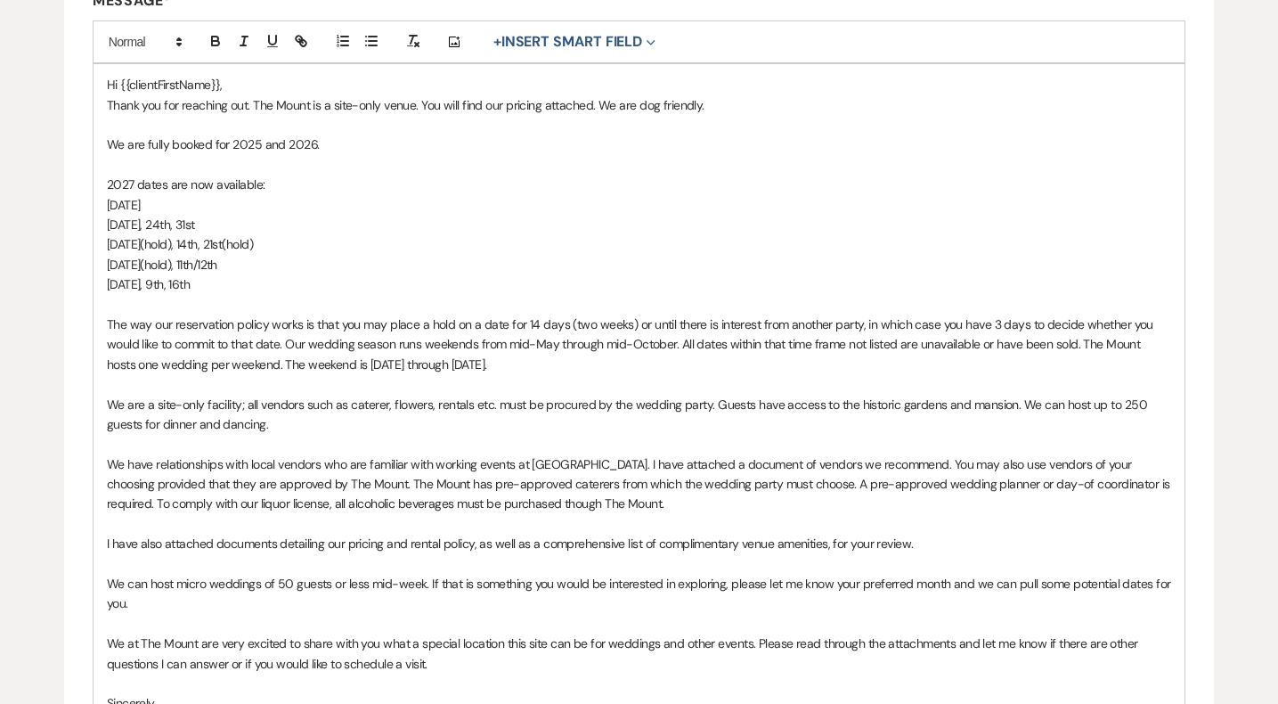
click at [175, 283] on span "October 2nd, 9th, 16th" at bounding box center [148, 284] width 83 height 16
click at [299, 277] on p "October 2nd(hold), 9th, 16th" at bounding box center [639, 284] width 1065 height 20
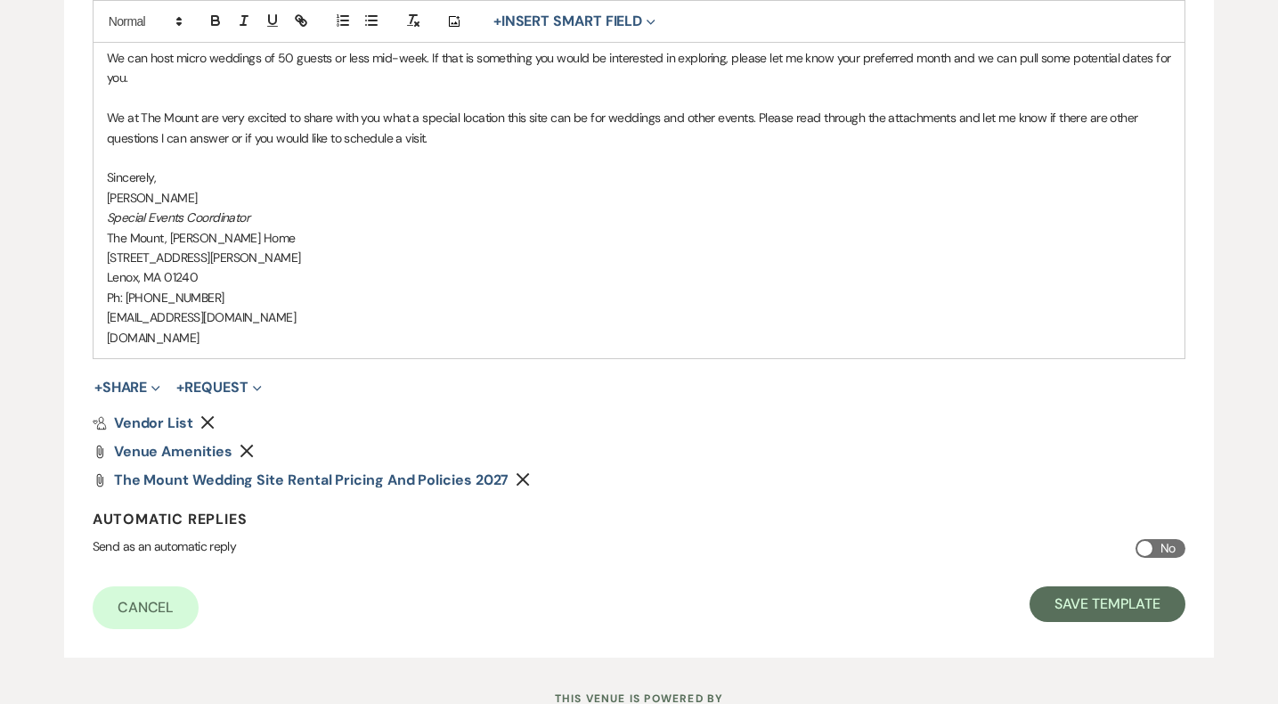
scroll to position [1079, 0]
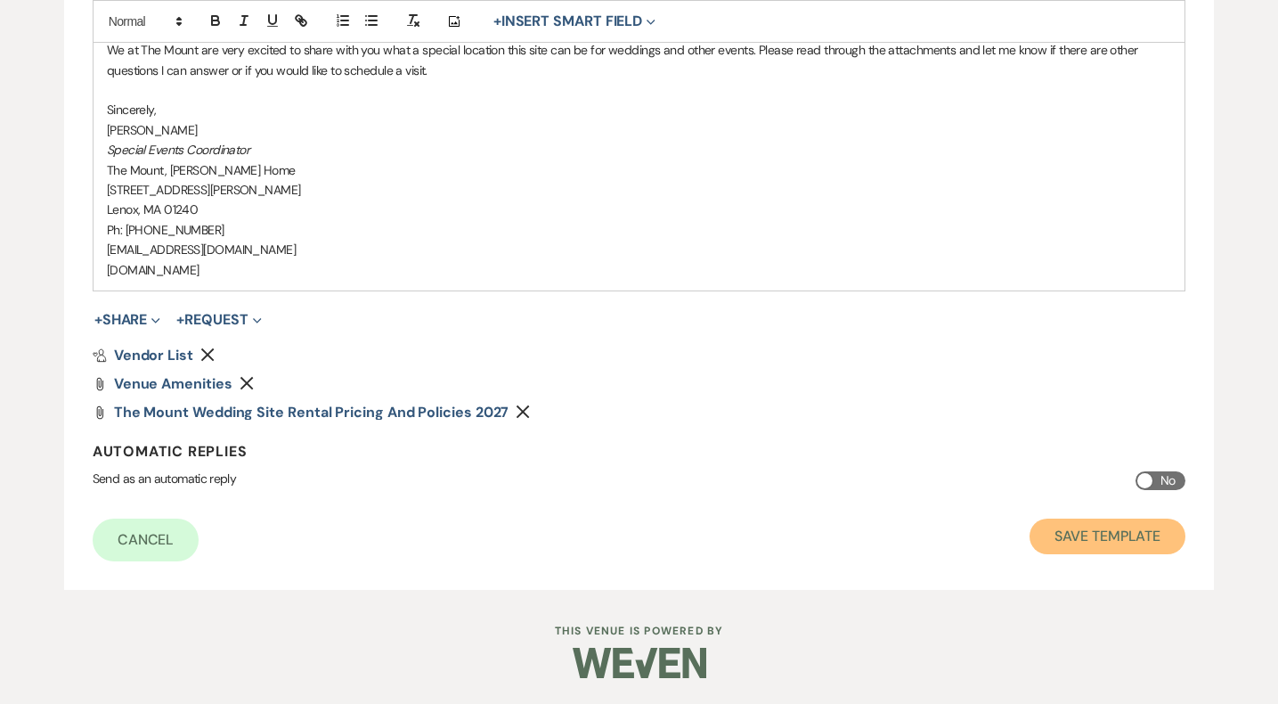
click at [1058, 540] on button "Save Template" at bounding box center [1107, 536] width 156 height 36
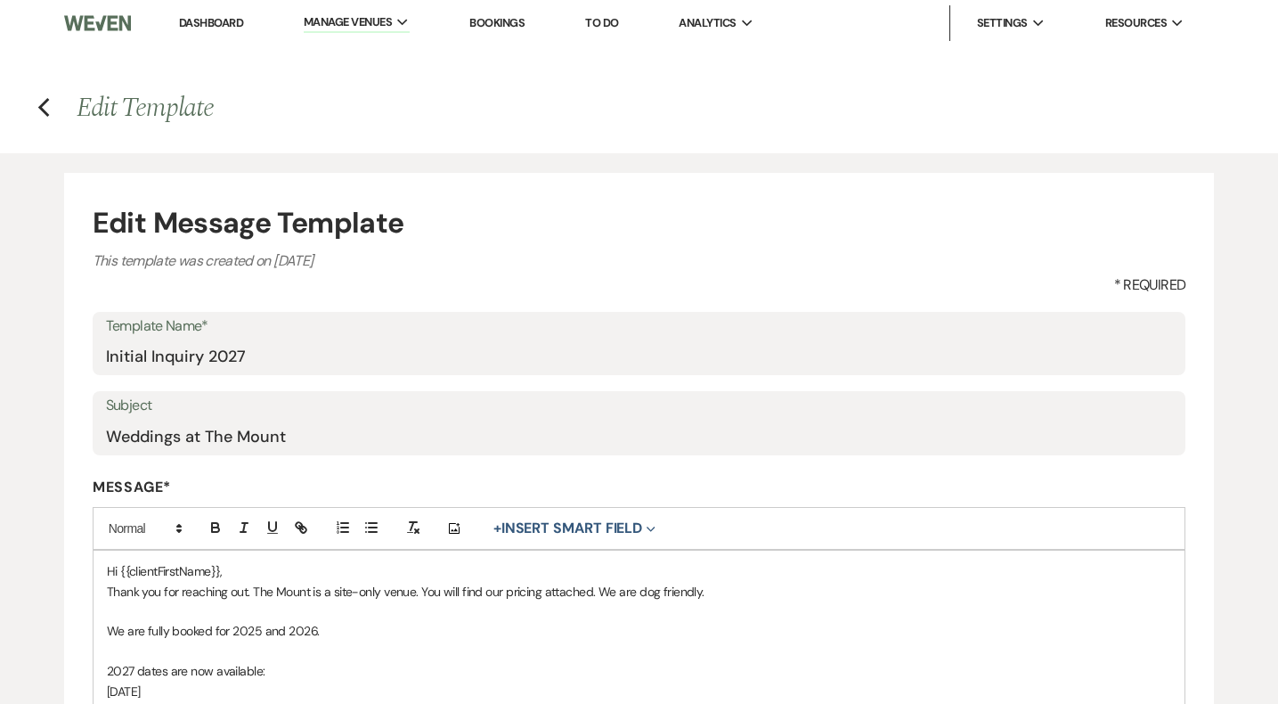
select select "Message Templates"
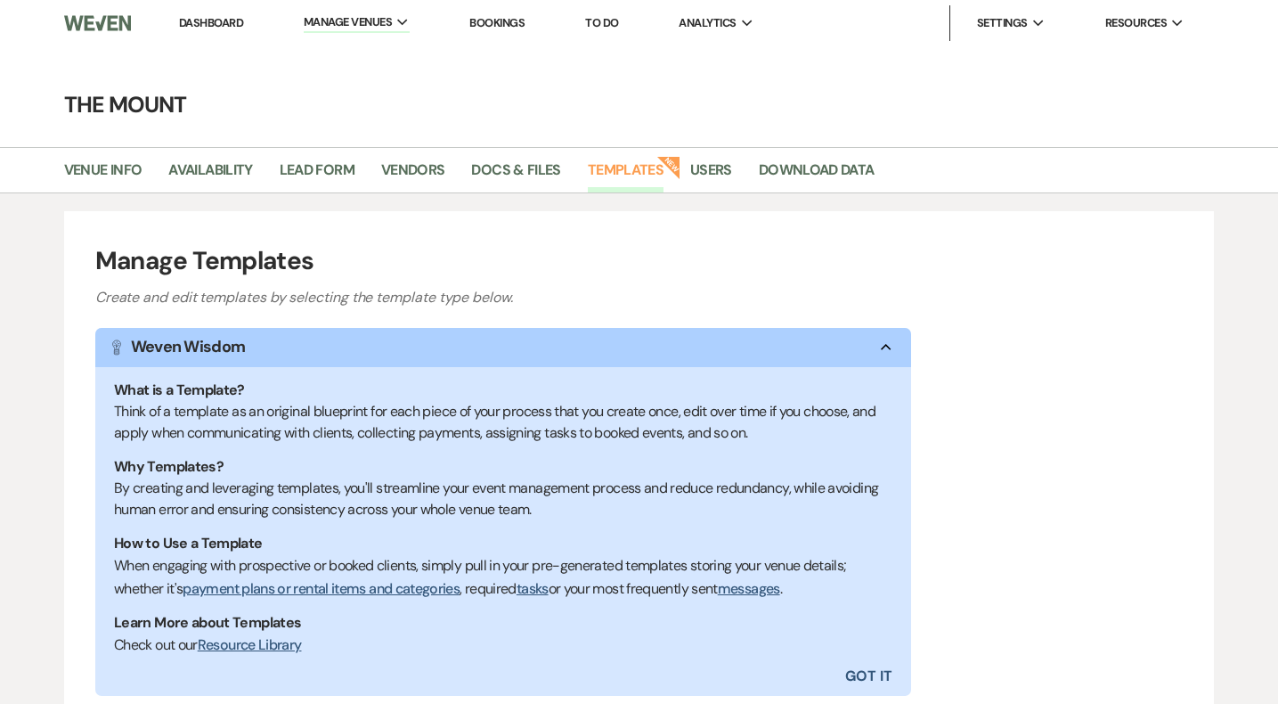
click at [196, 25] on link "Dashboard" at bounding box center [211, 22] width 64 height 15
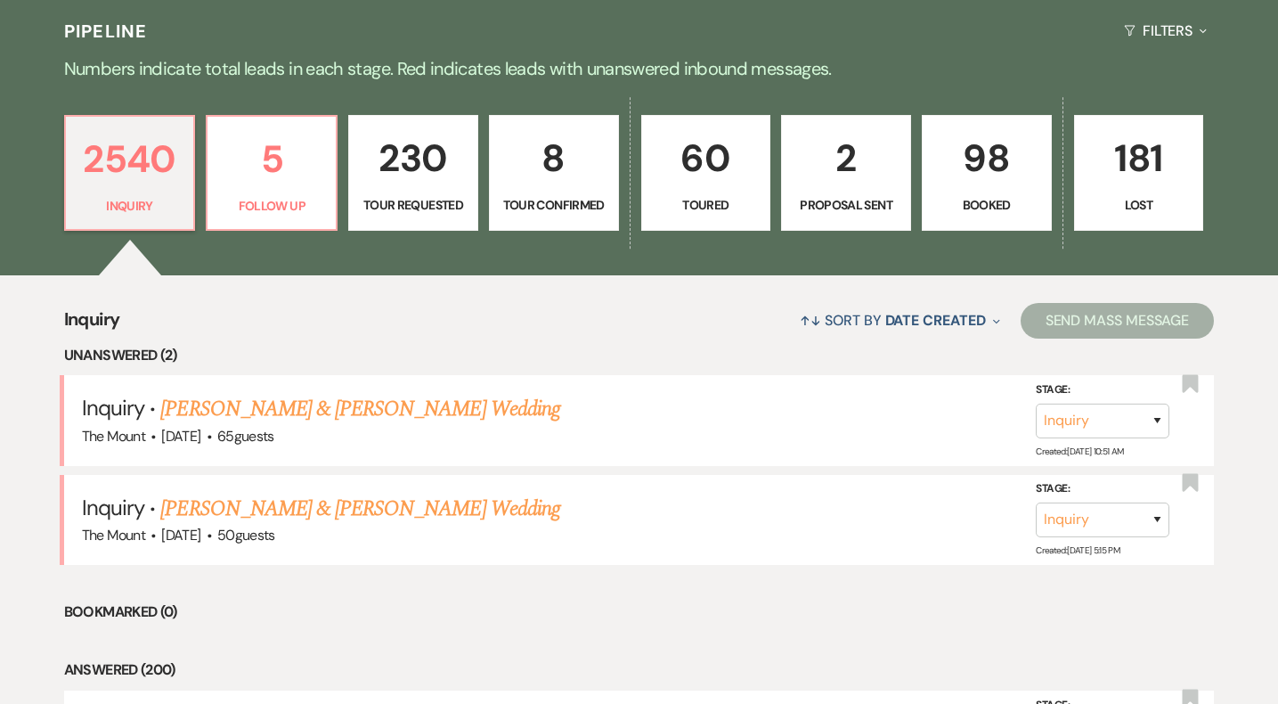
scroll to position [409, 0]
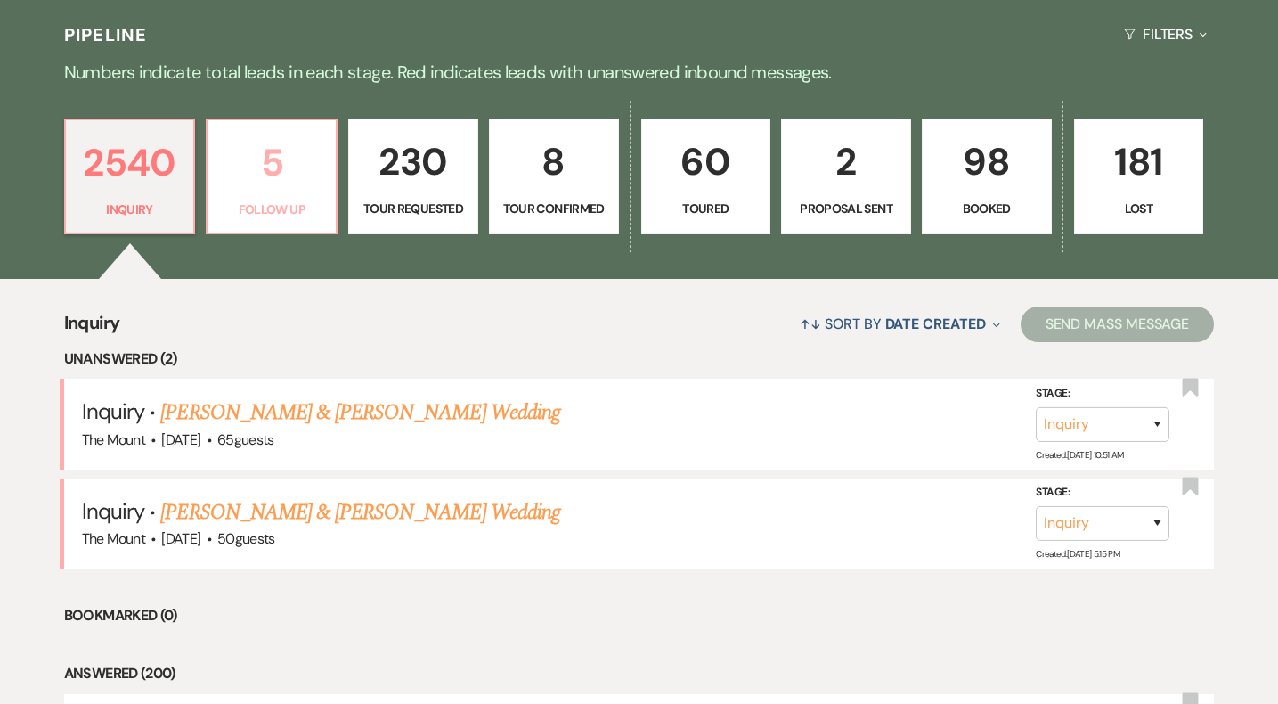
click at [290, 187] on p "5" at bounding box center [271, 163] width 107 height 60
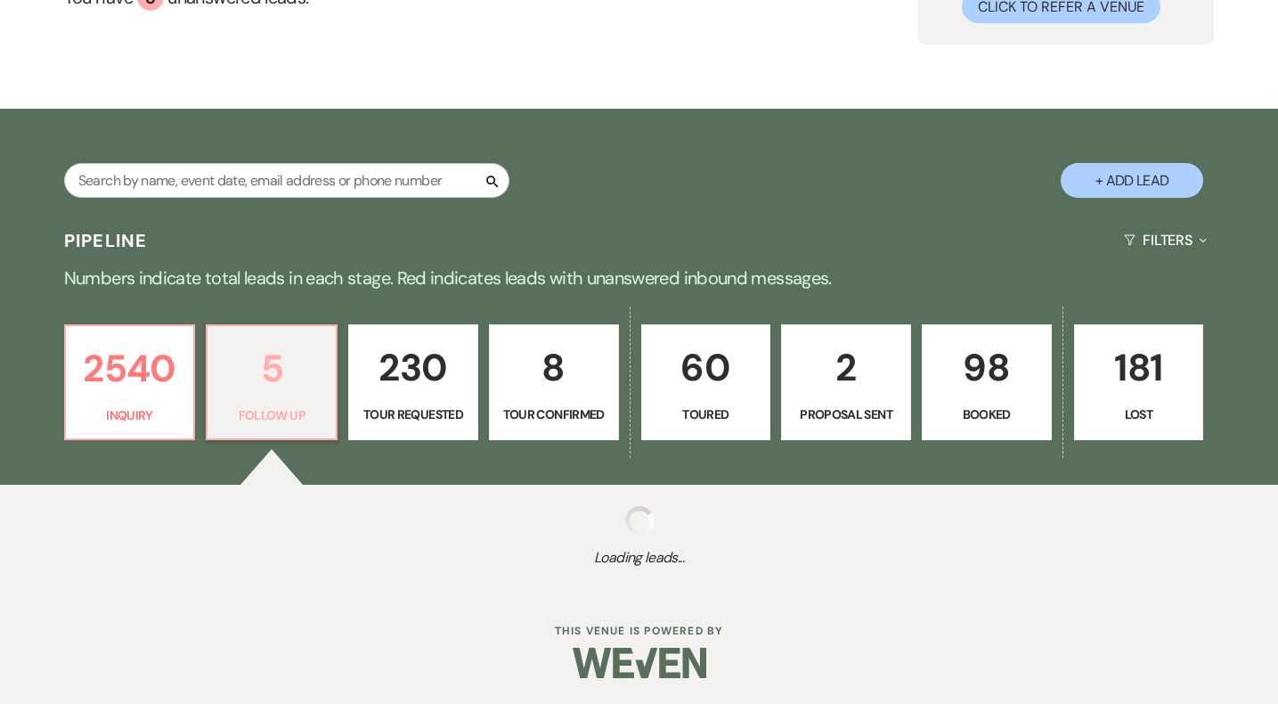
scroll to position [409, 0]
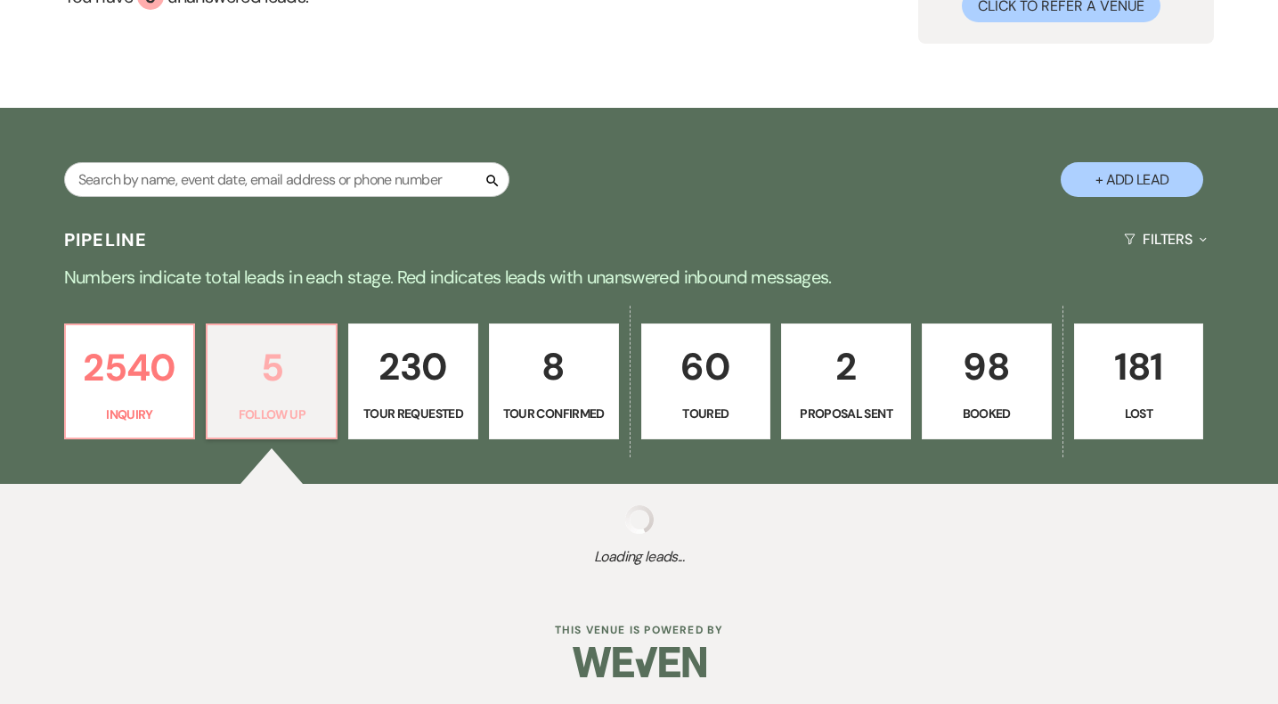
select select "9"
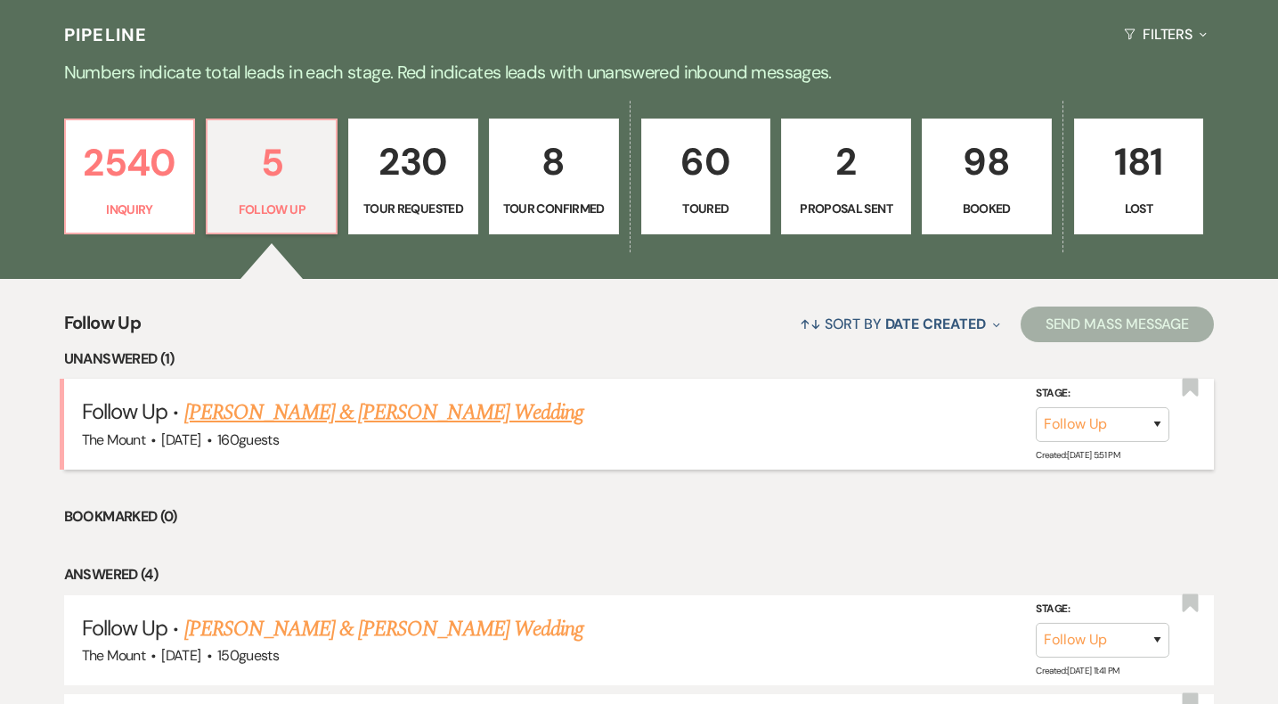
click at [389, 410] on link "[PERSON_NAME] & [PERSON_NAME] Wedding" at bounding box center [383, 412] width 399 height 32
select select "9"
select select "5"
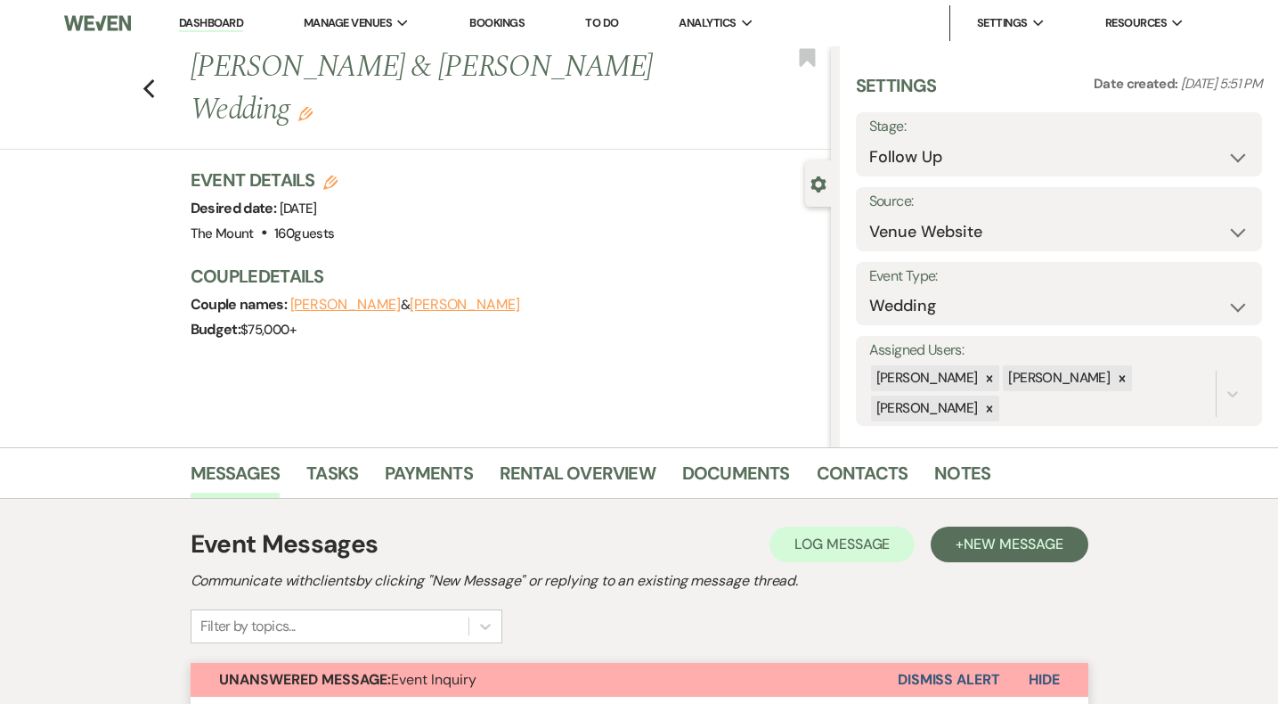
click at [952, 672] on button "Dismiss Alert" at bounding box center [949, 680] width 102 height 34
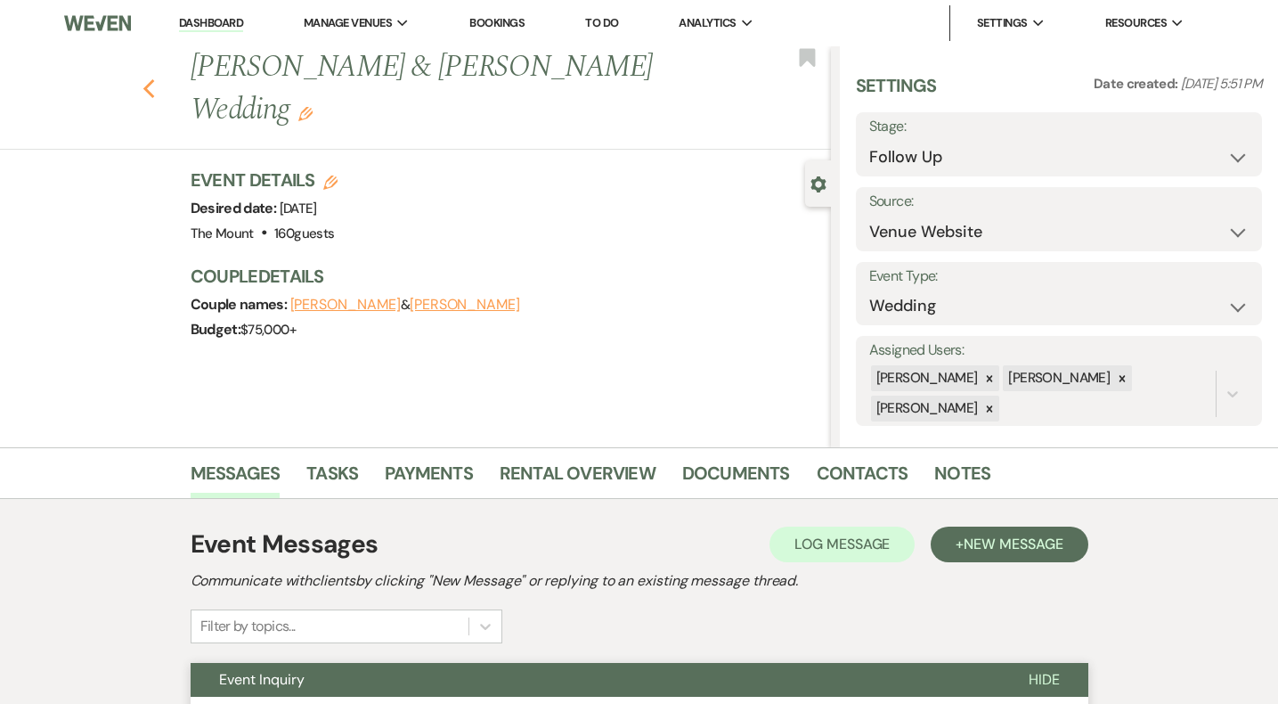
click at [153, 78] on icon "Previous" at bounding box center [148, 88] width 13 height 21
select select "9"
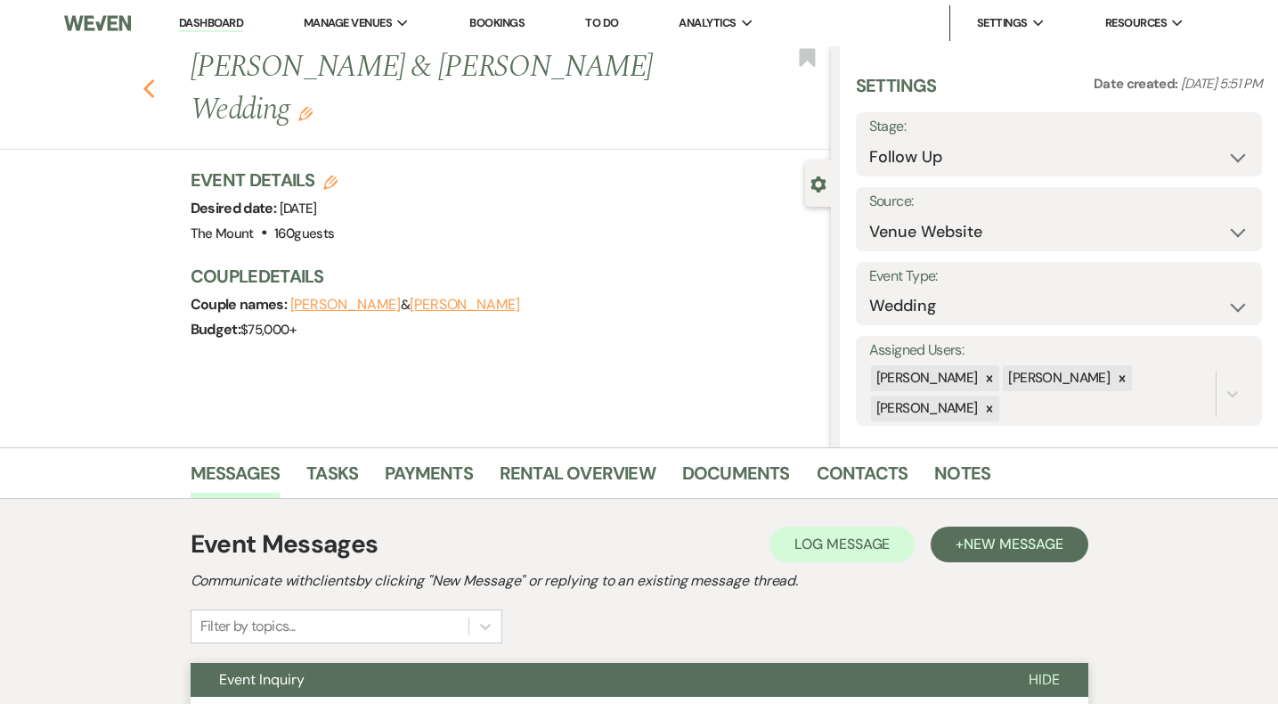
select select "9"
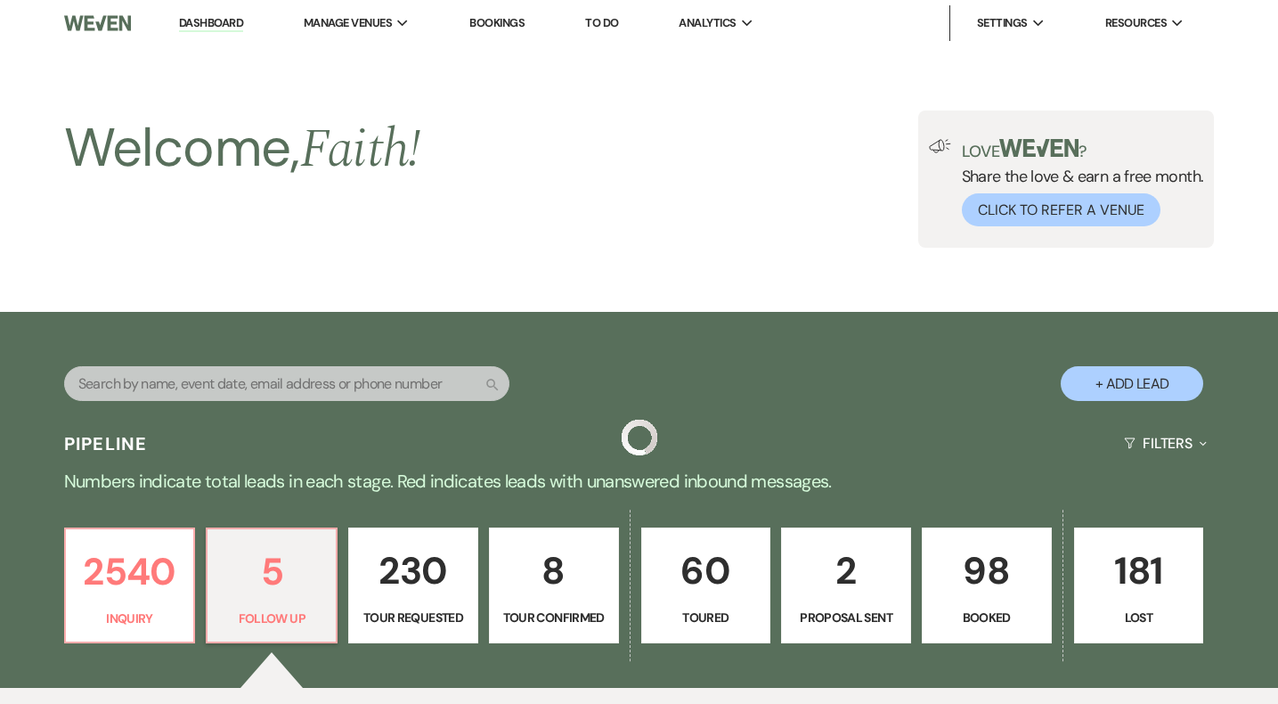
scroll to position [409, 0]
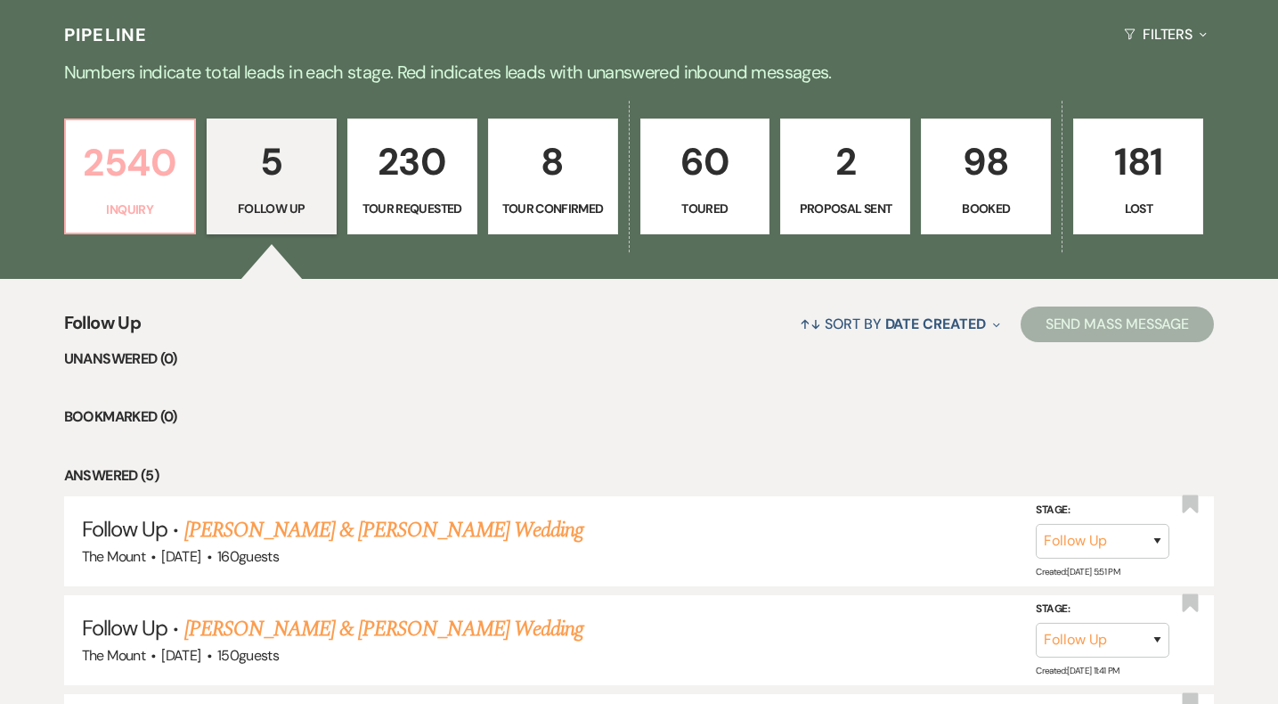
click at [159, 153] on p "2540" at bounding box center [130, 163] width 107 height 60
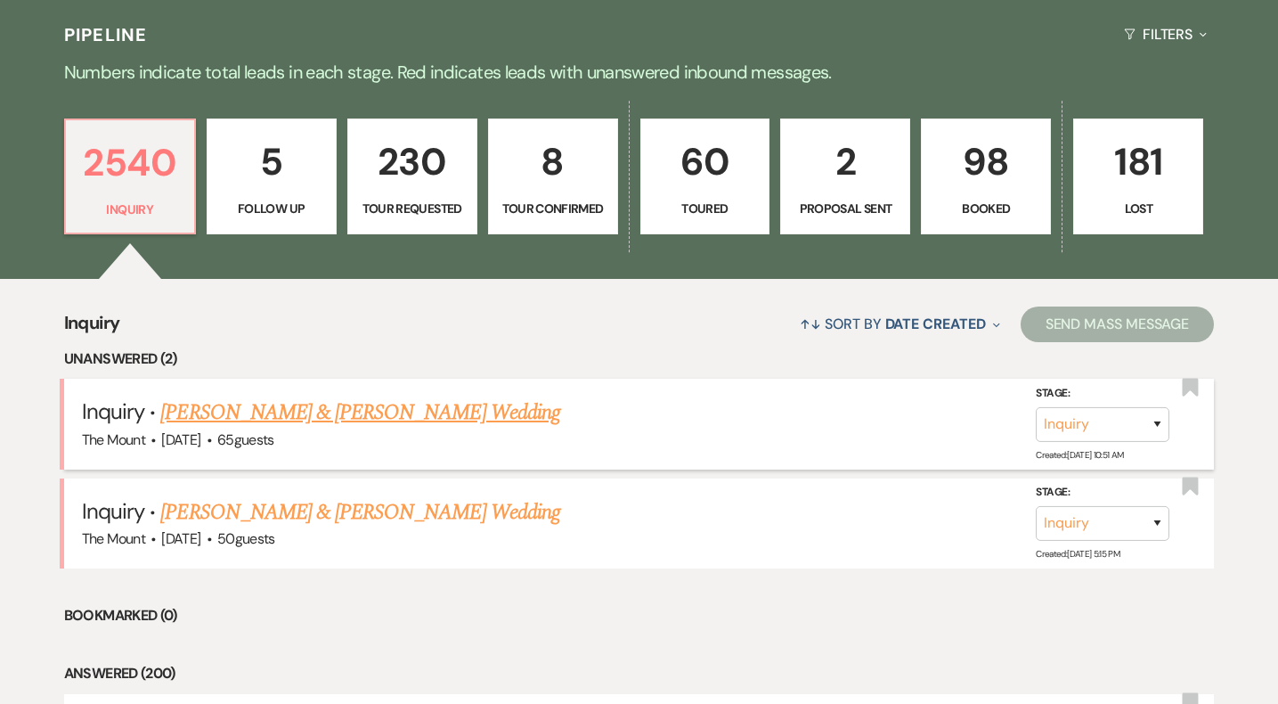
click at [383, 403] on link "[PERSON_NAME] & [PERSON_NAME] Wedding" at bounding box center [359, 412] width 399 height 32
click at [386, 511] on link "[PERSON_NAME] & [PERSON_NAME] Wedding" at bounding box center [359, 512] width 399 height 32
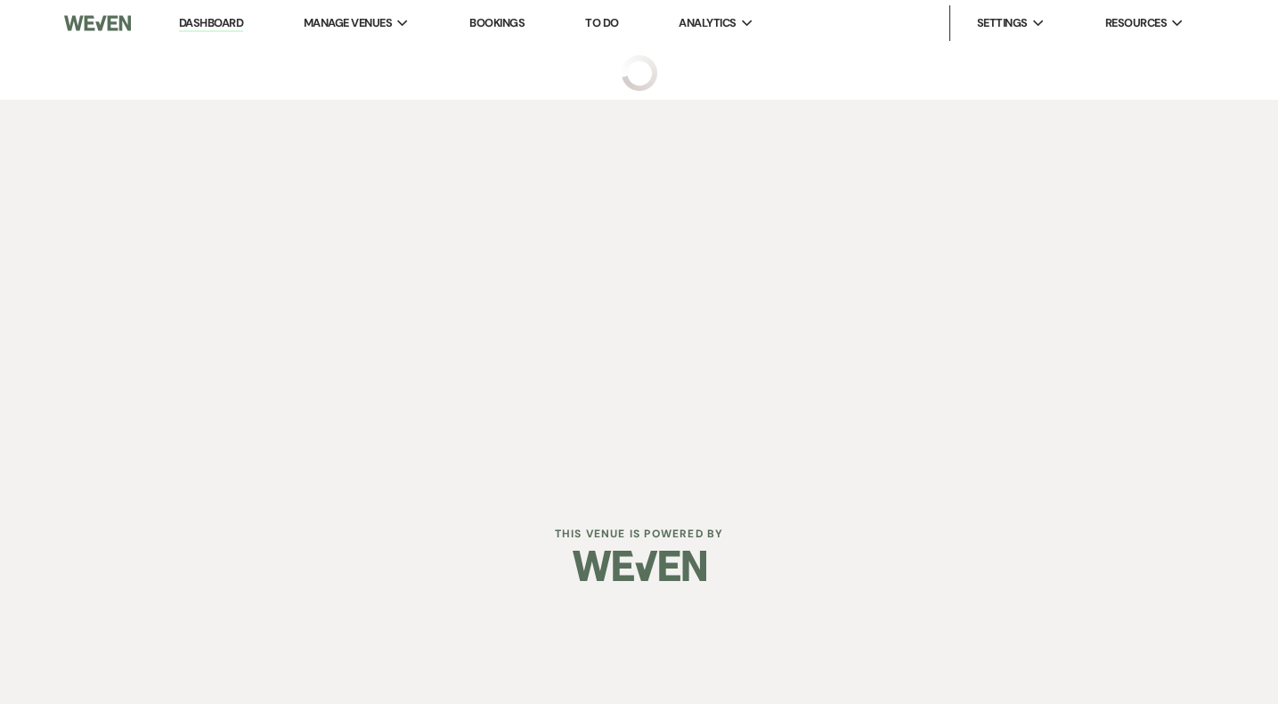
select select "5"
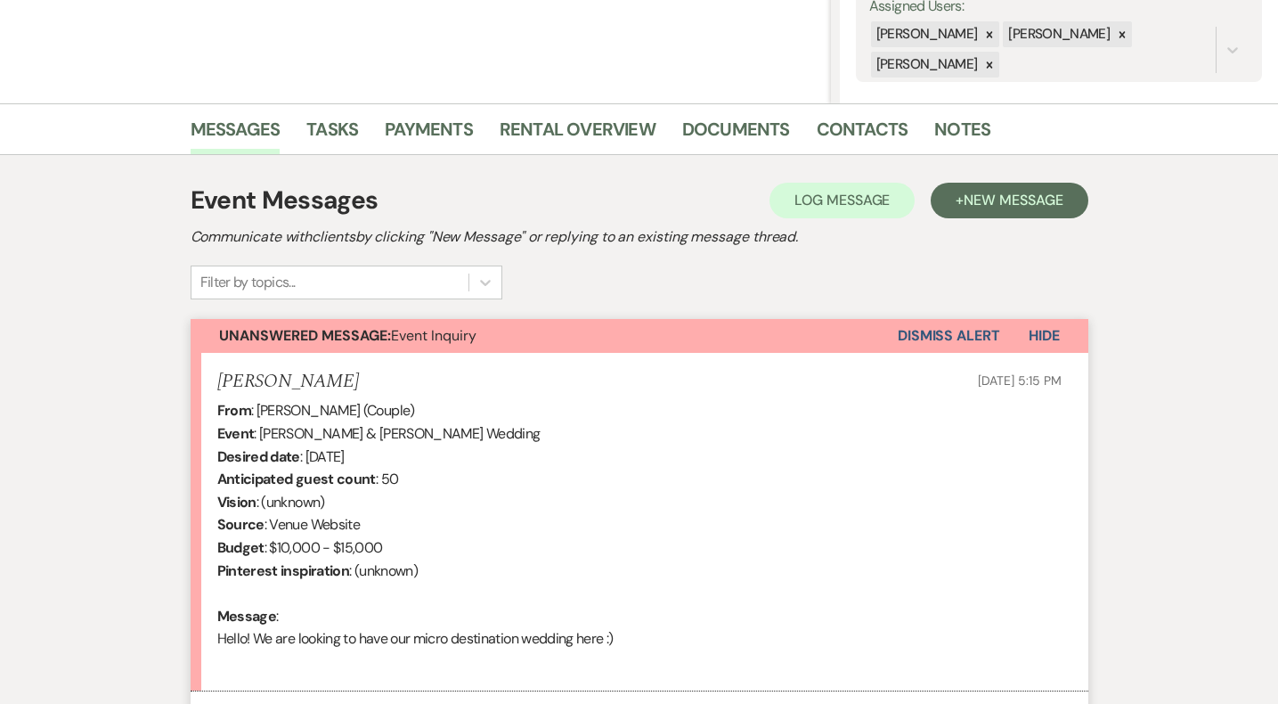
scroll to position [523, 0]
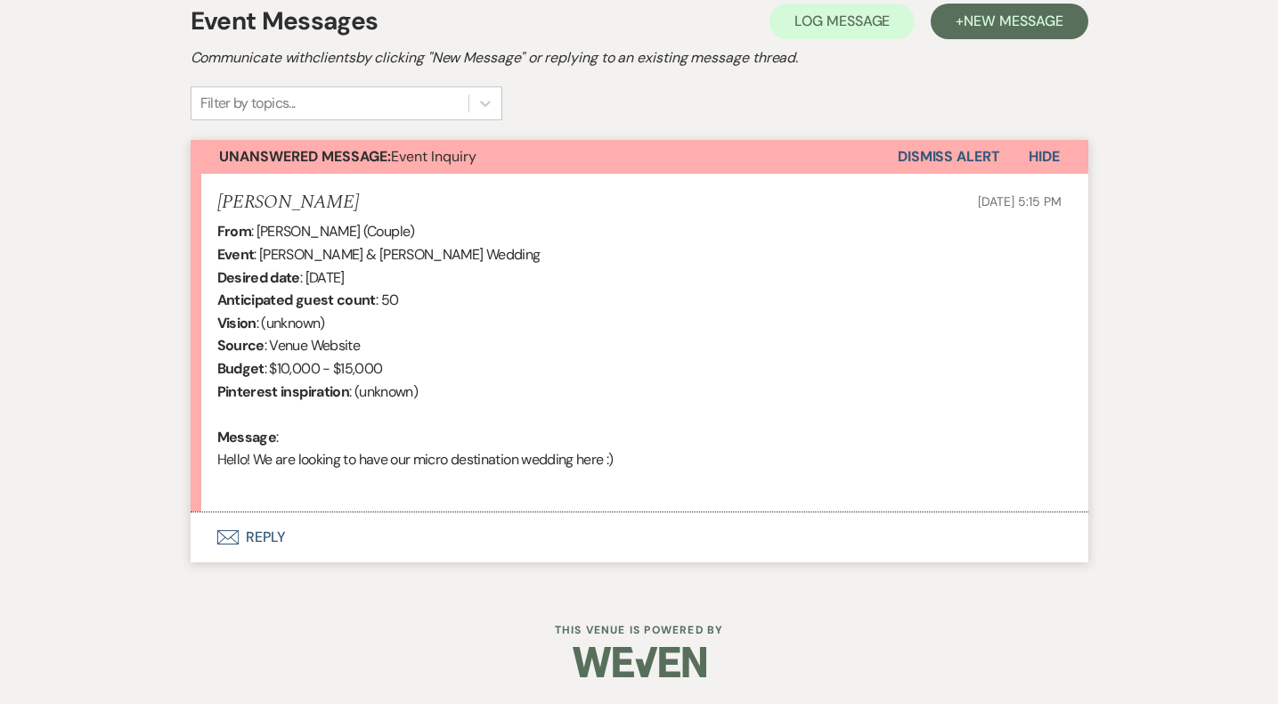
click at [261, 562] on div "Event Messages Log Log Message + New Message Communicate with clients by clicki…" at bounding box center [640, 282] width 898 height 577
click at [273, 537] on button "Envelope Reply" at bounding box center [640, 537] width 898 height 50
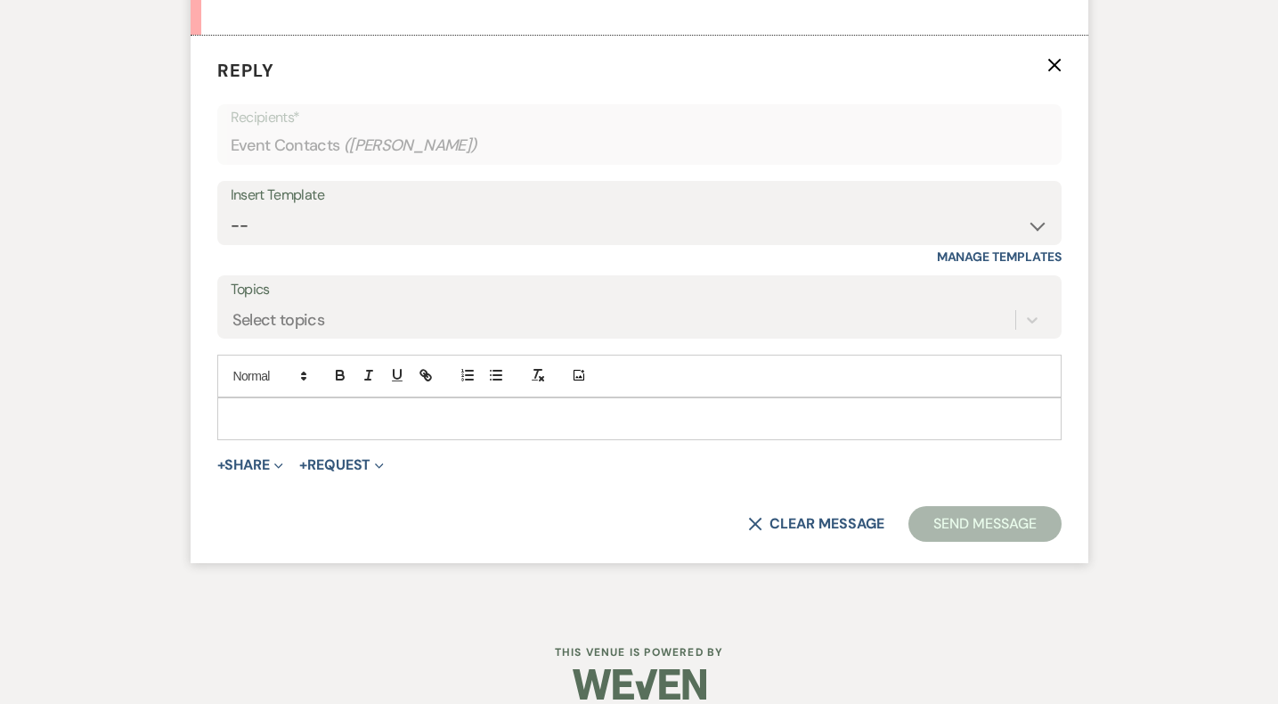
scroll to position [1021, 0]
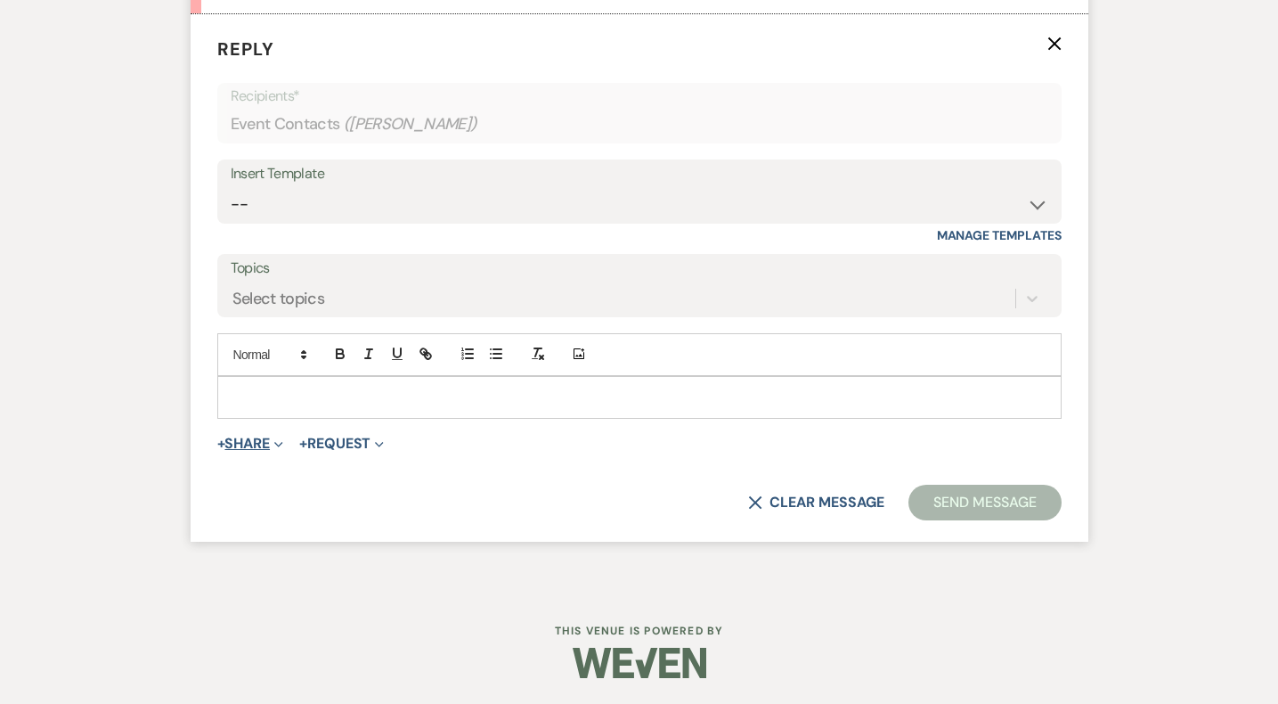
click at [251, 445] on button "+ Share Expand" at bounding box center [250, 443] width 67 height 14
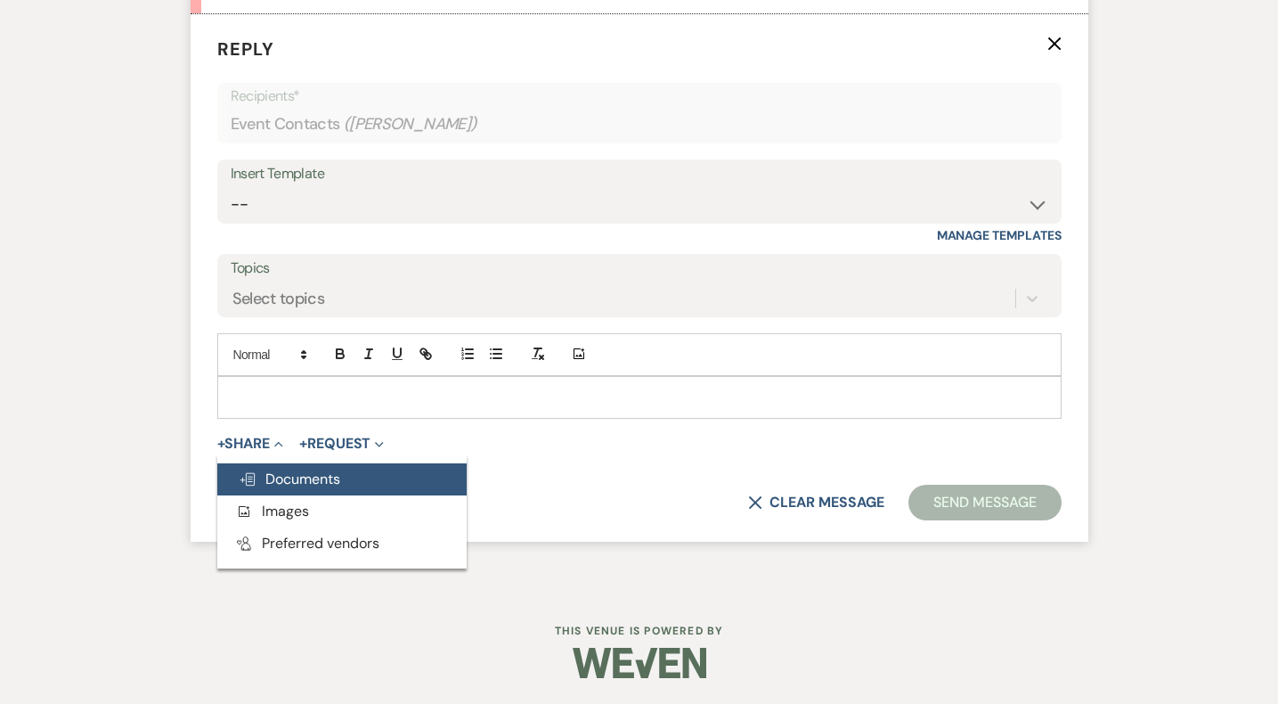
click at [286, 476] on span "Doc Upload Documents" at bounding box center [290, 478] width 102 height 19
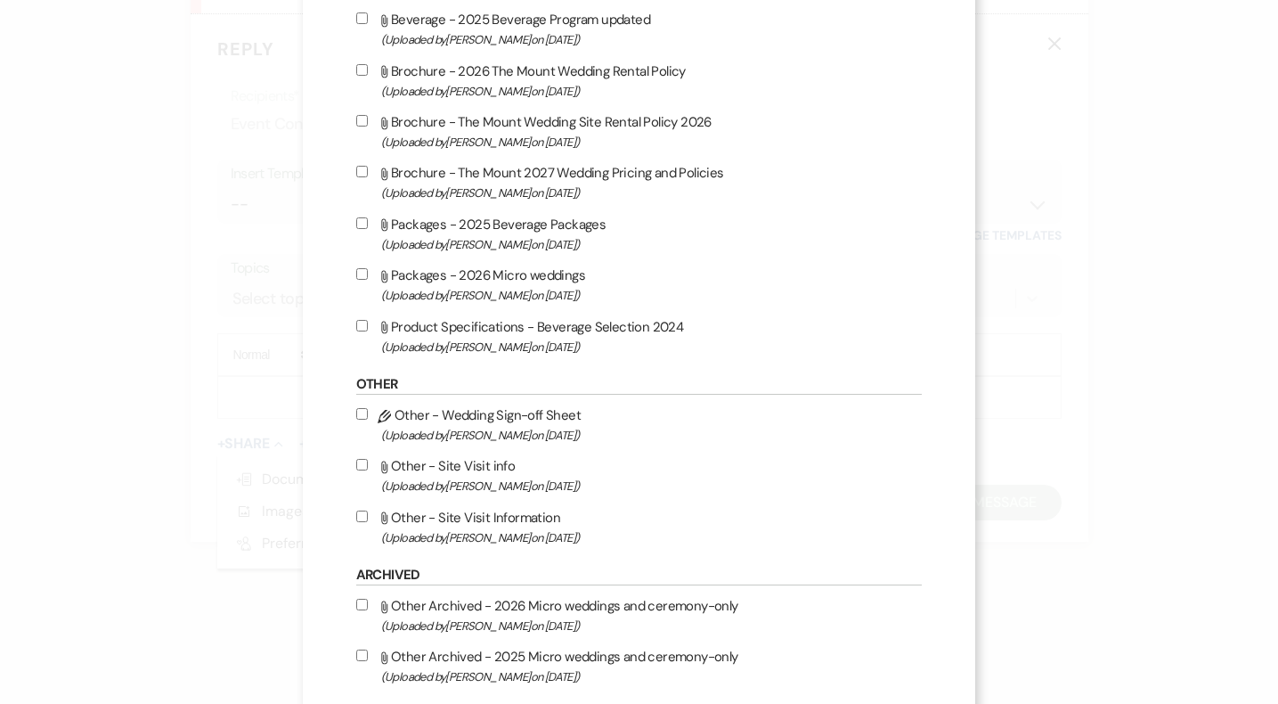
scroll to position [1648, 0]
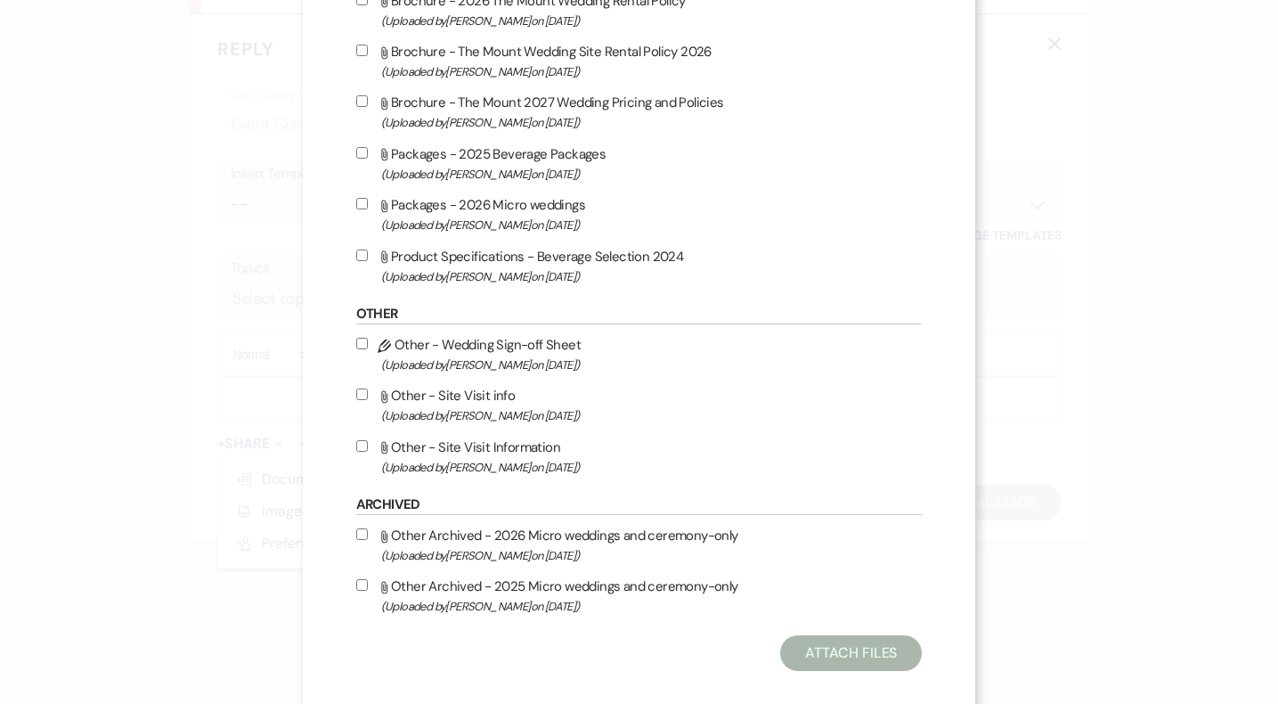
click at [537, 256] on div "Attach File Beverage - 2025 Beverage Program updated (Uploaded by Faith Linz on…" at bounding box center [639, 112] width 566 height 349
click at [536, 207] on label "Attach File Packages - 2026 Micro weddings (Uploaded by Faith Linz on Jan 8th, …" at bounding box center [639, 214] width 566 height 42
click at [368, 207] on input "Attach File Packages - 2026 Micro weddings (Uploaded by Faith Linz on Jan 8th, …" at bounding box center [362, 204] width 12 height 12
checkbox input "true"
click at [862, 655] on button "Attach Files" at bounding box center [851, 653] width 142 height 36
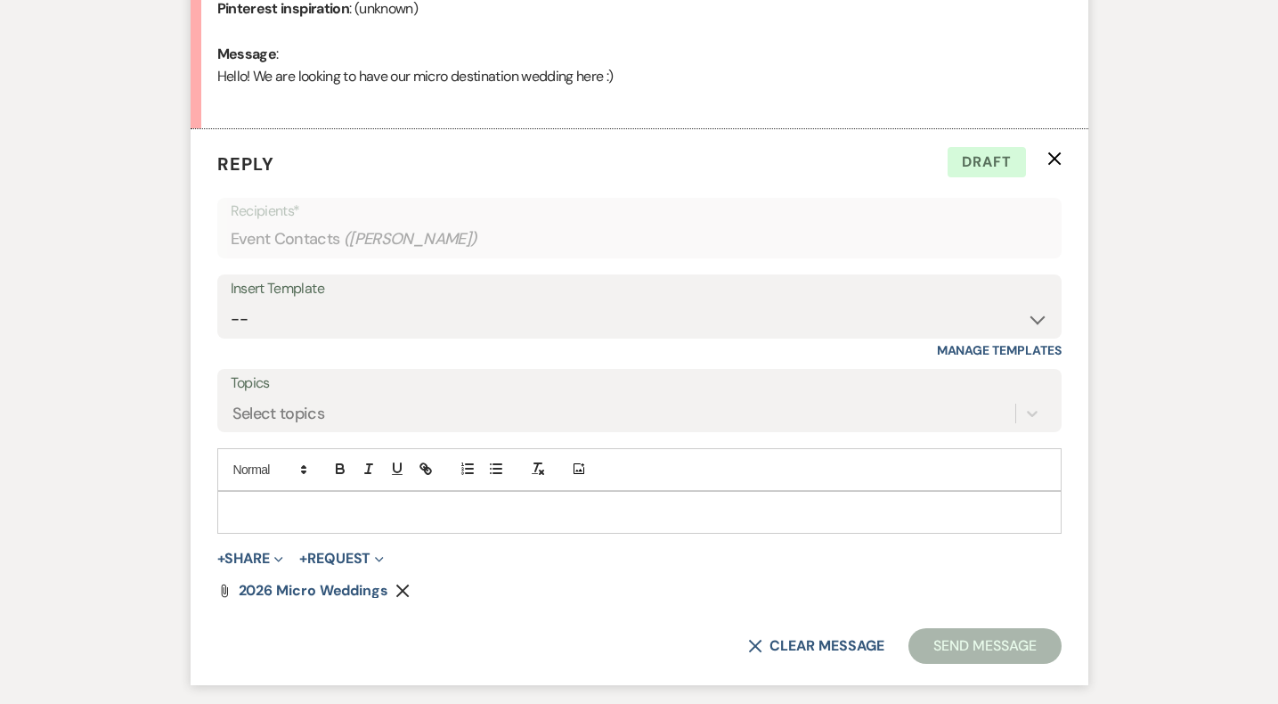
scroll to position [907, 0]
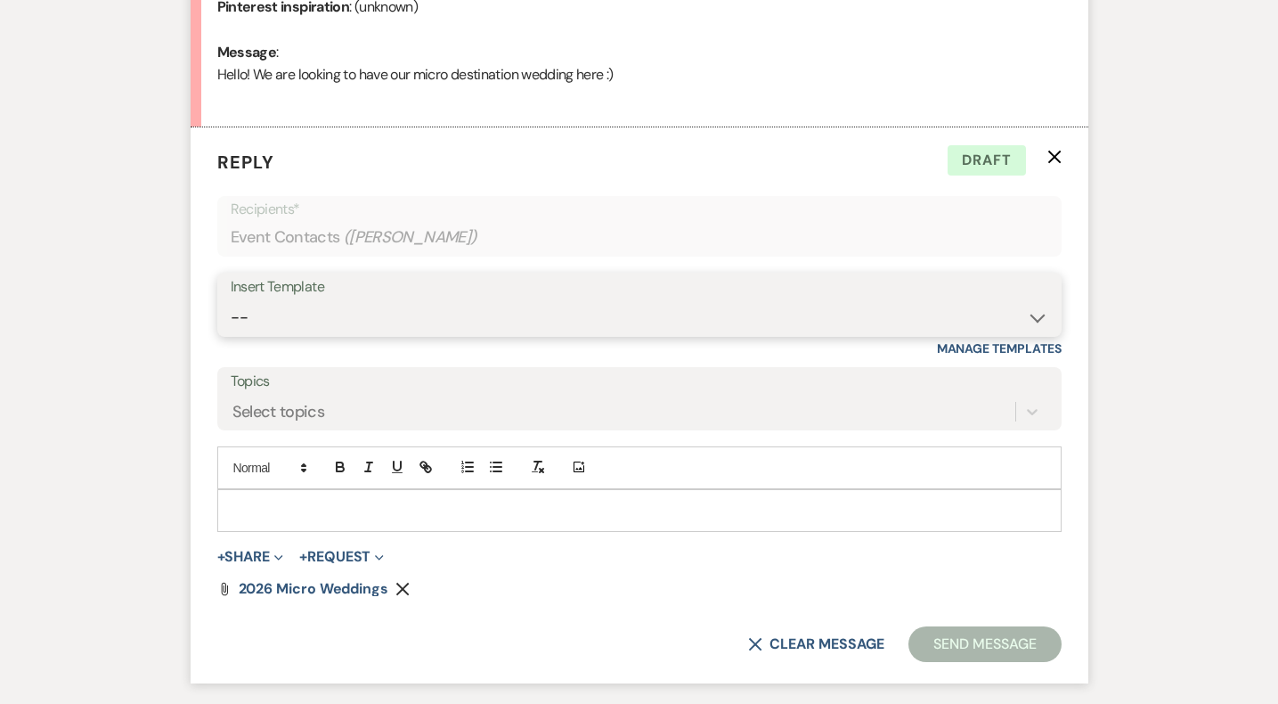
click at [408, 323] on select "-- Weven Planning Portal Introduction (Booked Events) Initial Inquiry Response …" at bounding box center [640, 317] width 818 height 35
select select "5515"
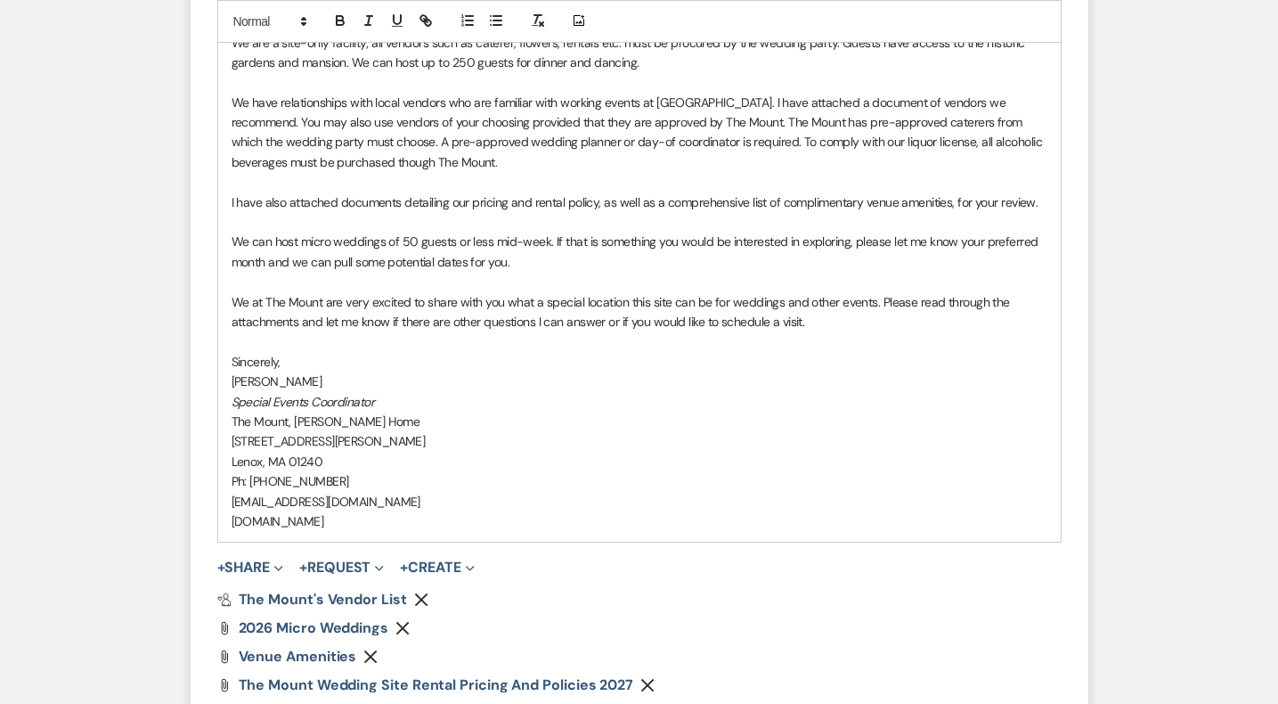
scroll to position [1620, 0]
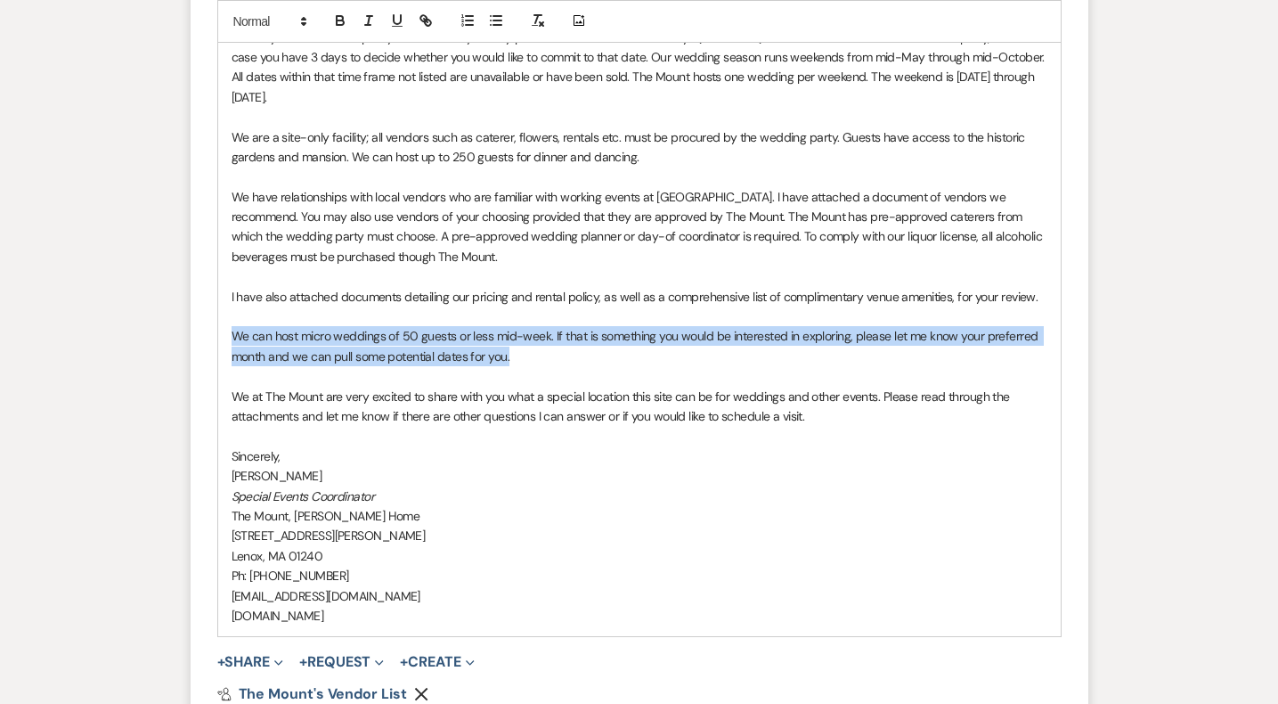
drag, startPoint x: 536, startPoint y: 357, endPoint x: 167, endPoint y: 341, distance: 369.9
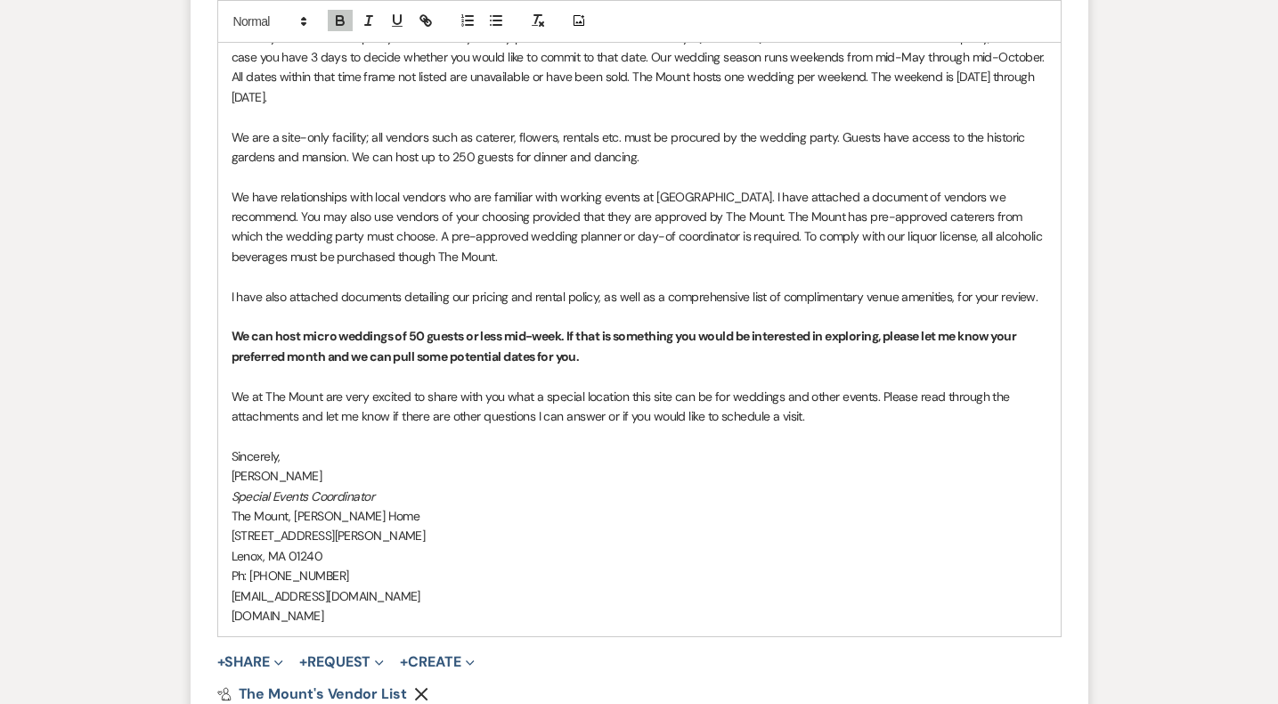
click at [642, 356] on p "We can host micro weddings of 50 guests or less mid-week. If that is something …" at bounding box center [640, 346] width 816 height 40
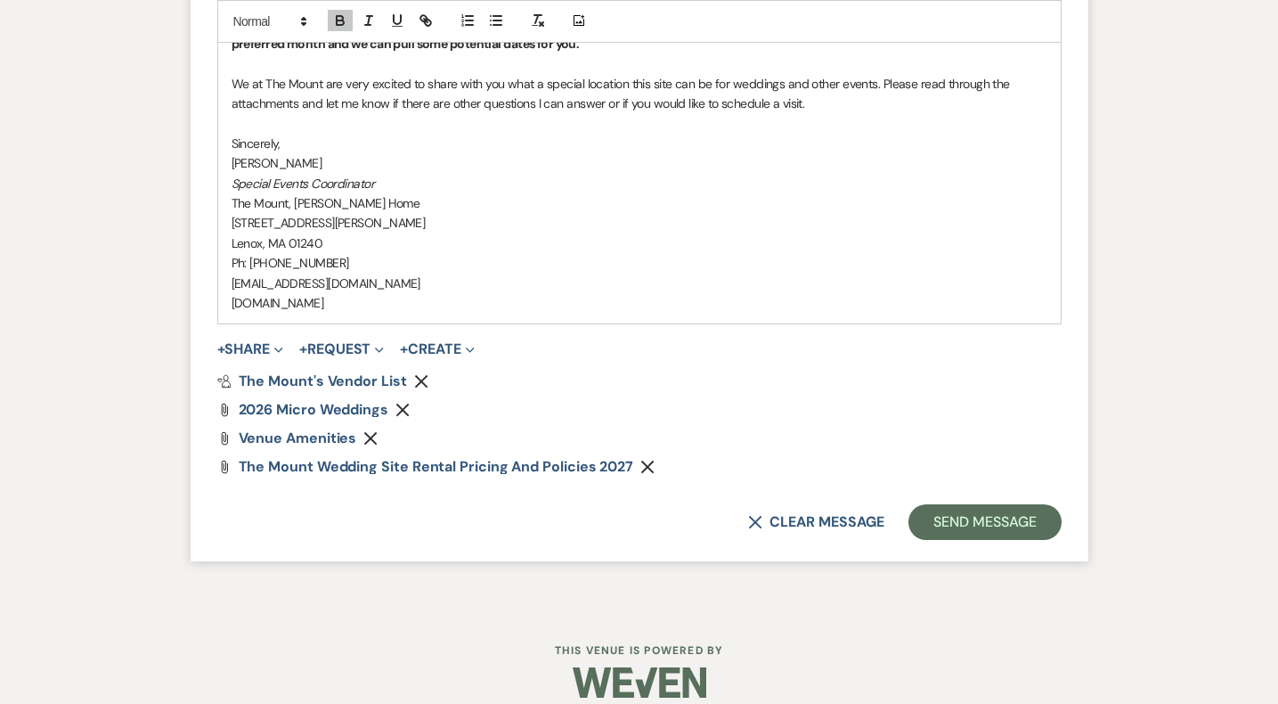
scroll to position [1935, 0]
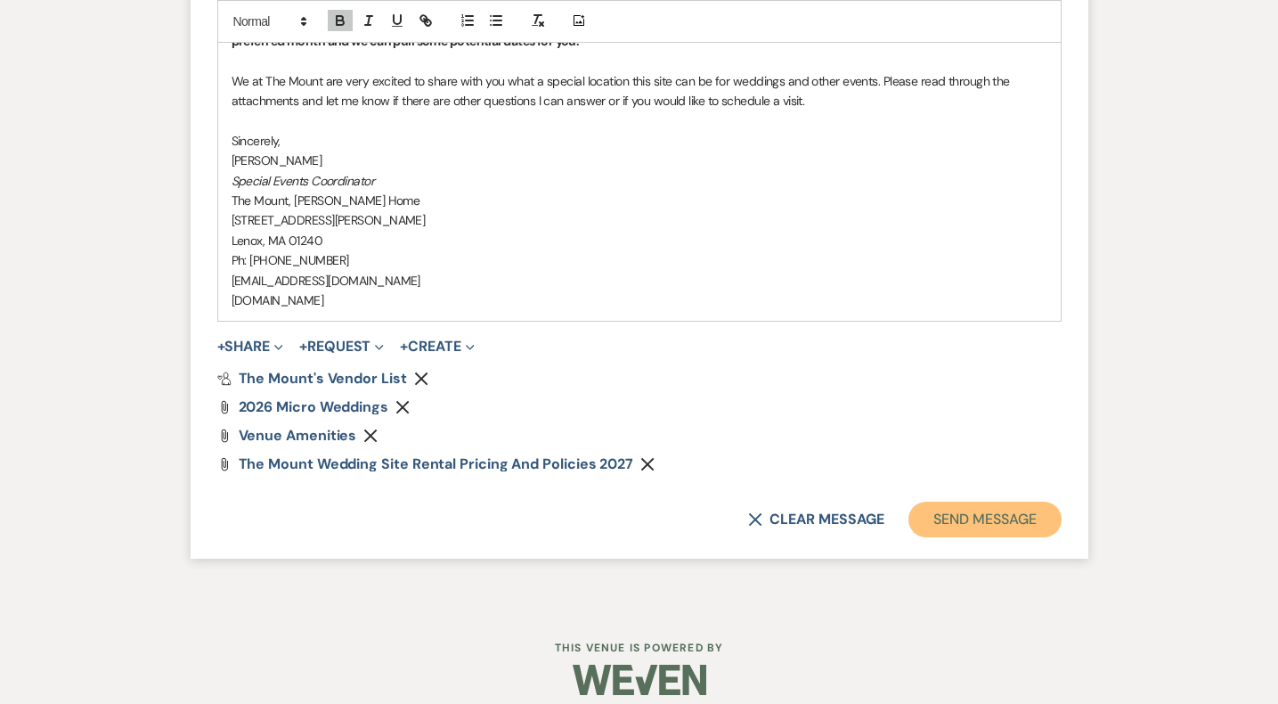
click at [977, 513] on button "Send Message" at bounding box center [984, 519] width 152 height 36
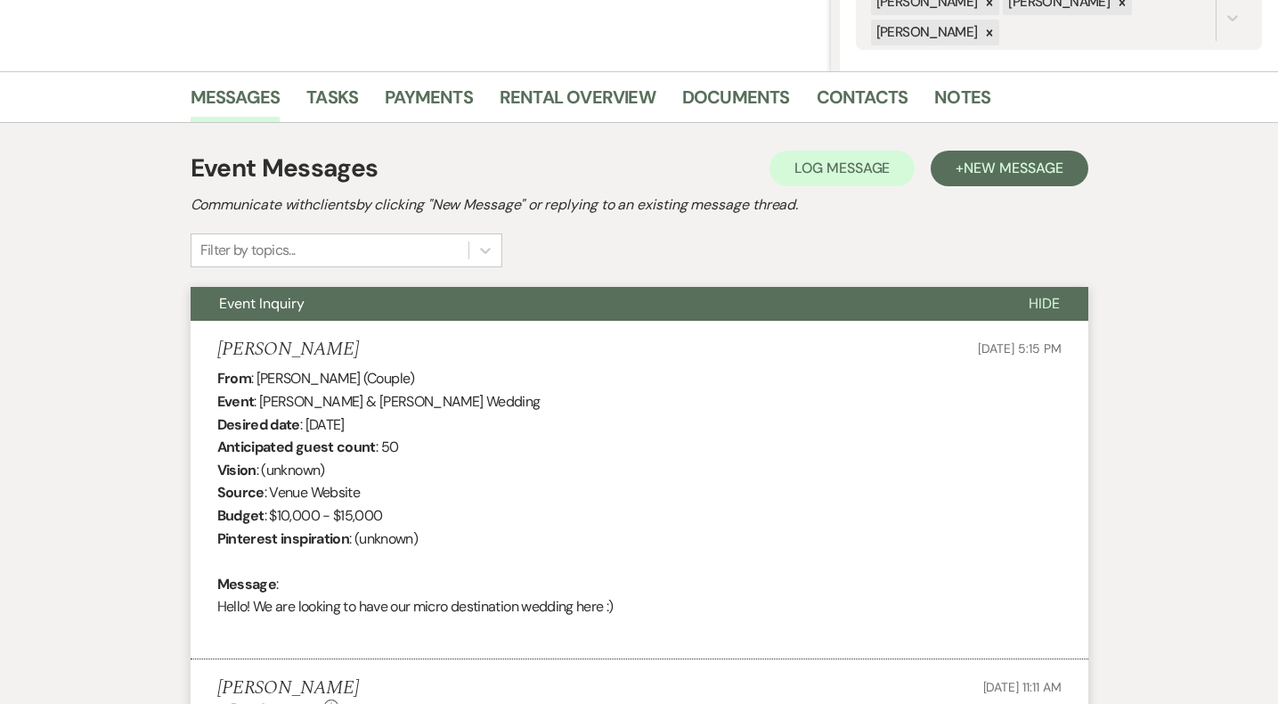
scroll to position [0, 0]
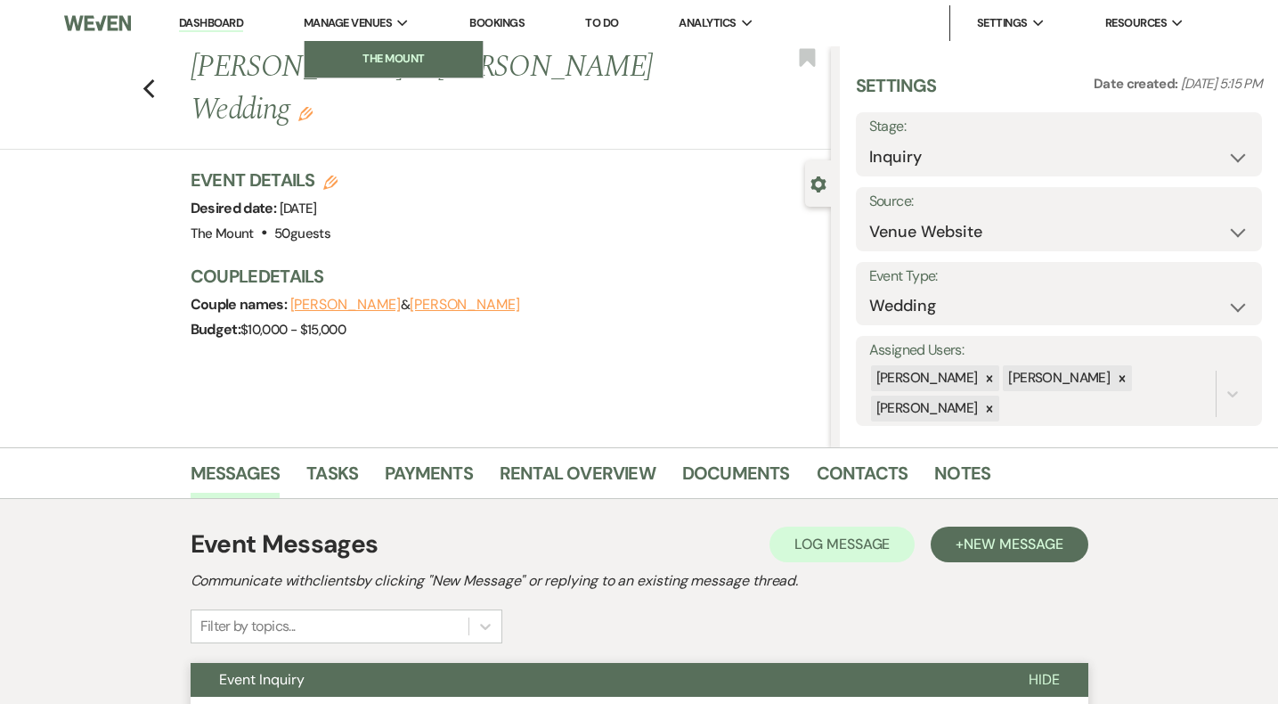
click at [367, 52] on li "The Mount" at bounding box center [393, 59] width 160 height 18
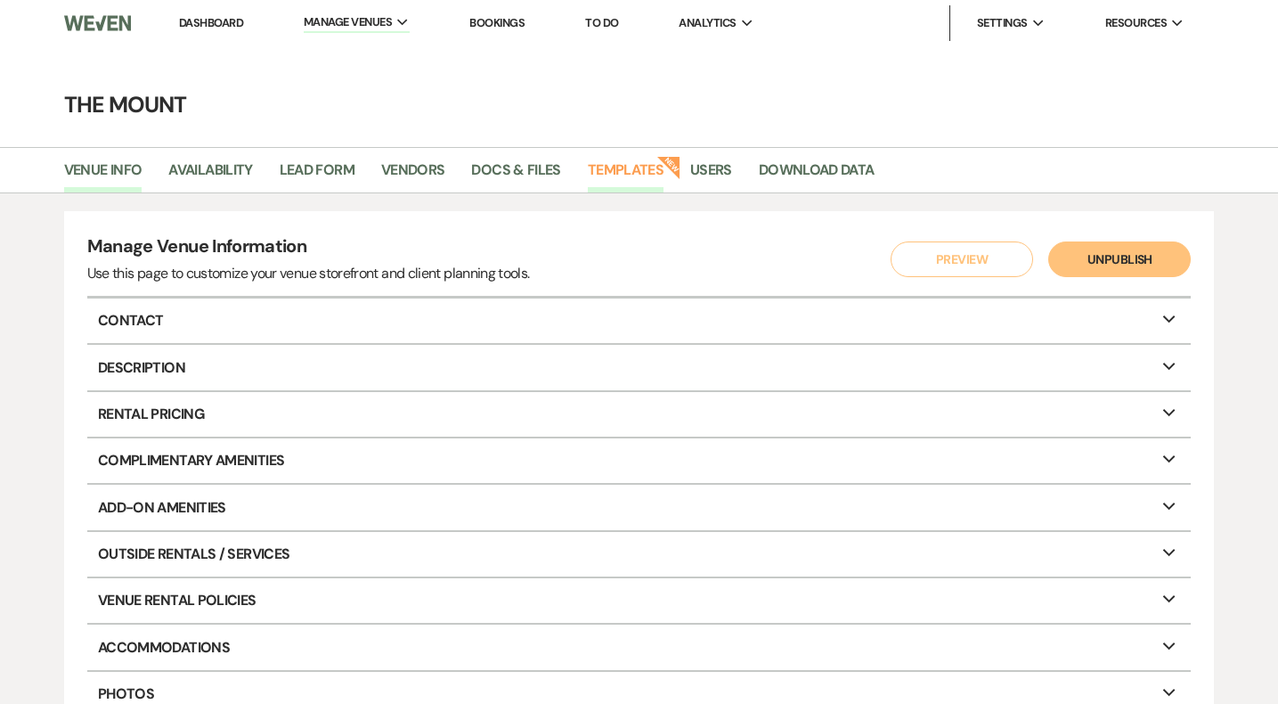
click at [623, 167] on link "Templates" at bounding box center [626, 176] width 76 height 34
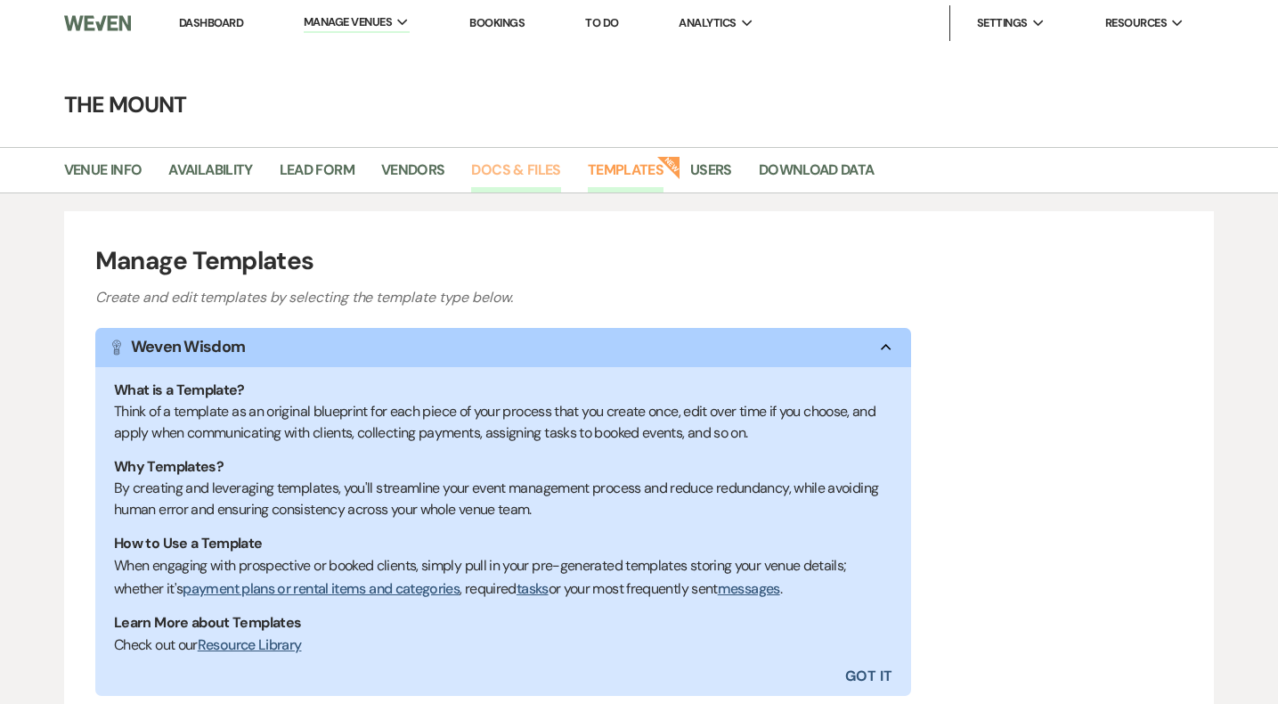
click at [522, 159] on link "Docs & Files" at bounding box center [515, 176] width 89 height 34
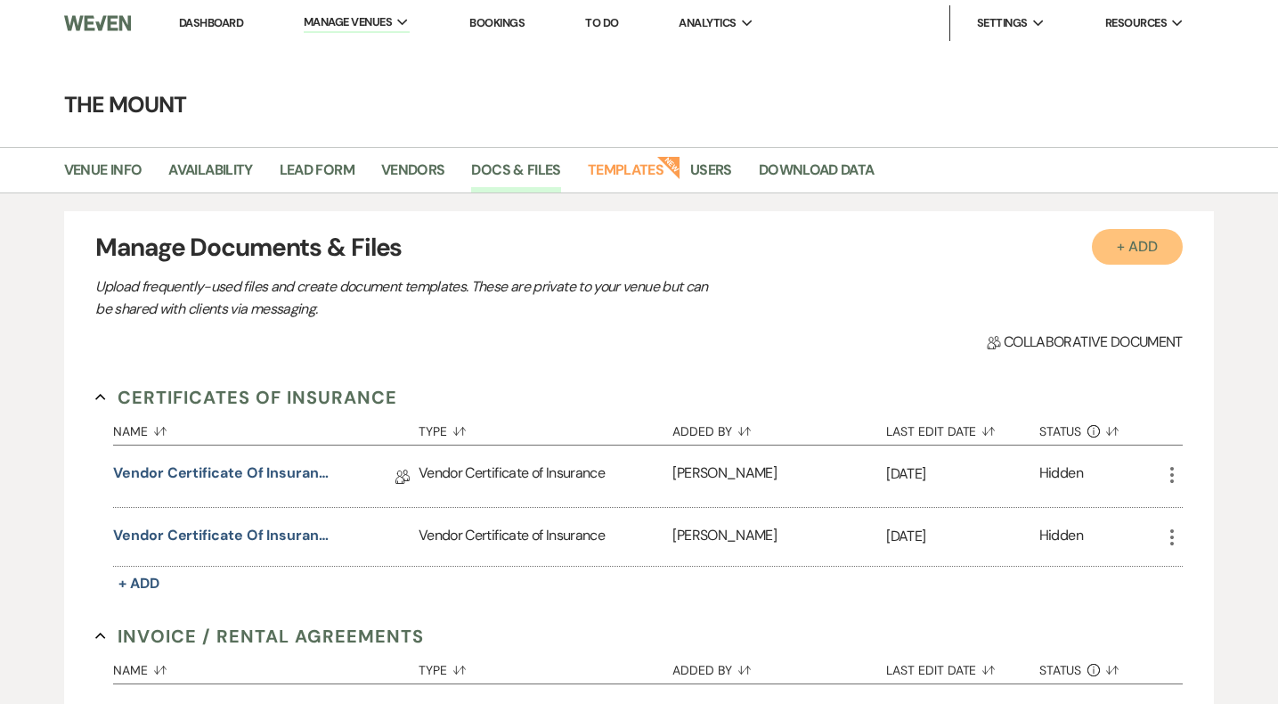
click at [1114, 255] on button "+ Add" at bounding box center [1137, 247] width 91 height 36
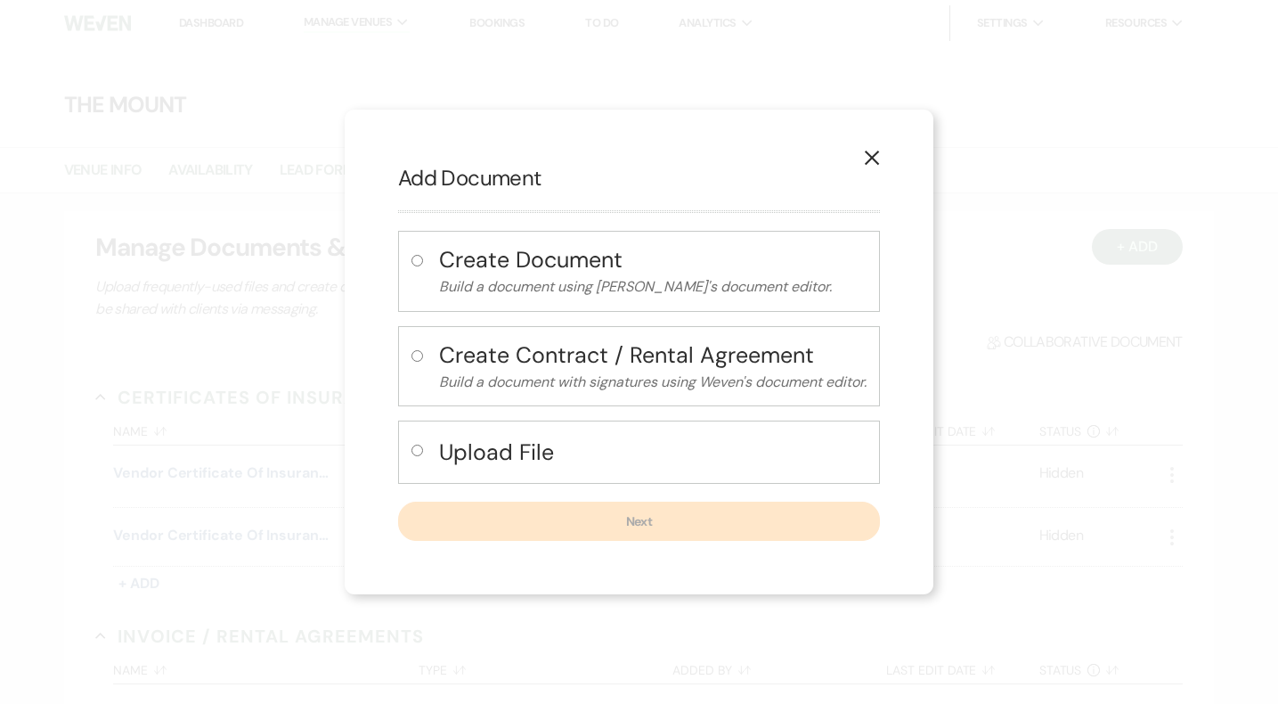
click at [585, 431] on div "Upload File" at bounding box center [639, 451] width 482 height 63
click at [563, 453] on h4 "Upload File" at bounding box center [652, 451] width 427 height 31
radio input "true"
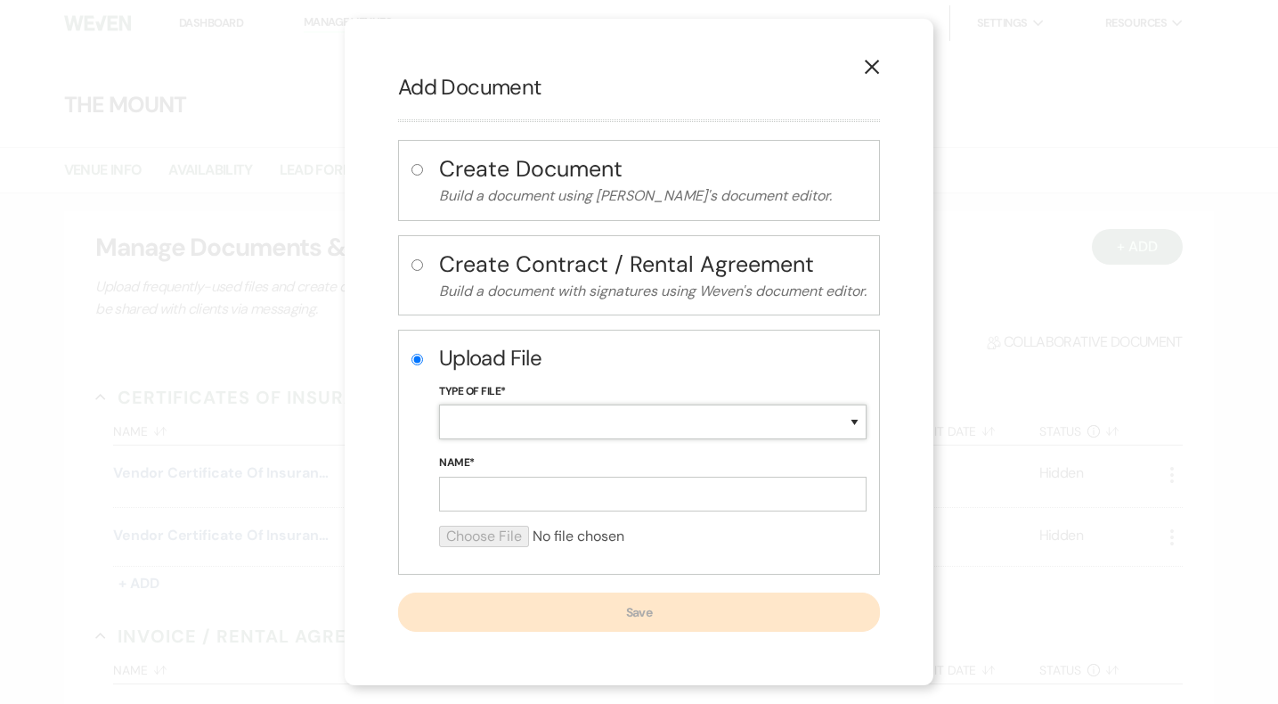
click at [567, 424] on select "Special Event Insurance Vendor Certificate of Insurance Contracts / Rental Agre…" at bounding box center [652, 421] width 427 height 35
select select "43"
click at [538, 503] on input "Name*" at bounding box center [652, 493] width 427 height 35
type input "Micro Weddings 2027"
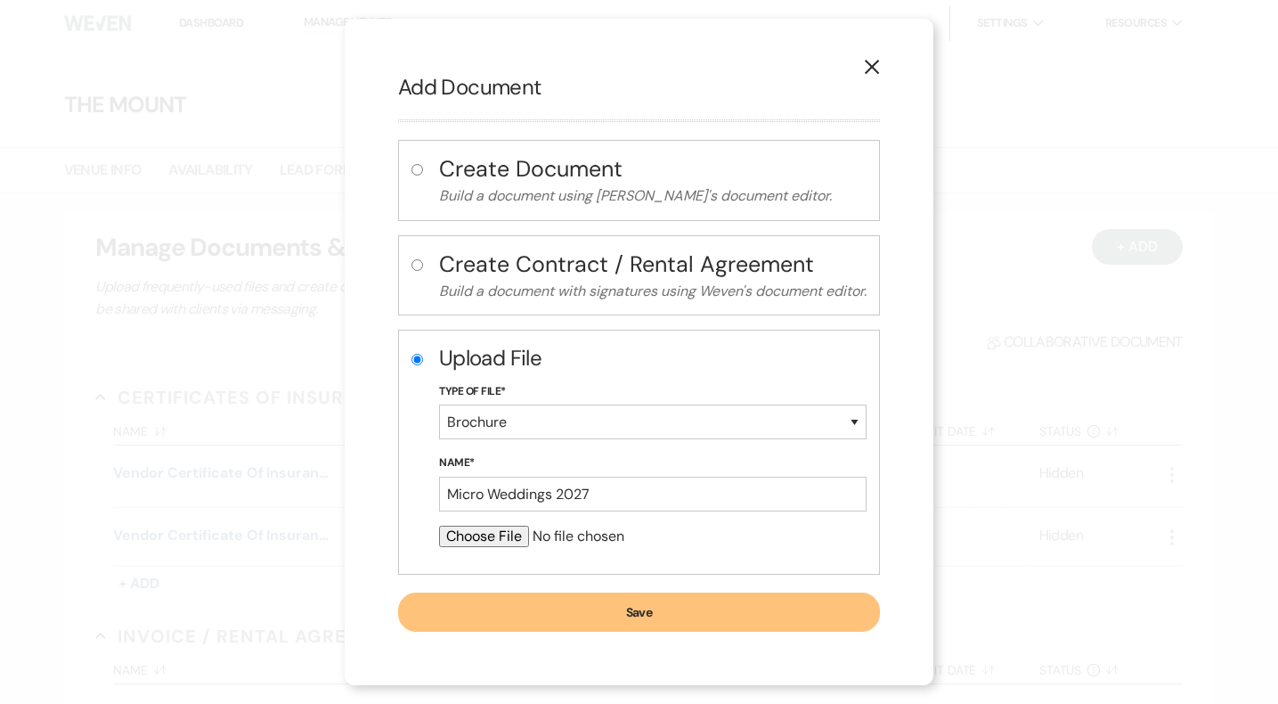
click at [484, 540] on input "file" at bounding box center [652, 535] width 427 height 21
type input "C:\fakepath\Micro Wedding Site Rental Policy 2027 1.pdf"
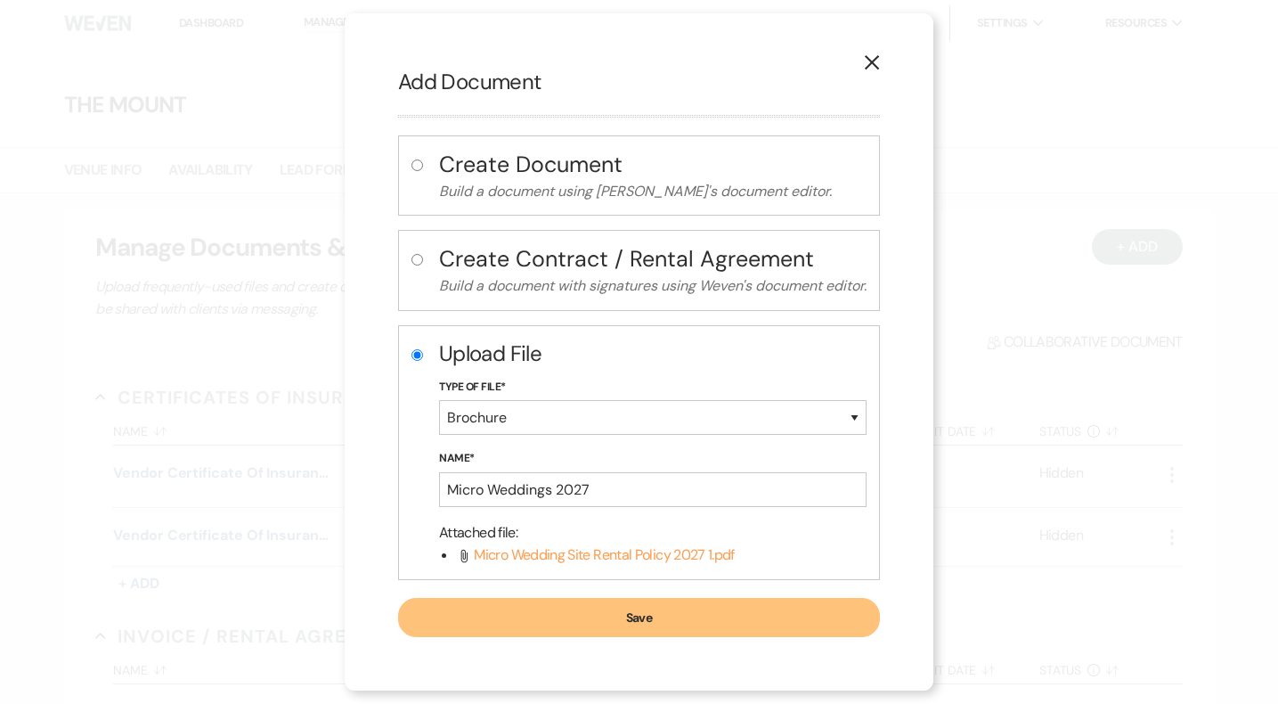
click at [648, 613] on button "Save" at bounding box center [639, 617] width 482 height 39
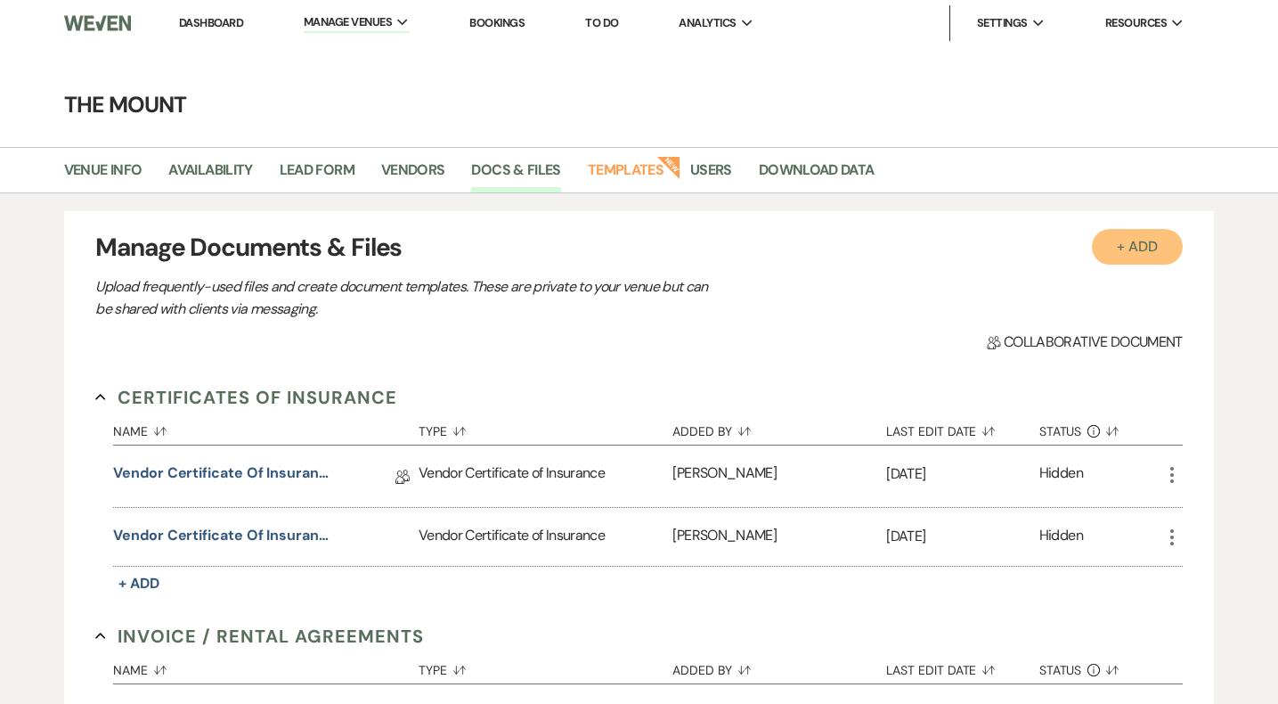
click at [1136, 240] on button "+ Add" at bounding box center [1137, 247] width 91 height 36
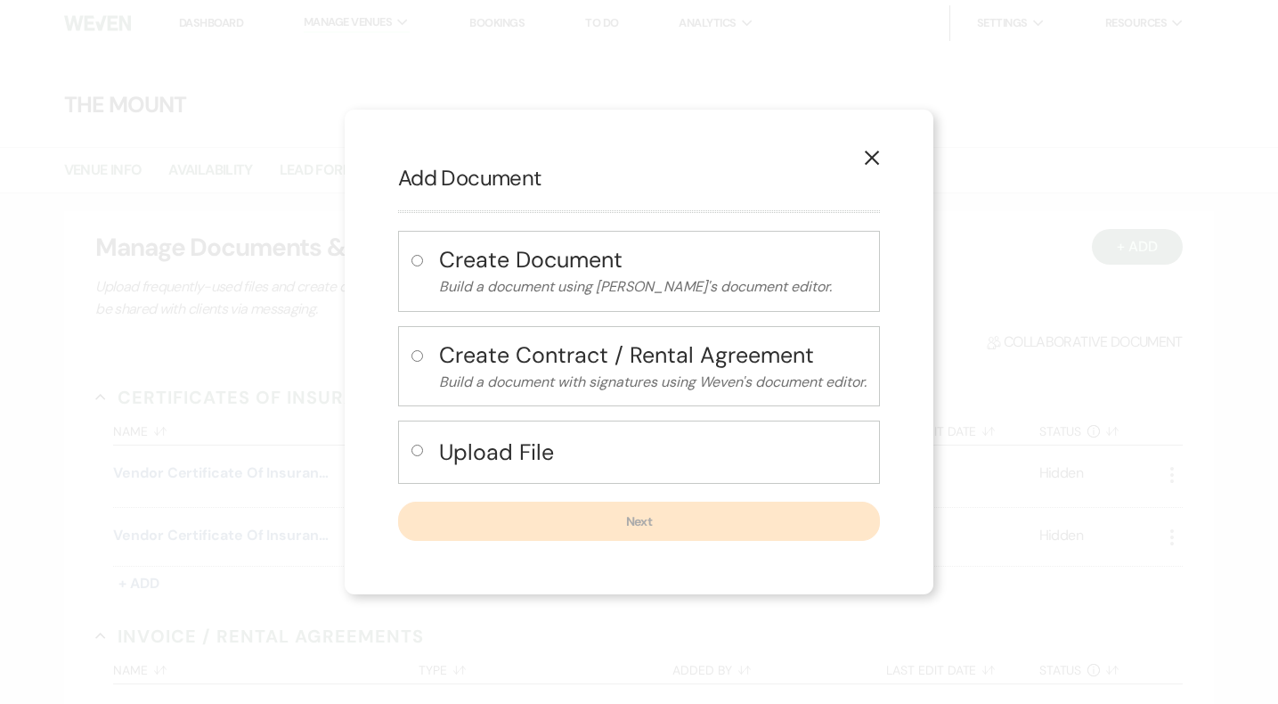
click at [711, 432] on div "Upload File" at bounding box center [639, 451] width 482 height 63
click at [557, 443] on h4 "Upload File" at bounding box center [652, 451] width 427 height 31
radio input "true"
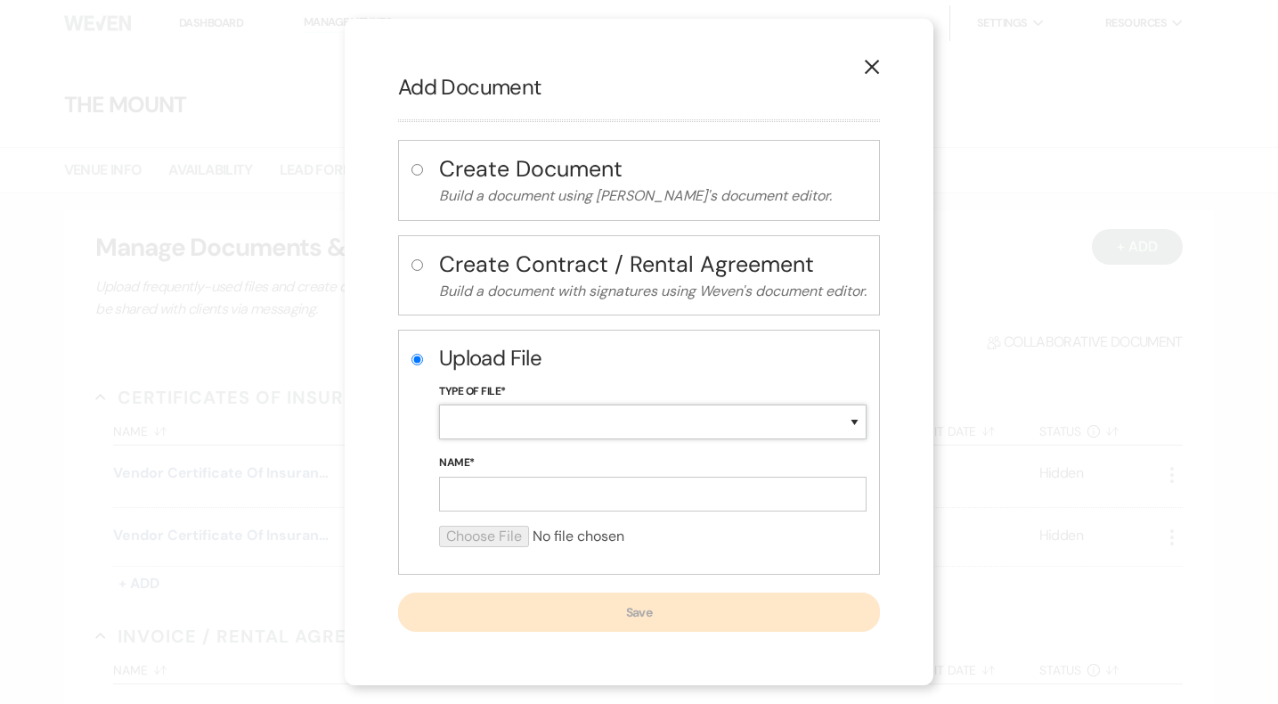
click at [509, 427] on select "Special Event Insurance Vendor Certificate of Insurance Contracts / Rental Agre…" at bounding box center [652, 421] width 427 height 35
select select "67"
click at [574, 490] on input "Name*" at bounding box center [652, 493] width 427 height 35
type input "2027 Beverage Program"
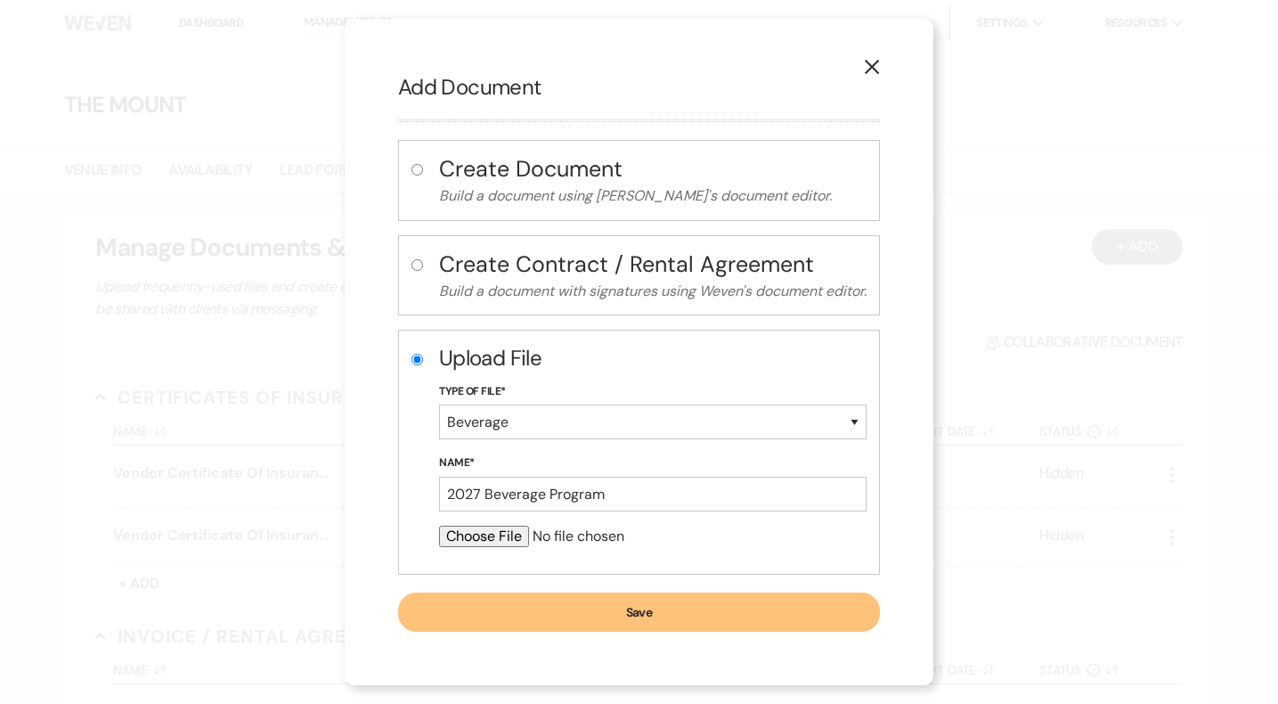
click at [497, 523] on form "Upload File Type of File* Special Event Insurance Vendor Certificate of Insuran…" at bounding box center [652, 452] width 427 height 218
click at [500, 541] on input "file" at bounding box center [652, 535] width 427 height 21
type input "C:\fakepath\2027 Beverage Program - sample.pdf"
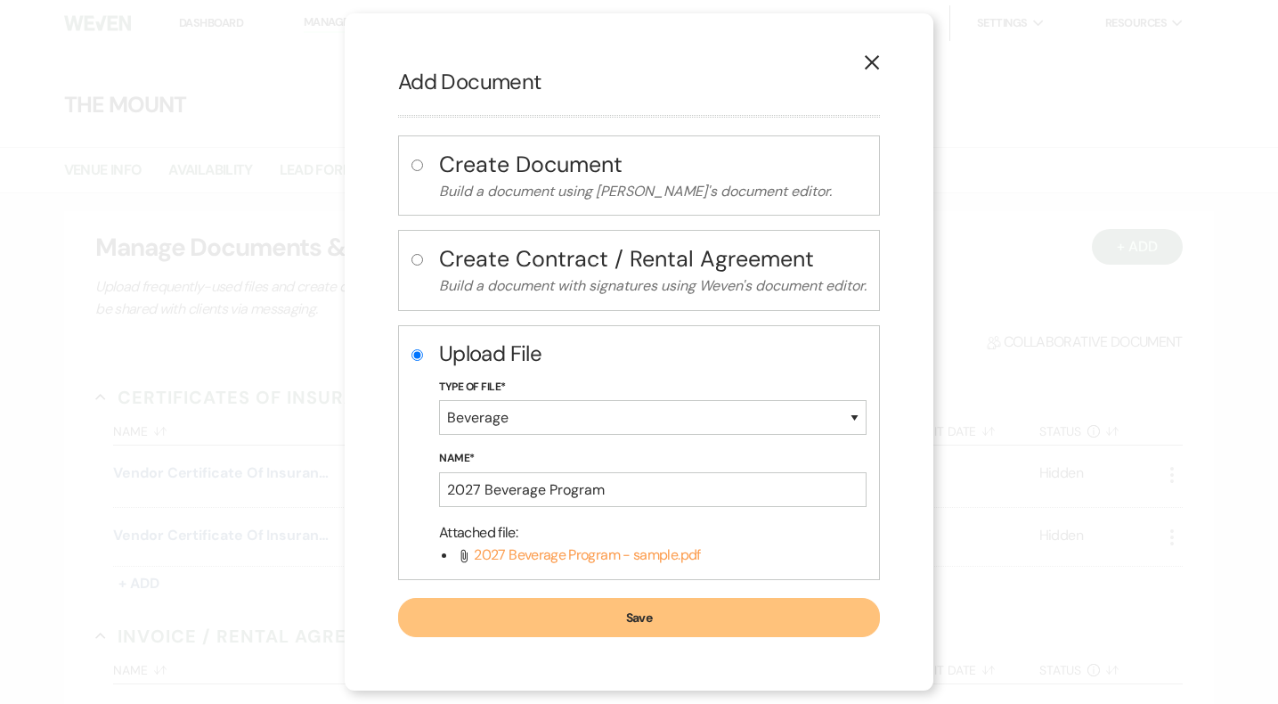
click at [665, 606] on button "Save" at bounding box center [639, 617] width 482 height 39
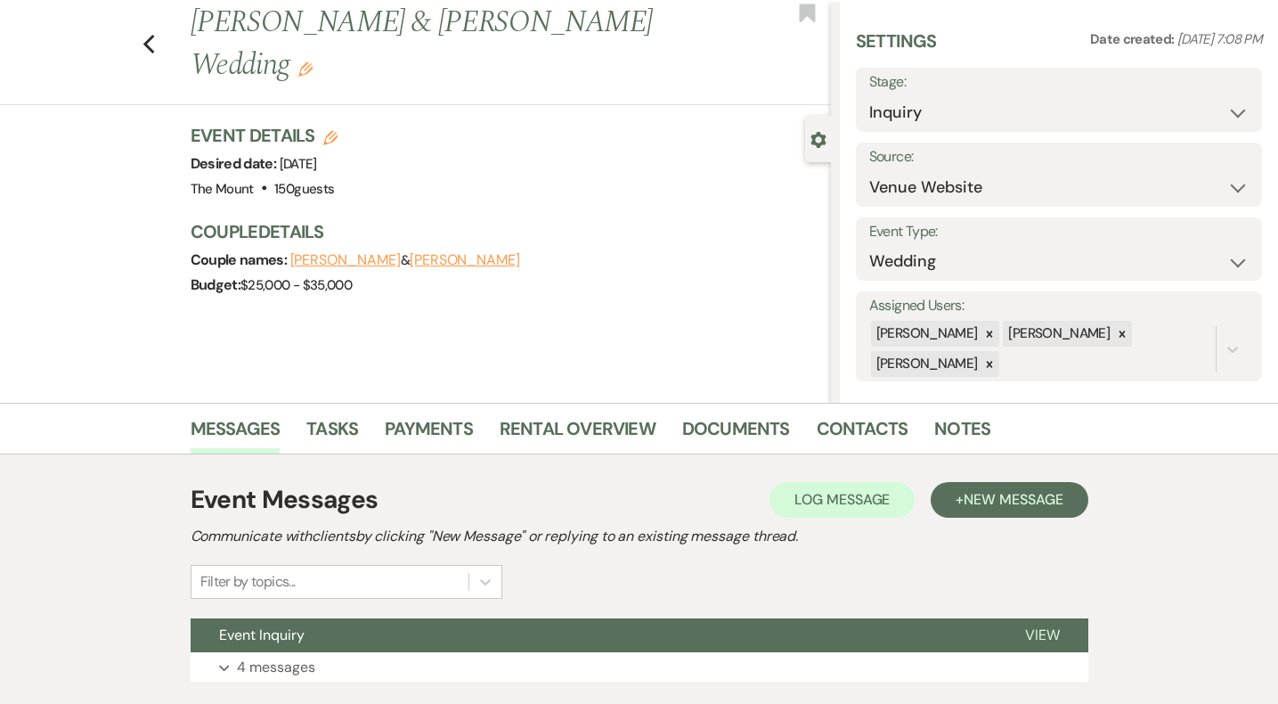
scroll to position [164, 0]
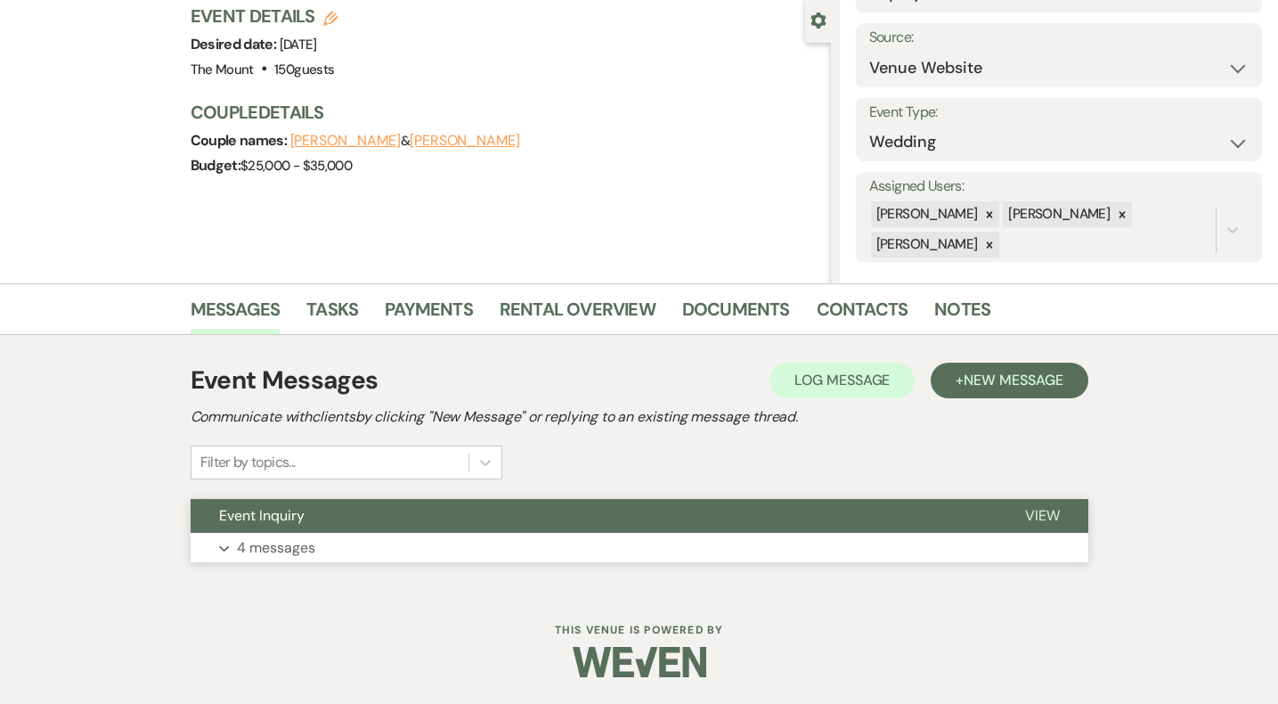
click at [300, 561] on button "Expand 4 messages" at bounding box center [640, 548] width 898 height 30
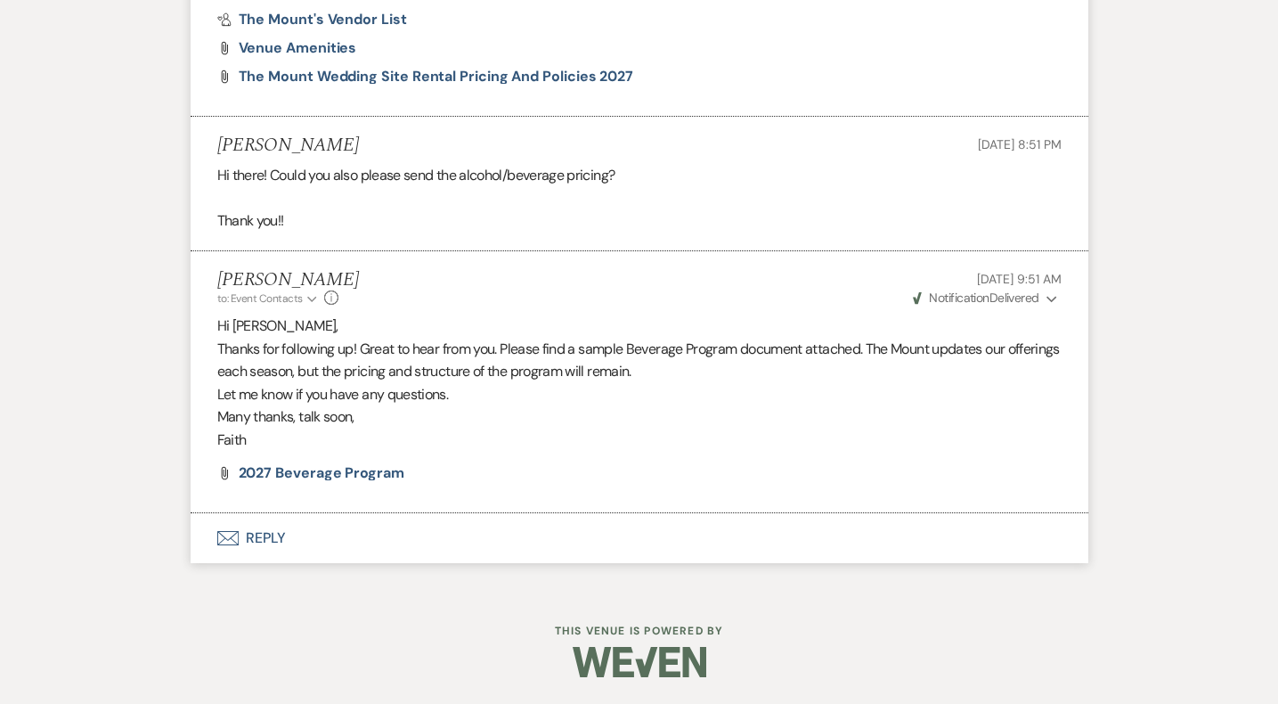
scroll to position [2112, 0]
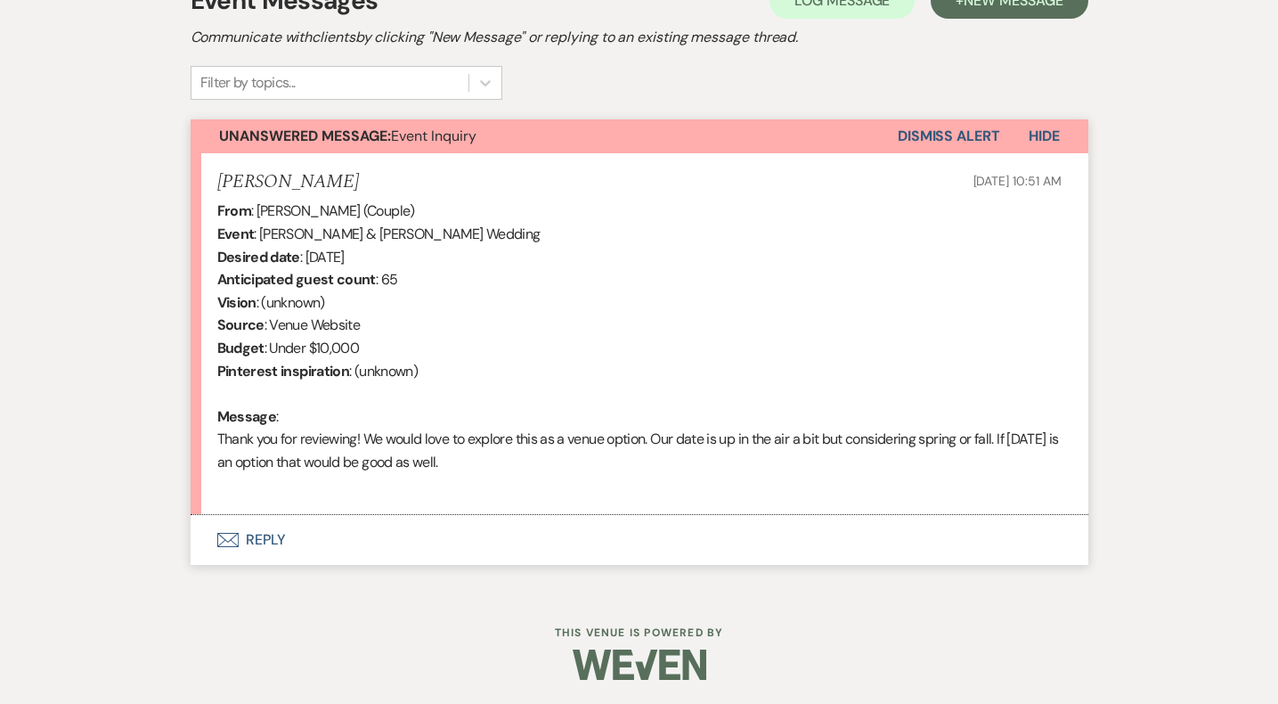
scroll to position [546, 0]
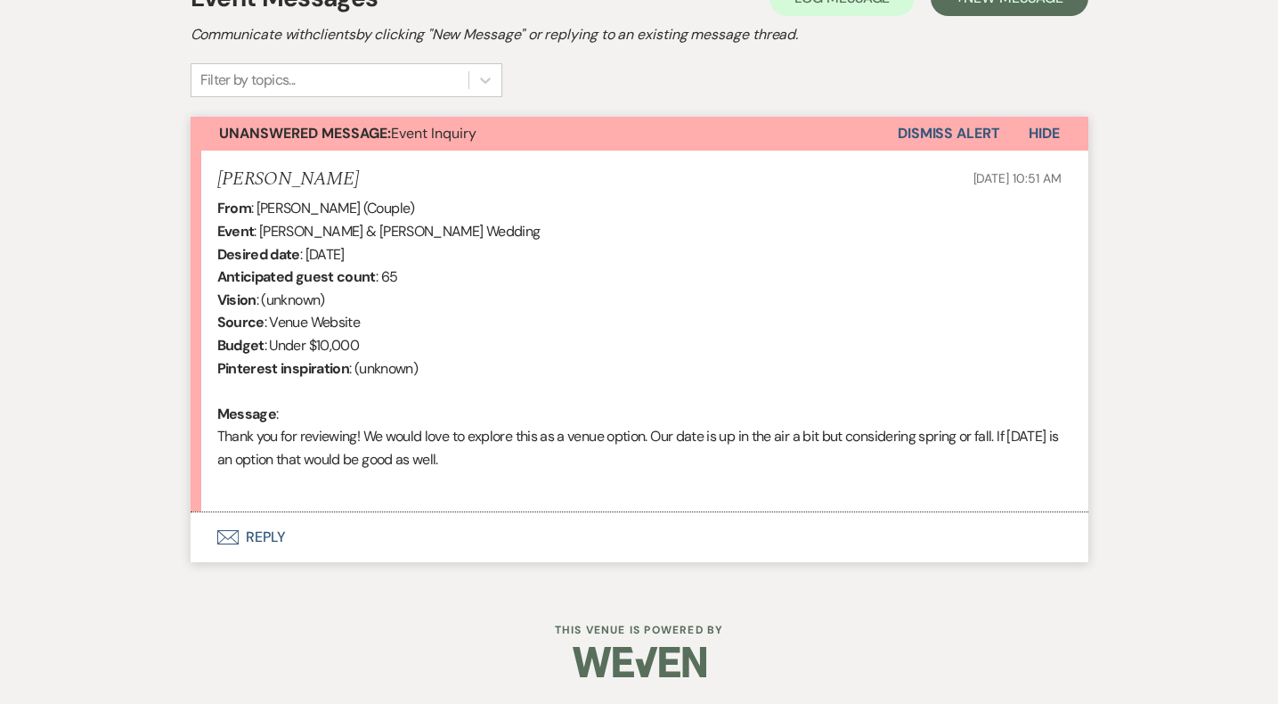
click at [268, 533] on button "Envelope Reply" at bounding box center [640, 537] width 898 height 50
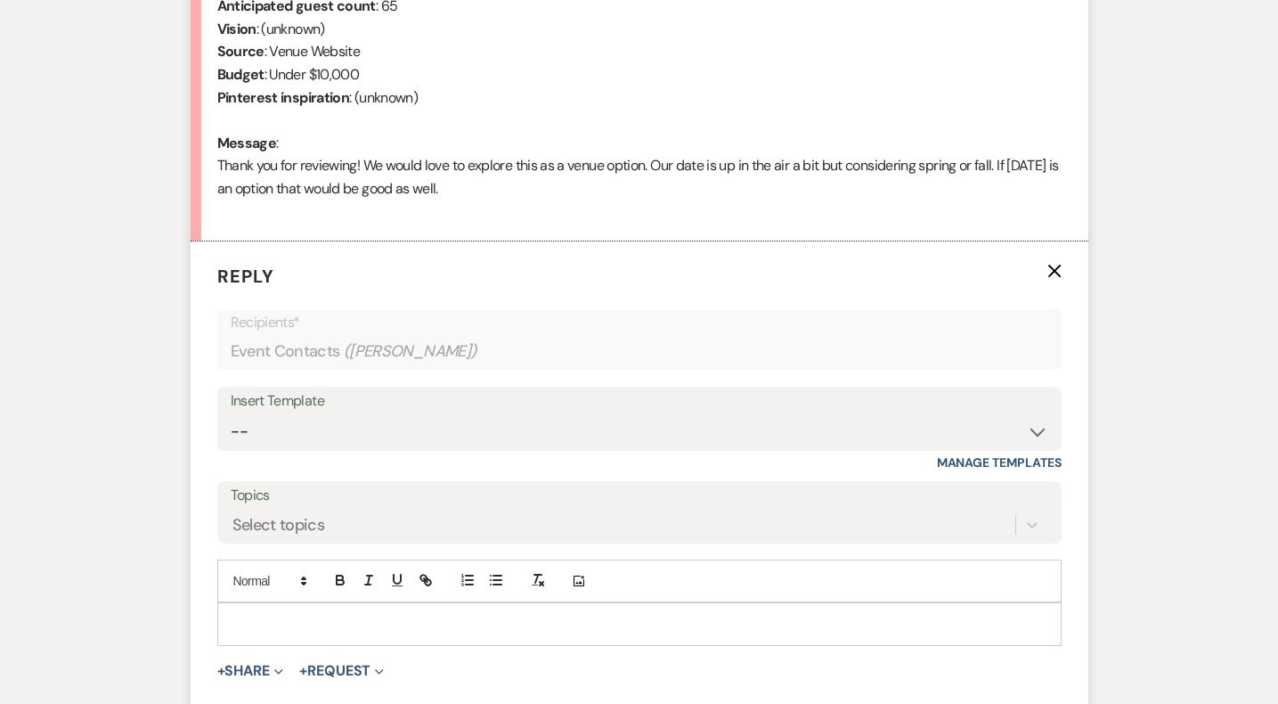
scroll to position [885, 0]
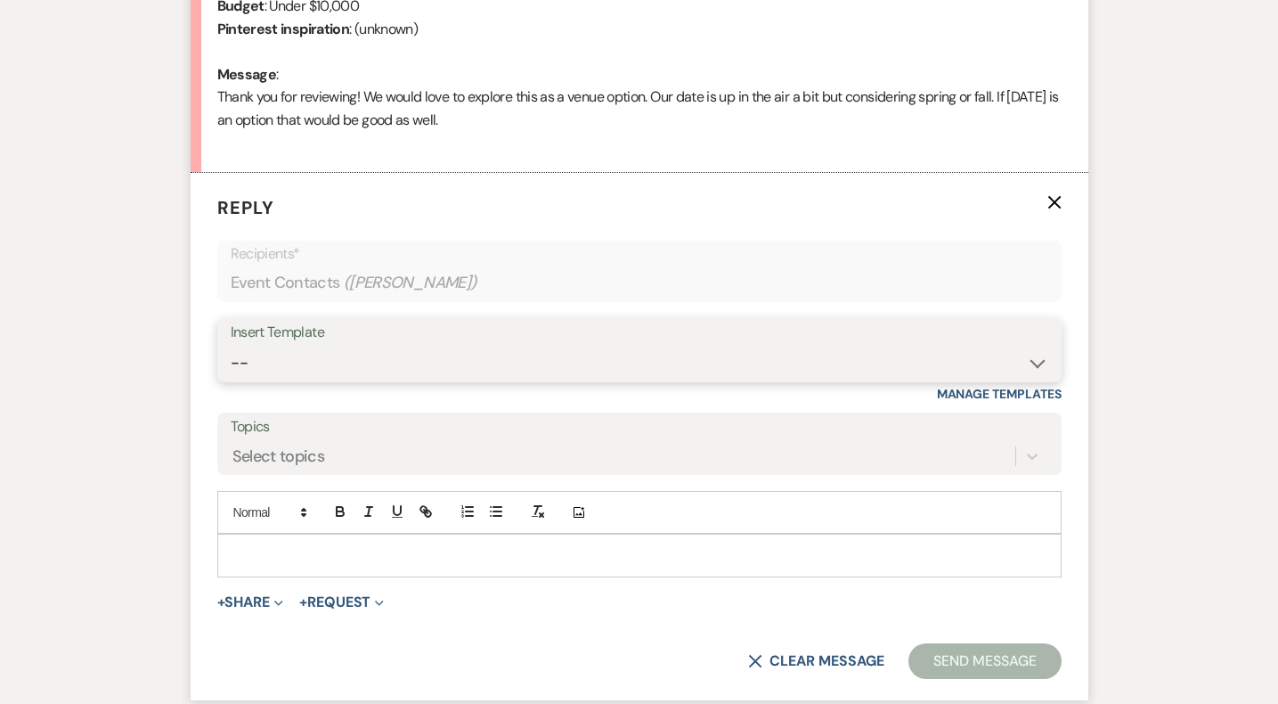
click at [269, 373] on select "-- Weven Planning Portal Introduction (Booked Events) Initial Inquiry Response …" at bounding box center [640, 363] width 818 height 35
select select "5515"
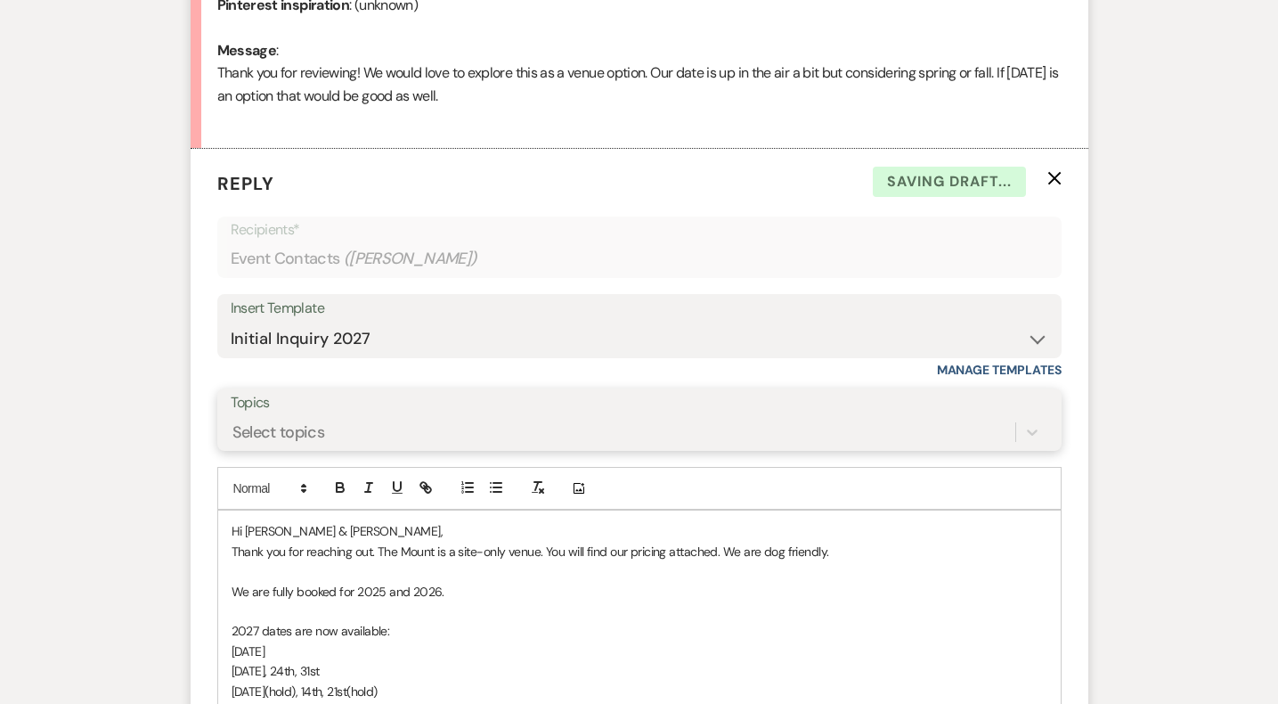
click at [298, 449] on div "Select topics" at bounding box center [640, 432] width 818 height 34
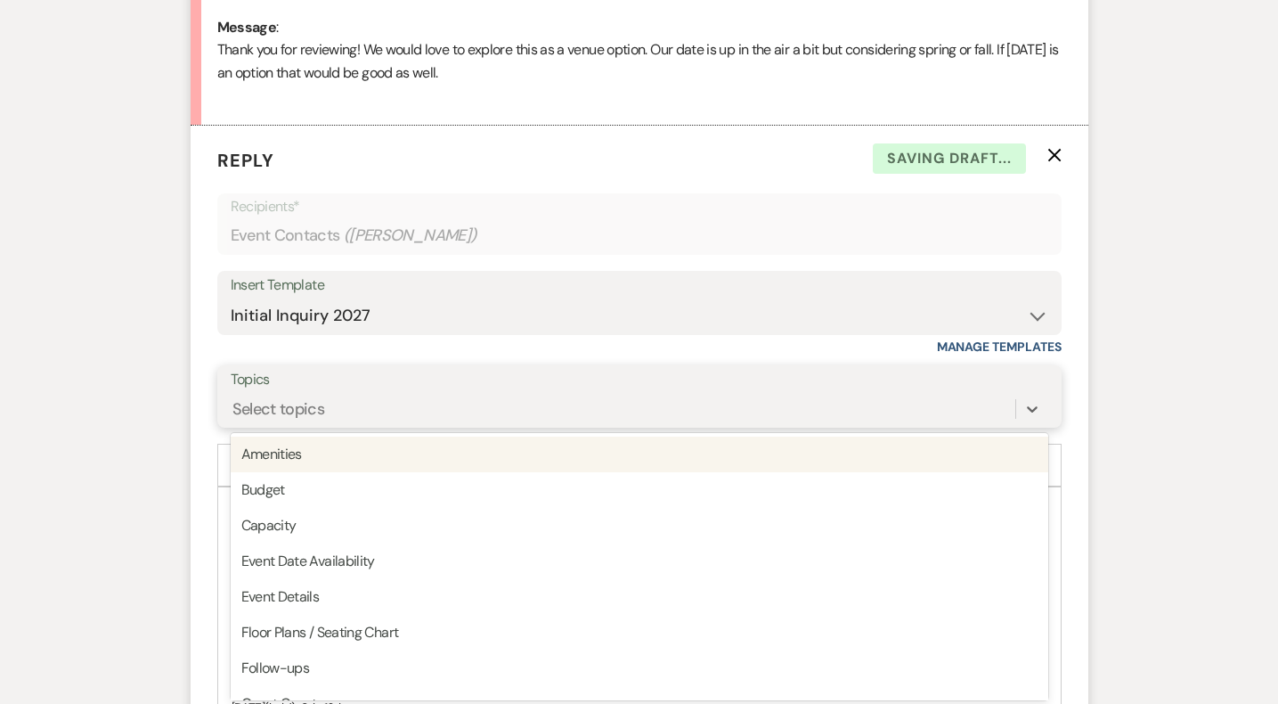
scroll to position [936, 0]
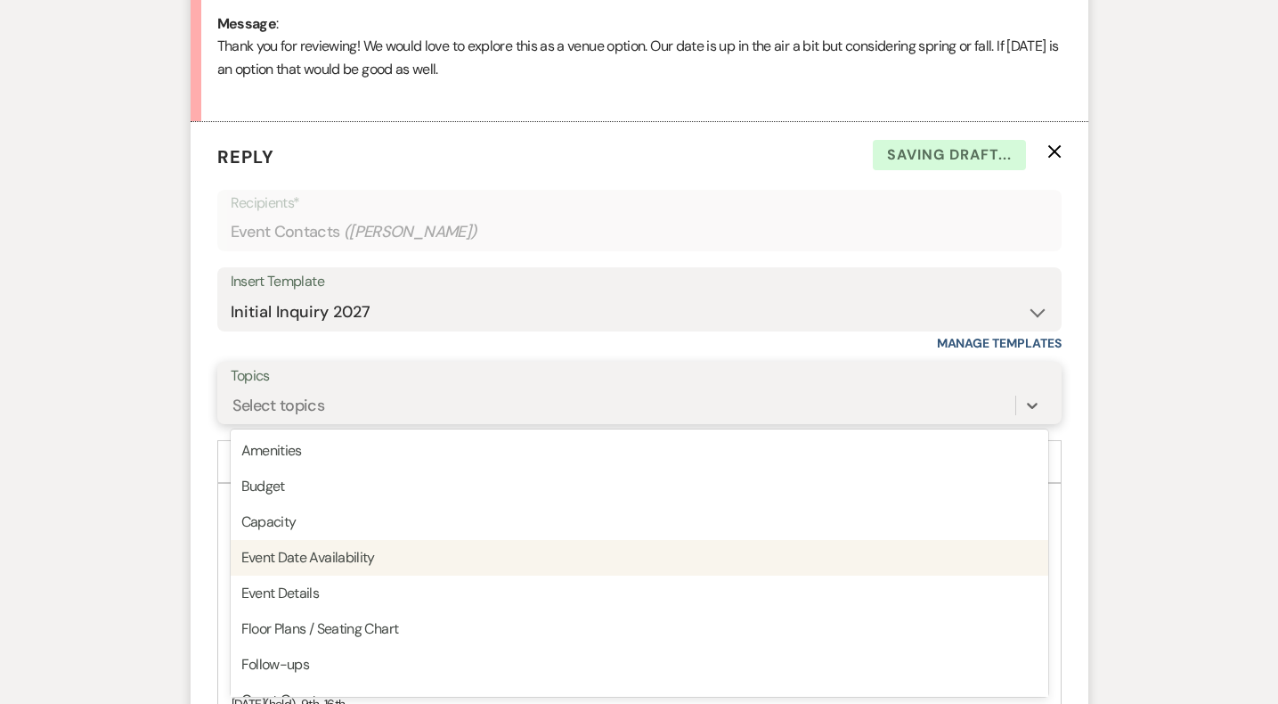
click at [312, 573] on div "Event Date Availability" at bounding box center [640, 558] width 818 height 36
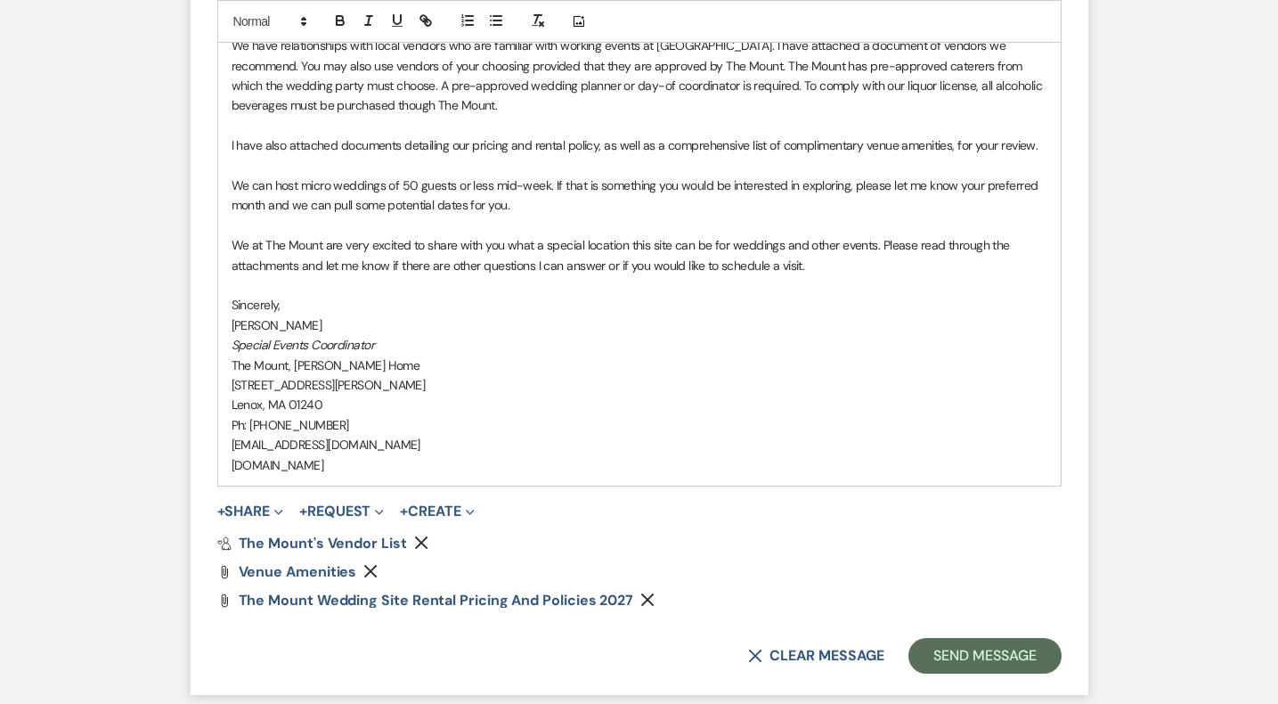
scroll to position [1947, 0]
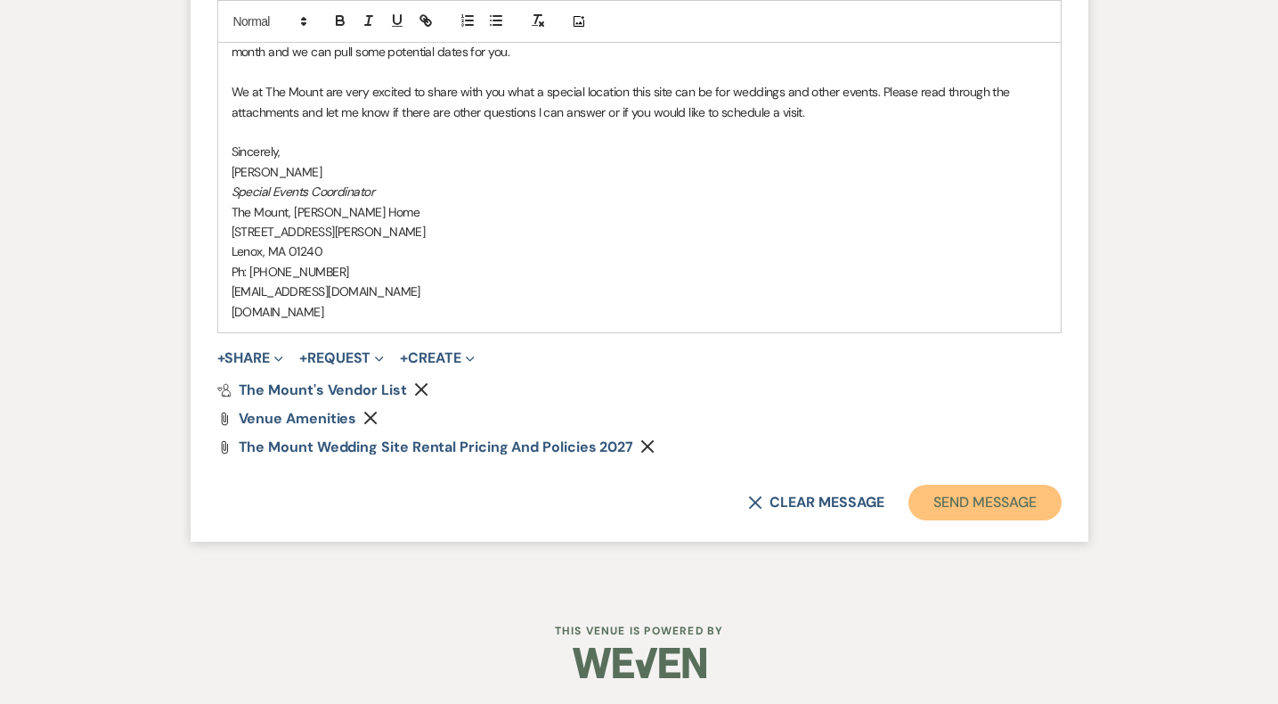
click at [1000, 500] on button "Send Message" at bounding box center [984, 502] width 152 height 36
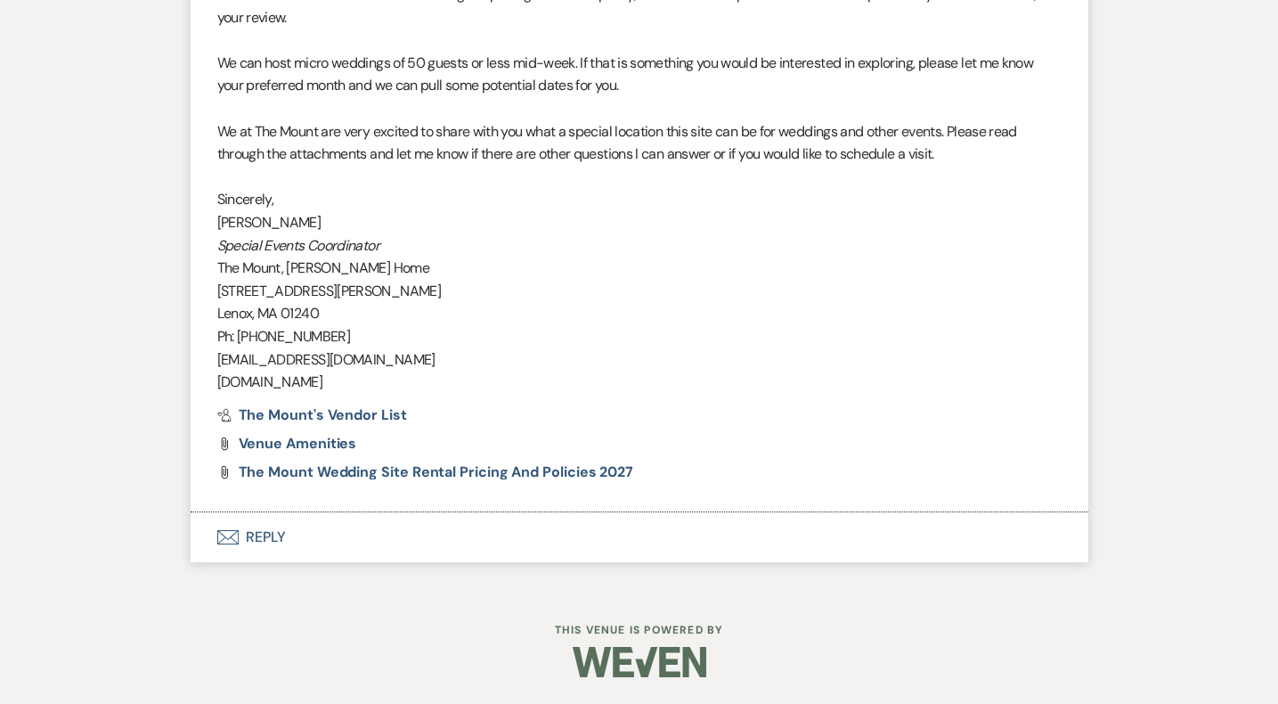
scroll to position [1739, 0]
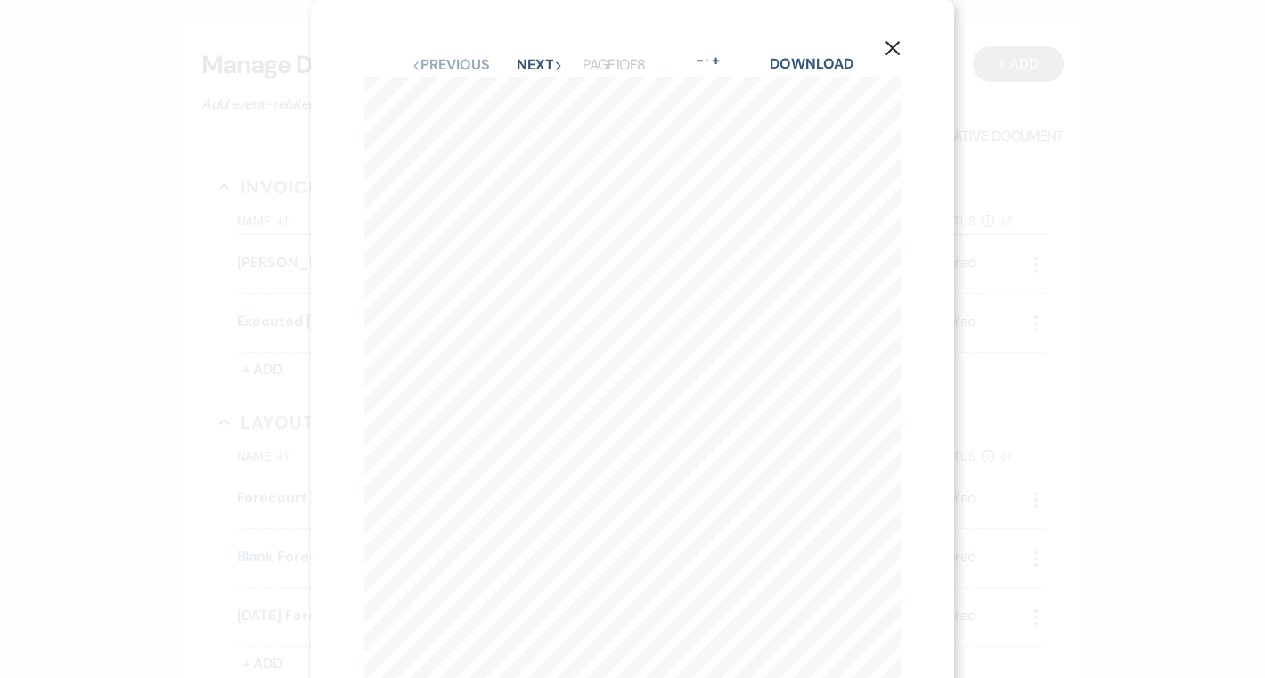
scroll to position [9, 0]
click at [531, 57] on button "Next Next" at bounding box center [540, 56] width 46 height 14
click at [900, 45] on button "X" at bounding box center [892, 47] width 27 height 31
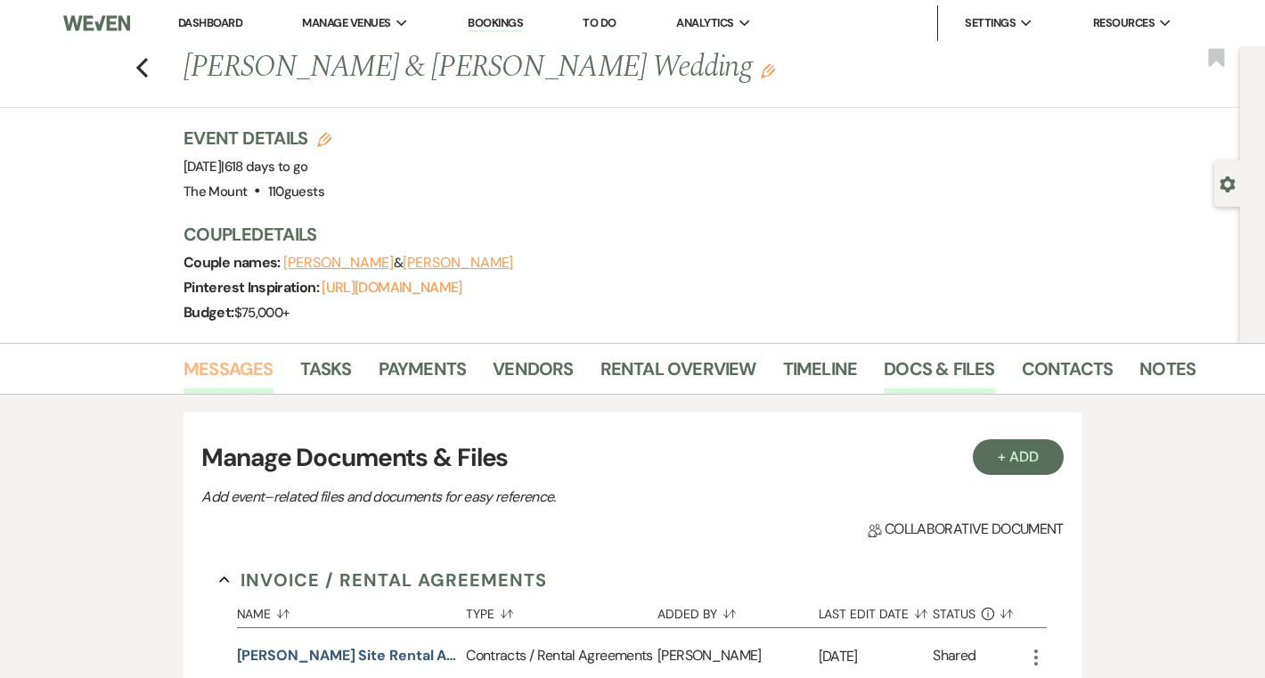
click at [262, 365] on link "Messages" at bounding box center [228, 373] width 90 height 39
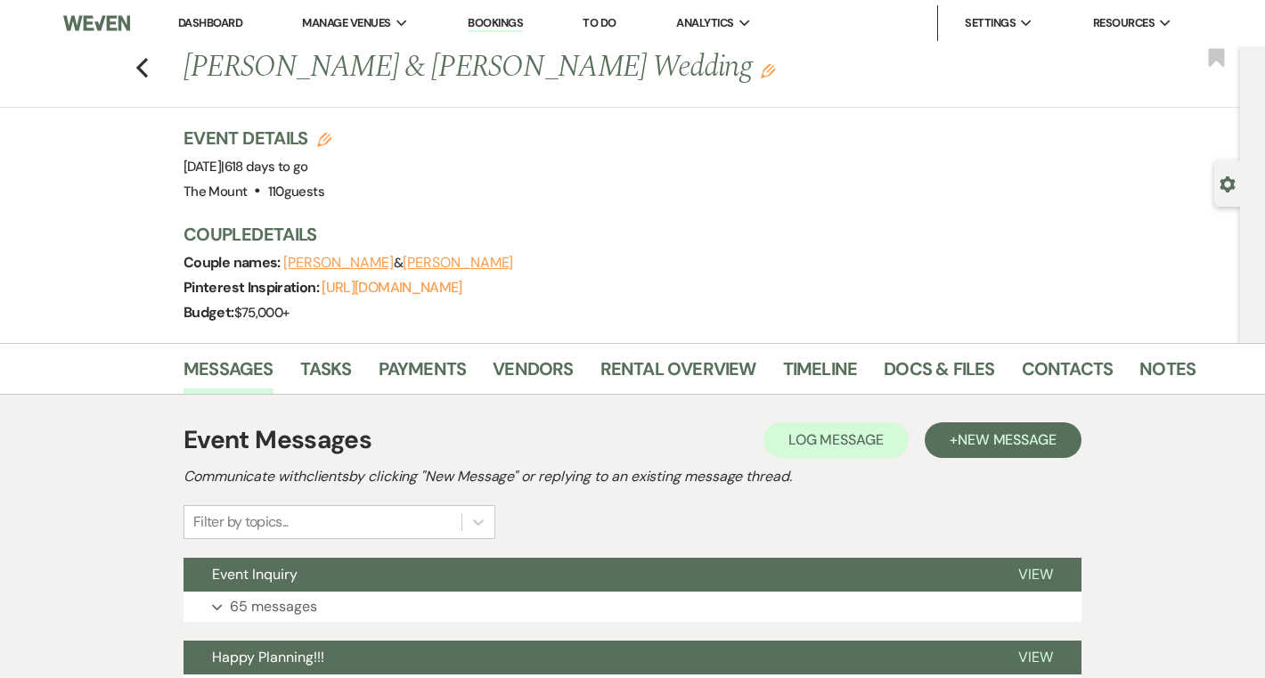
click at [361, 622] on div "Event Messages Log Log Message + New Message Communicate with clients by clicki…" at bounding box center [632, 562] width 898 height 301
click at [365, 602] on button "Expand 65 messages" at bounding box center [632, 606] width 898 height 30
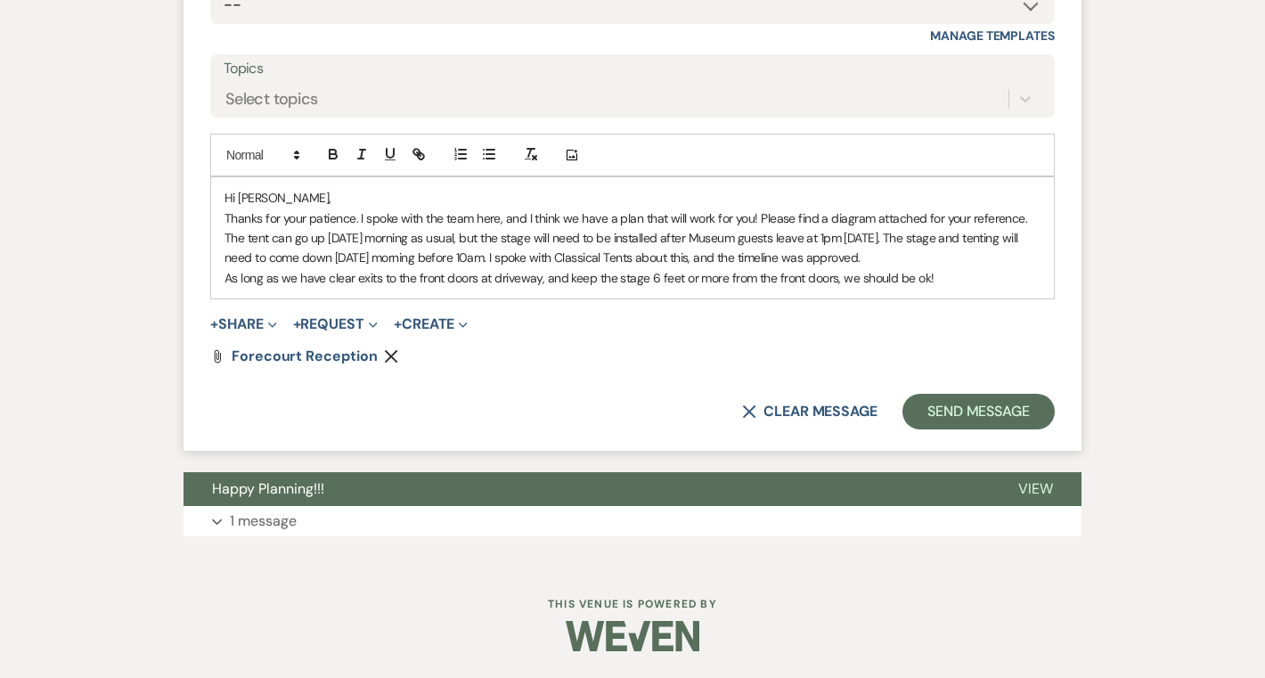
scroll to position [19569, 0]
click at [975, 273] on p "As long as we have clear exits to the front doors at driveway, and keep the sta…" at bounding box center [632, 278] width 816 height 20
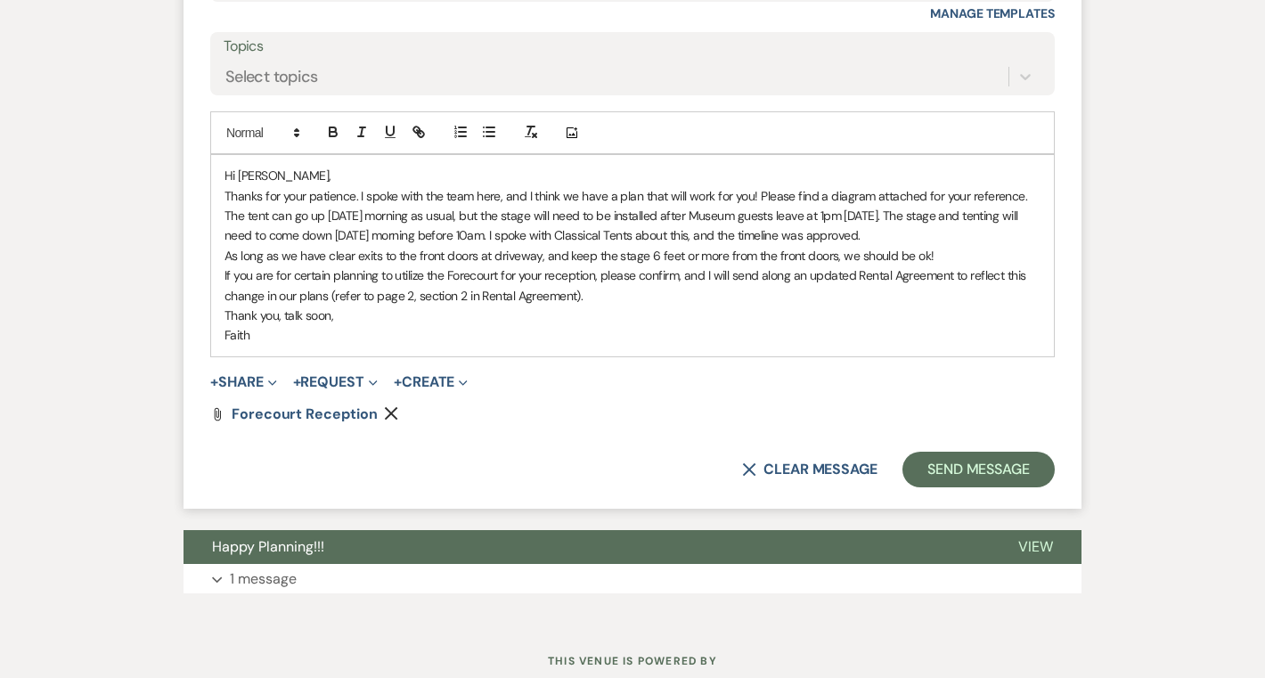
click at [1029, 206] on p "Thanks for your patience. I spoke with the team here, and I think we have a pla…" at bounding box center [632, 196] width 816 height 20
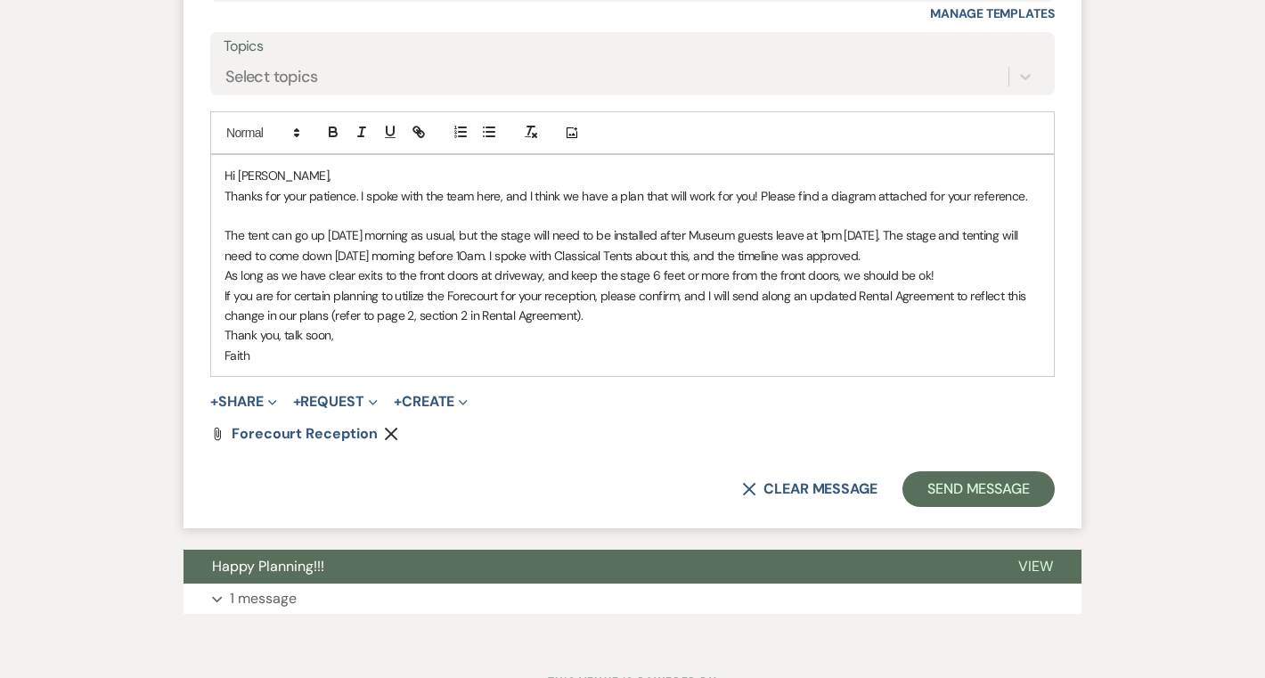
click at [960, 265] on p "The tent can go up [DATE] morning as usual, but the stage will need to be insta…" at bounding box center [632, 245] width 816 height 40
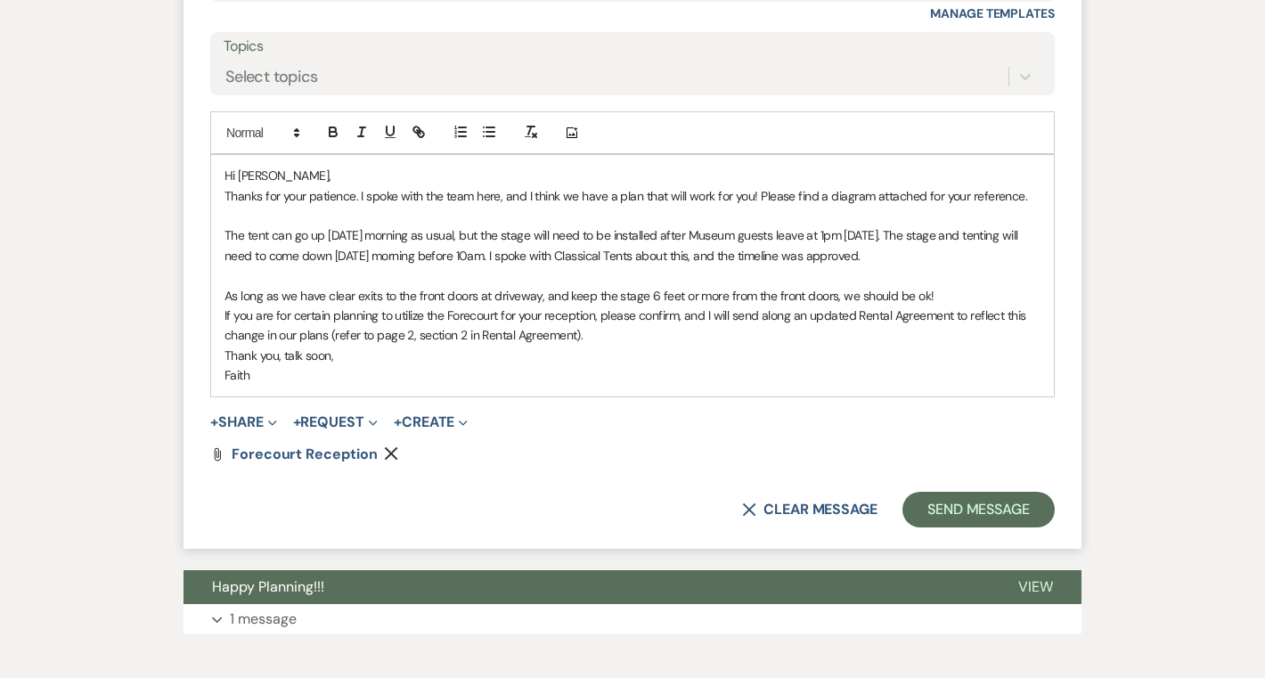
click at [936, 305] on p "As long as we have clear exits to the front doors at driveway, and keep the sta…" at bounding box center [632, 296] width 816 height 20
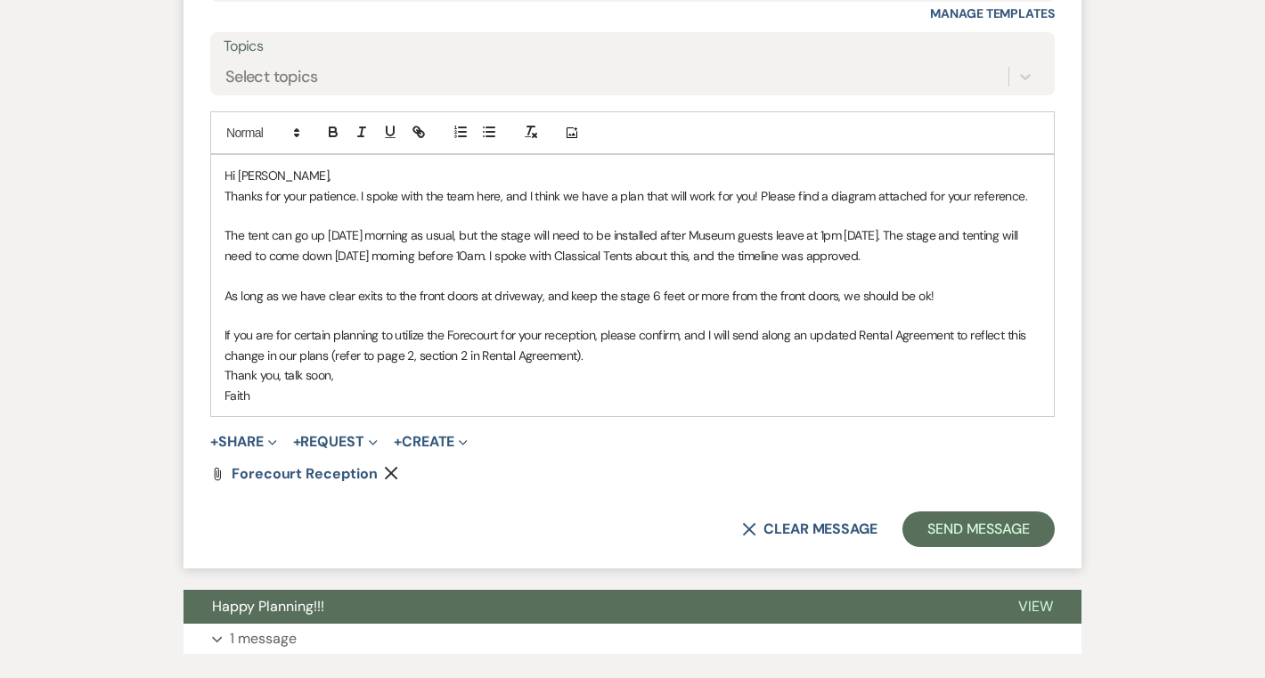
click at [604, 365] on p "If you are for certain planning to utilize the Forecourt for your reception, pl…" at bounding box center [632, 345] width 816 height 40
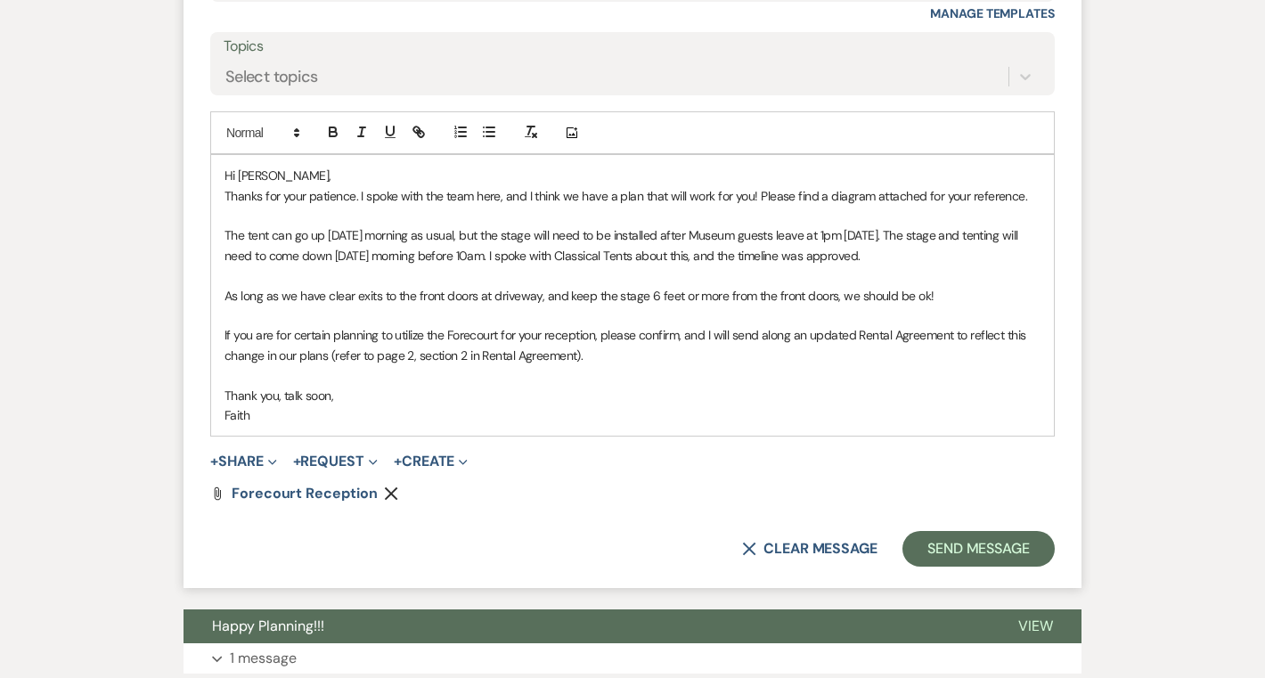
click at [484, 365] on p "If you are for certain planning to utilize the Forecourt for your reception, pl…" at bounding box center [632, 345] width 816 height 40
click at [858, 362] on p "If you are for certain planning to utilize the Forecourt for your reception, pl…" at bounding box center [632, 345] width 816 height 40
drag, startPoint x: 858, startPoint y: 360, endPoint x: 954, endPoint y: 366, distance: 95.5
click at [954, 365] on p "If you are for certain planning to utilize the Forecourt for your reception, pl…" at bounding box center [632, 345] width 816 height 40
click at [248, 365] on p "If you are for certain planning to utilize the Forecourt for your reception, pl…" at bounding box center [632, 345] width 816 height 40
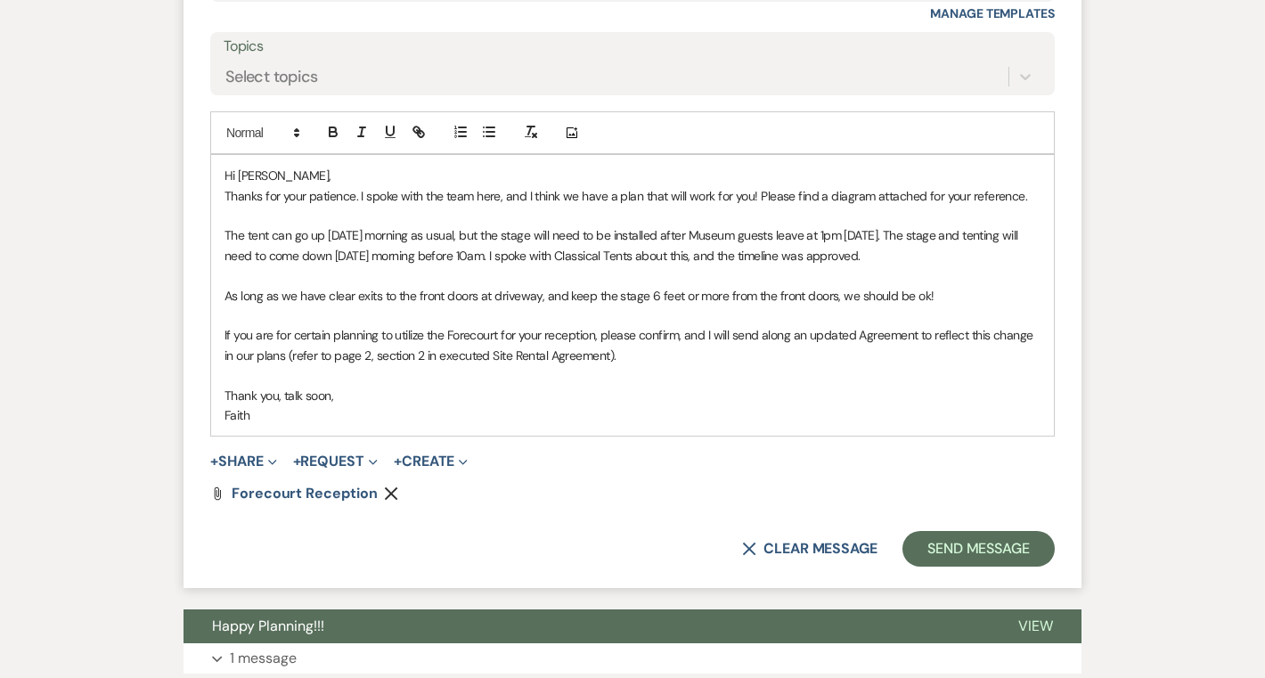
click at [248, 365] on p "If you are for certain planning to utilize the Forecourt for your reception, pl…" at bounding box center [632, 345] width 816 height 40
click at [674, 385] on p at bounding box center [632, 375] width 816 height 20
click at [240, 365] on p "If you are for certain planning to utilize the Forecourt for your reception, pl…" at bounding box center [632, 345] width 816 height 40
click at [274, 365] on p "If you are for certain planning to utilize the Forecourt for your reception, pl…" at bounding box center [632, 345] width 816 height 40
click at [707, 385] on p at bounding box center [632, 375] width 816 height 20
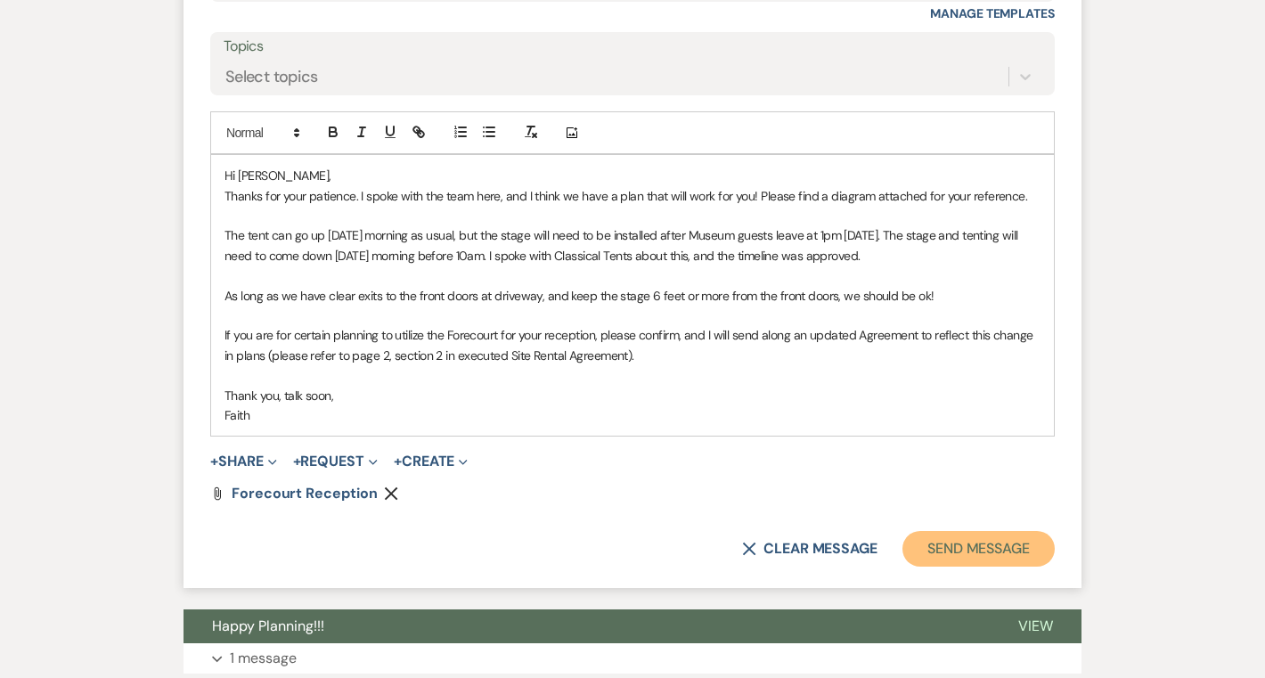
click at [949, 566] on button "Send Message" at bounding box center [978, 549] width 152 height 36
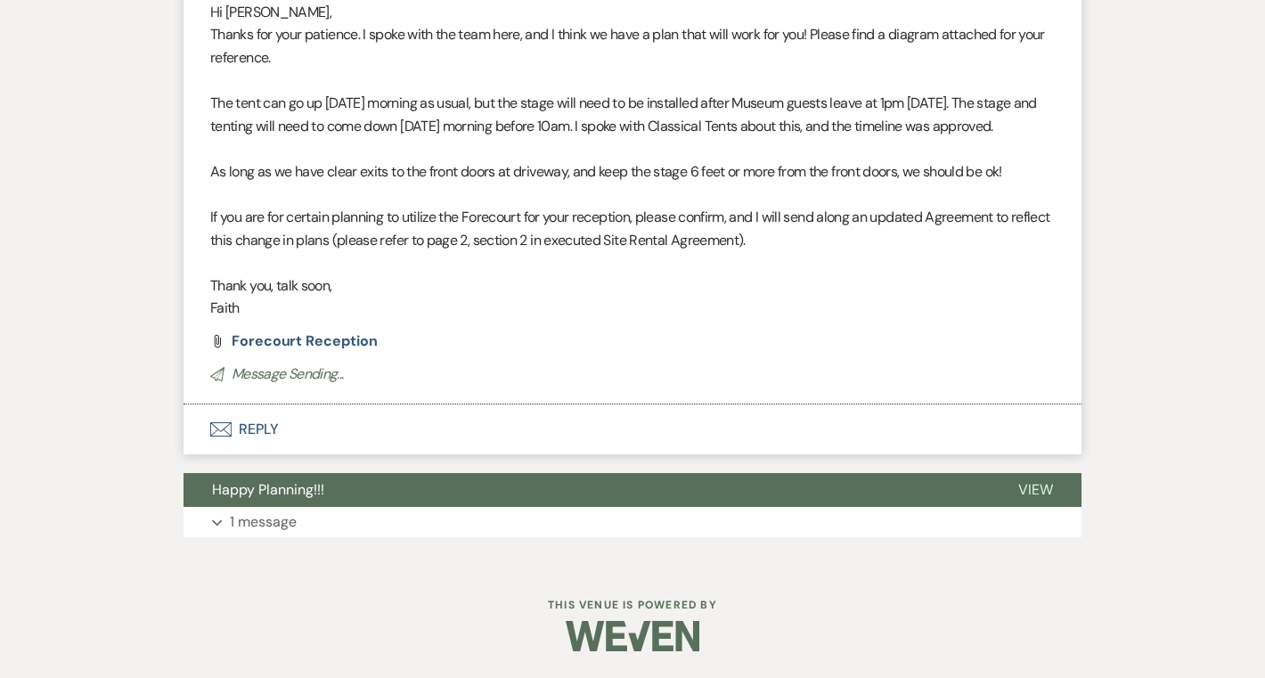
scroll to position [19425, 0]
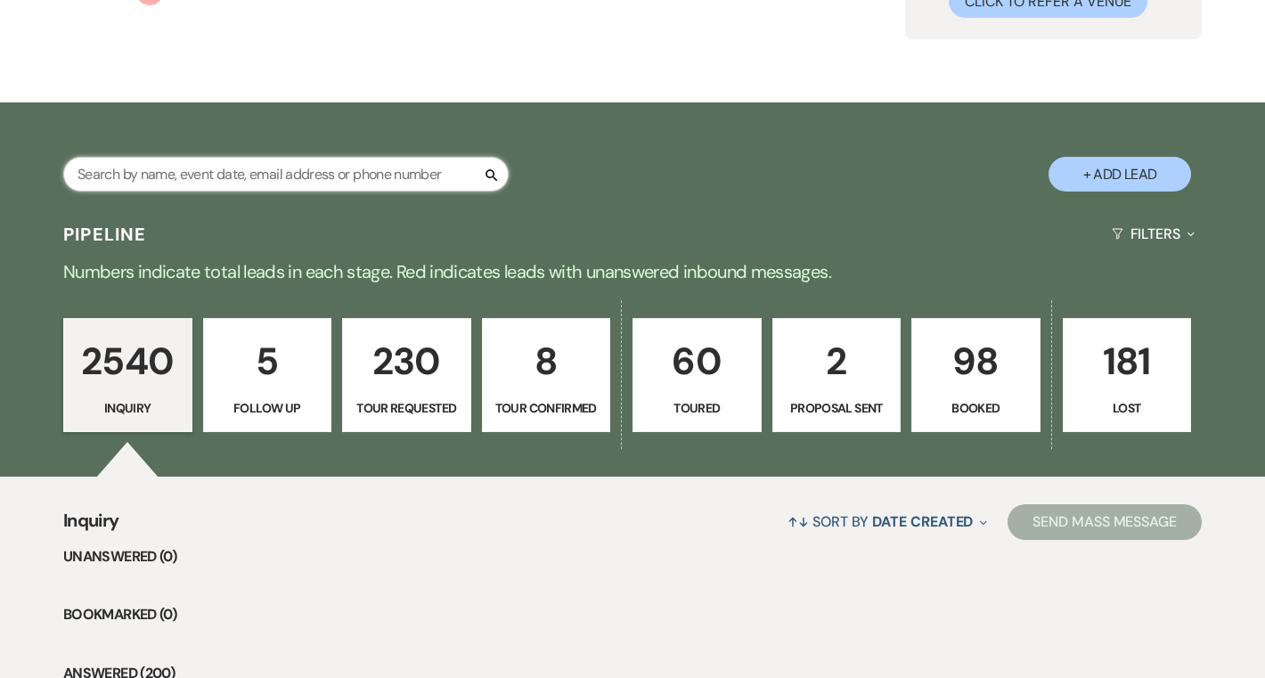
click at [407, 175] on input "text" at bounding box center [285, 174] width 445 height 35
type input "[PERSON_NAME]"
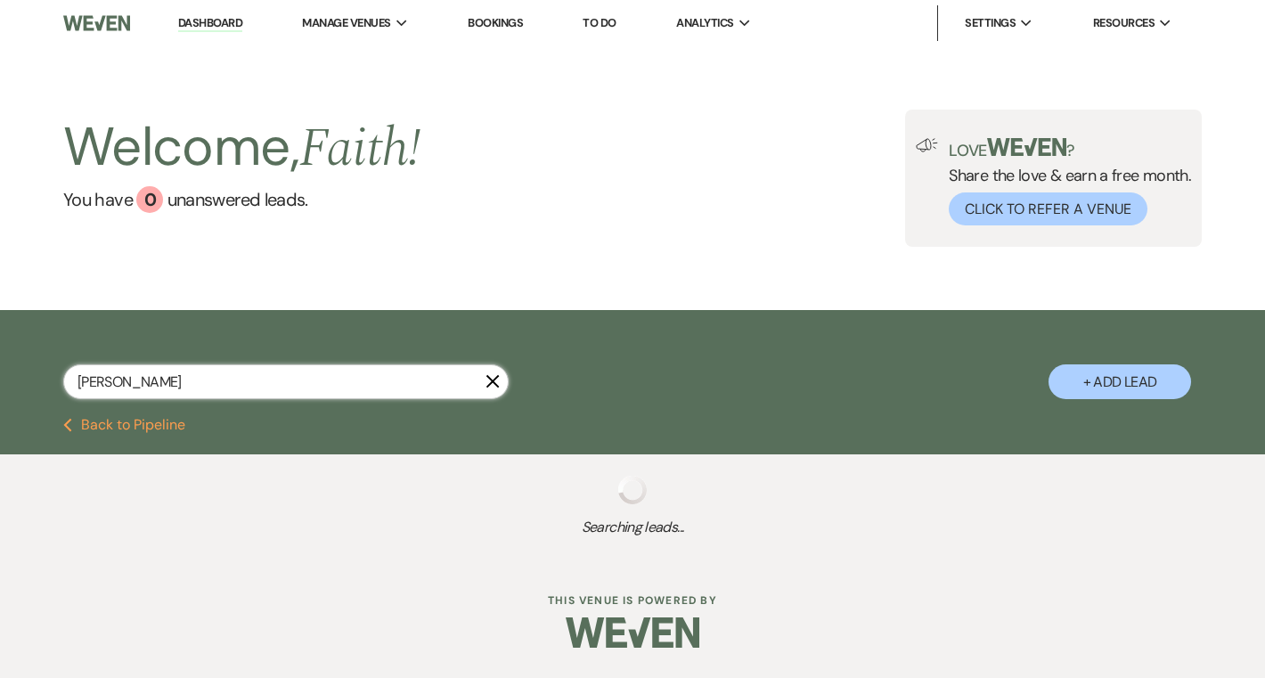
select select "5"
select select "8"
select select "4"
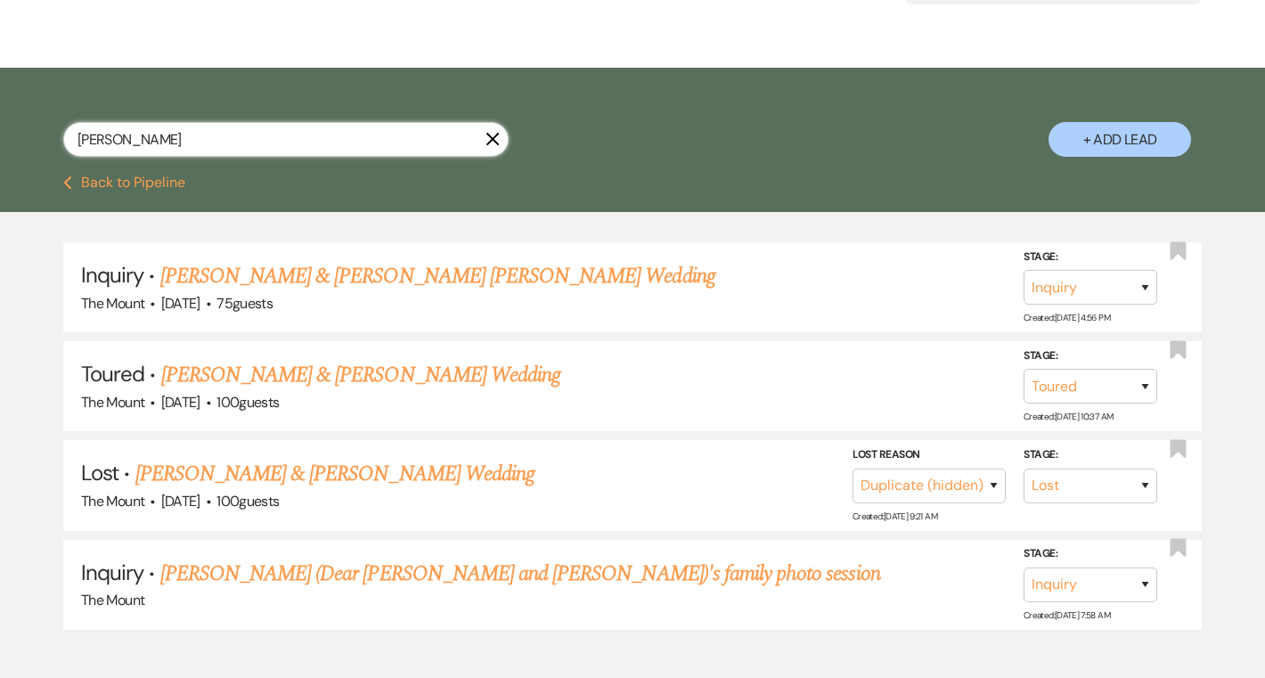
scroll to position [237, 0]
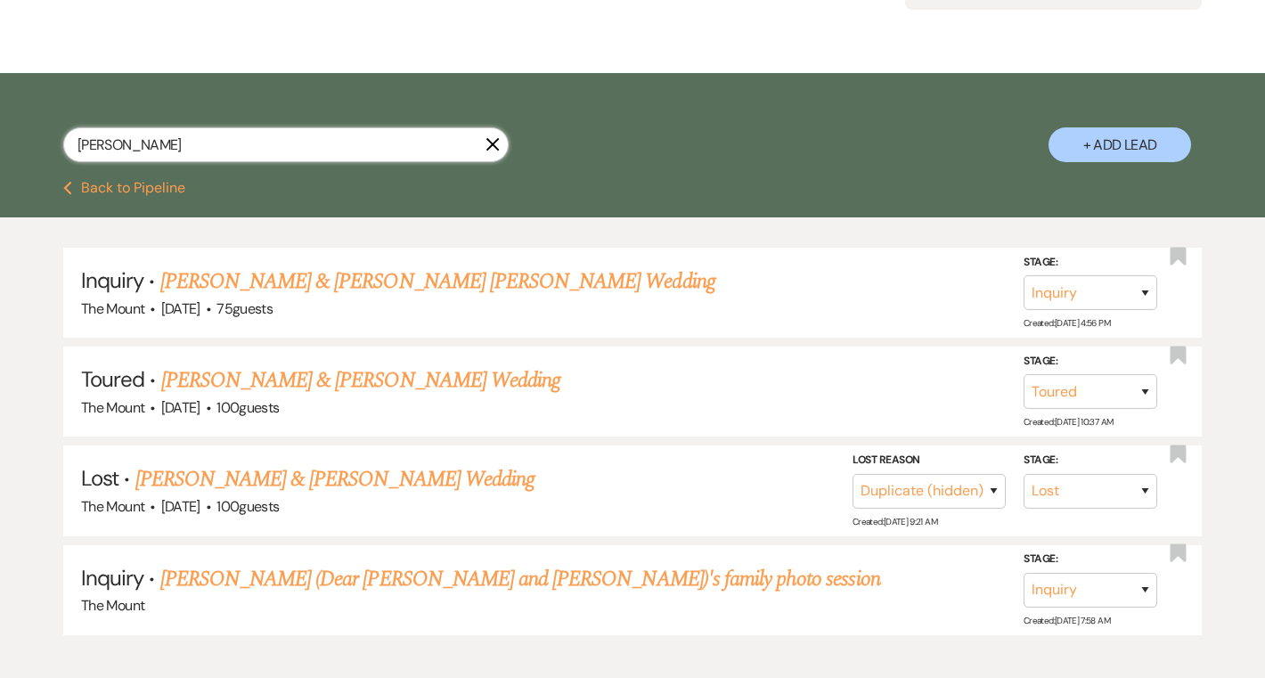
drag, startPoint x: 136, startPoint y: 148, endPoint x: 11, endPoint y: 142, distance: 125.7
click at [11, 142] on div "[PERSON_NAME] + Add Lead" at bounding box center [632, 129] width 1265 height 94
click at [496, 148] on use "button" at bounding box center [492, 144] width 13 height 13
click at [409, 145] on div "[PERSON_NAME] + Add Lead" at bounding box center [632, 129] width 1265 height 94
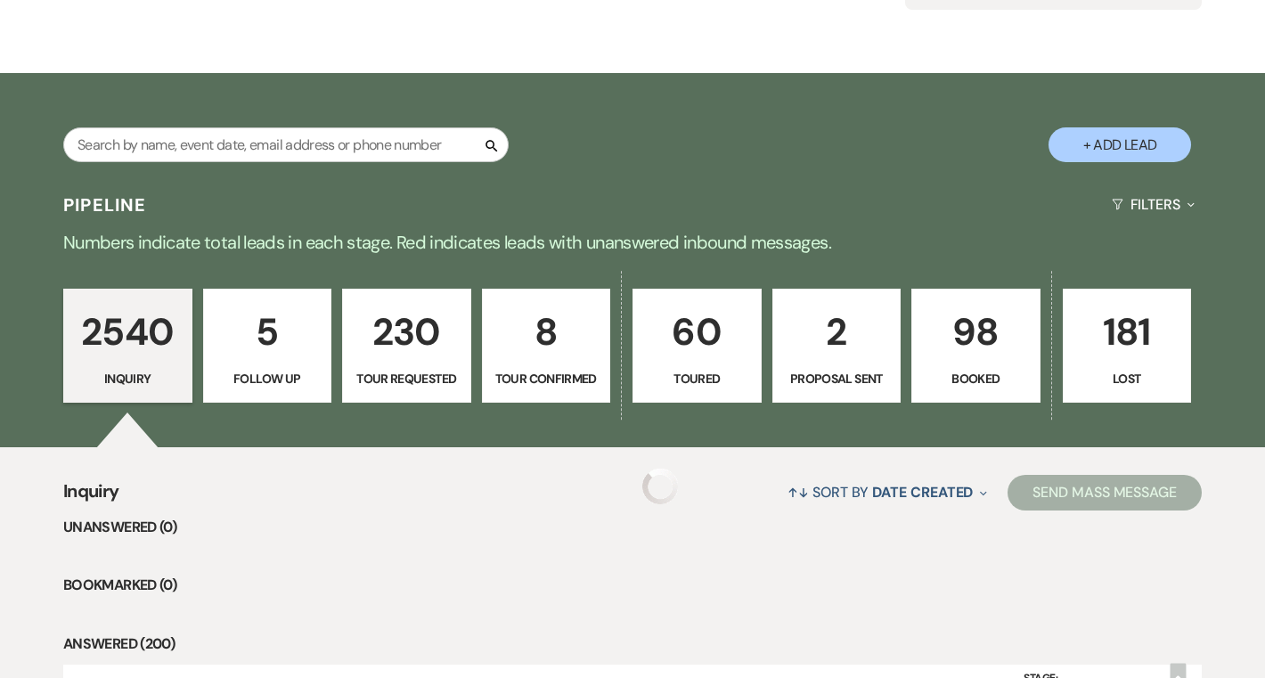
scroll to position [207, 0]
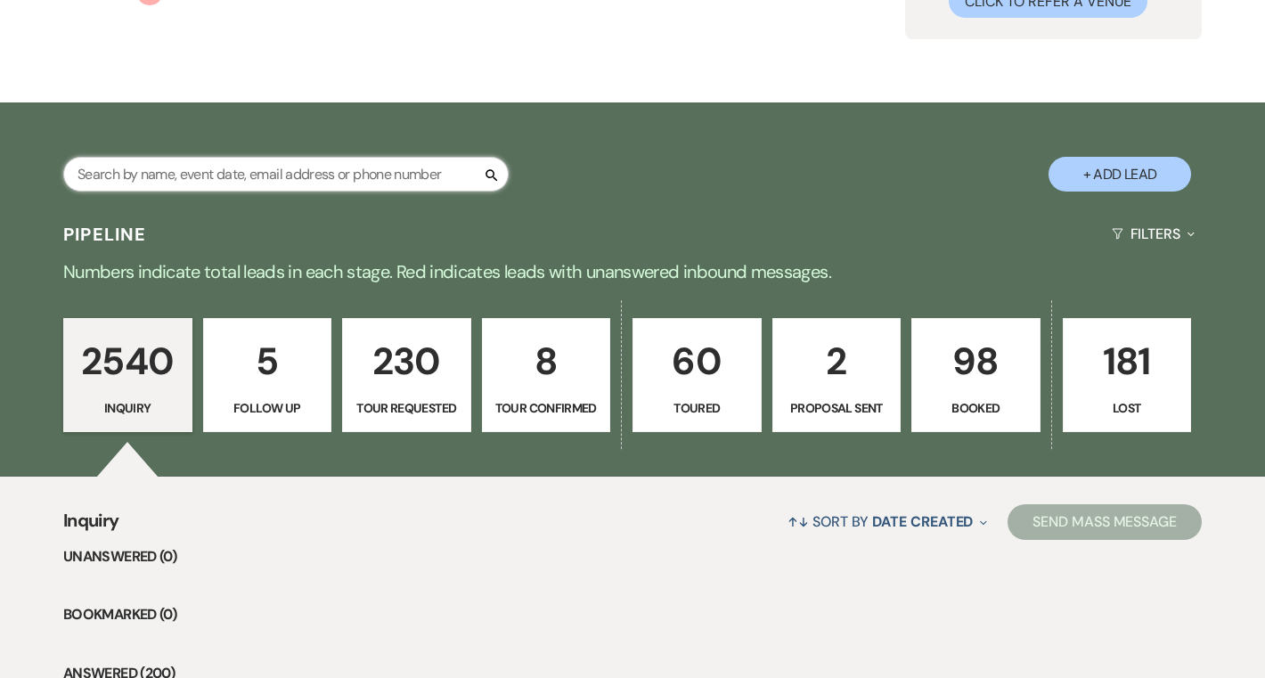
click at [412, 176] on input "text" at bounding box center [285, 174] width 445 height 35
type input "[PERSON_NAME]"
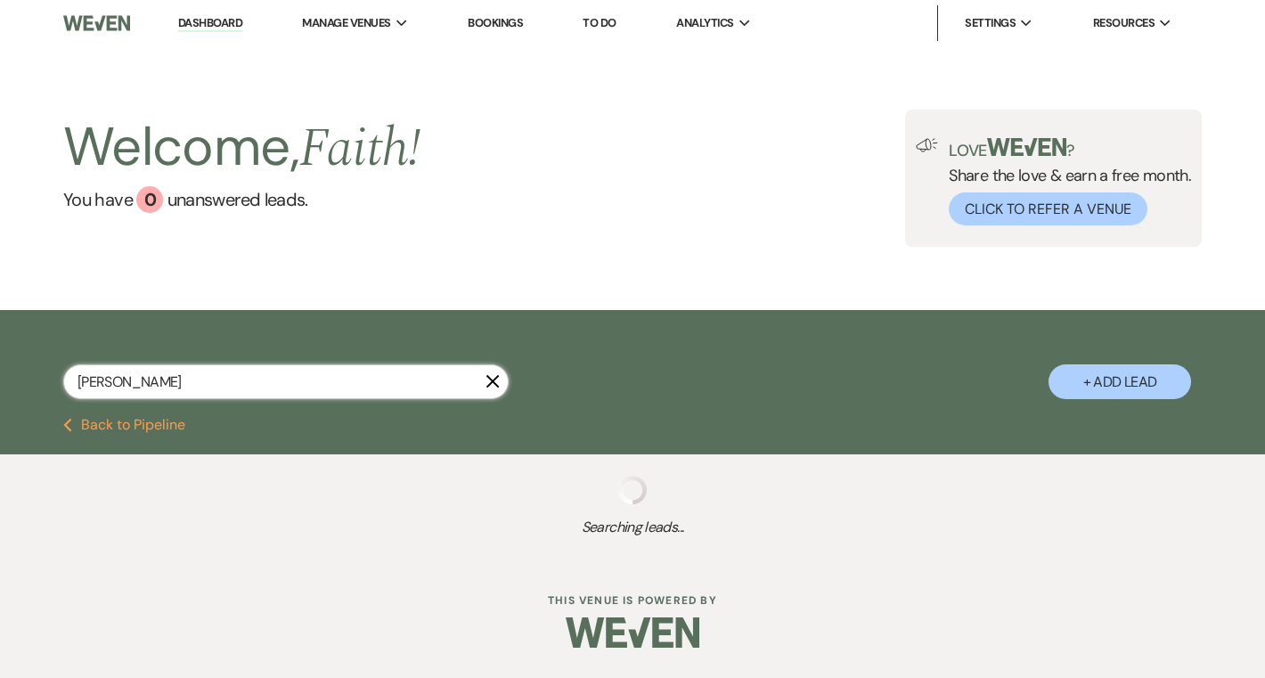
select select "4"
select select "8"
select select "6"
select select "2"
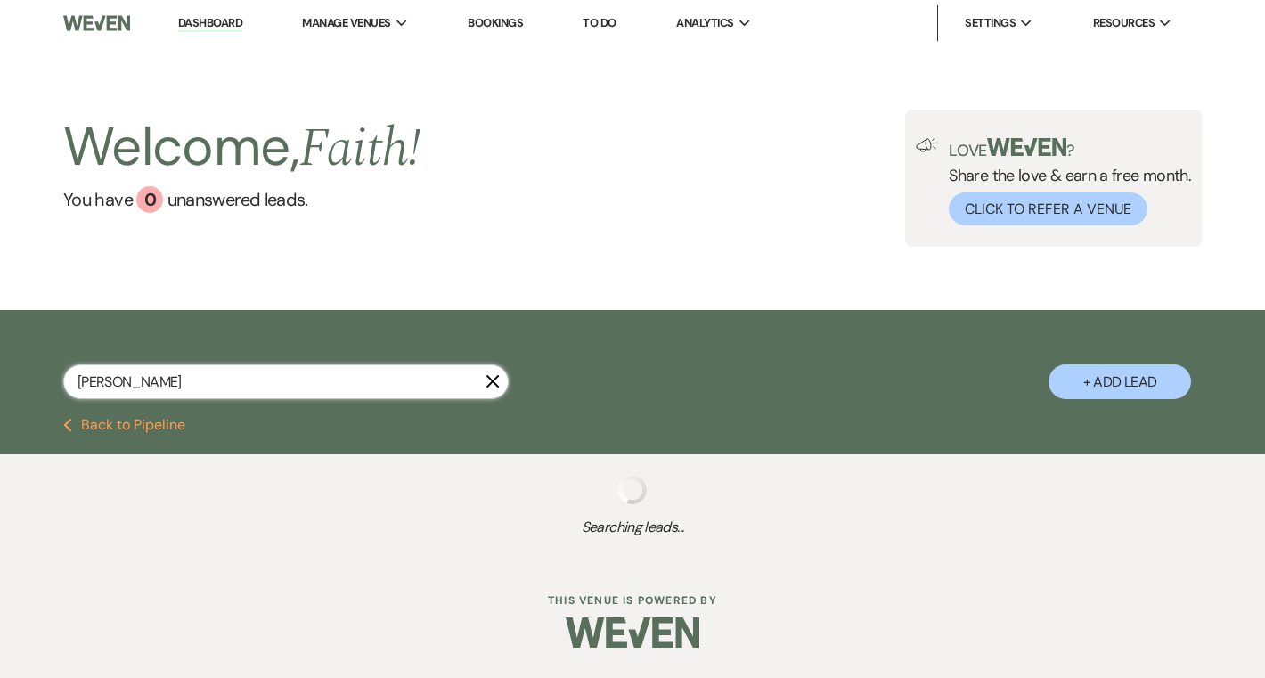
select select "8"
select select "4"
select select "8"
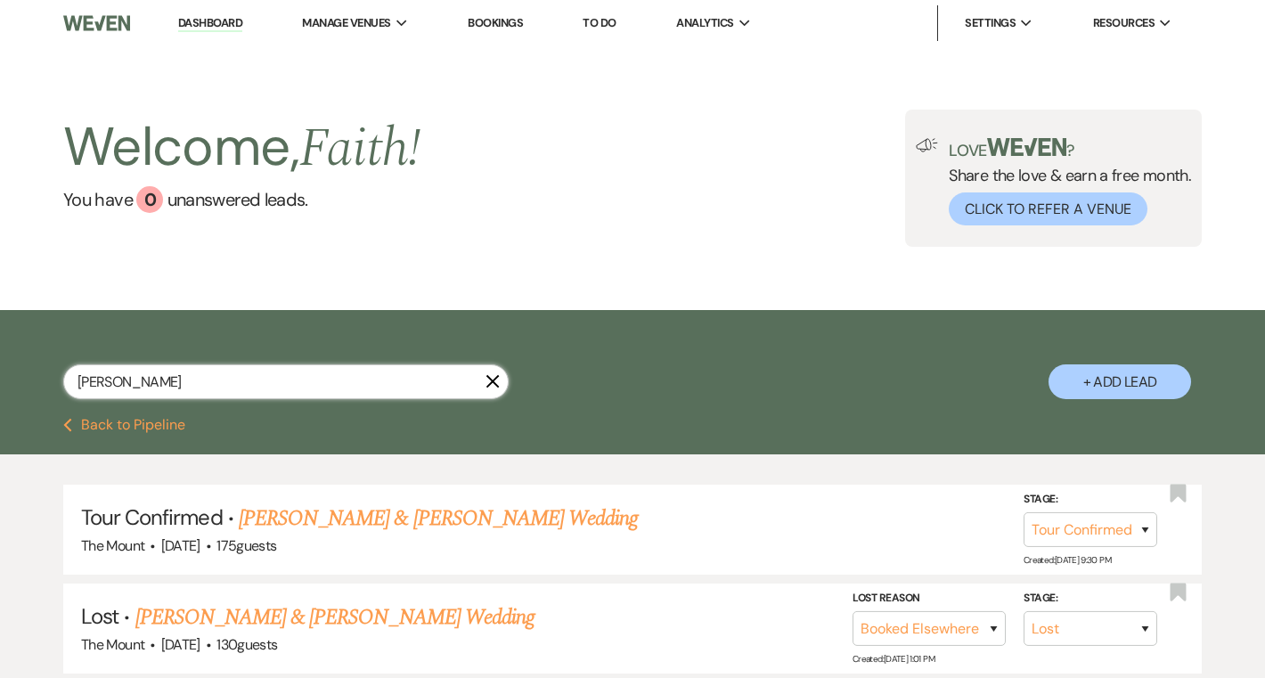
scroll to position [7, 0]
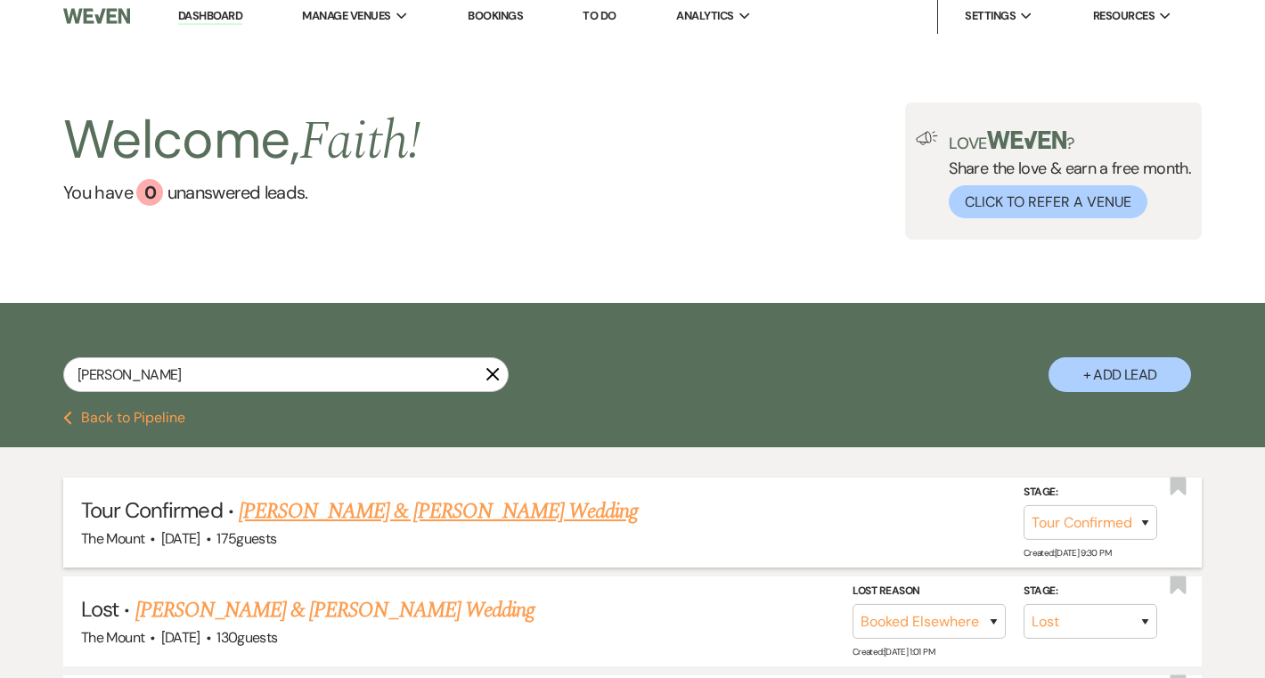
click at [557, 503] on link "[PERSON_NAME] & [PERSON_NAME] Wedding" at bounding box center [438, 511] width 399 height 32
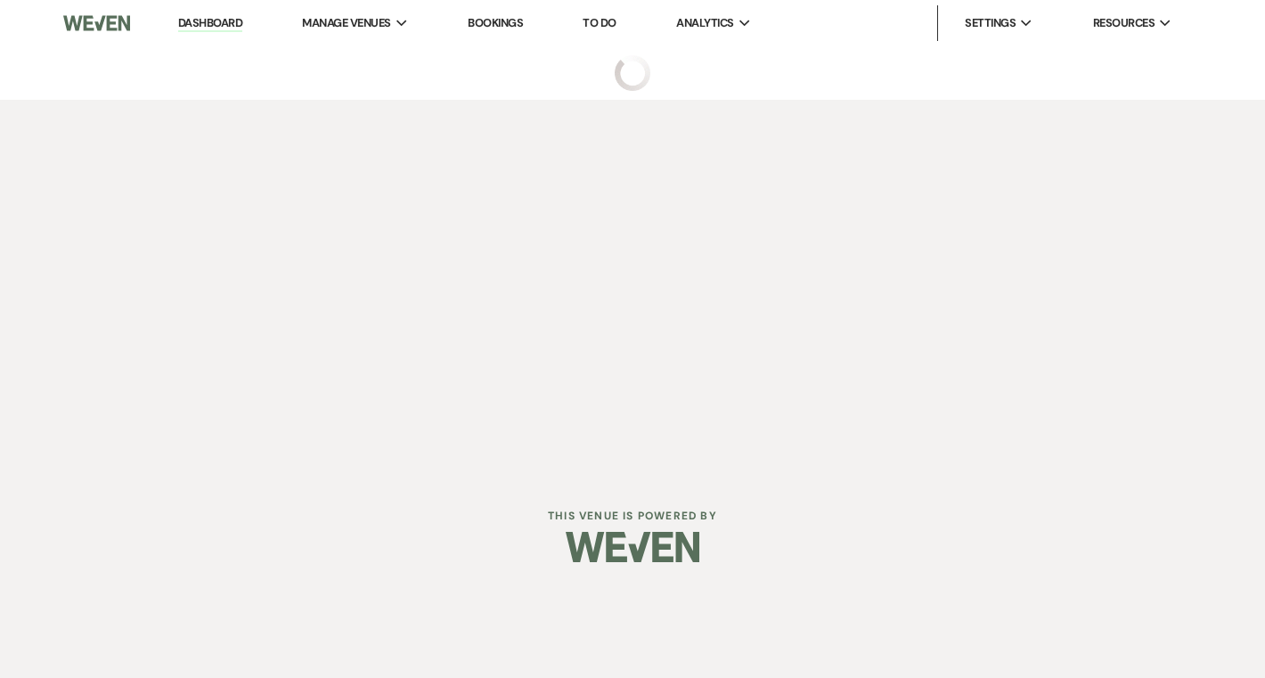
select select "4"
select select "5"
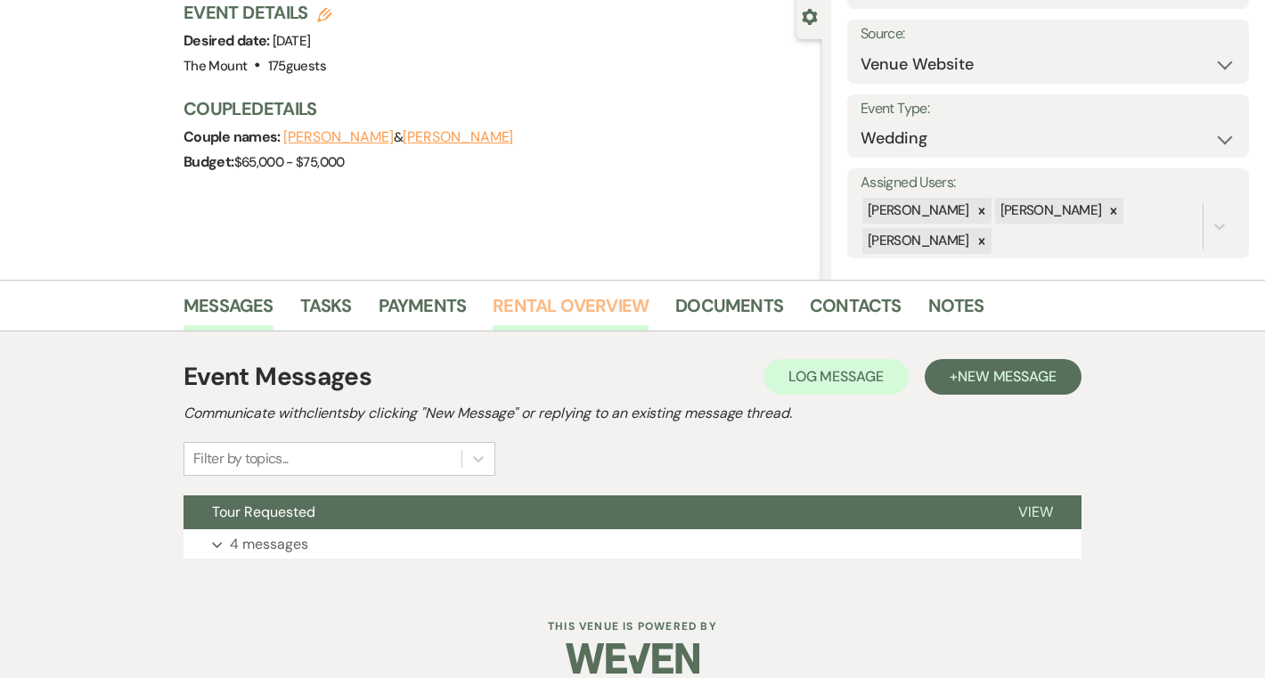
scroll to position [190, 0]
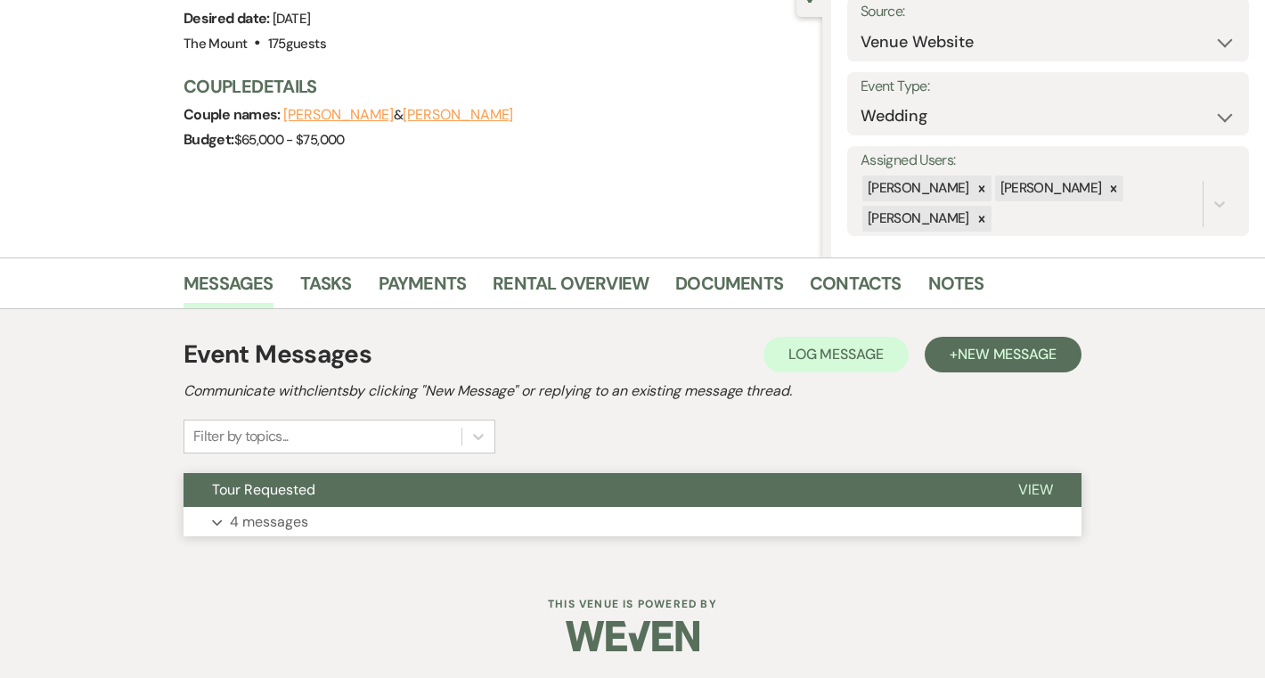
click at [346, 515] on button "Expand 4 messages" at bounding box center [632, 522] width 898 height 30
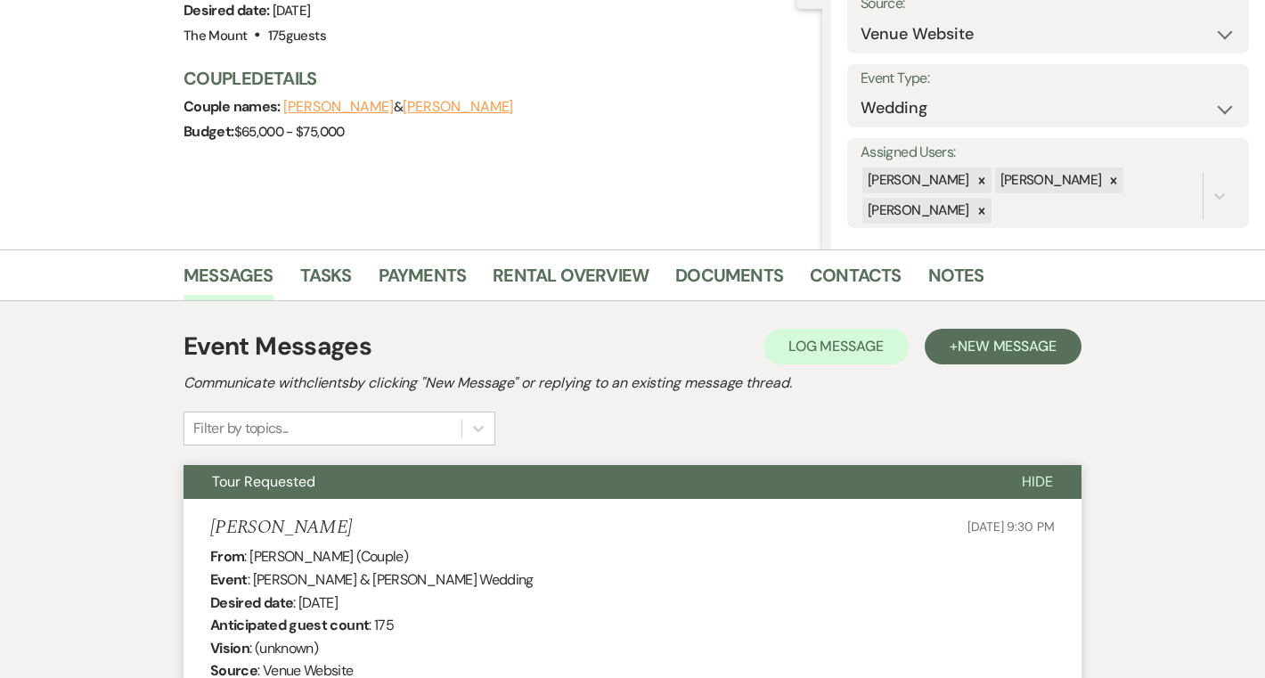
scroll to position [0, 0]
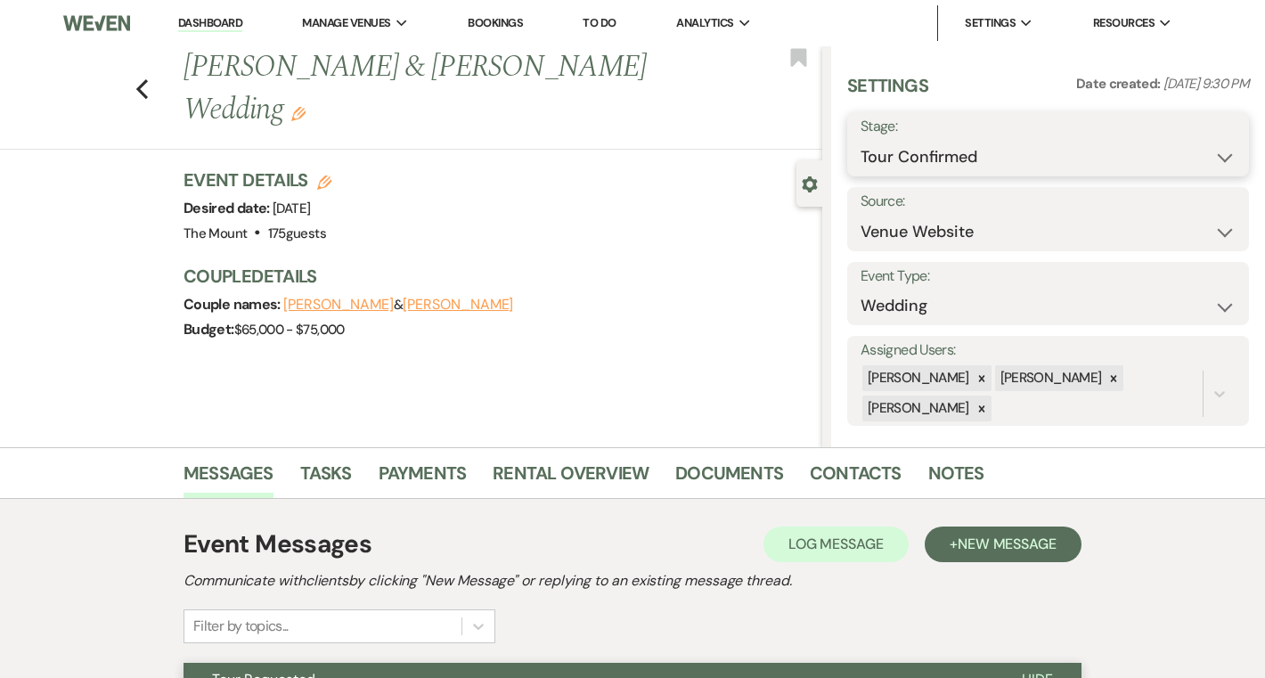
click at [889, 152] on select "Inquiry Follow Up Tour Requested Tour Confirmed Toured Proposal Sent Booked Lost" at bounding box center [1047, 157] width 375 height 35
select select "5"
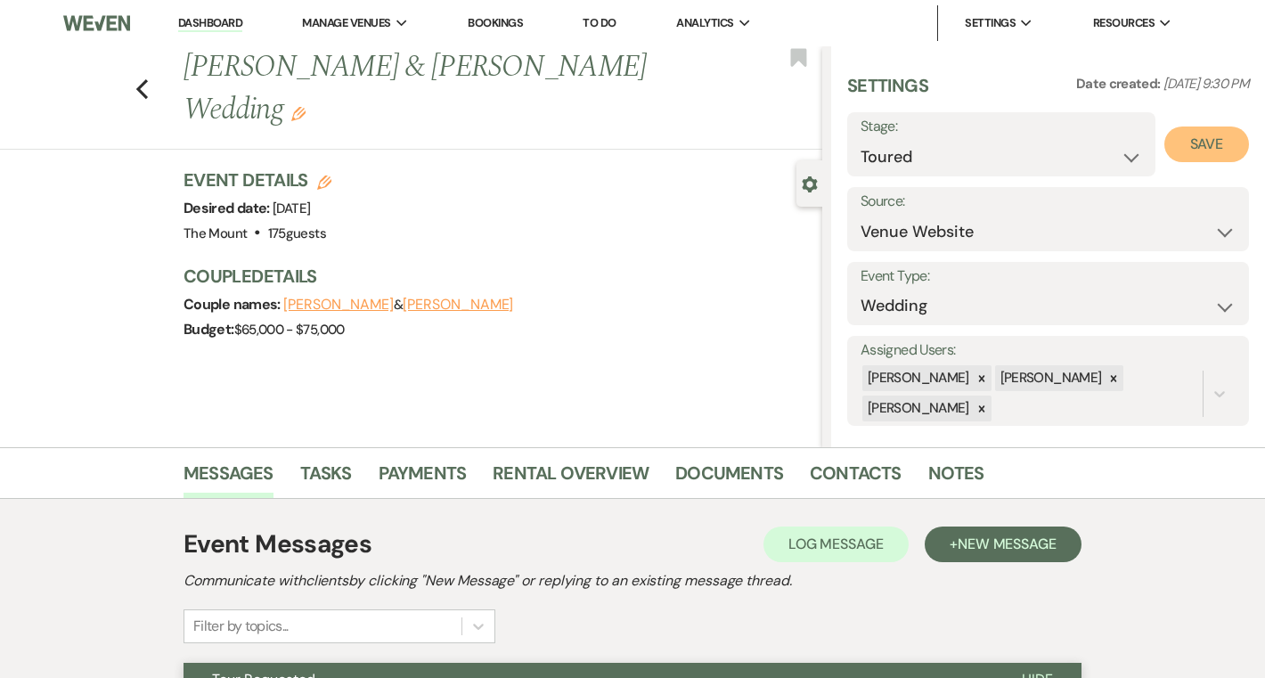
click at [1190, 149] on button "Save" at bounding box center [1206, 144] width 85 height 36
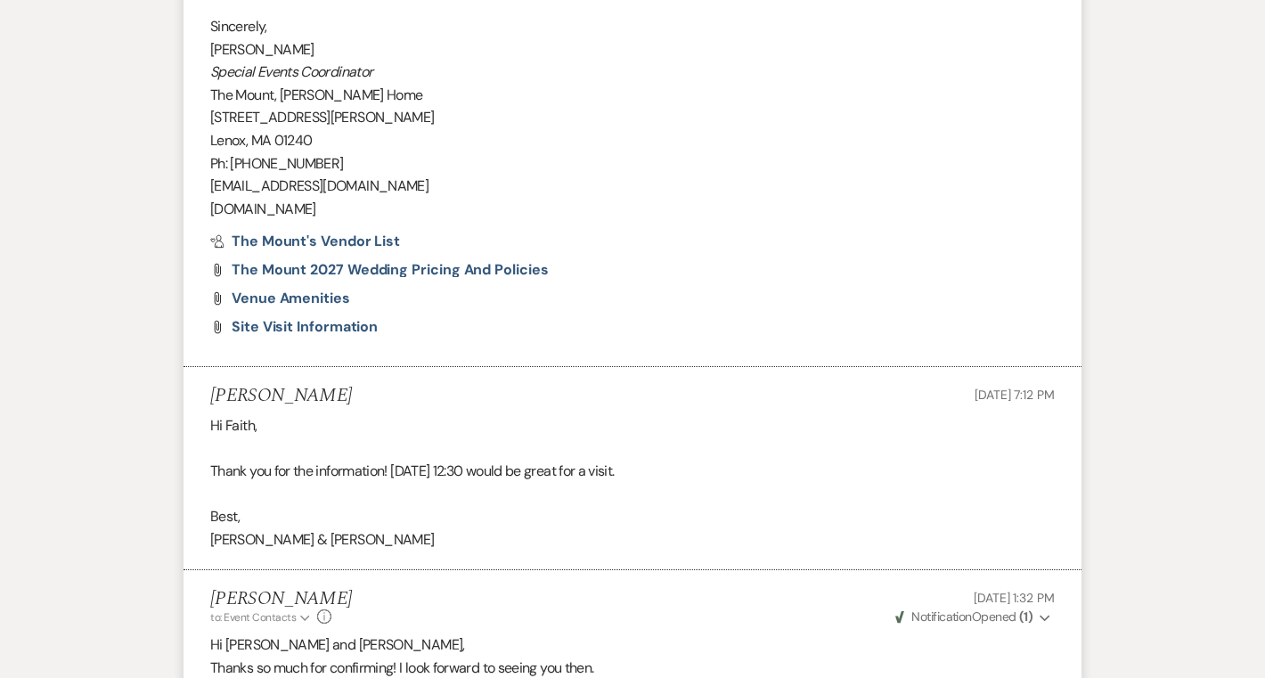
scroll to position [2216, 0]
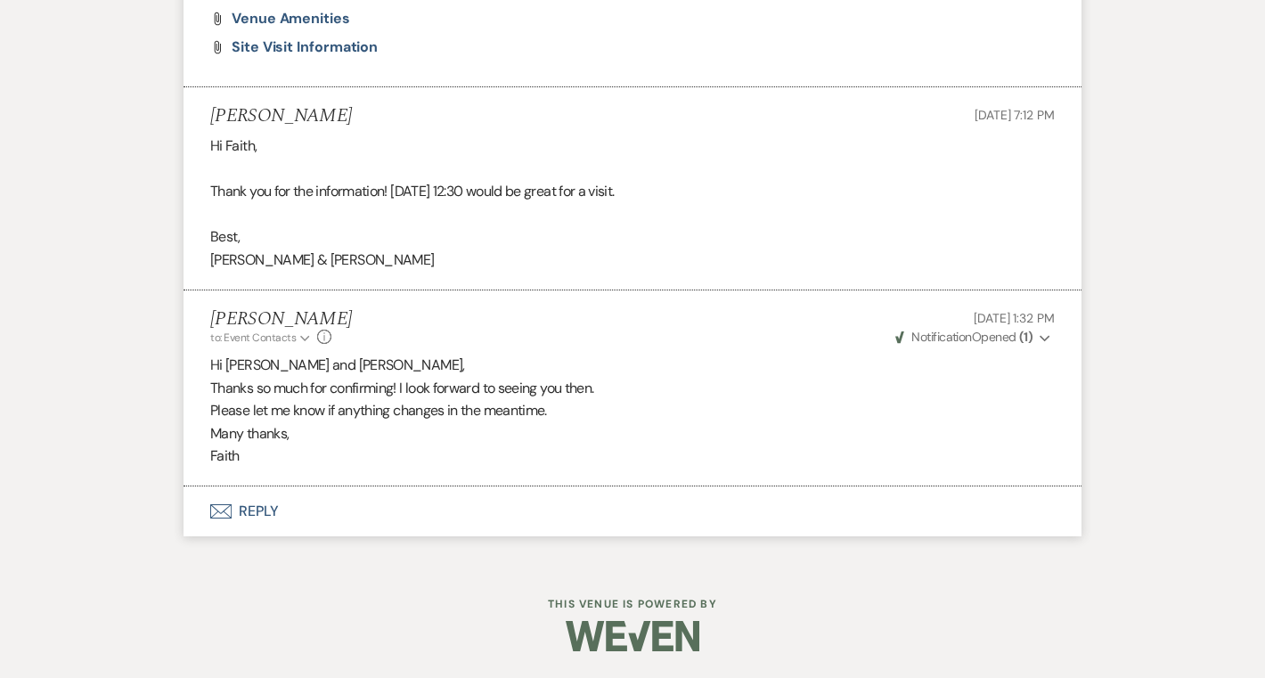
click at [280, 510] on button "Envelope Reply" at bounding box center [632, 511] width 898 height 50
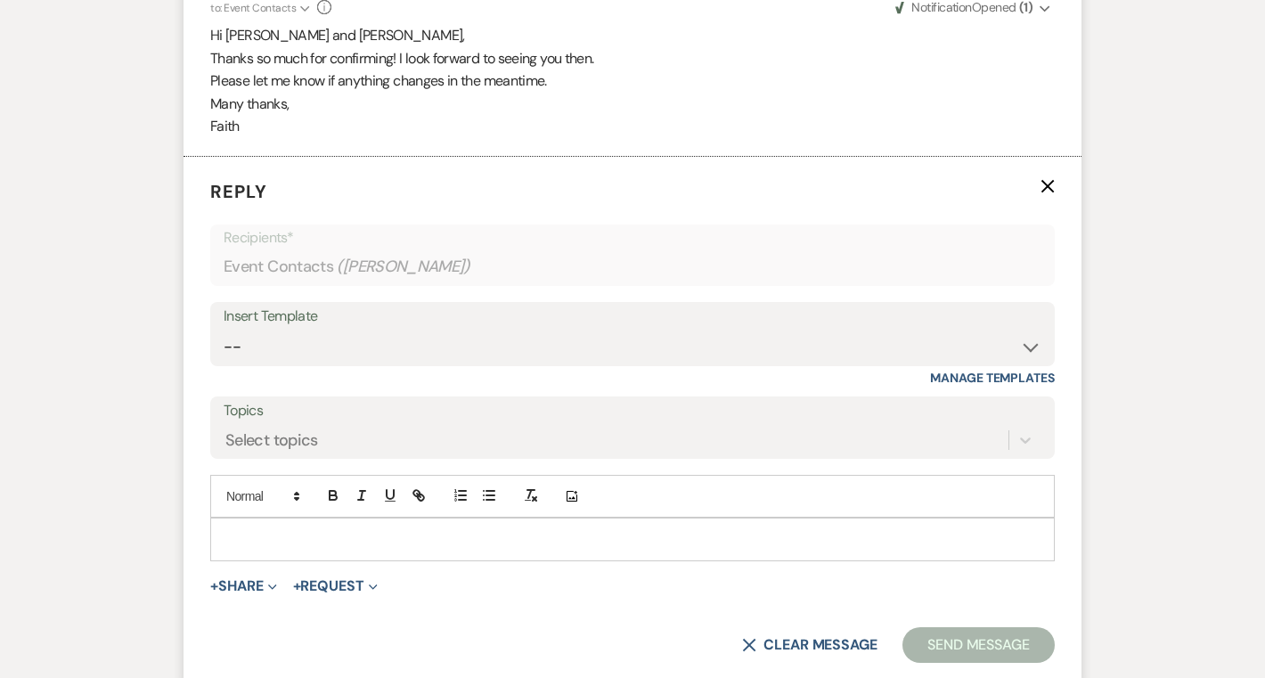
scroll to position [2547, 0]
click at [256, 544] on p at bounding box center [632, 537] width 816 height 20
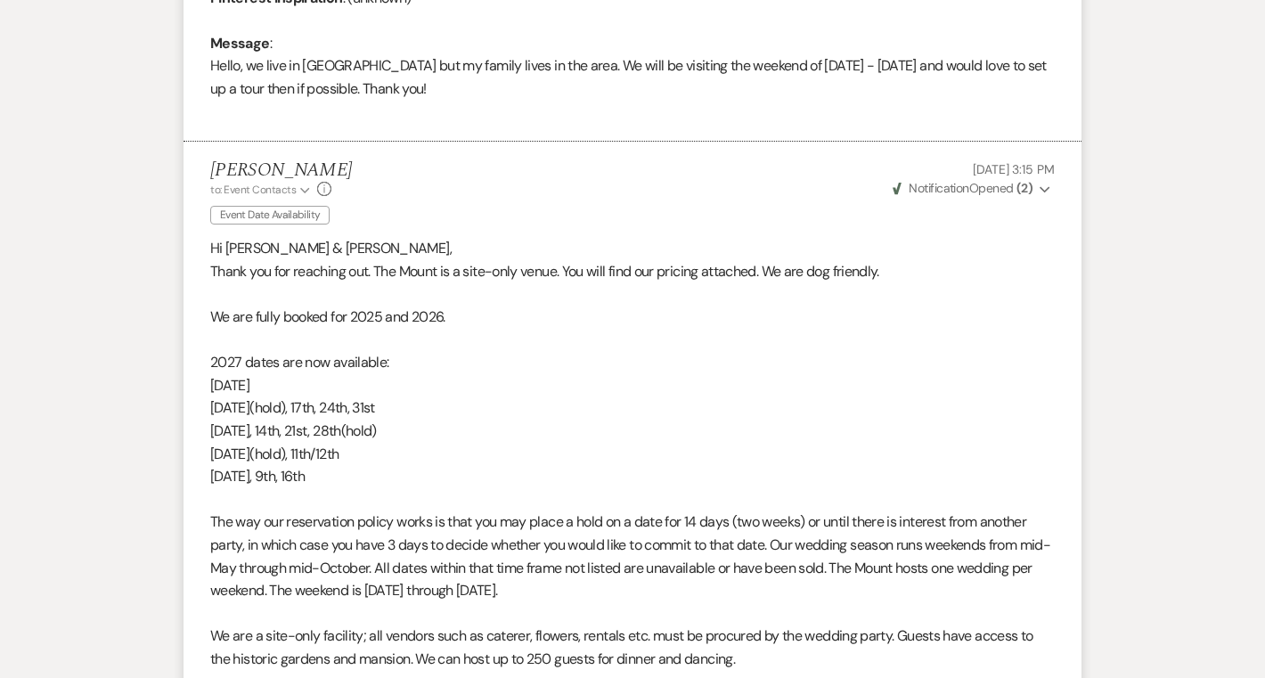
scroll to position [923, 0]
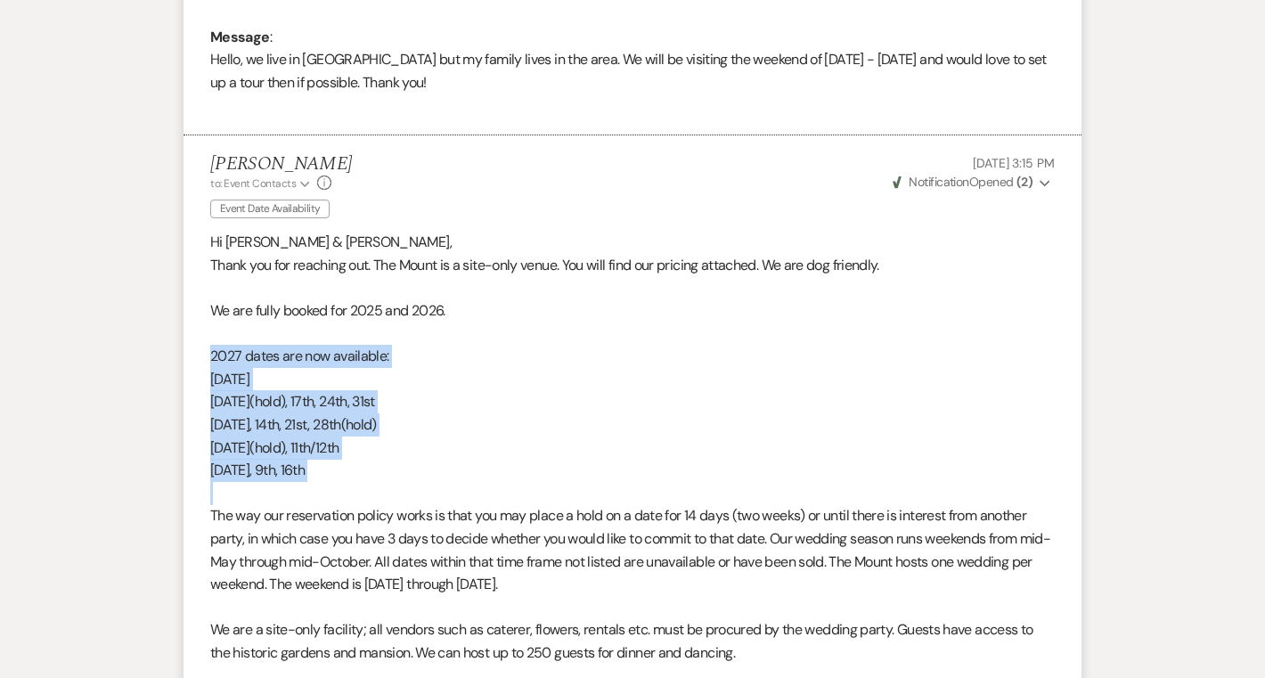
drag, startPoint x: 362, startPoint y: 482, endPoint x: 211, endPoint y: 354, distance: 197.2
copy div "2027 dates are now available: May 15th July 10th(hold), 17th, 24th, 31st August…"
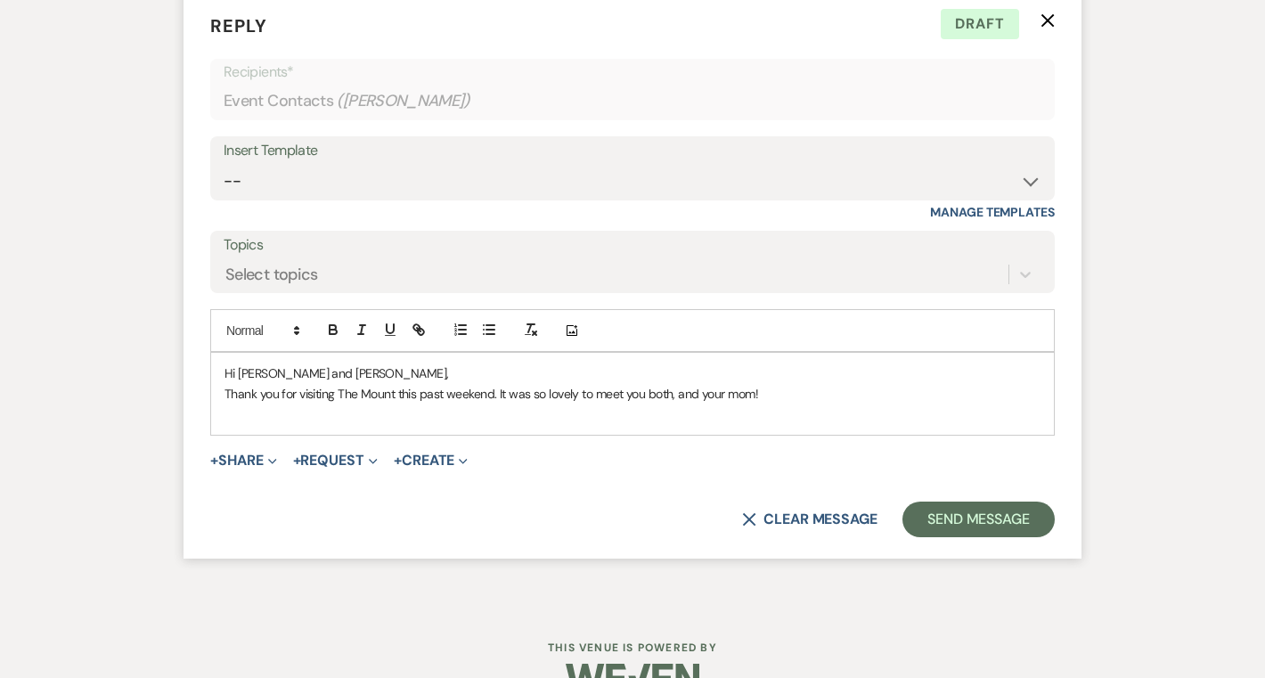
scroll to position [2754, 0]
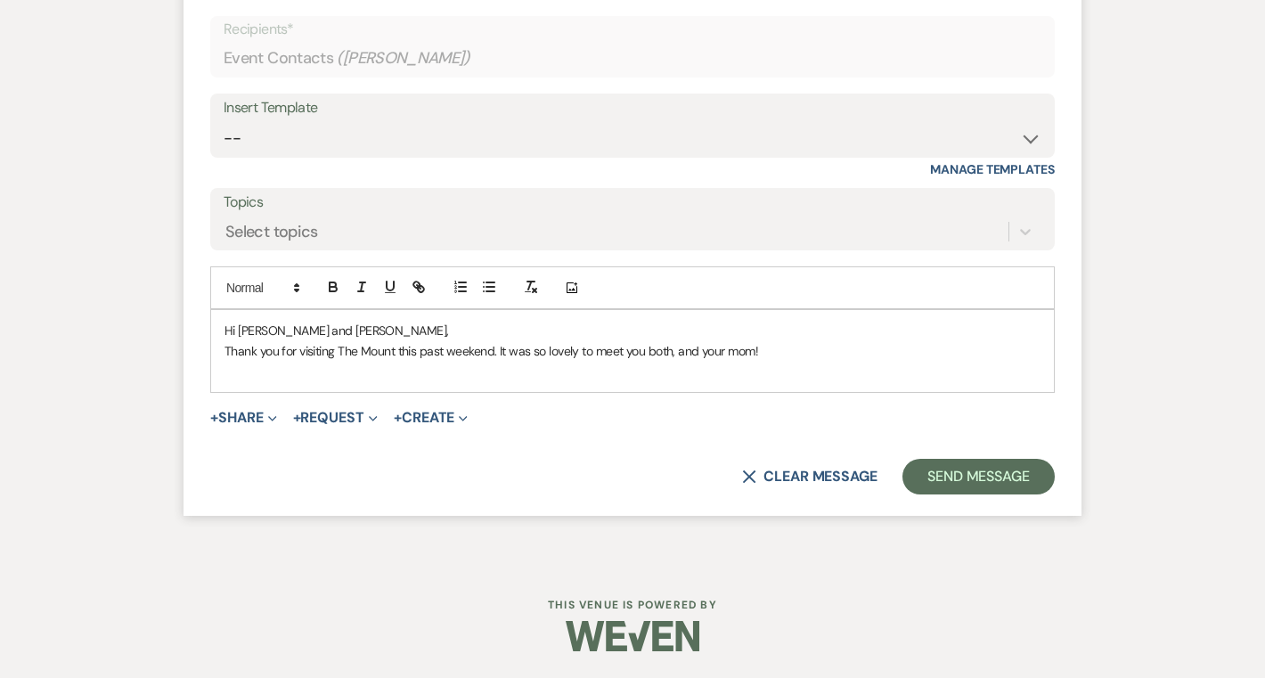
click at [329, 364] on p at bounding box center [632, 371] width 816 height 20
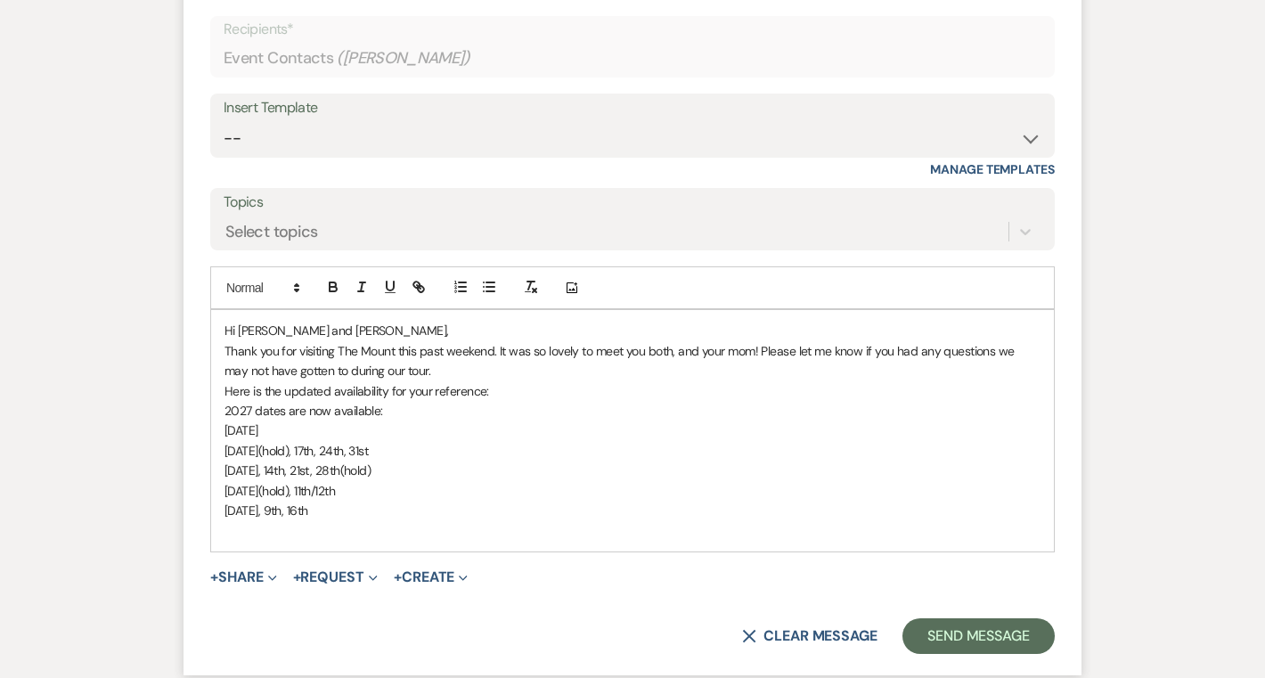
click at [504, 397] on p "Here is the updated availability for your reference:" at bounding box center [632, 391] width 816 height 20
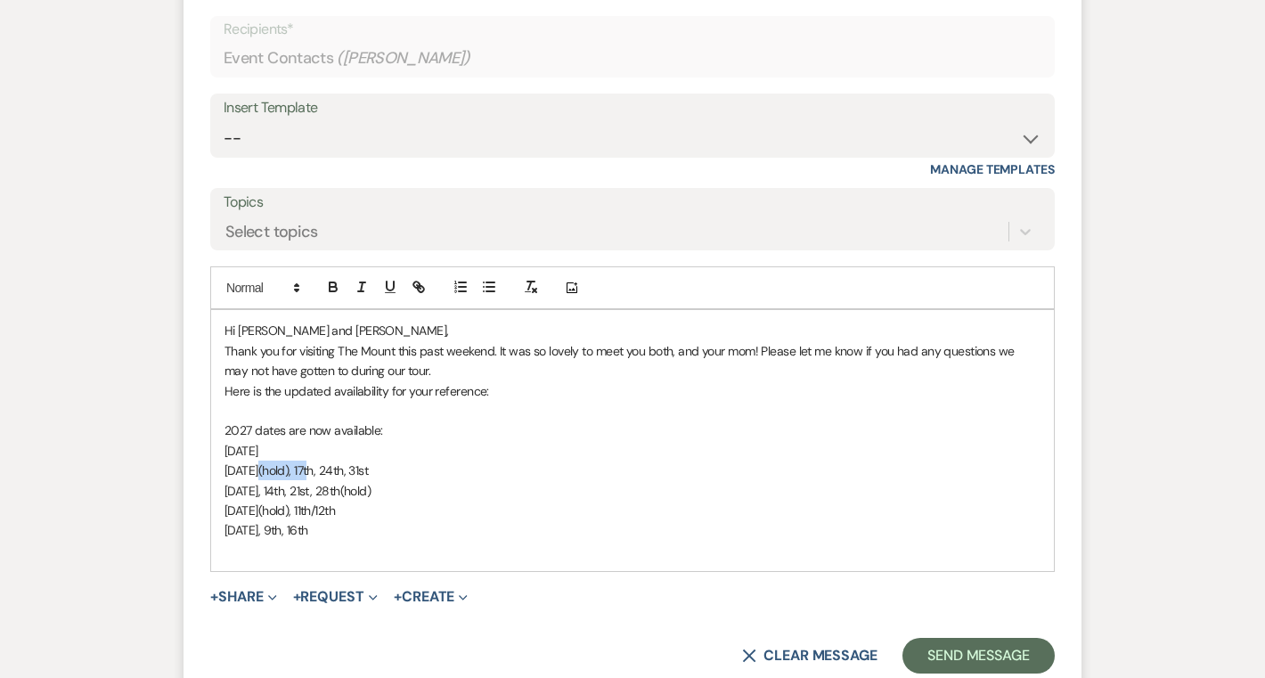
drag, startPoint x: 250, startPoint y: 471, endPoint x: 306, endPoint y: 471, distance: 56.1
click at [306, 471] on p "July 10th(hold), 17th, 24th, 31st" at bounding box center [632, 470] width 816 height 20
drag, startPoint x: 338, startPoint y: 489, endPoint x: 432, endPoint y: 491, distance: 93.5
click at [432, 491] on p "August 7th, 14th, 21st, 28th(hold)" at bounding box center [632, 491] width 816 height 20
drag, startPoint x: 291, startPoint y: 532, endPoint x: 303, endPoint y: 558, distance: 29.1
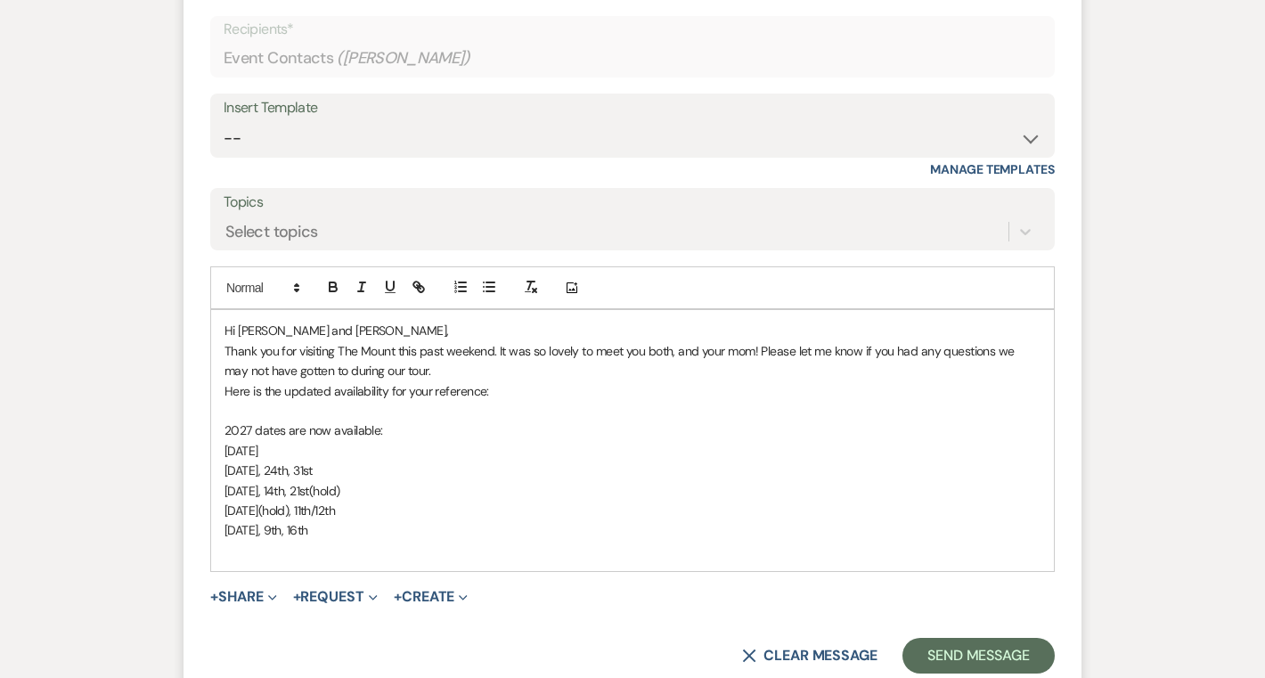
click at [294, 543] on div "Hi Lindsey and Justin, Thank you for visiting The Mount this past weekend. It w…" at bounding box center [632, 440] width 842 height 261
click at [295, 524] on p "October 2nd, 9th, 16th" at bounding box center [632, 530] width 816 height 20
click at [407, 534] on p "October 2nd(hold), 9th, 16th" at bounding box center [632, 530] width 816 height 20
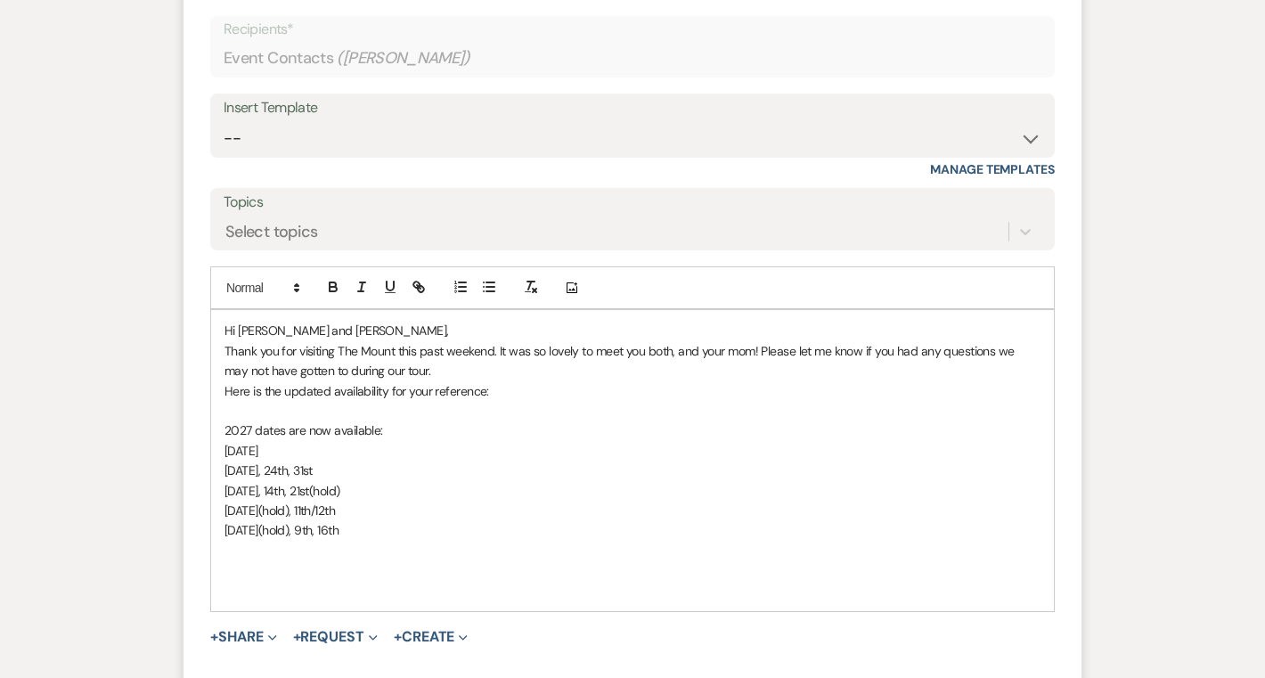
click at [482, 369] on p "Thank you for visiting The Mount this past weekend. It was so lovely to meet yo…" at bounding box center [632, 361] width 816 height 40
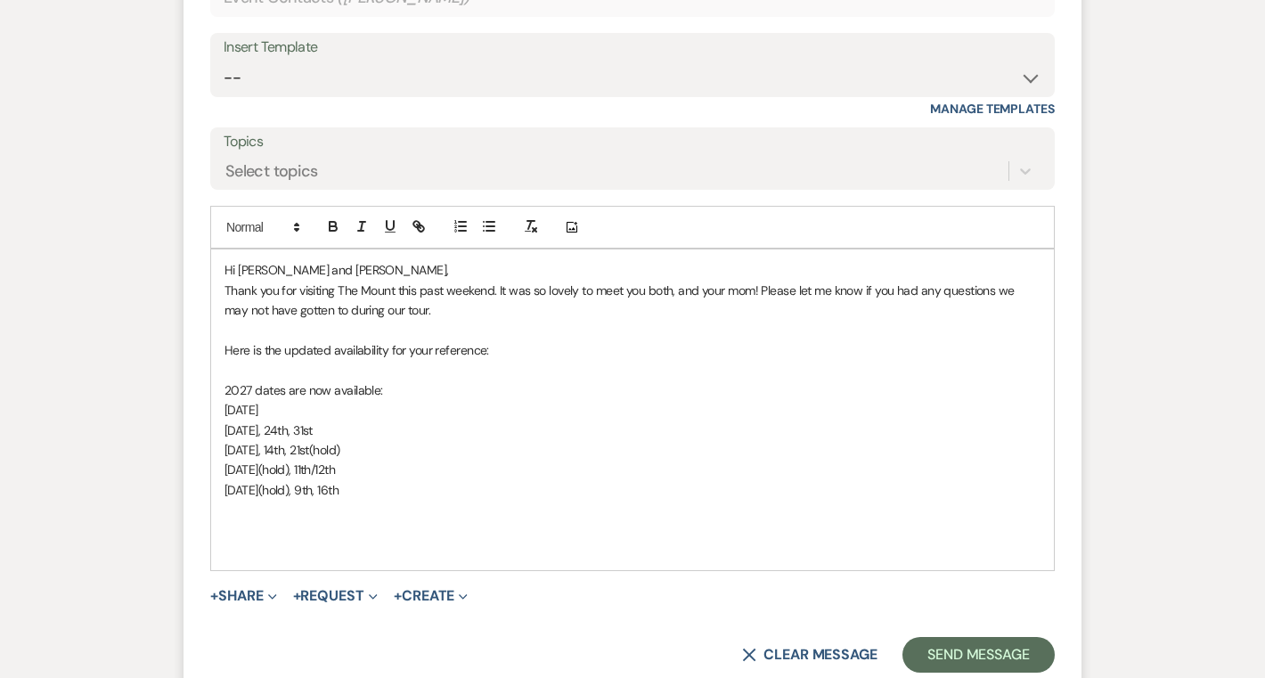
scroll to position [2815, 0]
click at [445, 313] on p "Thank you for visiting The Mount this past weekend. It was so lovely to meet yo…" at bounding box center [632, 300] width 816 height 40
click at [232, 347] on p "Here is the updated availability for your reference:" at bounding box center [632, 349] width 816 height 20
click at [681, 368] on p at bounding box center [632, 369] width 816 height 20
click at [541, 493] on p "October 2nd(hold), 9th, 16th" at bounding box center [632, 489] width 816 height 20
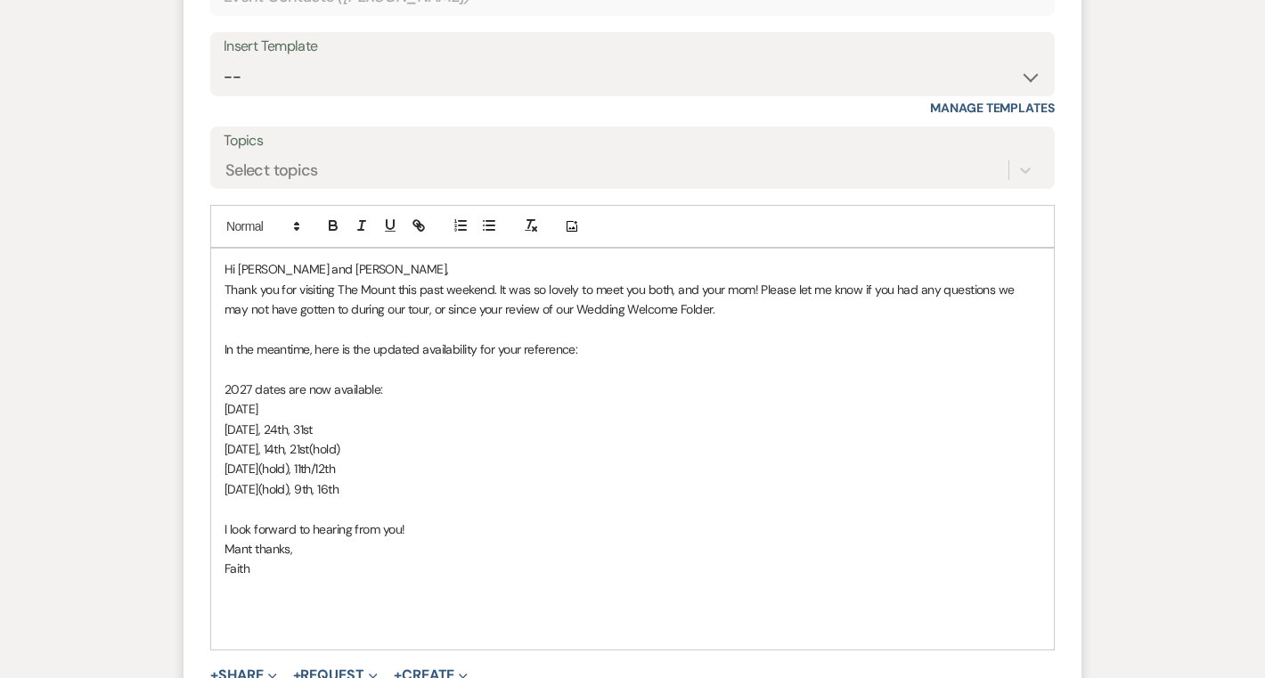
click at [408, 645] on div "Hi Lindsey and Justin, Thank you for visiting The Mount this past weekend. It w…" at bounding box center [632, 448] width 842 height 400
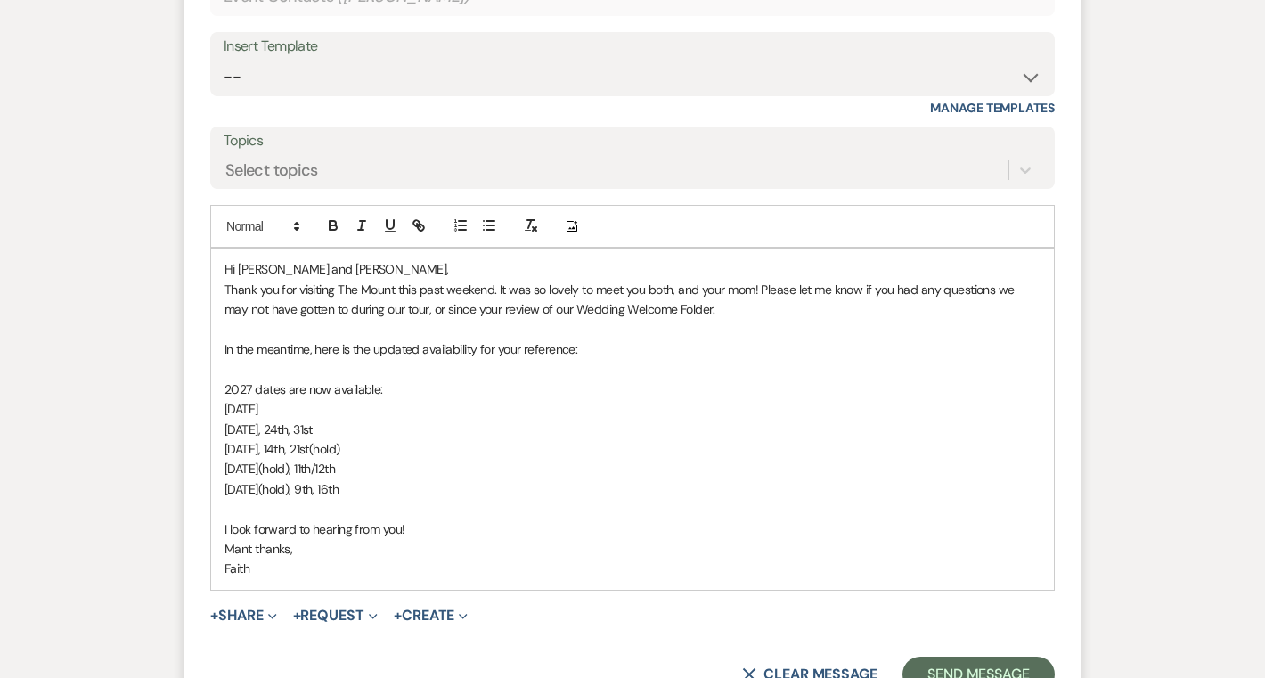
click at [248, 549] on p "Mant thanks," at bounding box center [632, 549] width 816 height 20
click at [269, 566] on p "Faith" at bounding box center [632, 568] width 816 height 20
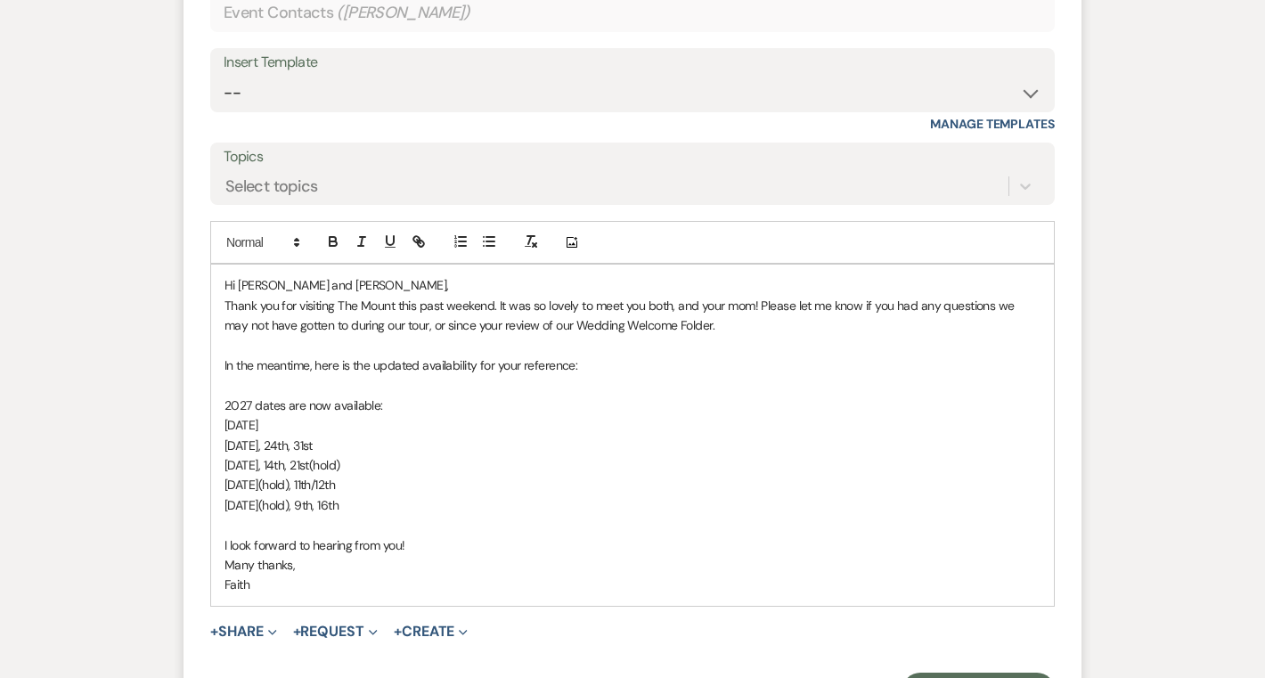
scroll to position [2801, 0]
drag, startPoint x: 754, startPoint y: 304, endPoint x: 761, endPoint y: 320, distance: 17.5
click at [754, 309] on p "Thank you for visiting The Mount this past weekend. It was so lovely to meet yo…" at bounding box center [632, 314] width 816 height 40
click at [675, 330] on p "Thank you for visiting The Mount this past weekend. It was so lovely to meet yo…" at bounding box center [632, 314] width 816 height 40
click at [473, 386] on p at bounding box center [632, 383] width 816 height 20
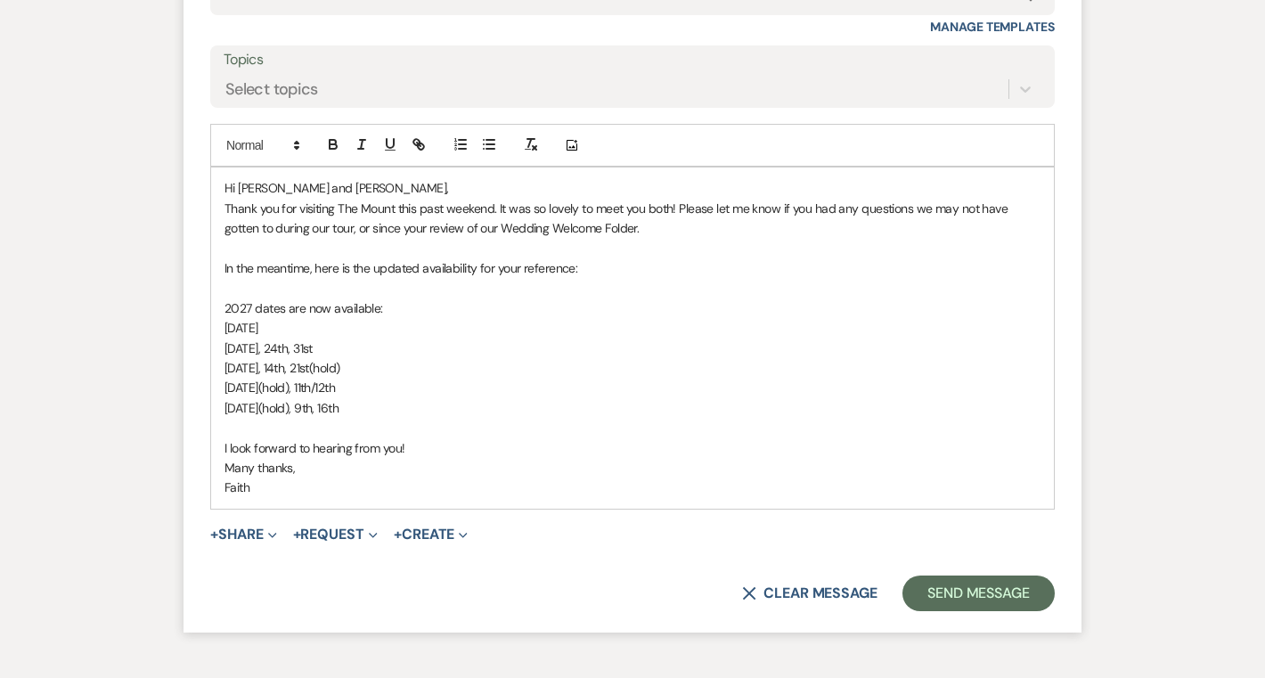
scroll to position [2941, 0]
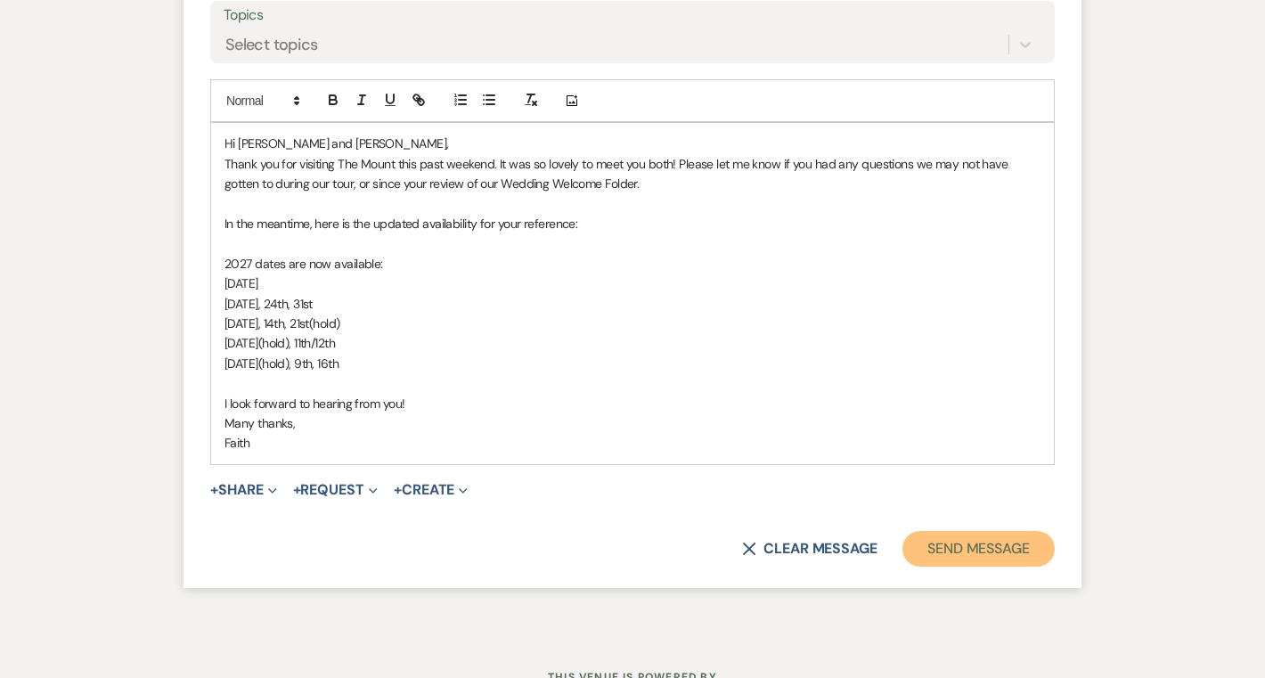
click at [948, 550] on button "Send Message" at bounding box center [978, 549] width 152 height 36
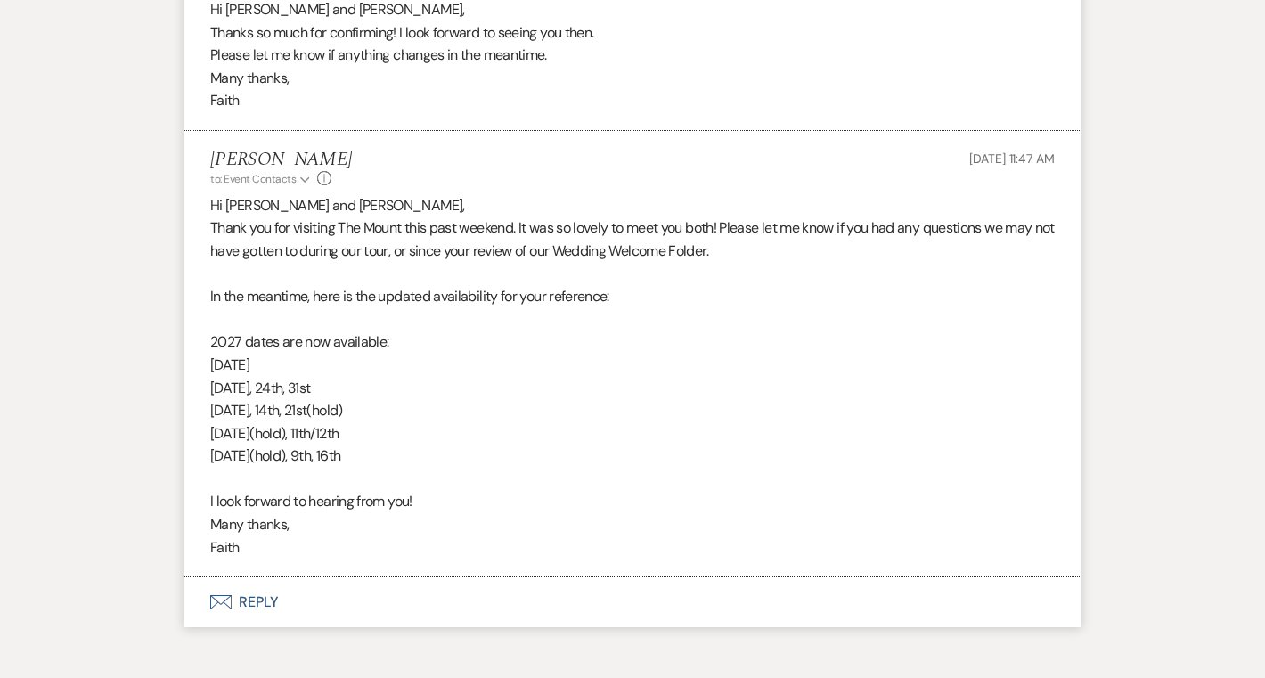
scroll to position [2662, 0]
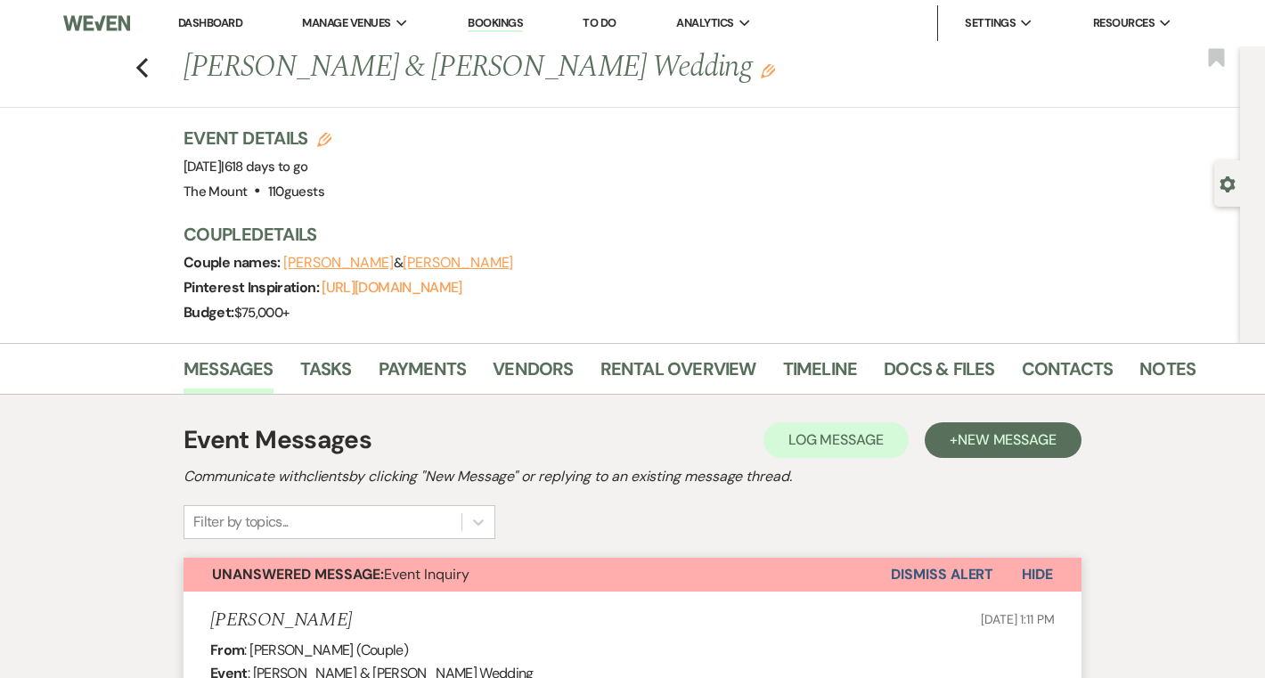
click at [217, 27] on link "Dashboard" at bounding box center [210, 22] width 64 height 15
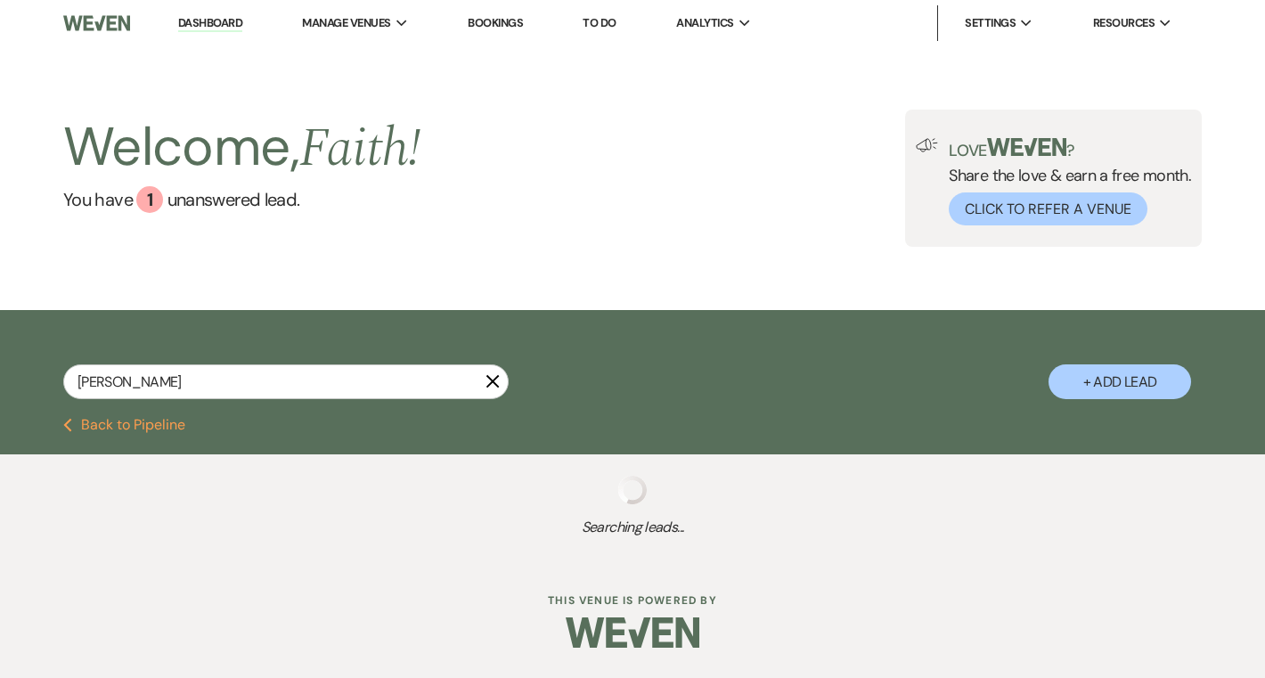
type input "[PERSON_NAME]"
select select "8"
select select "5"
select select "8"
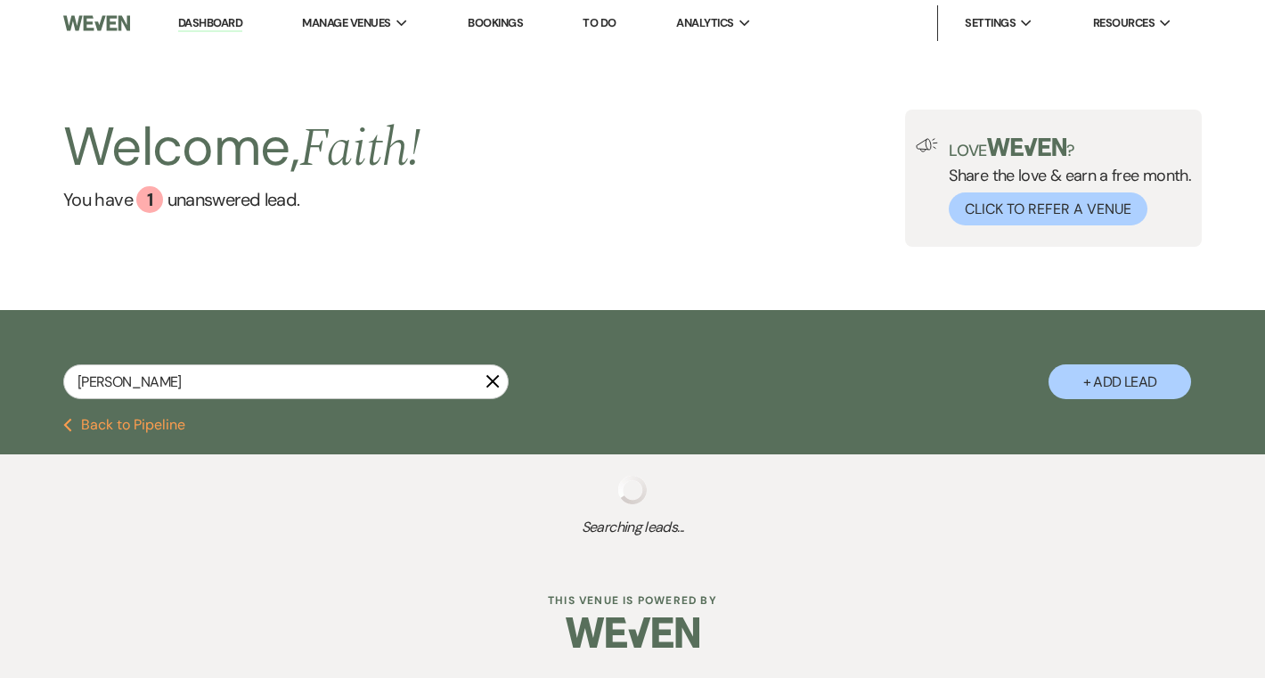
select select "8"
select select "5"
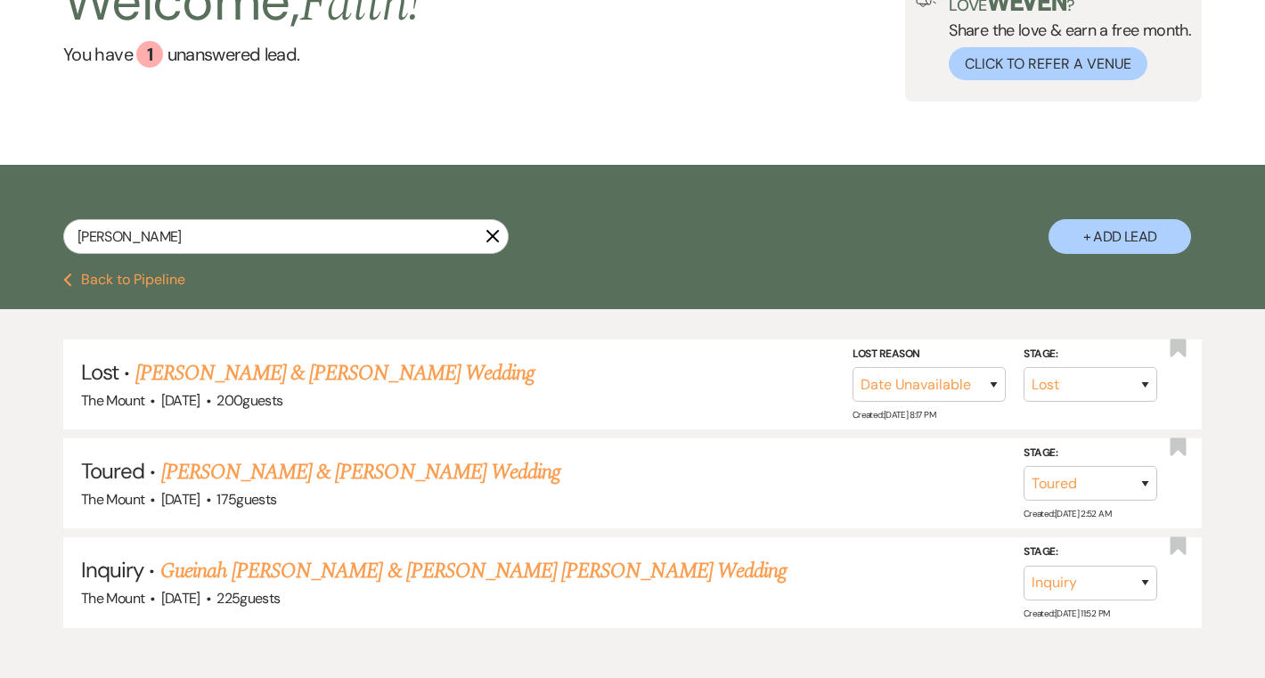
scroll to position [158, 0]
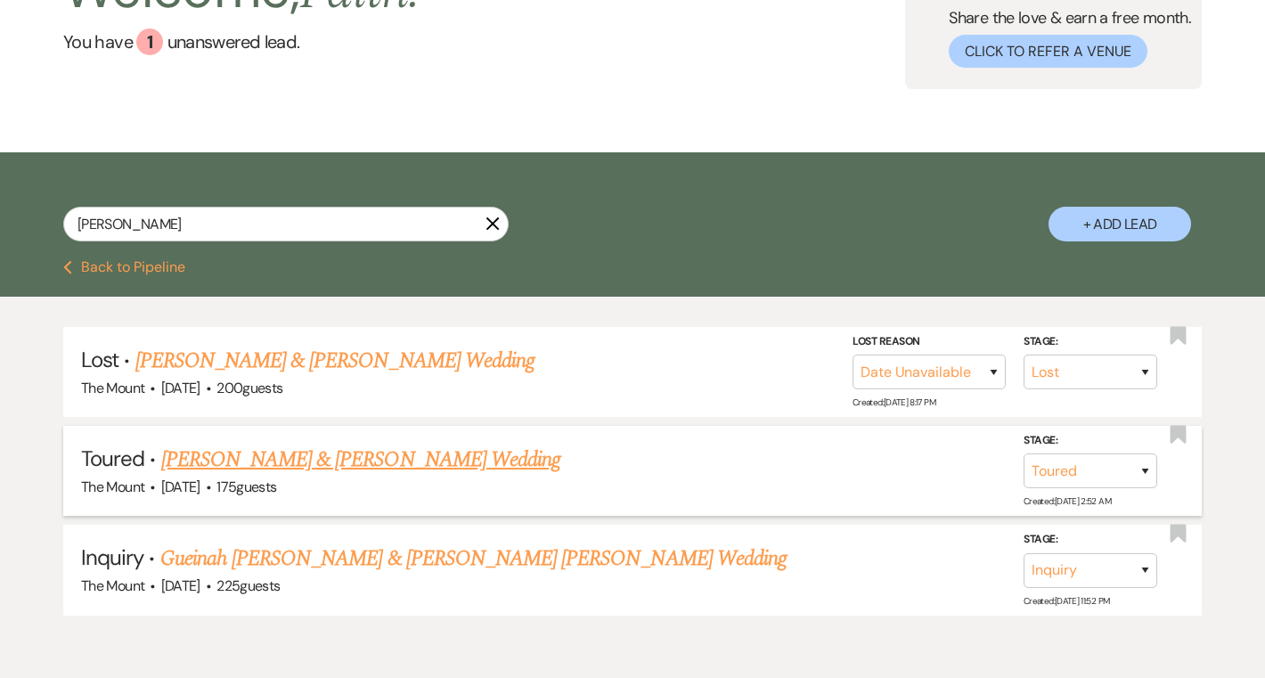
type input "[PERSON_NAME]"
click at [447, 458] on link "[PERSON_NAME] & [PERSON_NAME] Wedding" at bounding box center [360, 459] width 399 height 32
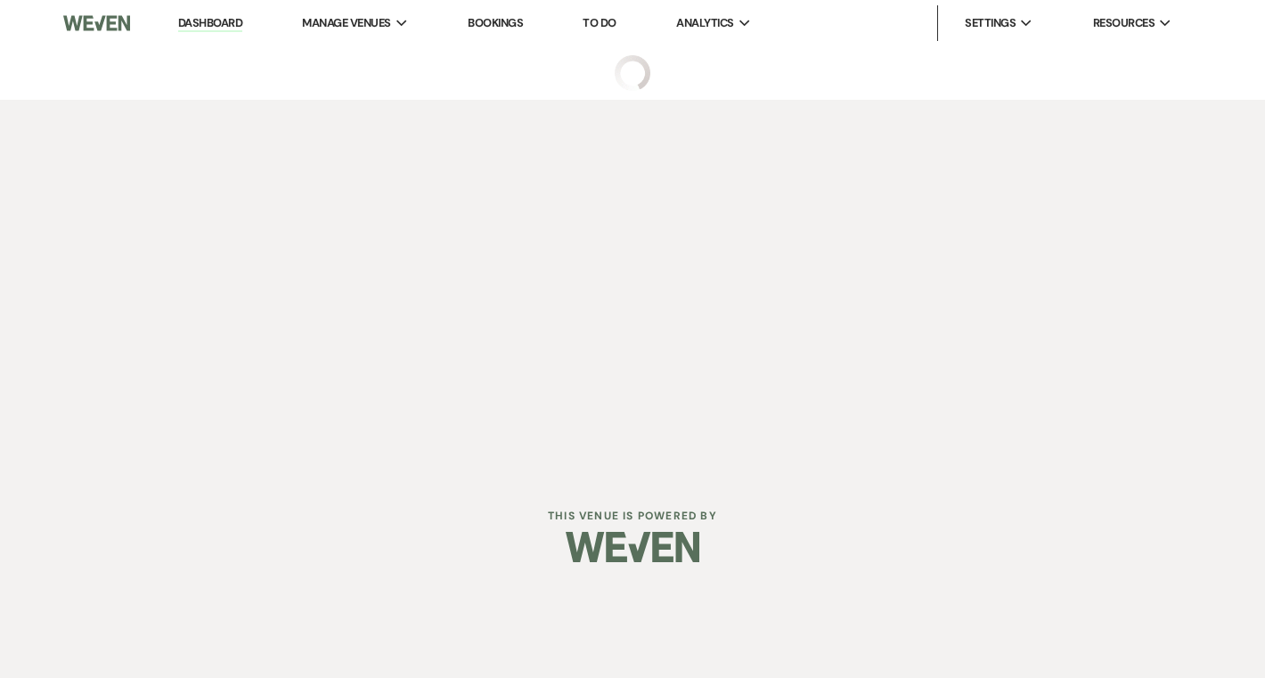
select select "5"
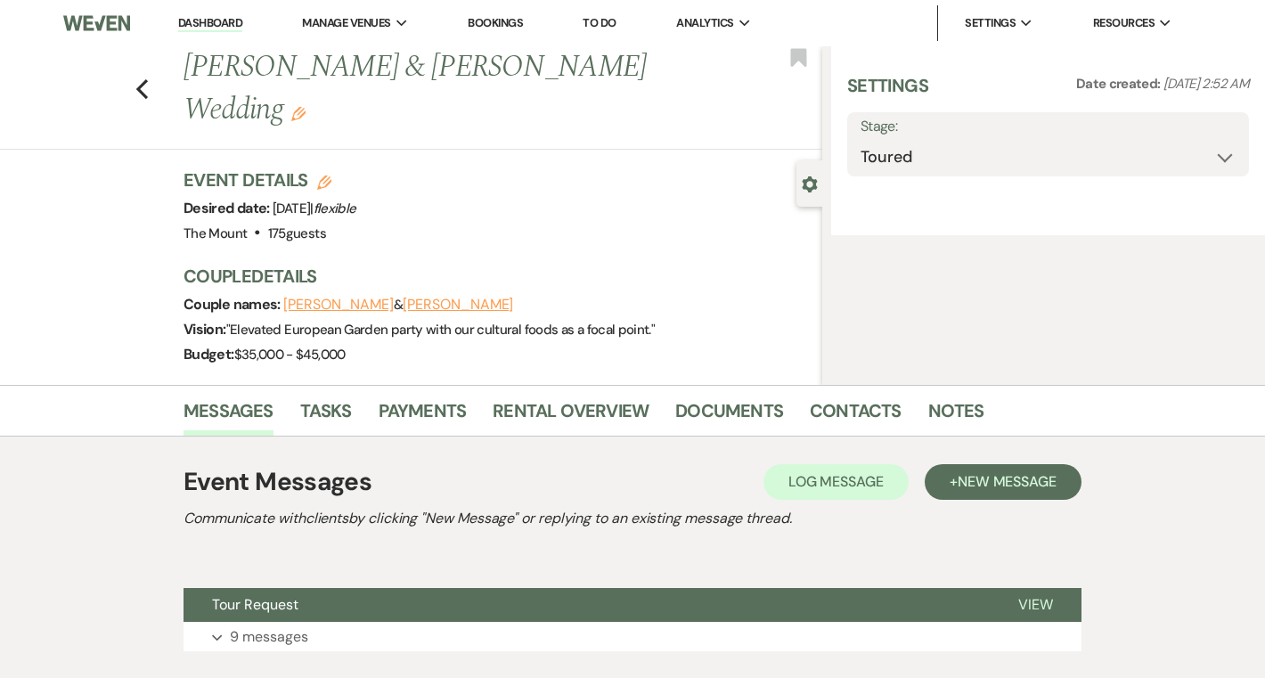
select select "1"
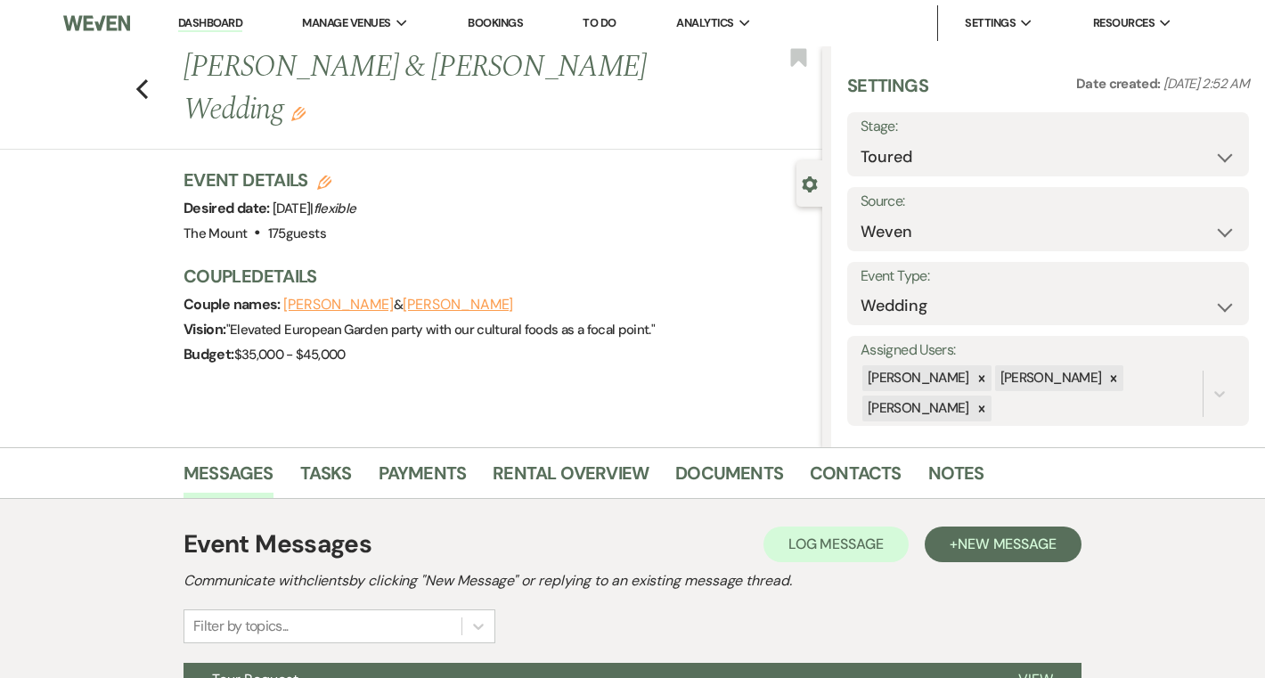
drag, startPoint x: 659, startPoint y: 77, endPoint x: 192, endPoint y: 73, distance: 466.7
click at [192, 73] on h1 "[PERSON_NAME] & [PERSON_NAME] Wedding Edit" at bounding box center [435, 88] width 504 height 85
copy h1 "[PERSON_NAME] & [PERSON_NAME] Wedding"
click at [1029, 154] on select "Inquiry Follow Up Tour Requested Tour Confirmed Toured Proposal Sent Booked Lost" at bounding box center [1047, 157] width 375 height 35
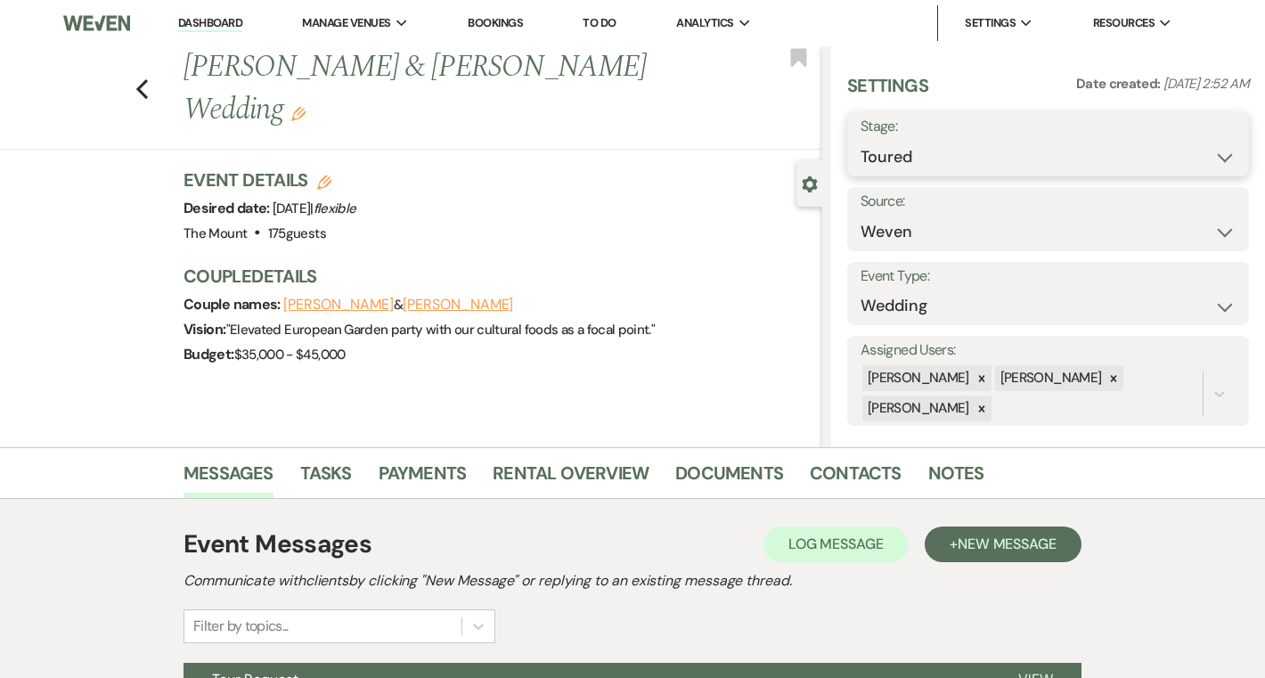
select select "8"
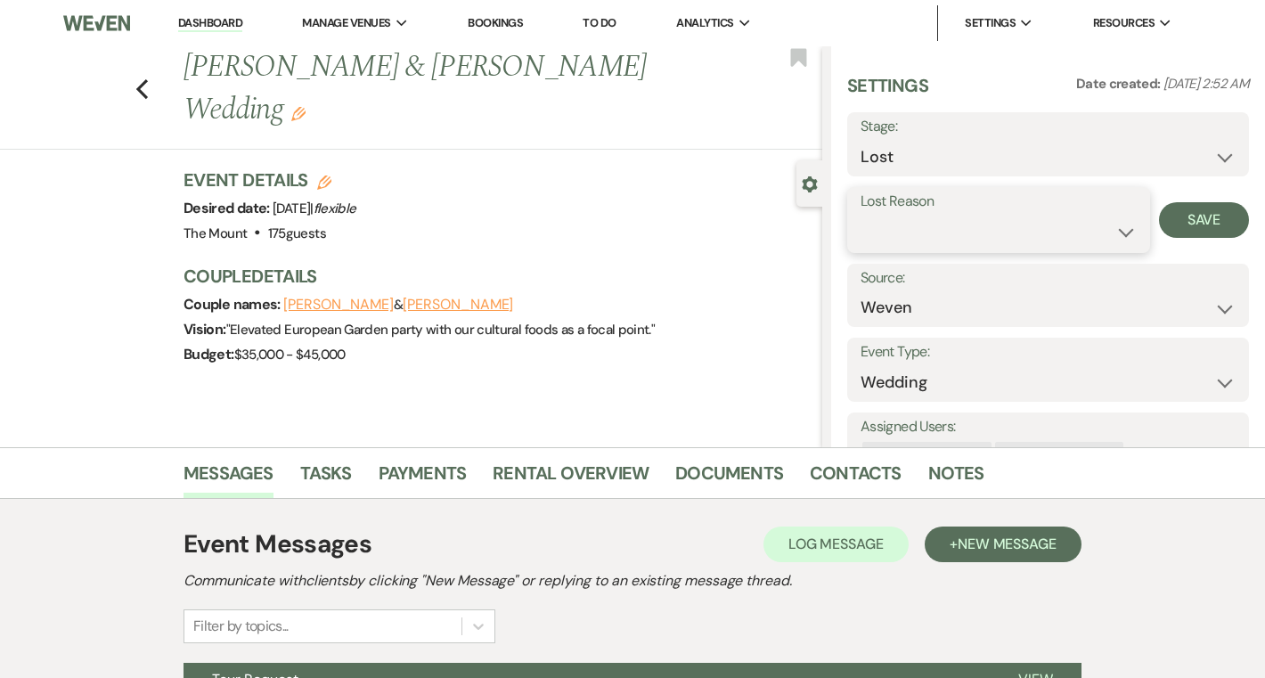
click at [954, 220] on select "Booked Elsewhere Budget Date Unavailable No Response Not a Good Match Capacity …" at bounding box center [998, 232] width 276 height 35
select select "8"
click at [1190, 216] on button "Save" at bounding box center [1204, 220] width 90 height 36
click at [225, 22] on link "Dashboard" at bounding box center [210, 23] width 64 height 17
